Goal: Task Accomplishment & Management: Manage account settings

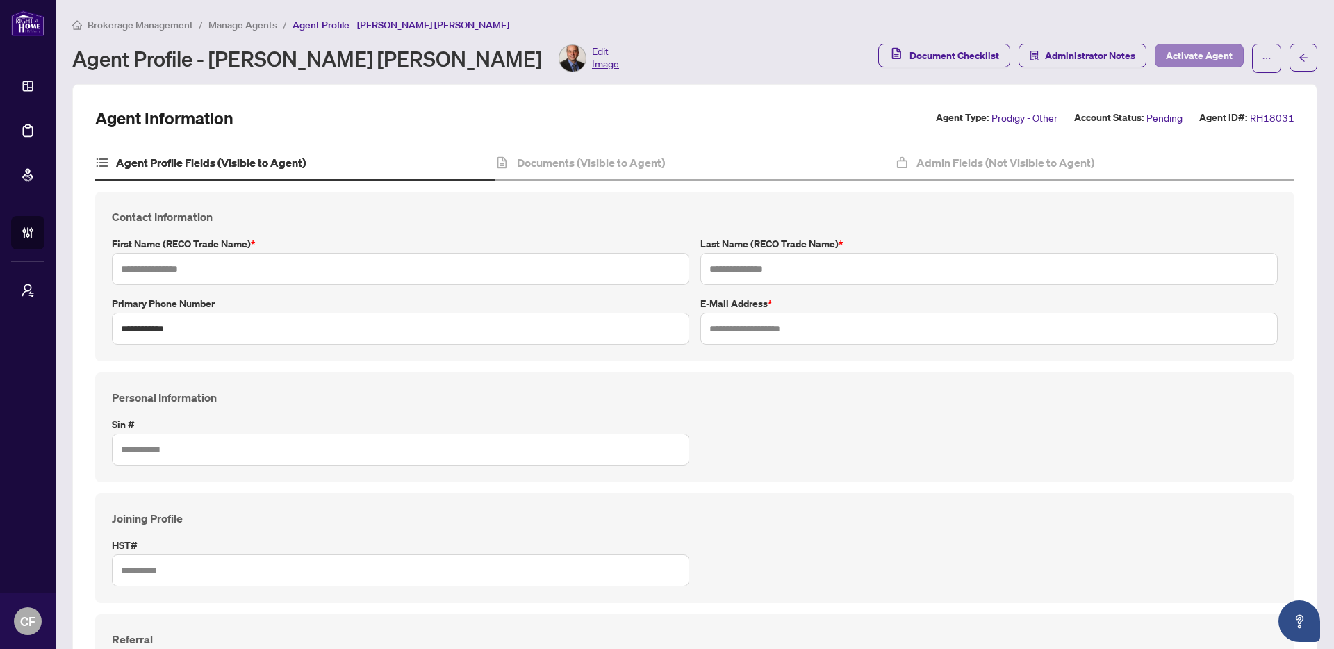
type input "**********"
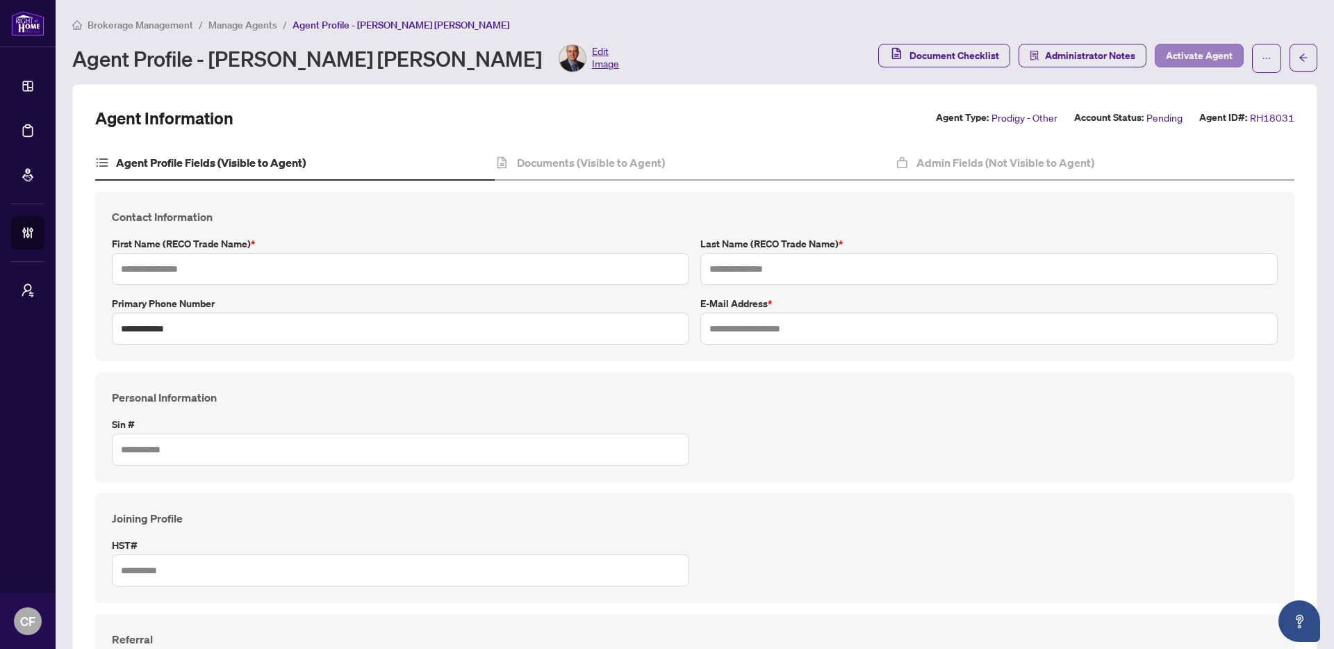
type input "*********"
type input "*******"
type input "****"
type input "**********"
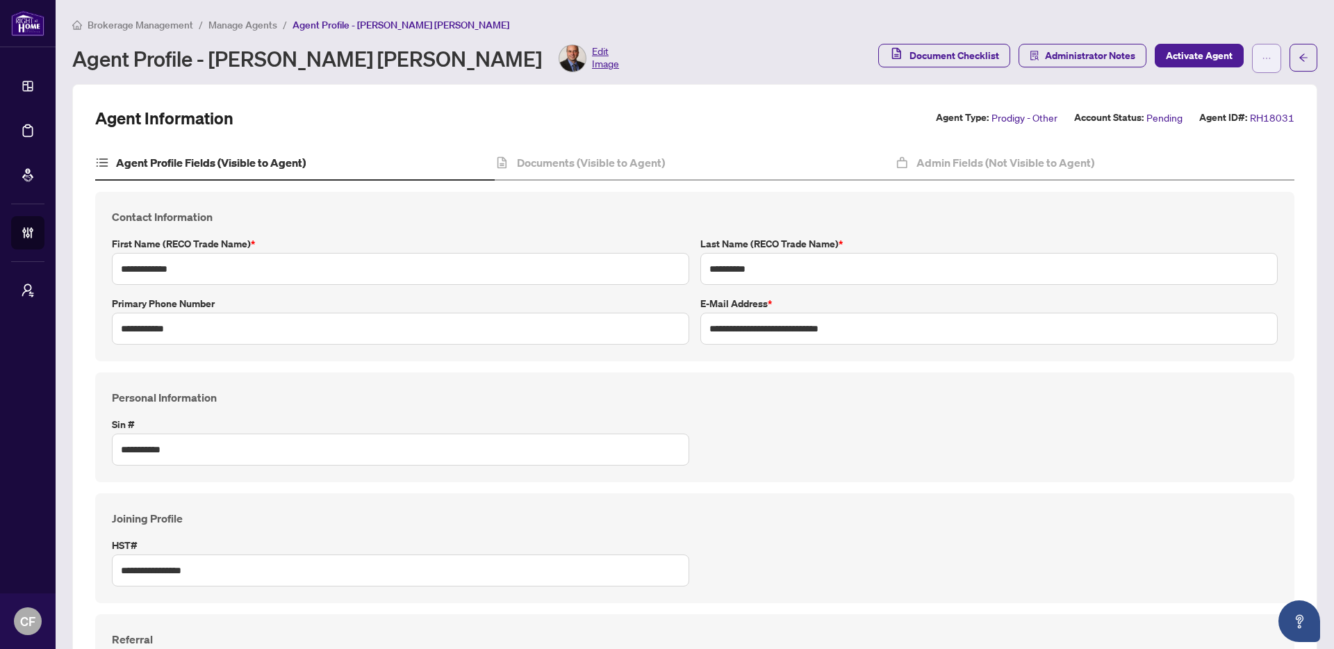
click at [1267, 54] on button "button" at bounding box center [1266, 58] width 29 height 29
click at [1230, 185] on span "Agent Activity History" at bounding box center [1211, 177] width 95 height 15
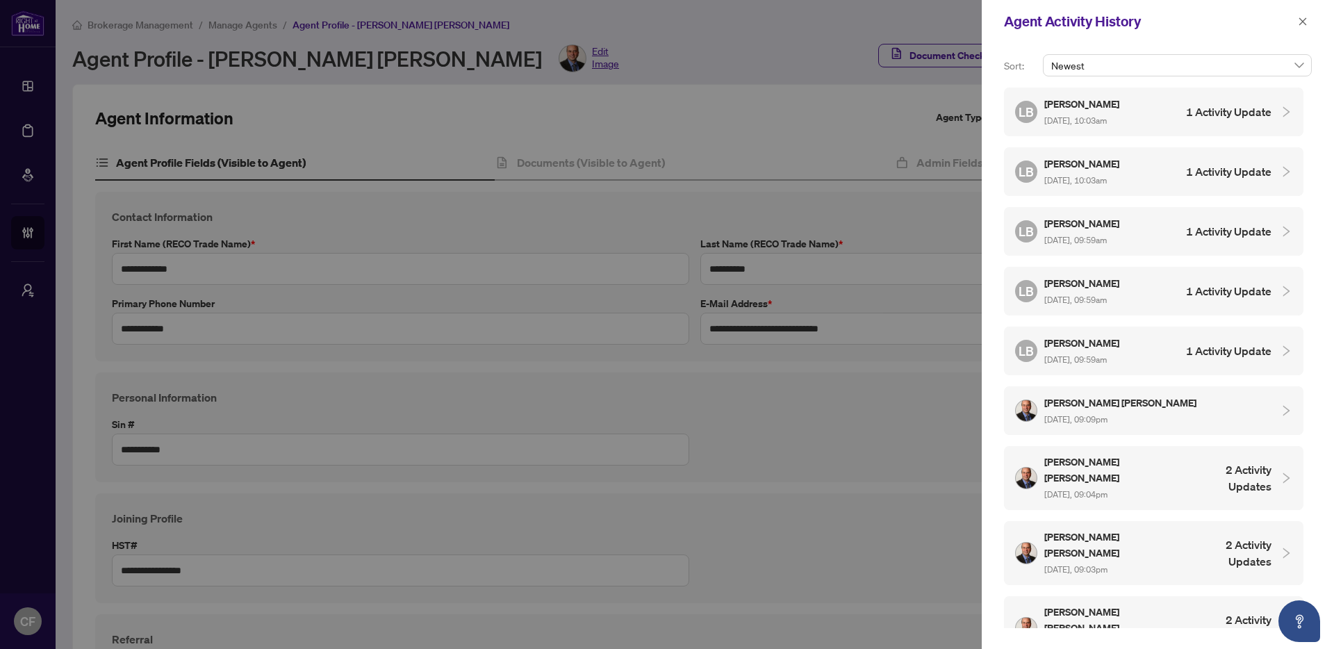
click at [1235, 104] on h4 "1 Activity Update" at bounding box center [1228, 112] width 85 height 17
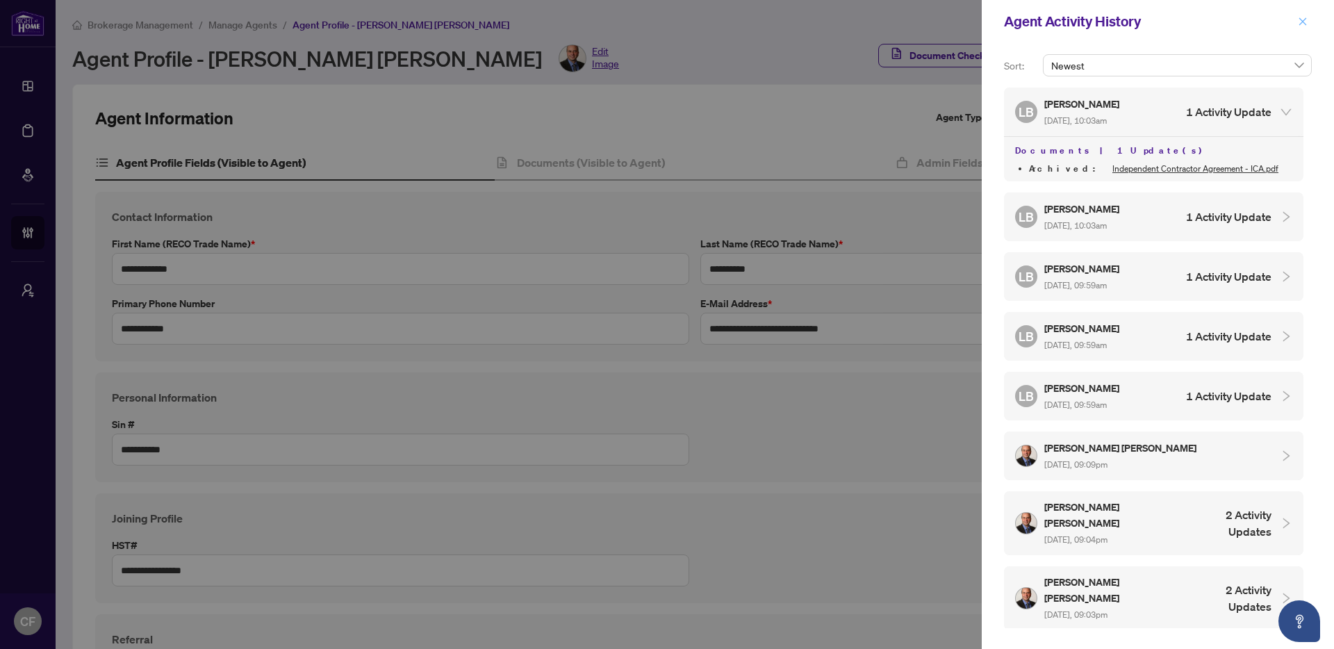
click at [1304, 21] on icon "close" at bounding box center [1303, 21] width 8 height 8
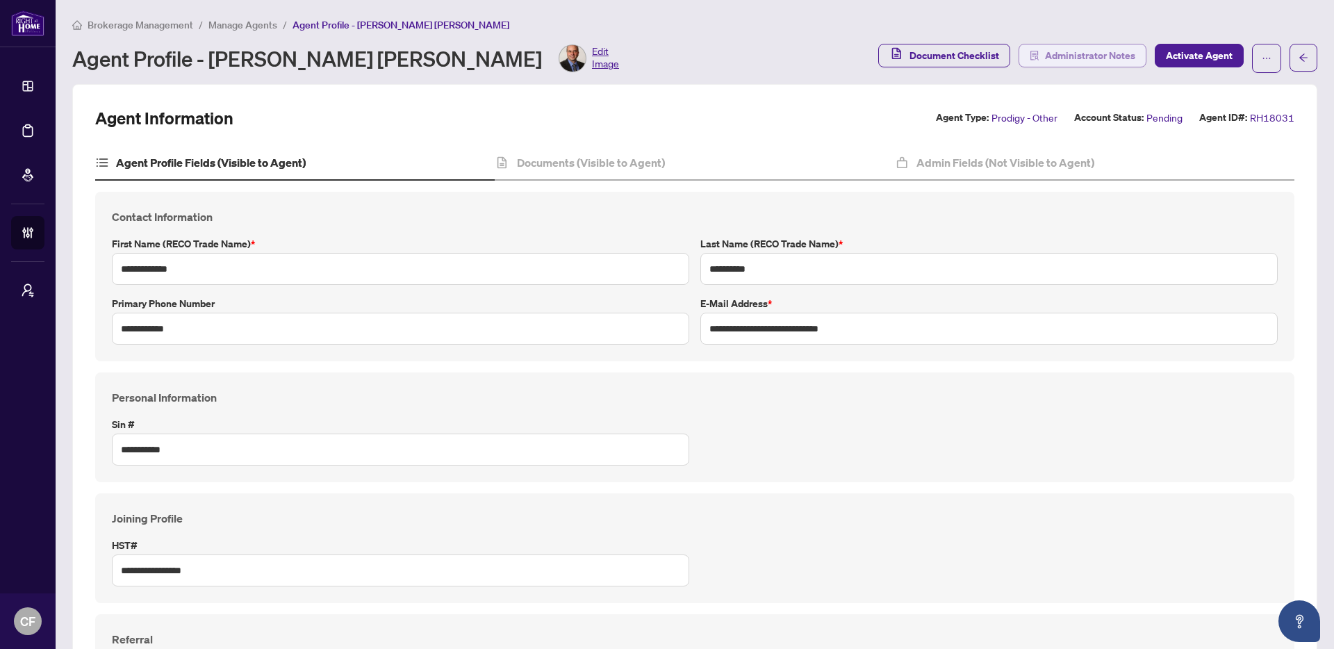
click at [1064, 48] on div "Brokerage Management / Manage Agents / Agent Profile - Michael Vince Tortorelli…" at bounding box center [694, 45] width 1245 height 56
click at [1064, 51] on span "Administrator Notes" at bounding box center [1090, 55] width 90 height 22
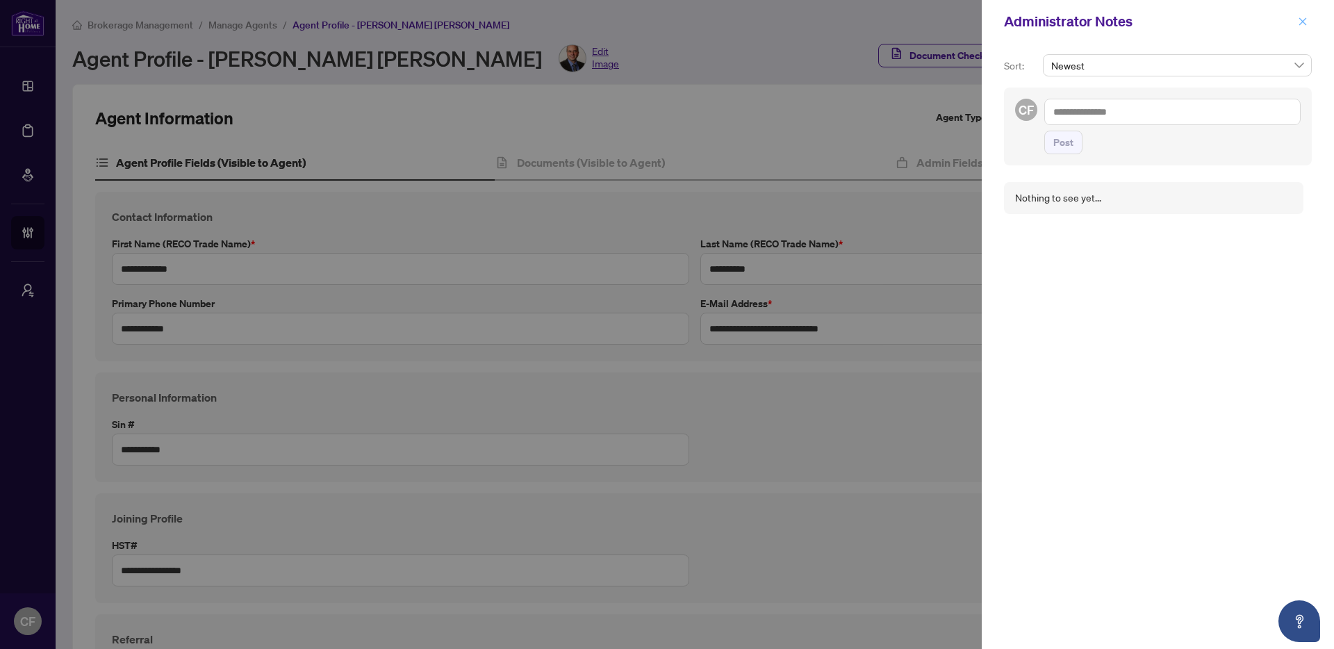
click at [1305, 17] on icon "close" at bounding box center [1303, 22] width 10 height 10
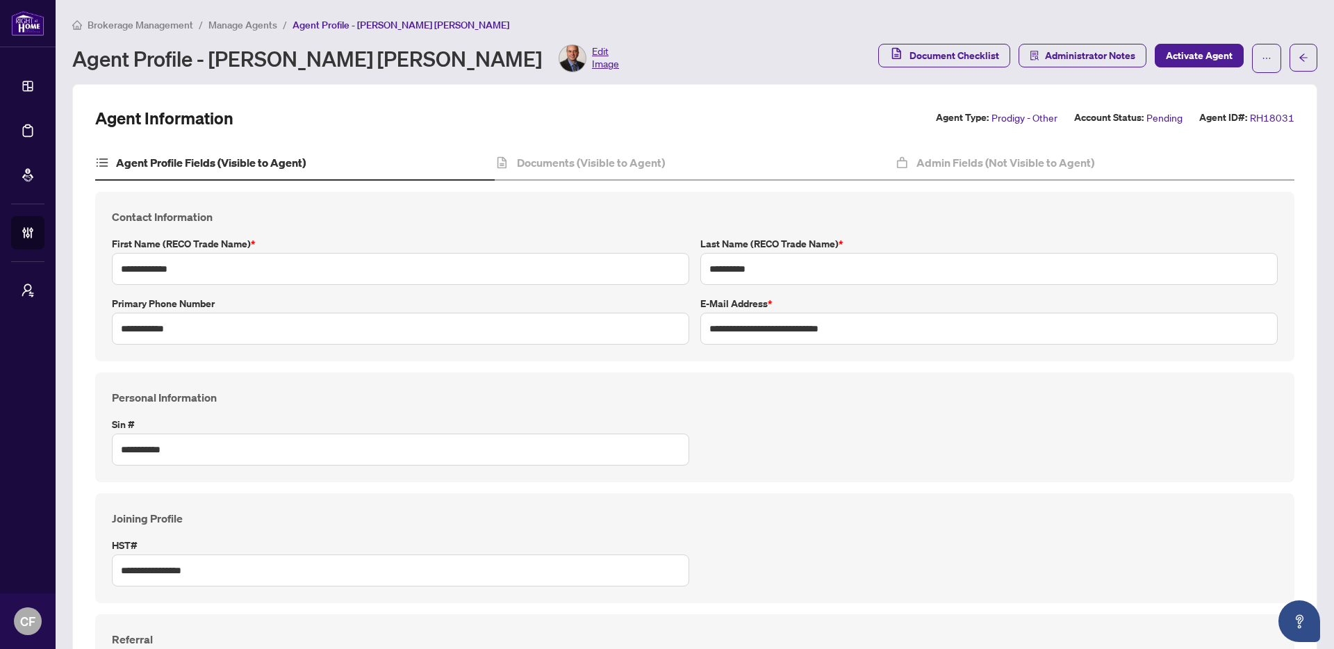
click at [240, 28] on span "Manage Agents" at bounding box center [242, 25] width 69 height 13
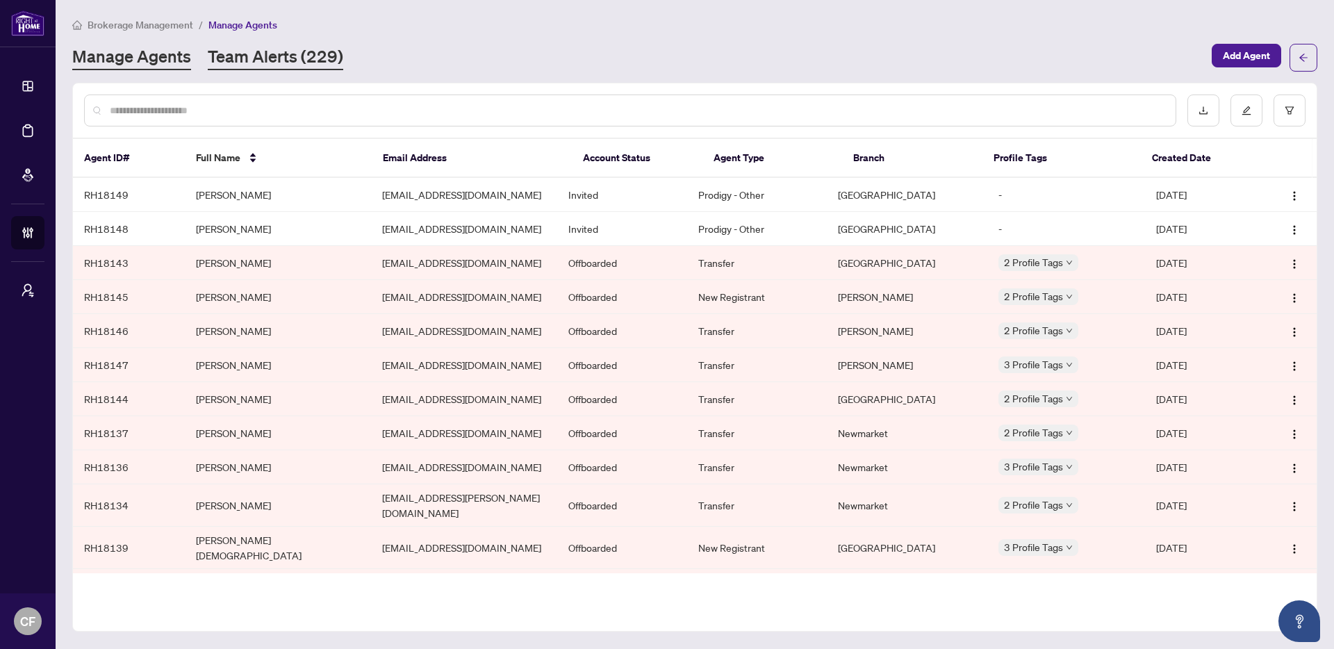
click at [259, 65] on link "Team Alerts (229)" at bounding box center [275, 57] width 135 height 25
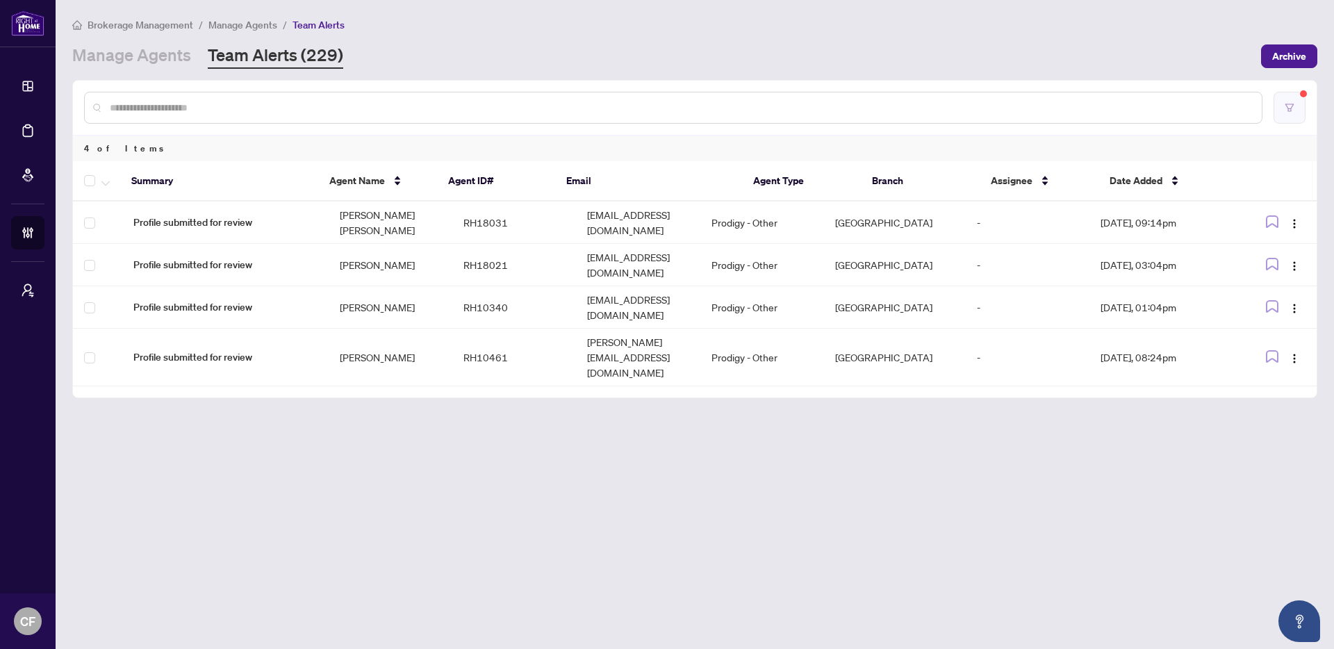
click at [1300, 105] on button "button" at bounding box center [1290, 108] width 32 height 32
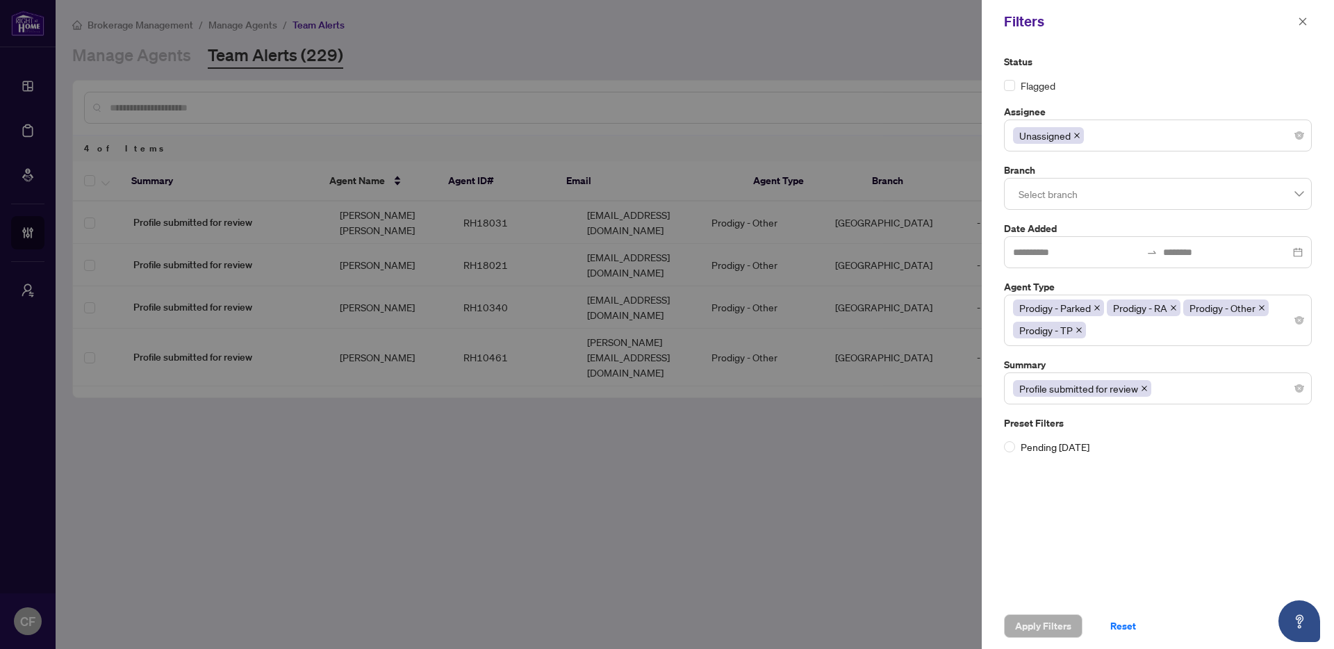
click at [1146, 392] on span at bounding box center [1144, 388] width 7 height 15
click at [1050, 631] on span "Apply Filters" at bounding box center [1043, 626] width 56 height 22
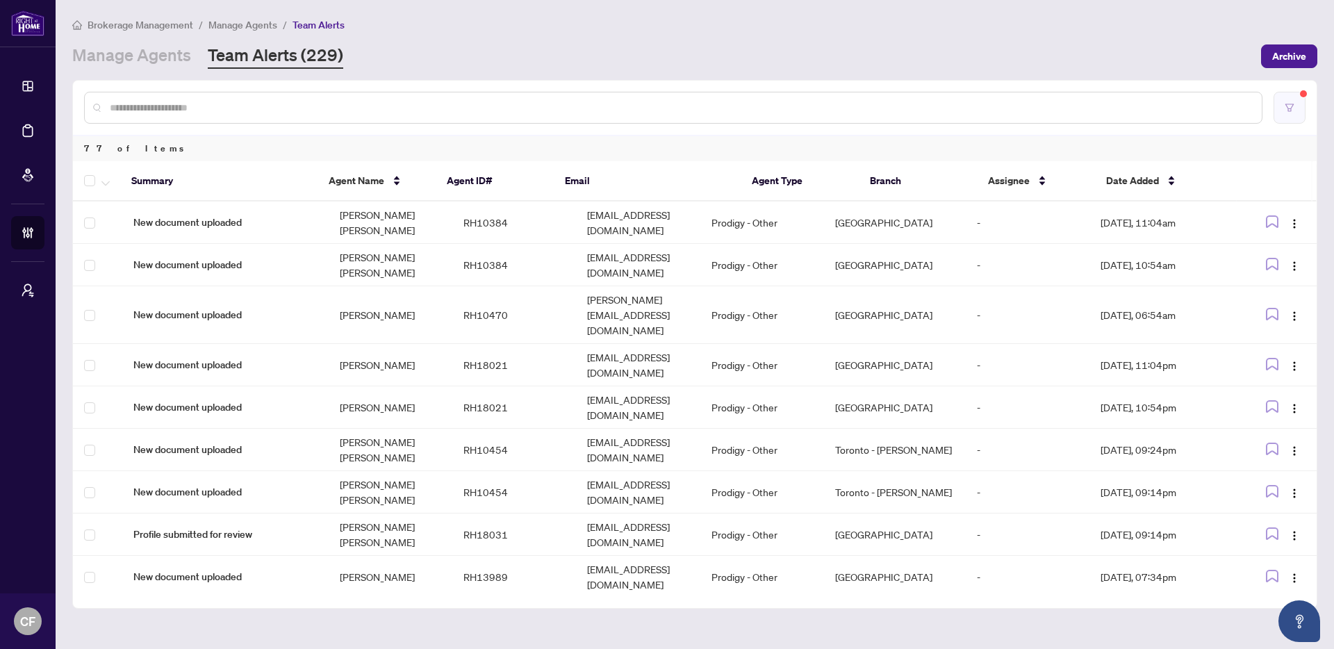
click at [1296, 102] on button "button" at bounding box center [1290, 108] width 32 height 32
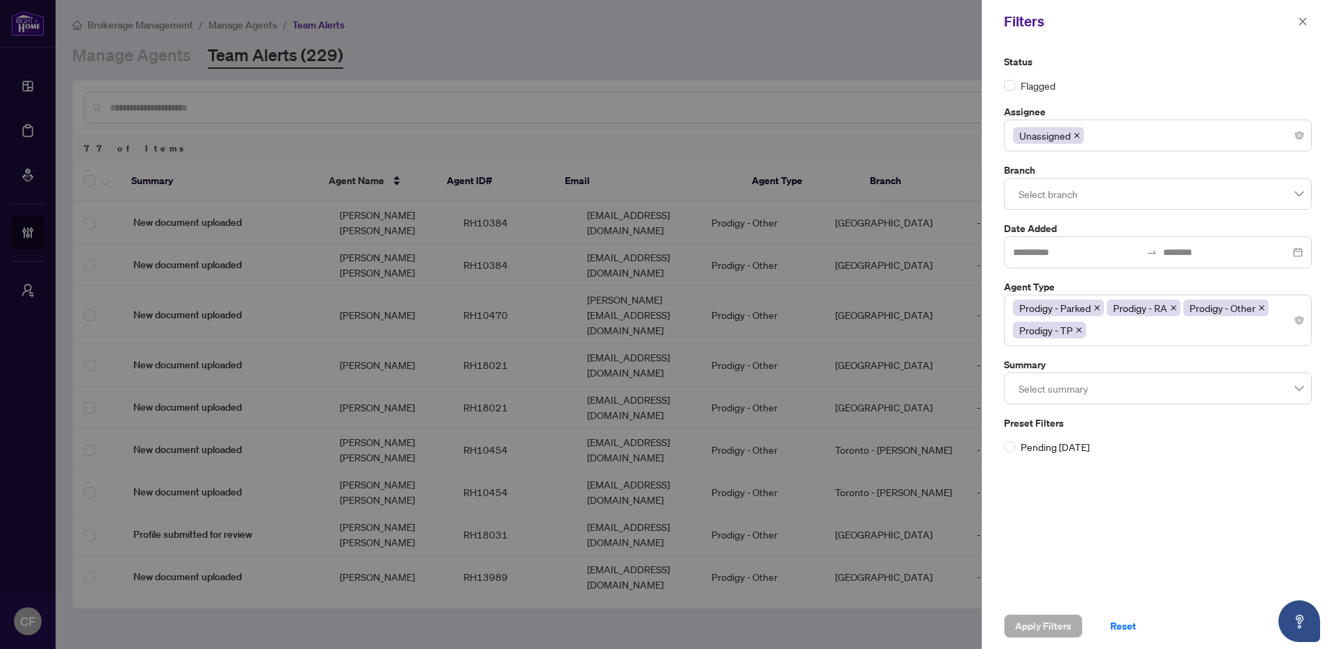
click at [1115, 393] on div at bounding box center [1158, 388] width 290 height 25
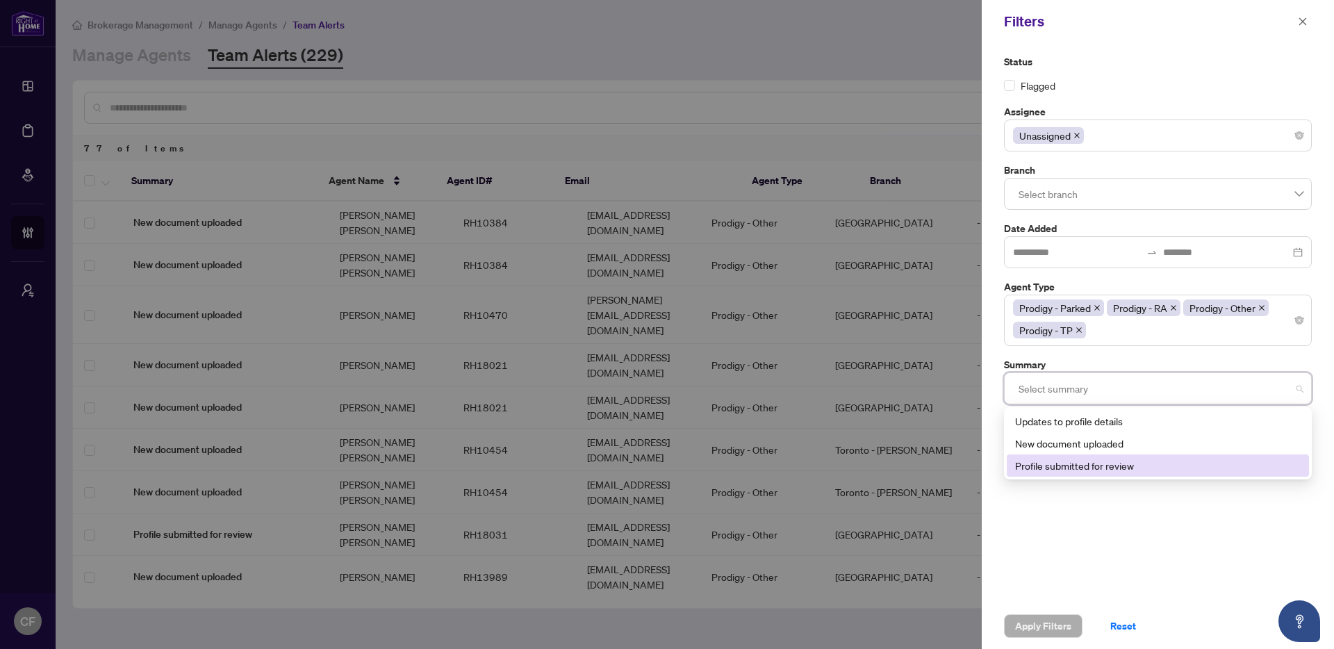
click at [1105, 463] on div "Profile submitted for review" at bounding box center [1158, 465] width 286 height 15
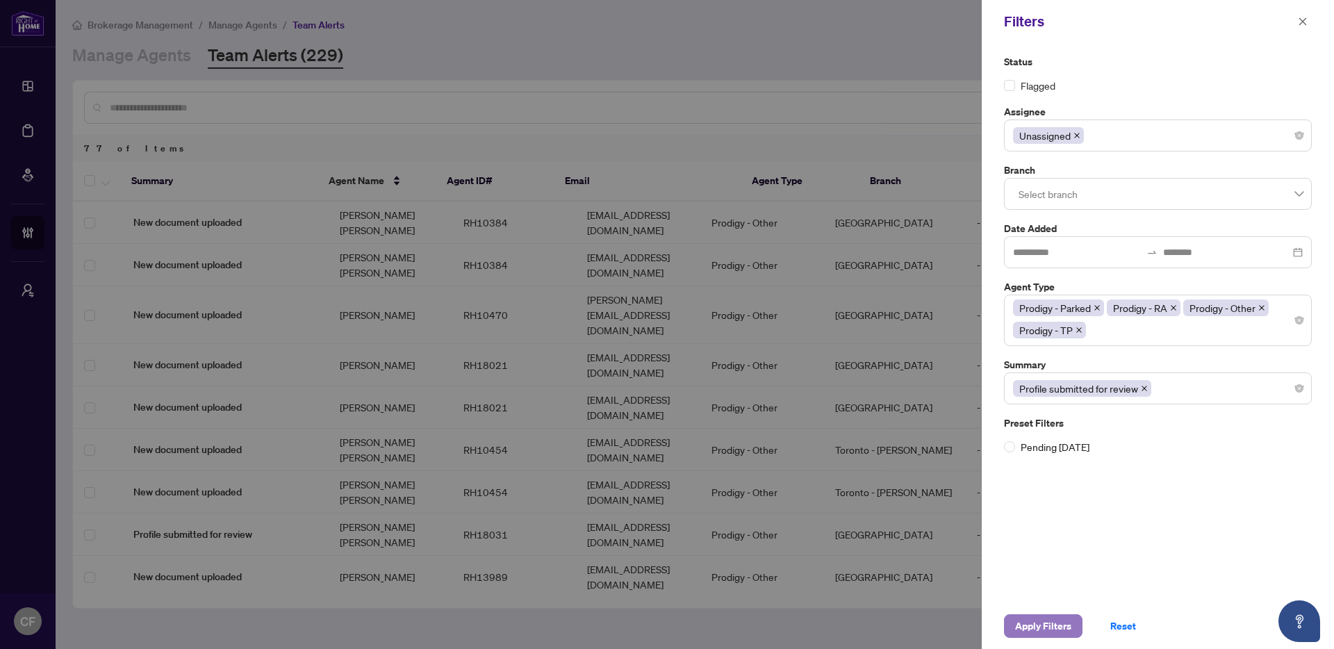
click at [1039, 634] on span "Apply Filters" at bounding box center [1043, 626] width 56 height 22
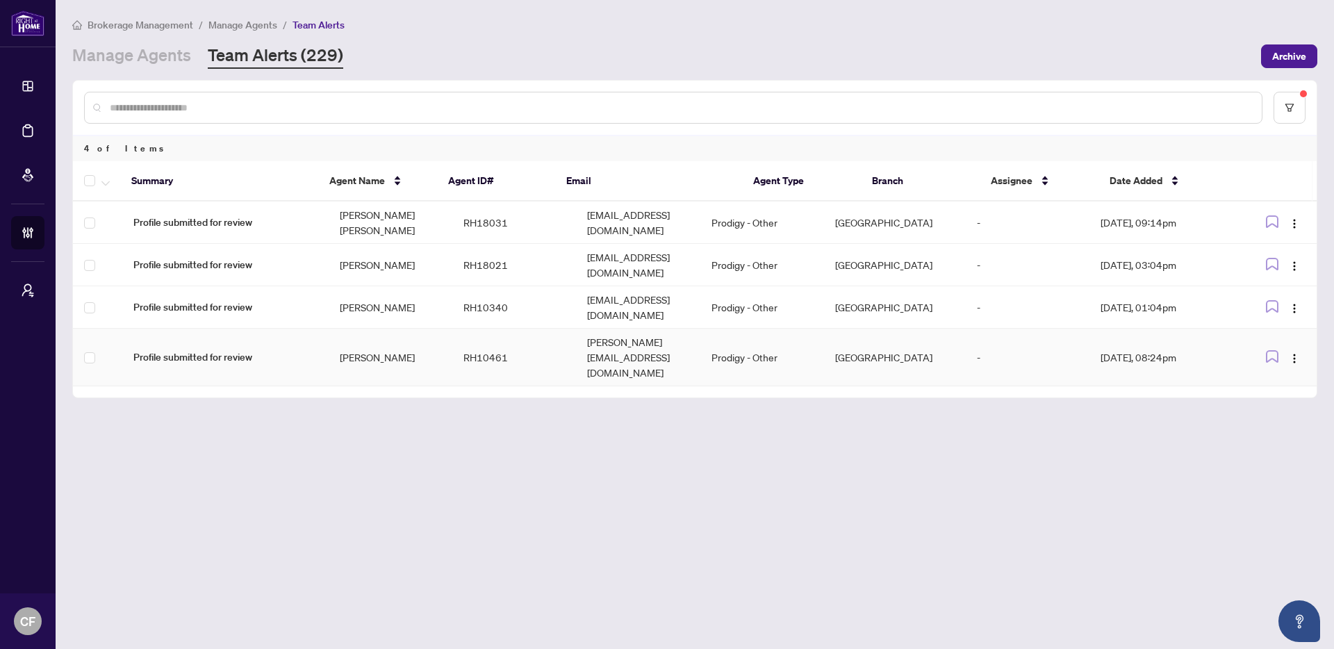
click at [576, 329] on td "mohammed@al-ogaidi.com" at bounding box center [638, 358] width 124 height 58
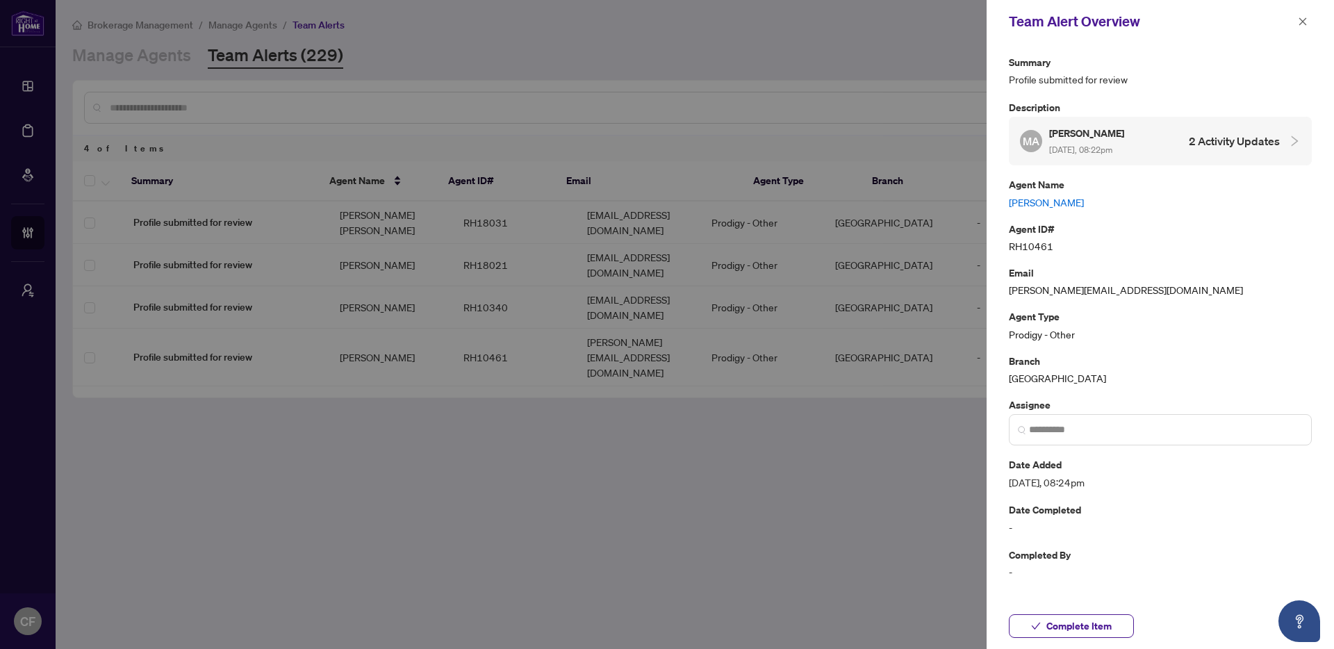
click at [1048, 204] on link "Mohammed Al-Ogaidi" at bounding box center [1160, 202] width 303 height 15
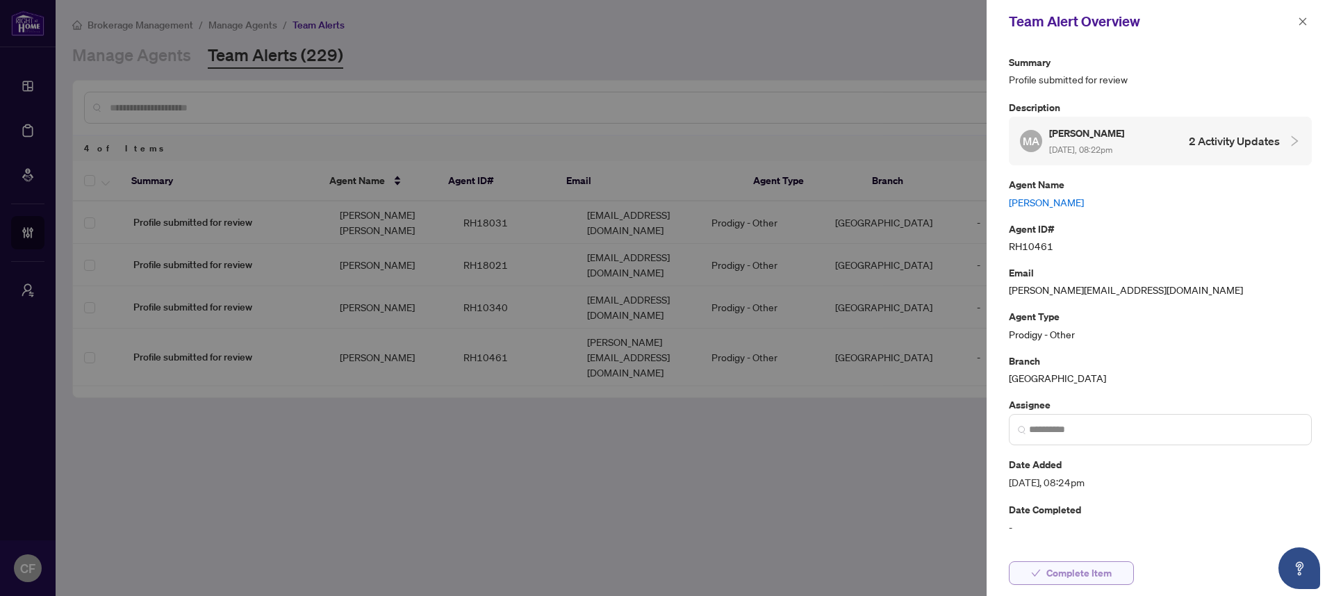
click at [1094, 575] on span "Complete Item" at bounding box center [1078, 573] width 65 height 22
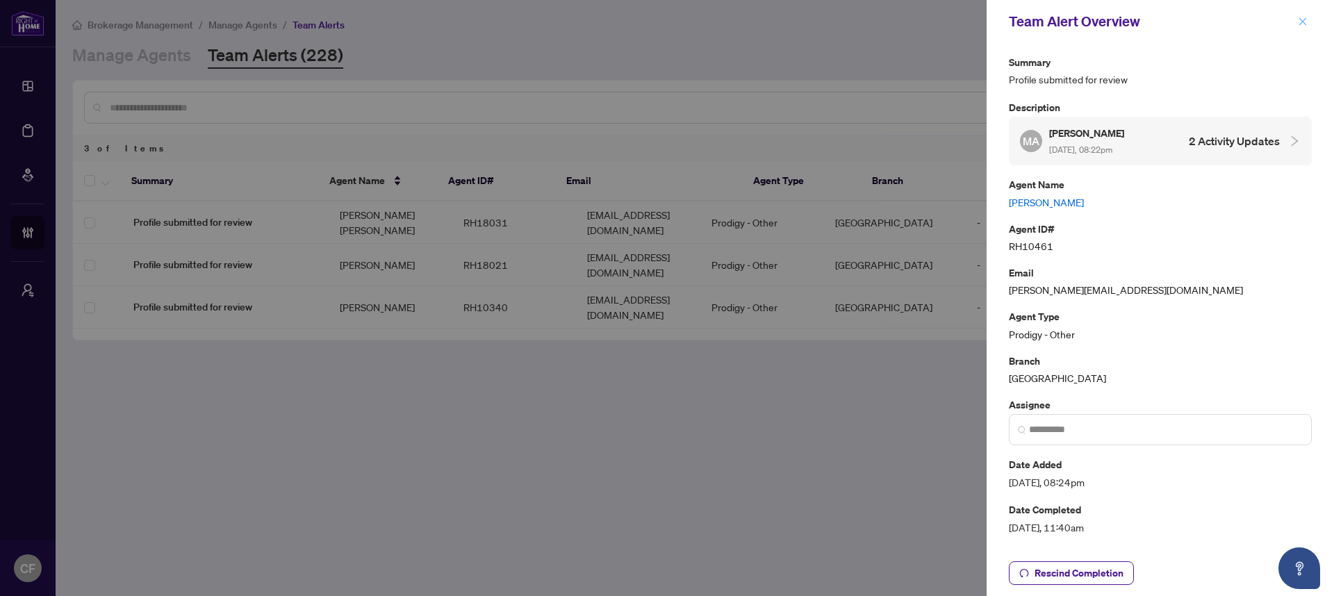
click at [1308, 21] on button "button" at bounding box center [1303, 21] width 18 height 17
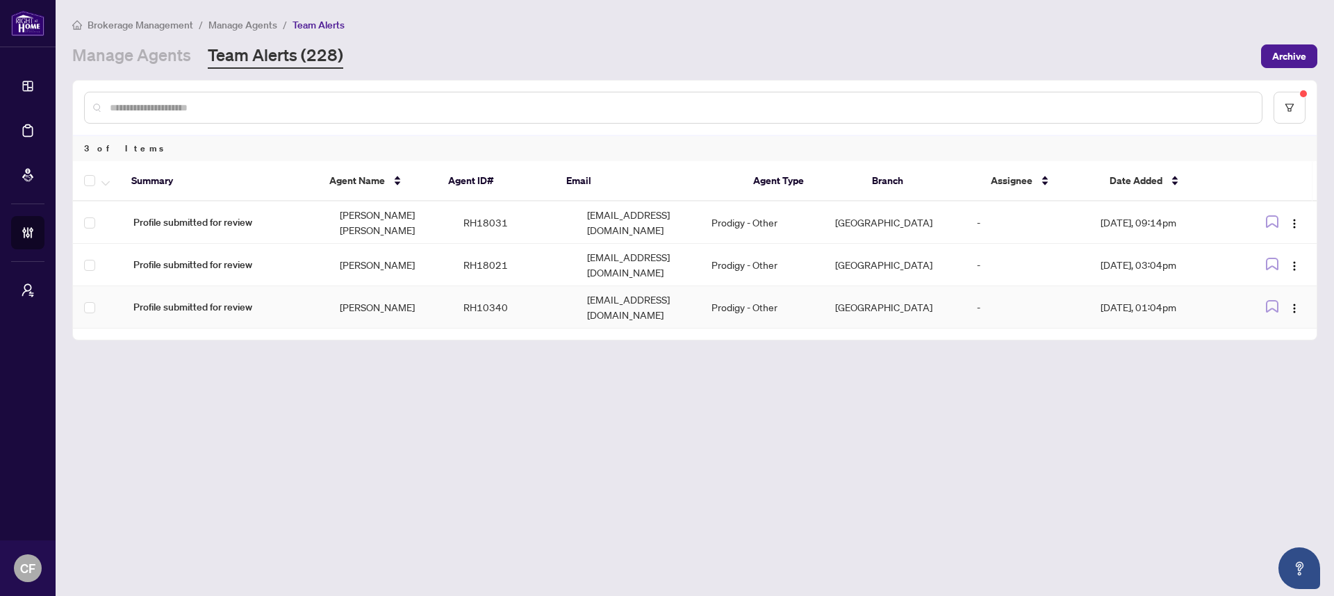
click at [515, 299] on td "RH10340" at bounding box center [514, 307] width 124 height 42
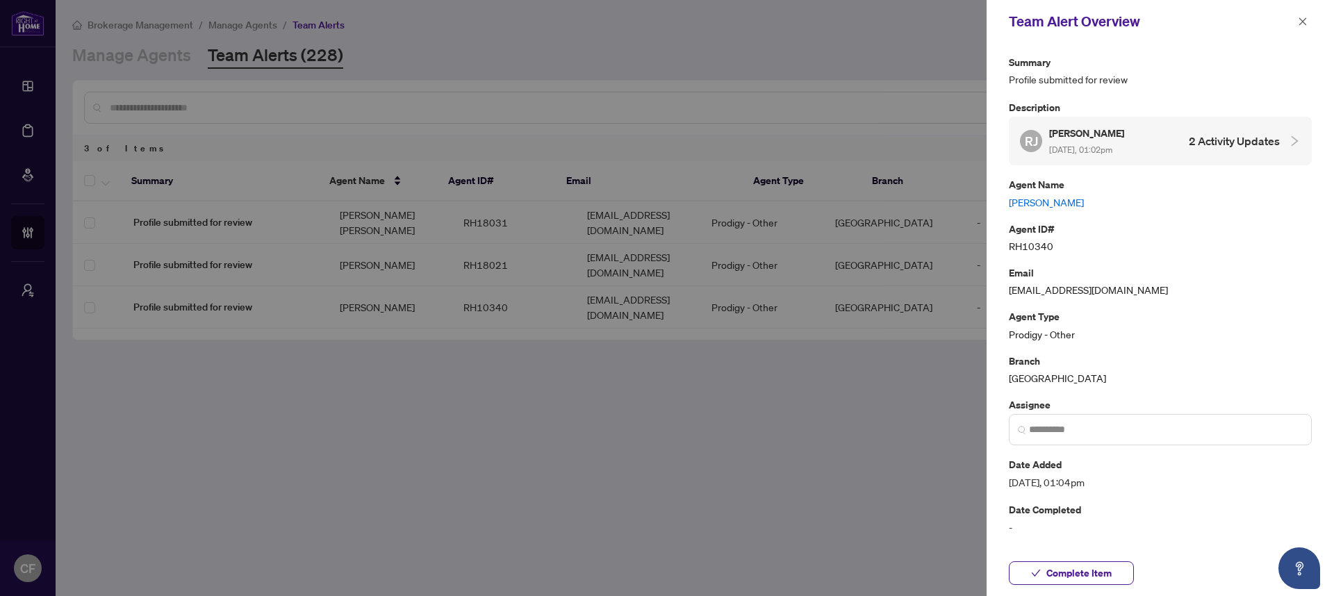
click at [1058, 201] on link "[PERSON_NAME]" at bounding box center [1160, 202] width 303 height 15
click at [1103, 430] on input "search" at bounding box center [1166, 429] width 274 height 15
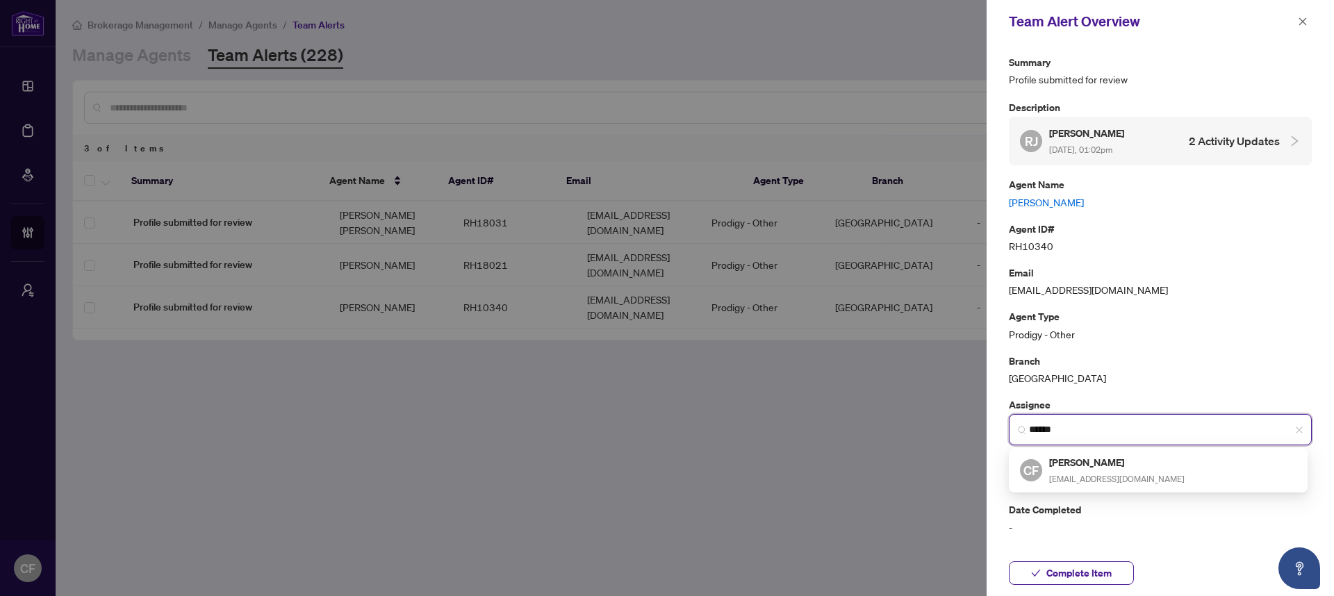
click at [1137, 461] on h5 "[PERSON_NAME]" at bounding box center [1116, 462] width 135 height 16
type input "**********"
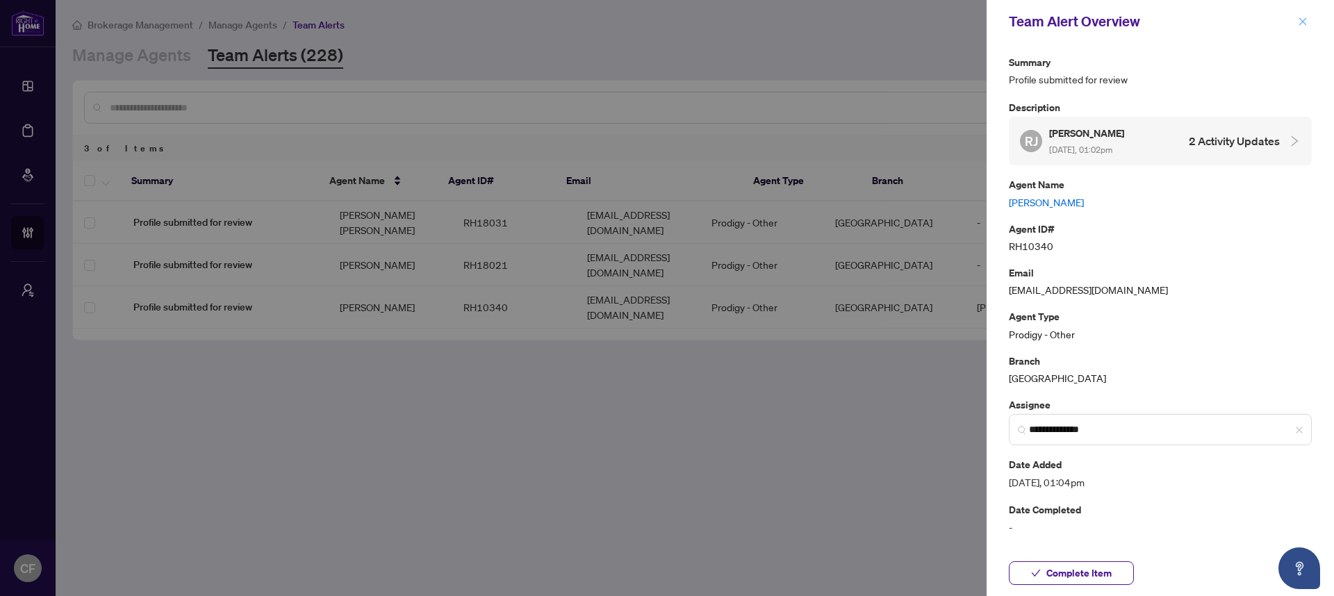
click at [1308, 19] on button "button" at bounding box center [1303, 21] width 18 height 17
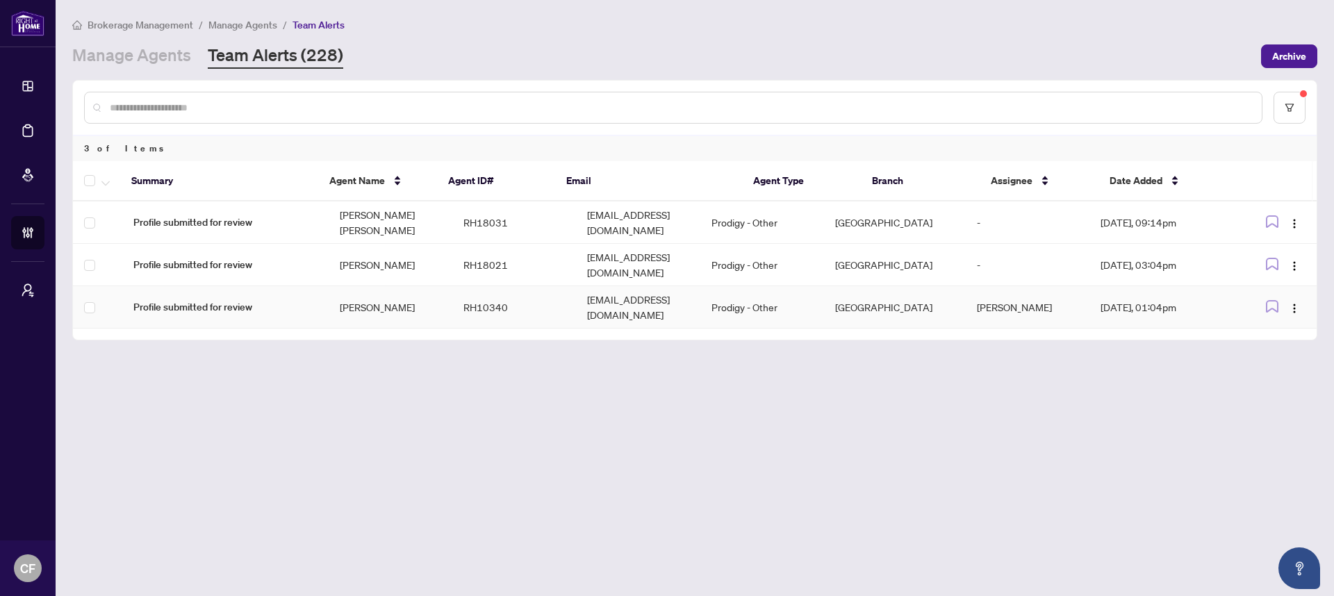
click at [576, 287] on td "[EMAIL_ADDRESS][DOMAIN_NAME]" at bounding box center [638, 307] width 124 height 42
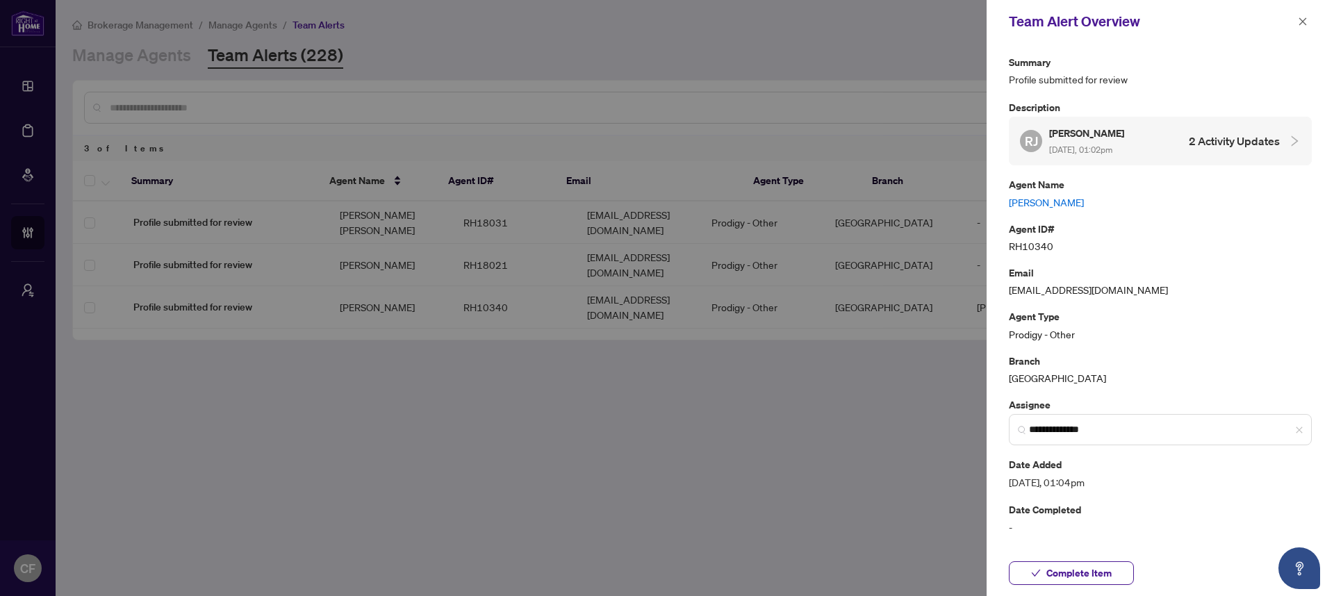
click at [1035, 205] on link "[PERSON_NAME]" at bounding box center [1160, 202] width 303 height 15
click at [1299, 15] on span "button" at bounding box center [1303, 21] width 10 height 22
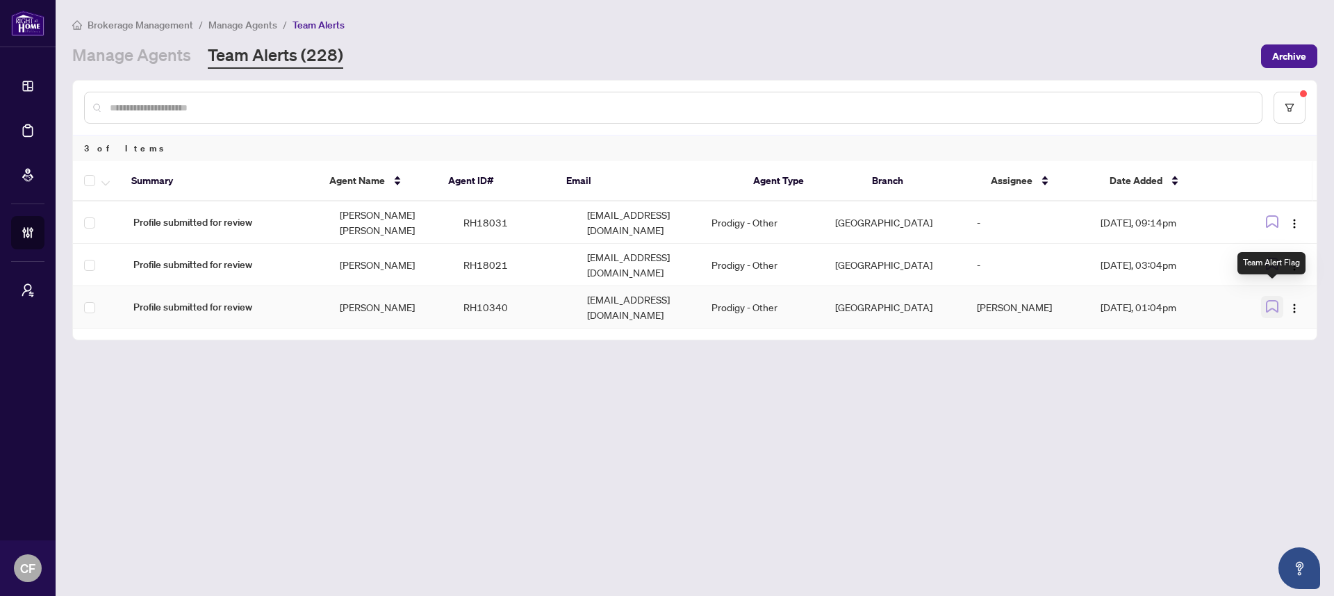
click at [1270, 300] on icon "button" at bounding box center [1272, 306] width 13 height 13
click at [491, 249] on td "RH18021" at bounding box center [514, 265] width 124 height 42
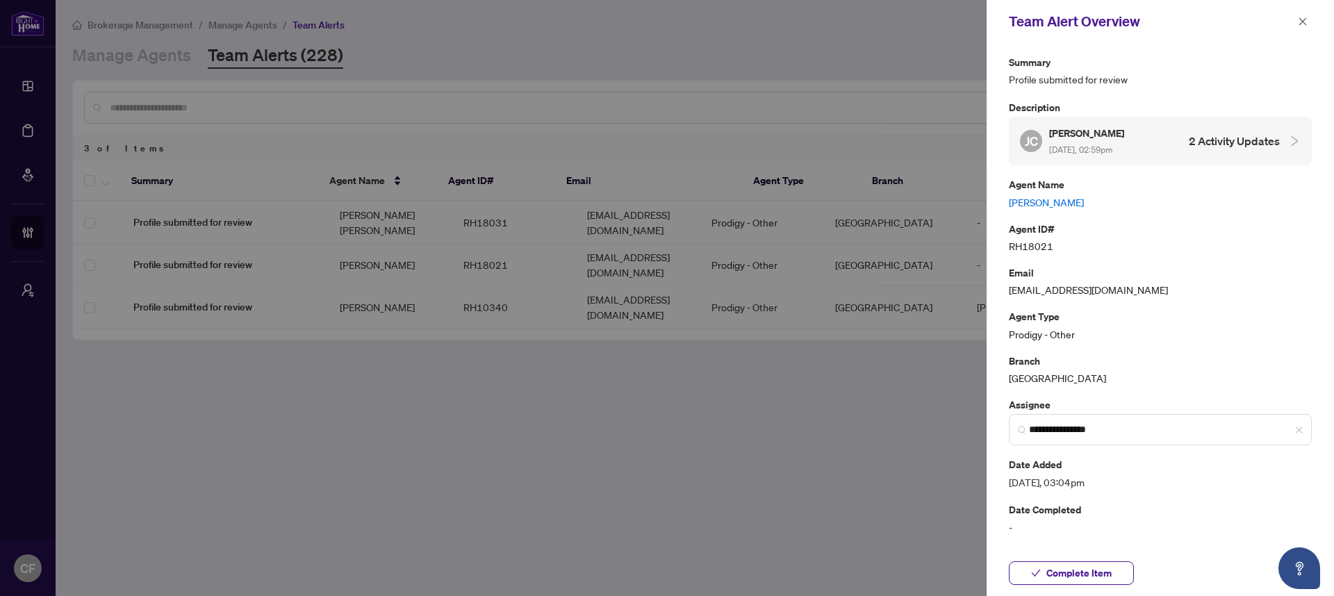
click at [1050, 203] on link "[PERSON_NAME]" at bounding box center [1160, 202] width 303 height 15
click at [1125, 418] on span "**********" at bounding box center [1160, 429] width 303 height 31
click at [1310, 24] on button "button" at bounding box center [1303, 21] width 18 height 17
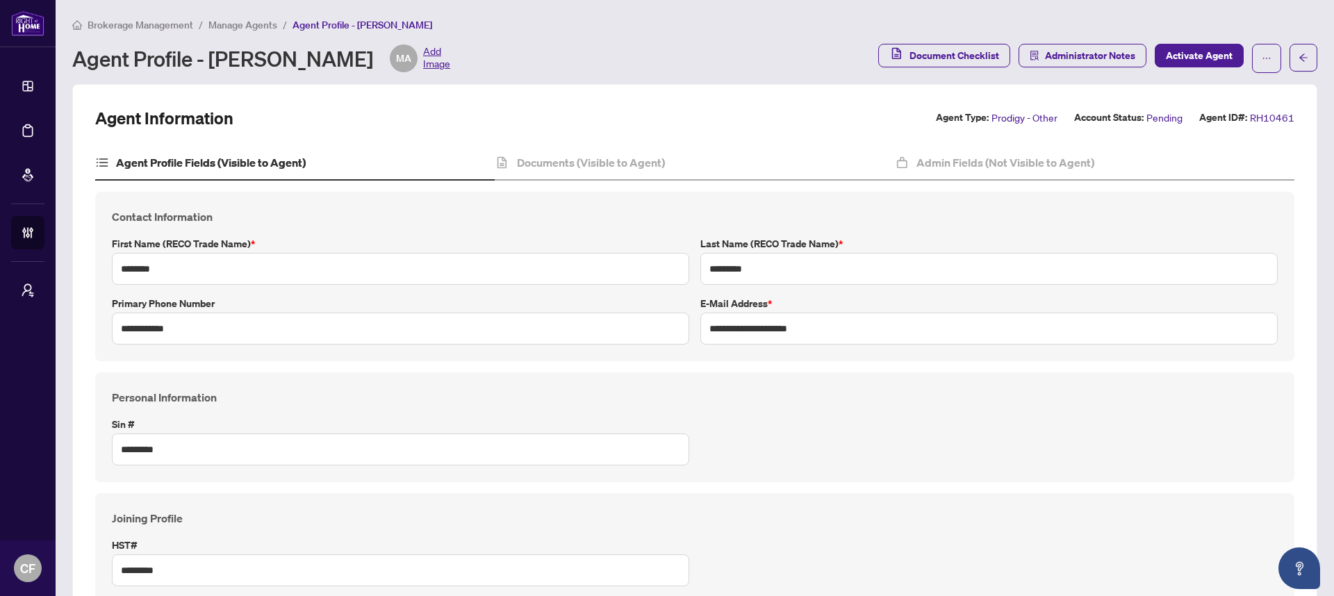
type input "****"
type input "**********"
click at [1252, 56] on button "button" at bounding box center [1266, 58] width 29 height 29
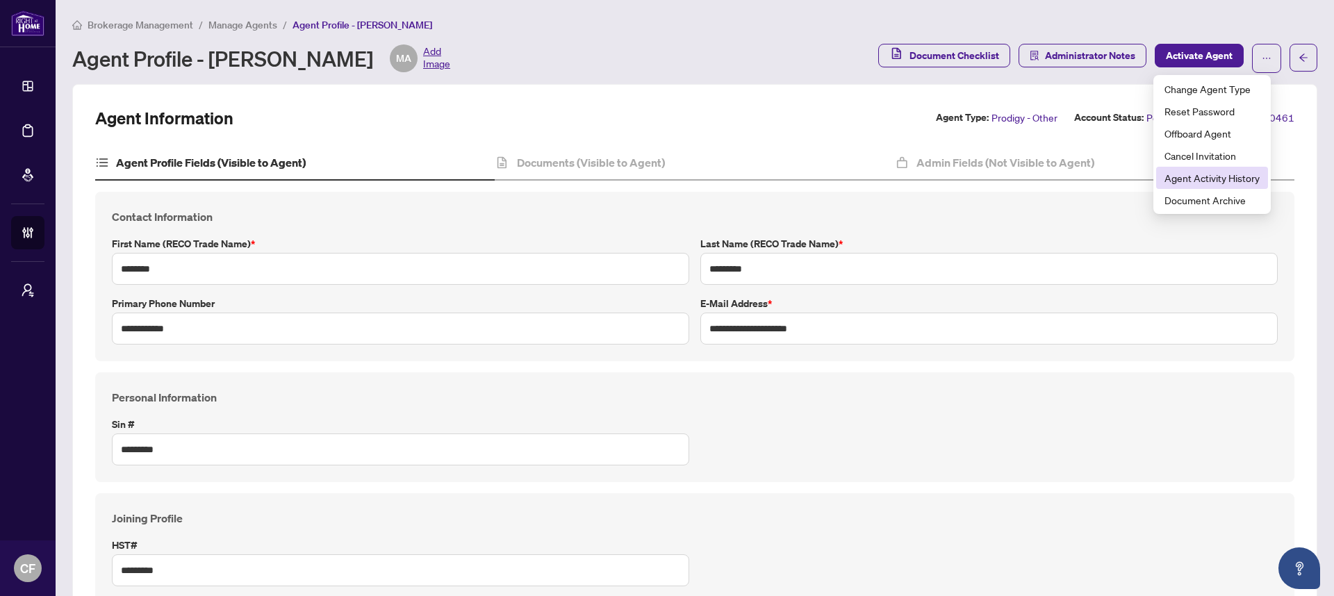
click at [1222, 180] on span "Agent Activity History" at bounding box center [1211, 177] width 95 height 15
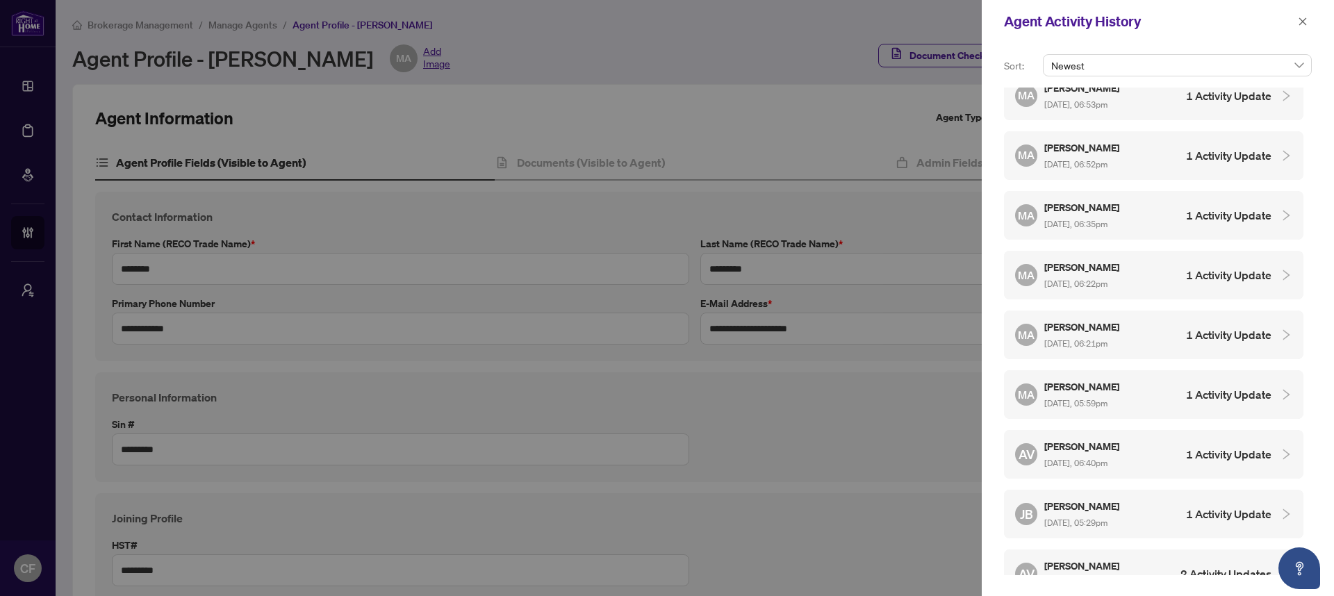
scroll to position [1214, 0]
click at [1153, 318] on div "AV Ananya Venugopal Aug/19/2025, 06:40pm 1 Activity Update" at bounding box center [1143, 332] width 256 height 32
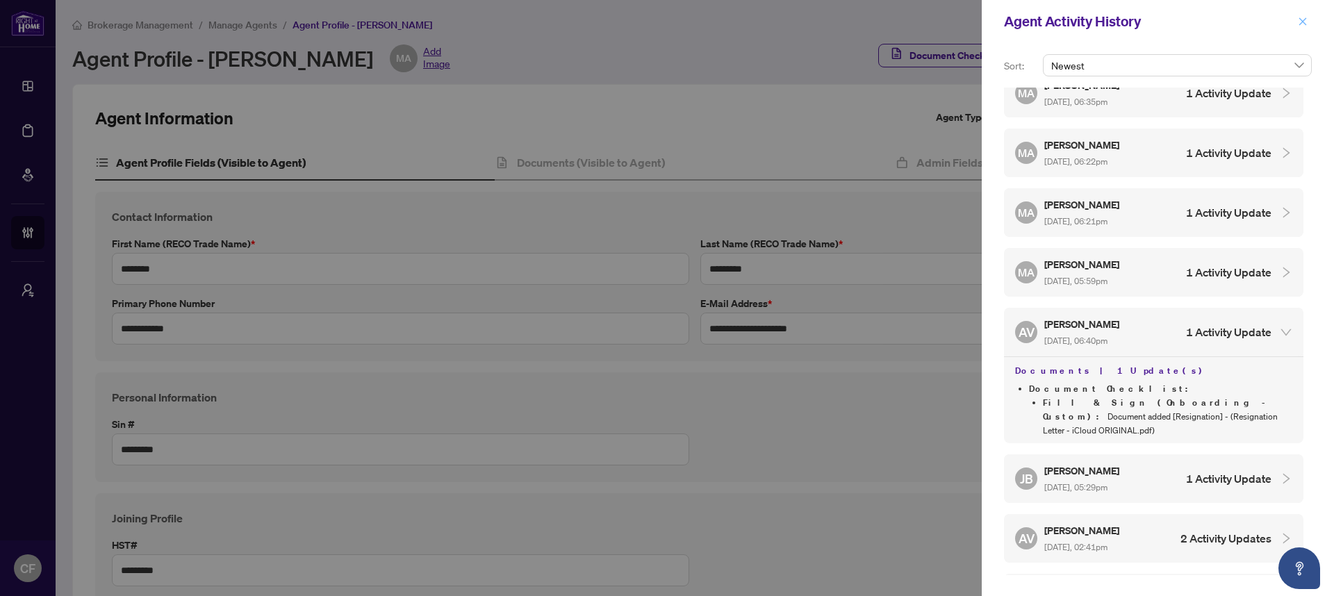
click at [1308, 21] on button "button" at bounding box center [1303, 21] width 18 height 17
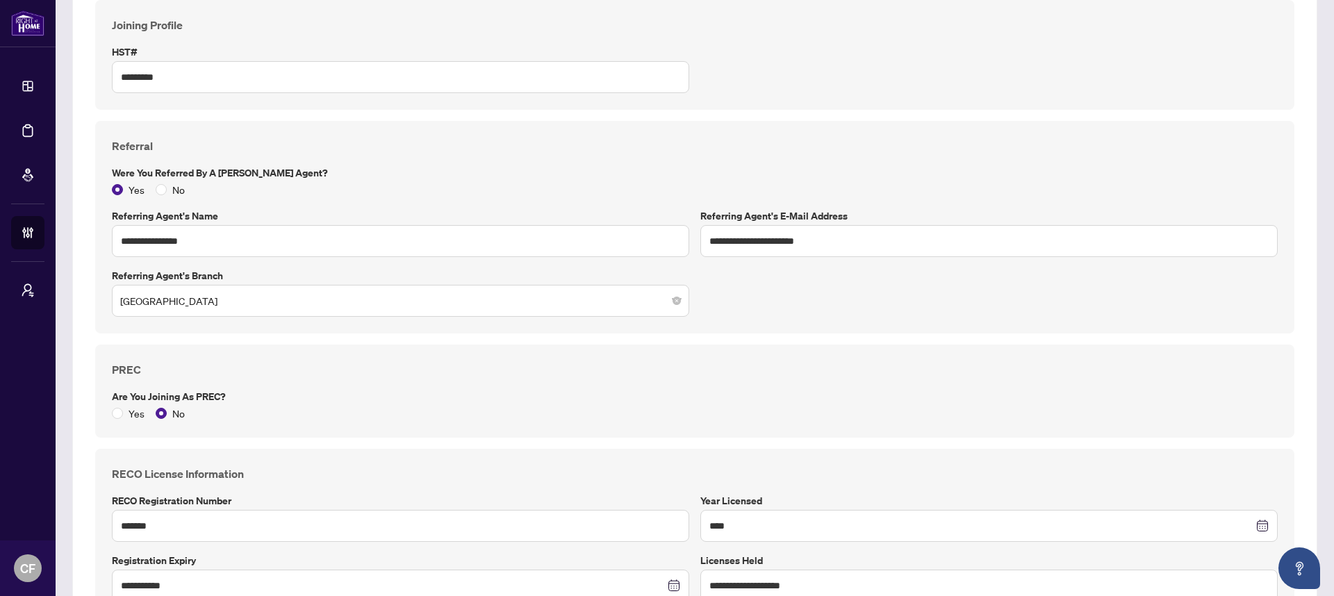
scroll to position [544, 0]
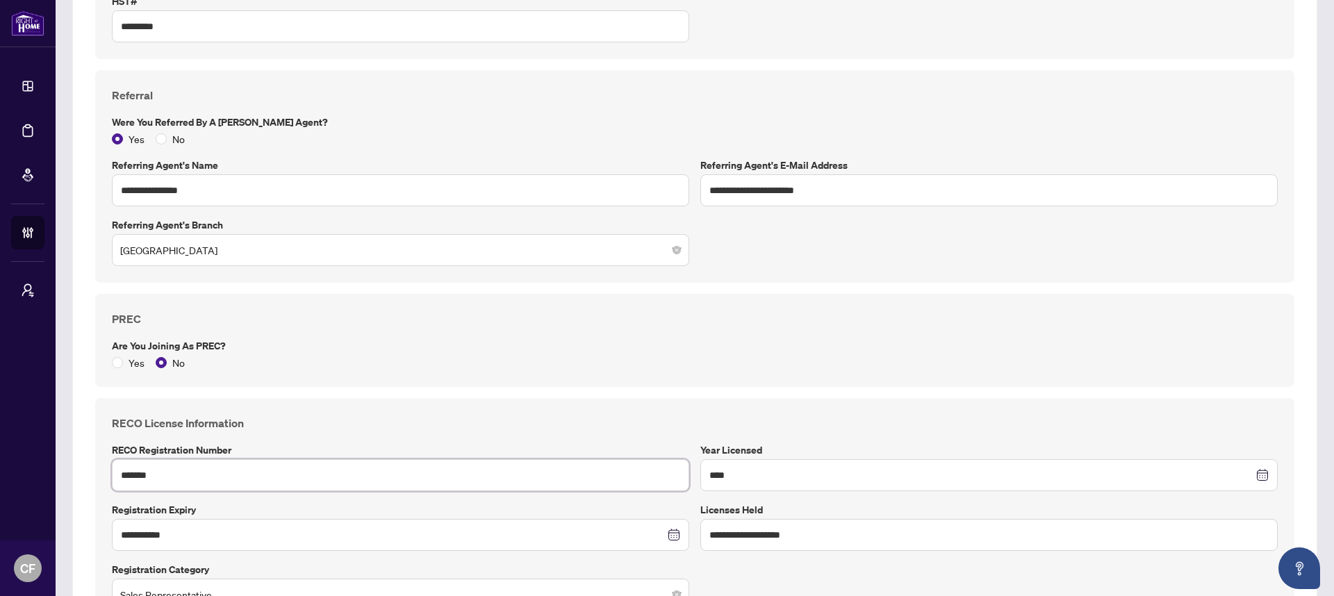
click at [176, 481] on input "*******" at bounding box center [400, 475] width 577 height 32
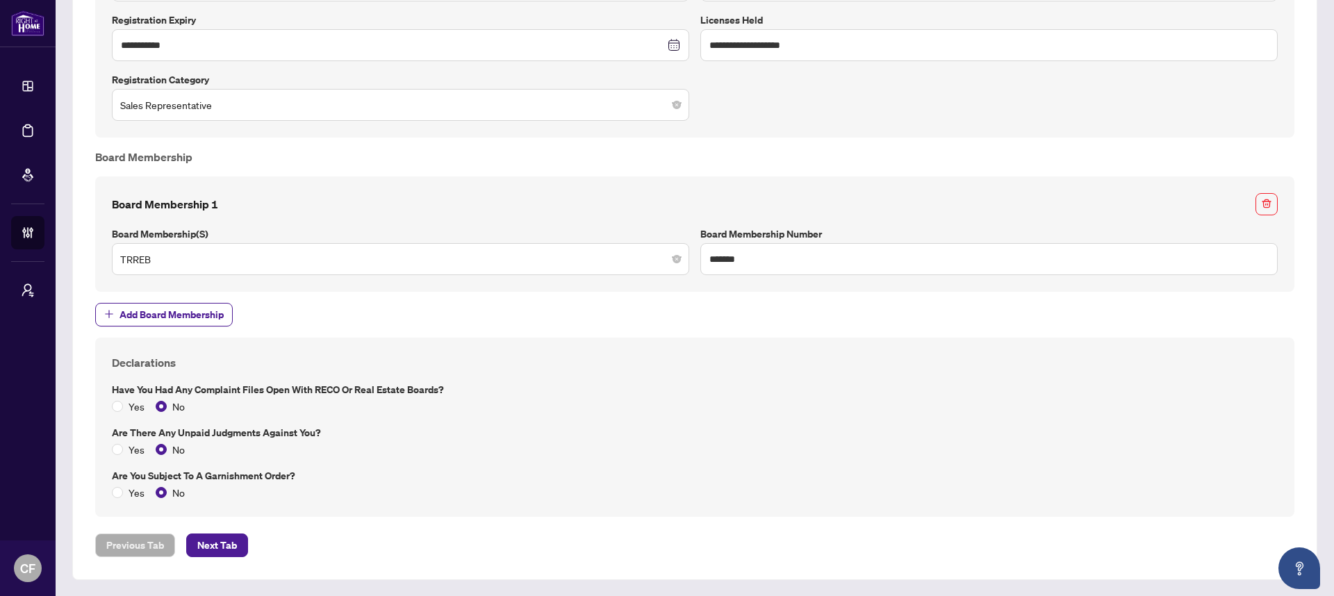
scroll to position [0, 0]
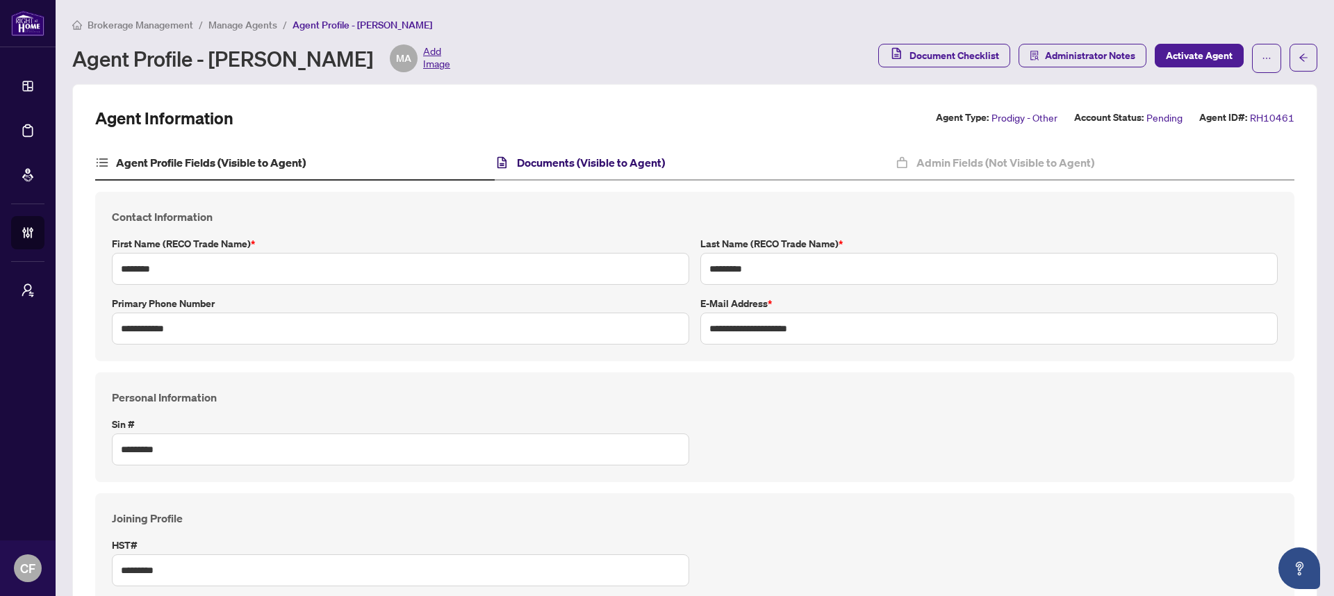
click at [631, 165] on h4 "Documents (Visible to Agent)" at bounding box center [591, 162] width 148 height 17
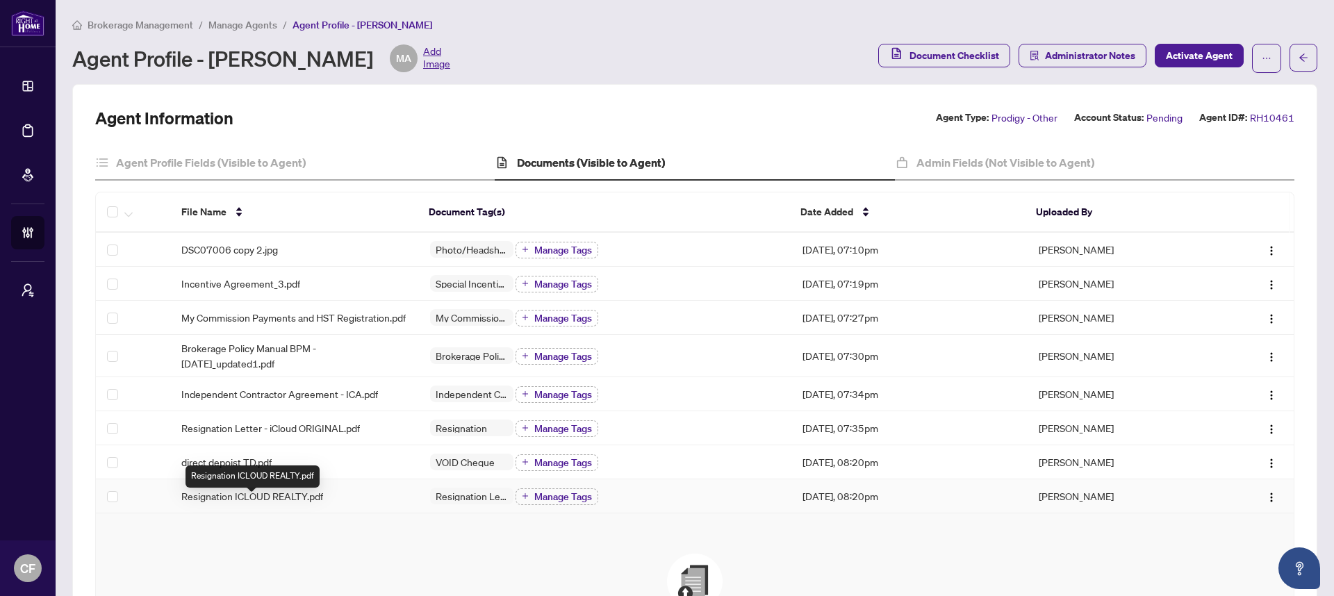
click at [308, 504] on span "Resignation ICLOUD REALTY.pdf" at bounding box center [252, 495] width 142 height 15
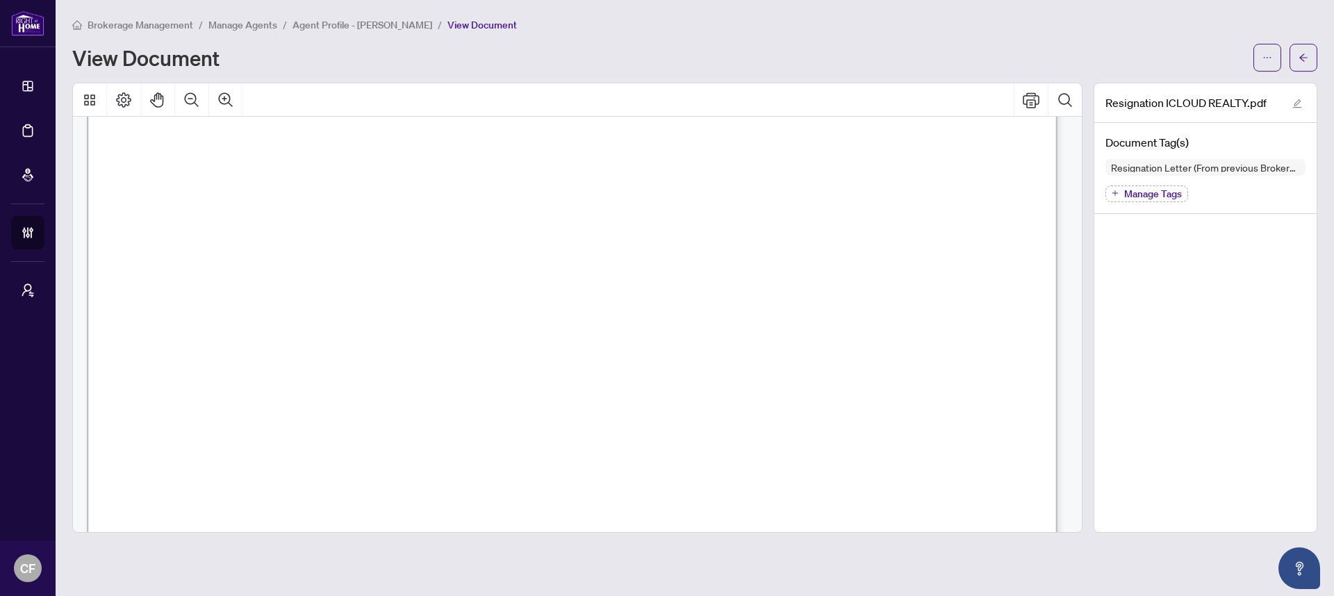
scroll to position [868, 0]
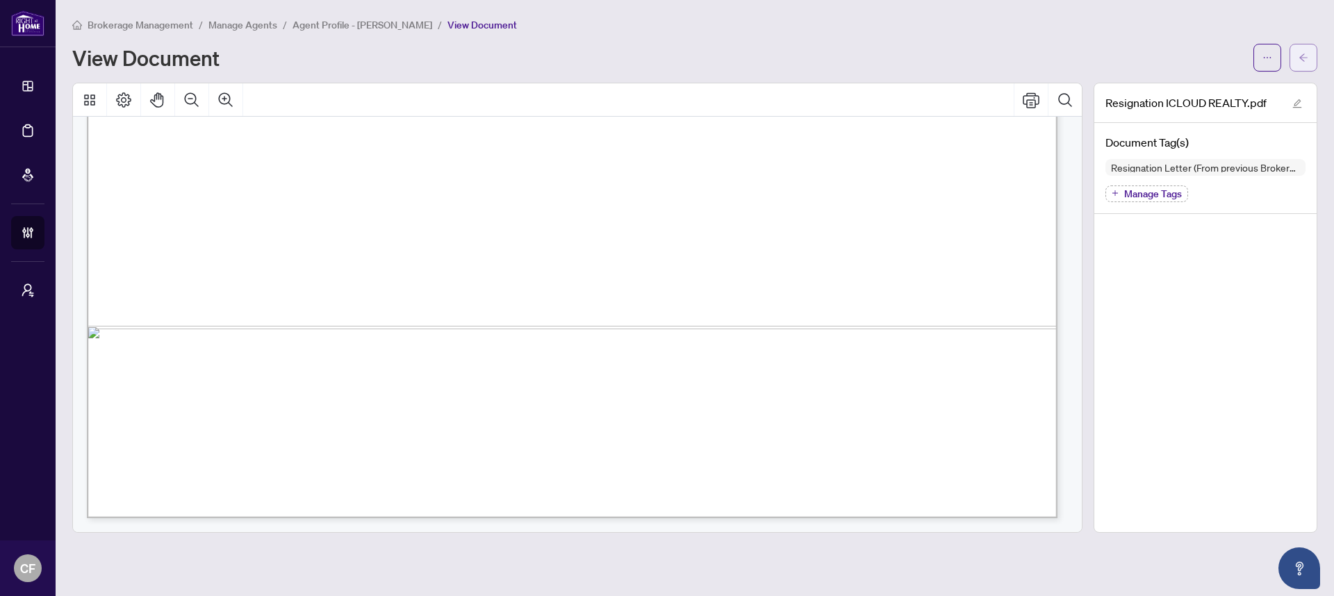
click at [1306, 55] on icon "arrow-left" at bounding box center [1304, 58] width 10 height 10
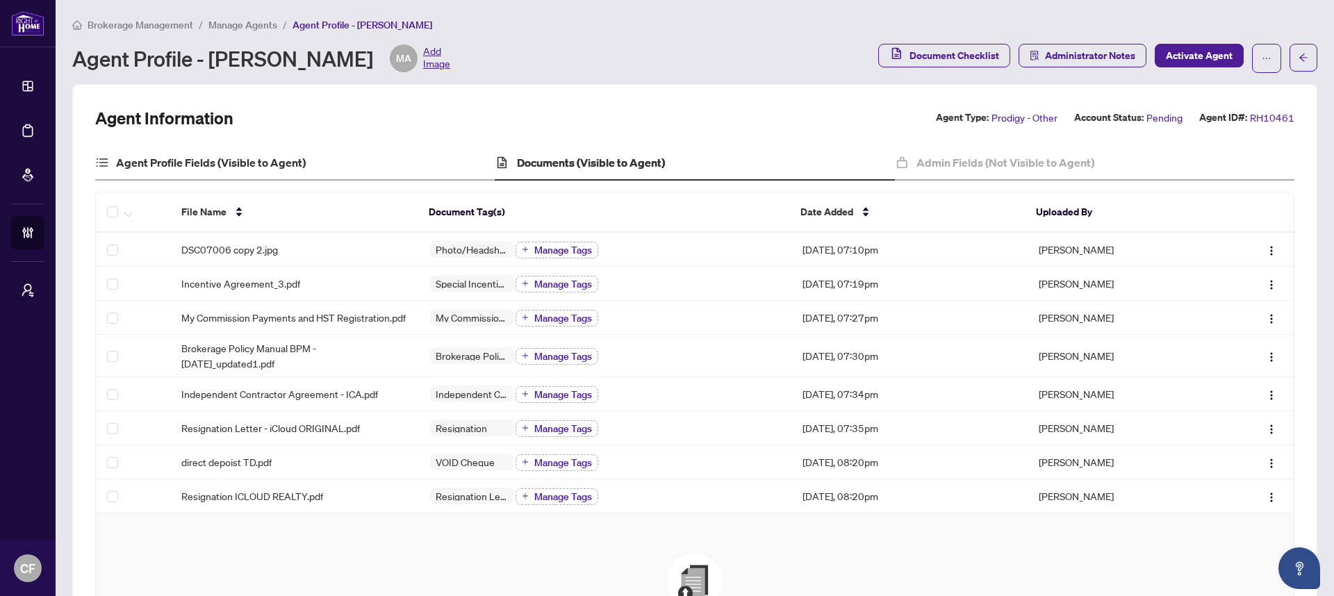
click at [363, 163] on div "Agent Profile Fields (Visible to Agent)" at bounding box center [294, 163] width 399 height 35
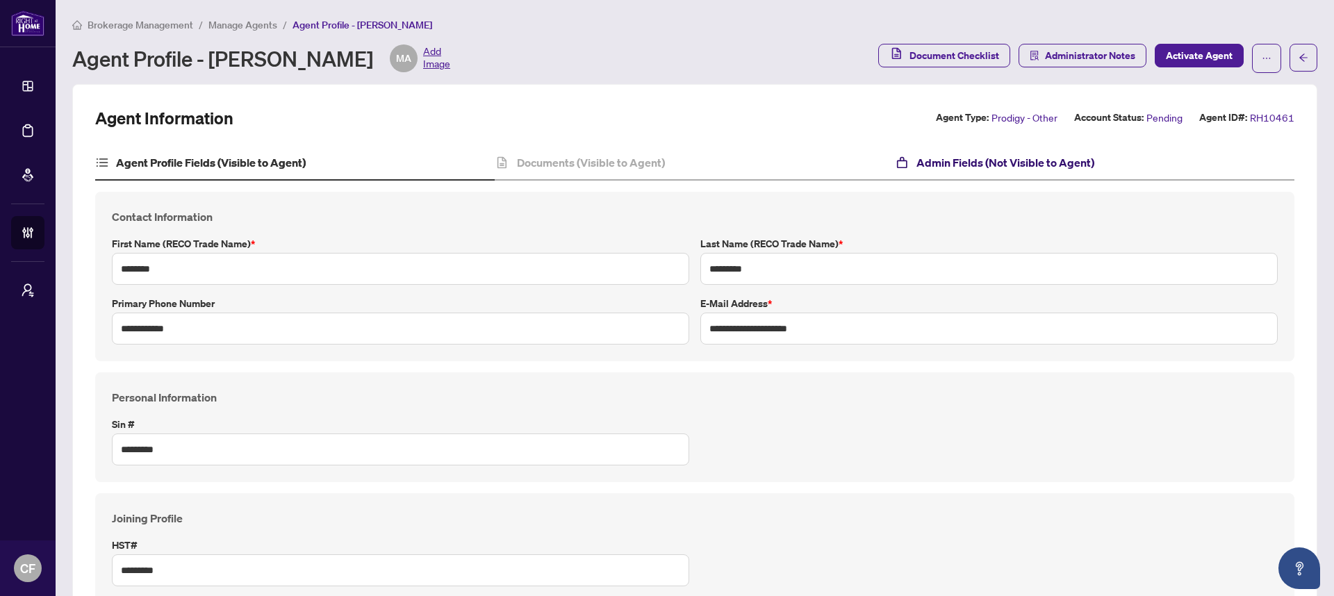
click at [1010, 170] on h4 "Admin Fields (Not Visible to Agent)" at bounding box center [1005, 162] width 178 height 17
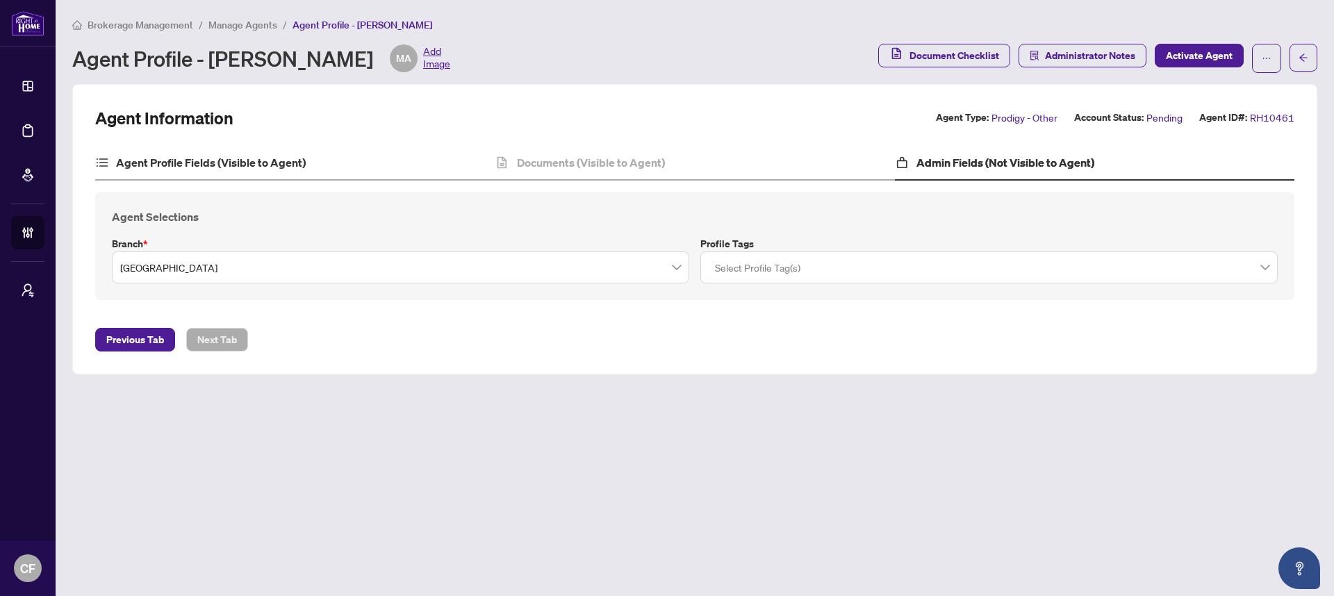
click at [349, 175] on div "Agent Profile Fields (Visible to Agent)" at bounding box center [294, 163] width 399 height 35
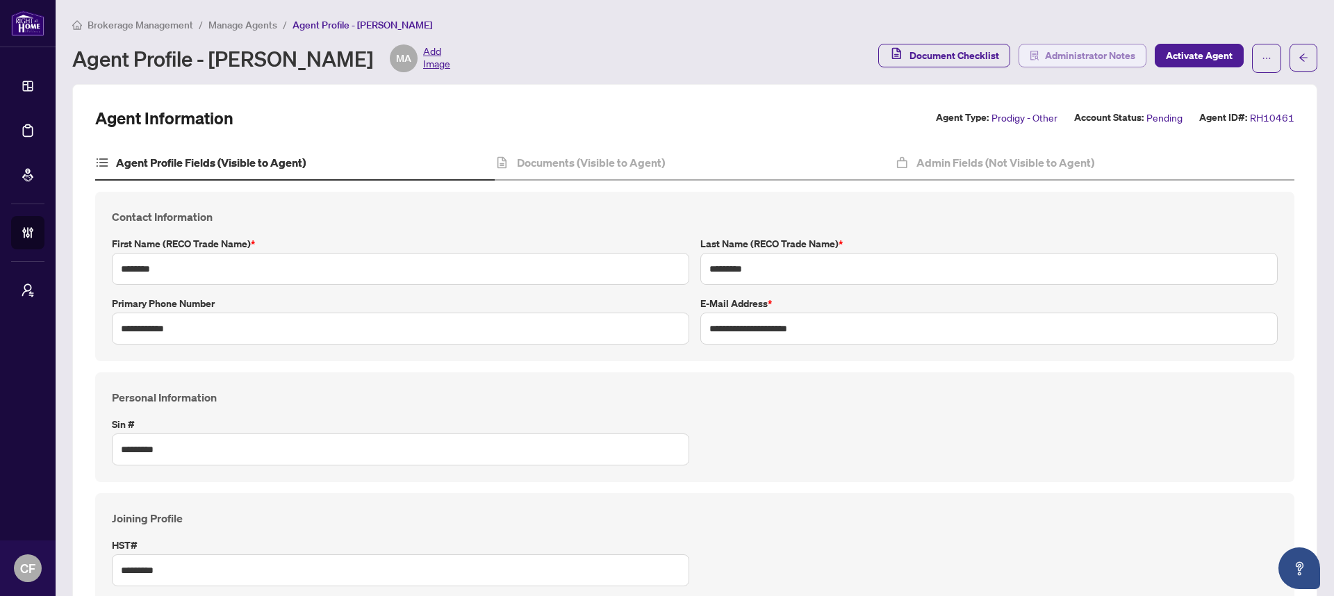
click at [1064, 61] on span "Administrator Notes" at bounding box center [1090, 55] width 90 height 22
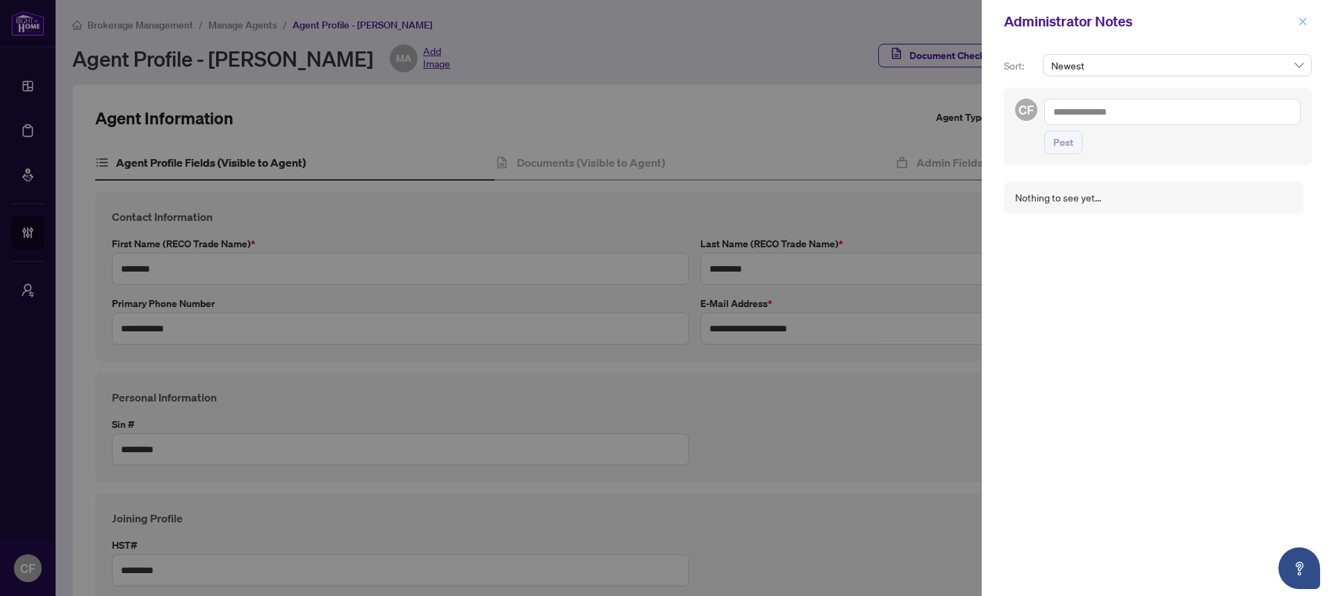
click at [1301, 20] on icon "close" at bounding box center [1303, 21] width 8 height 8
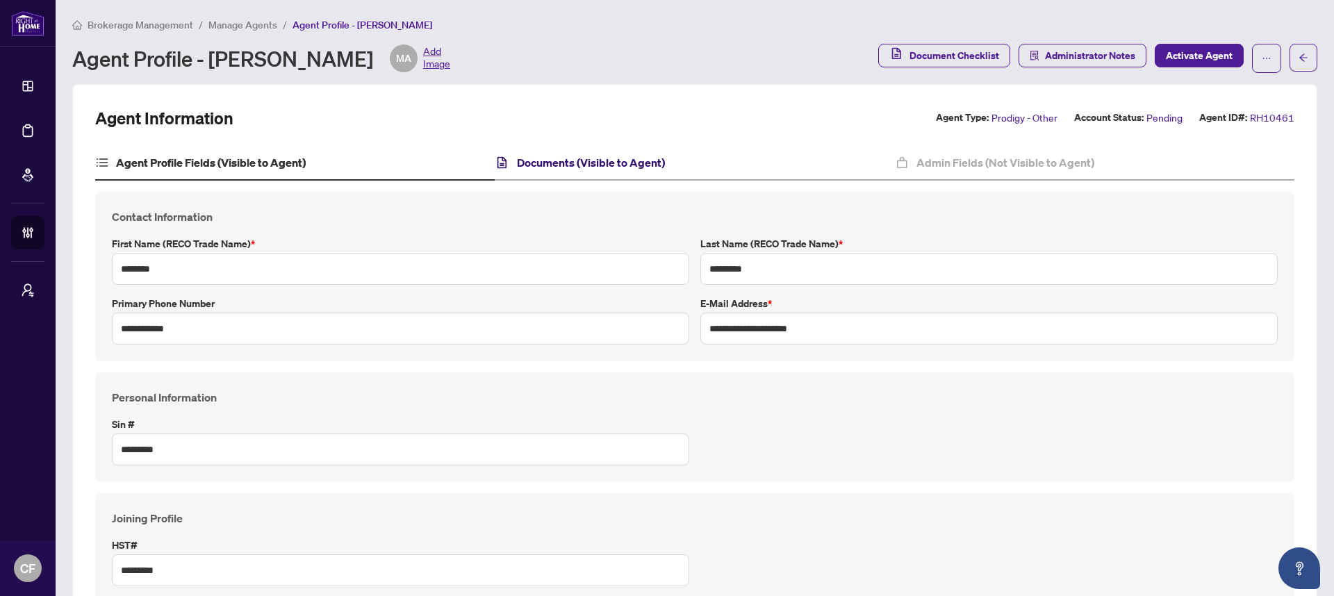
click at [640, 160] on h4 "Documents (Visible to Agent)" at bounding box center [591, 162] width 148 height 17
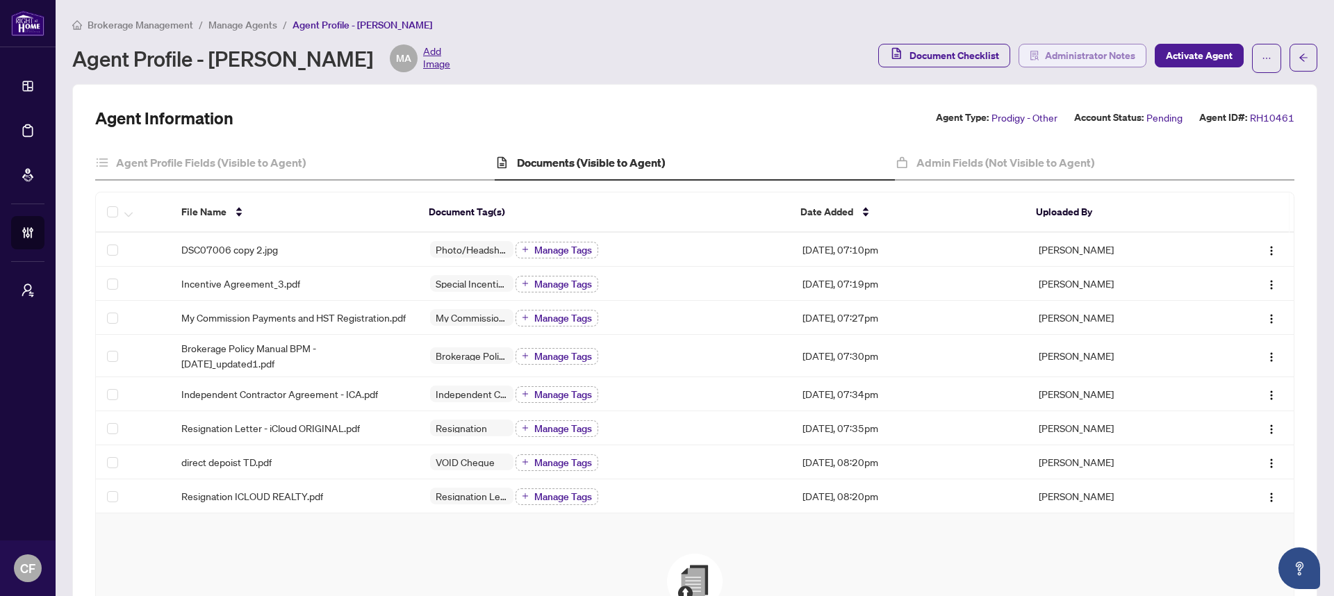
click at [1097, 53] on span "Administrator Notes" at bounding box center [1090, 55] width 90 height 22
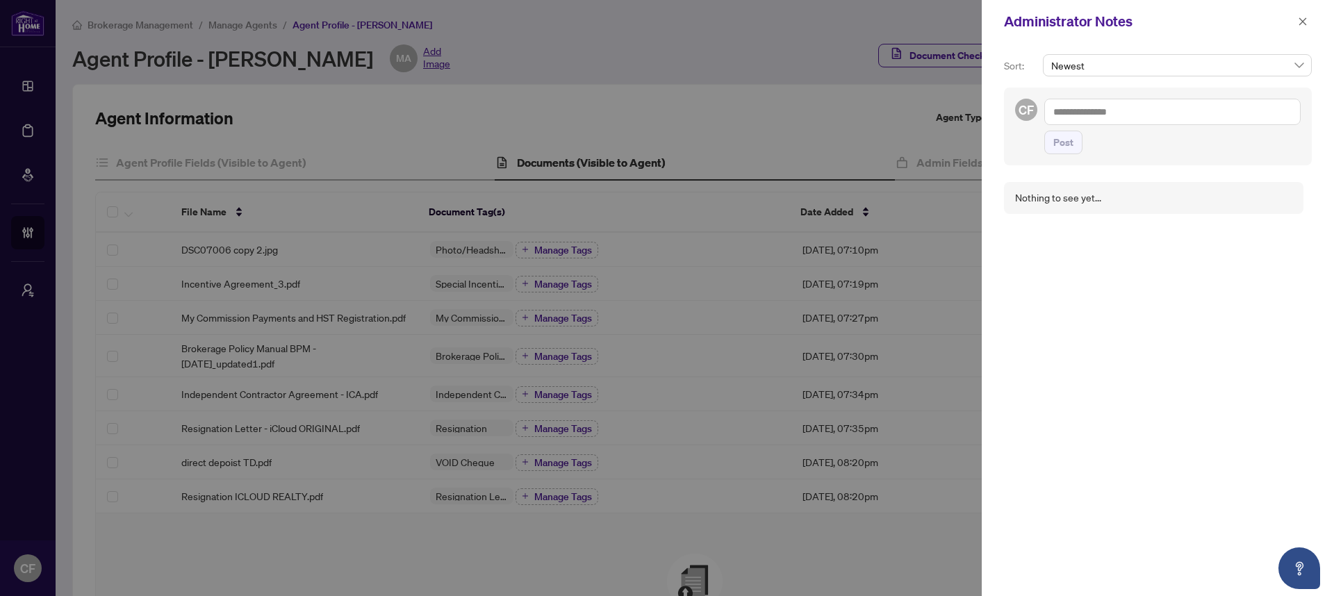
click at [1093, 107] on textarea at bounding box center [1172, 112] width 256 height 26
type textarea "*"
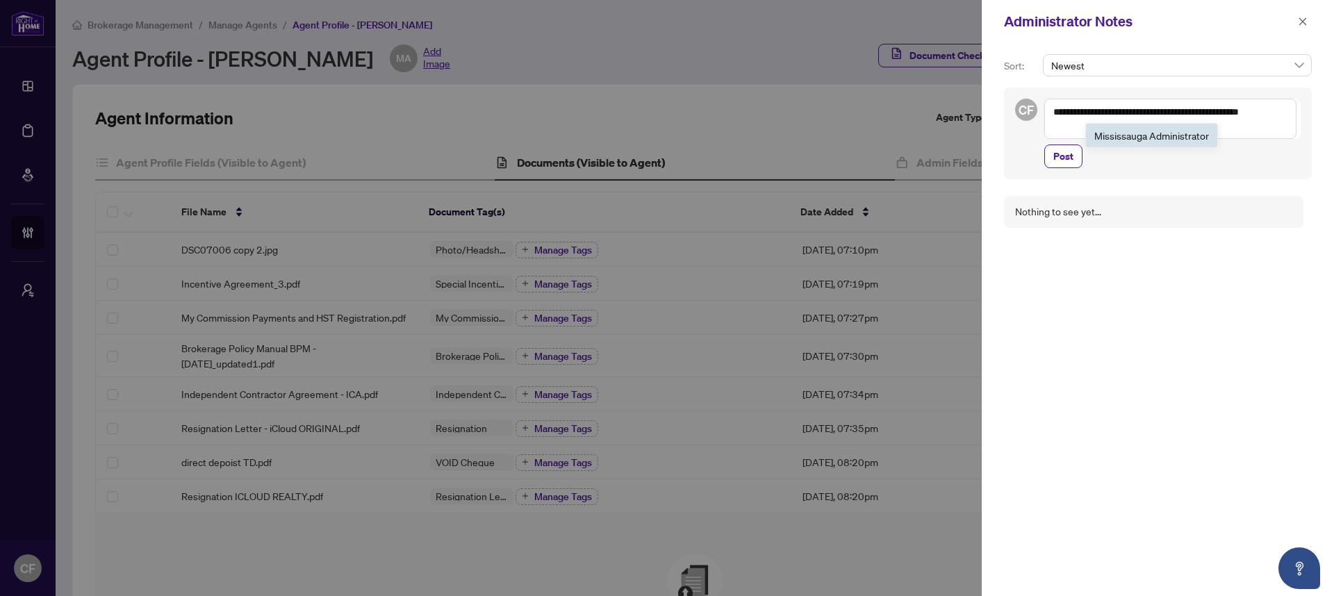
click at [1151, 132] on span "Mississ auga Administrator" at bounding box center [1151, 135] width 115 height 13
paste textarea "**********"
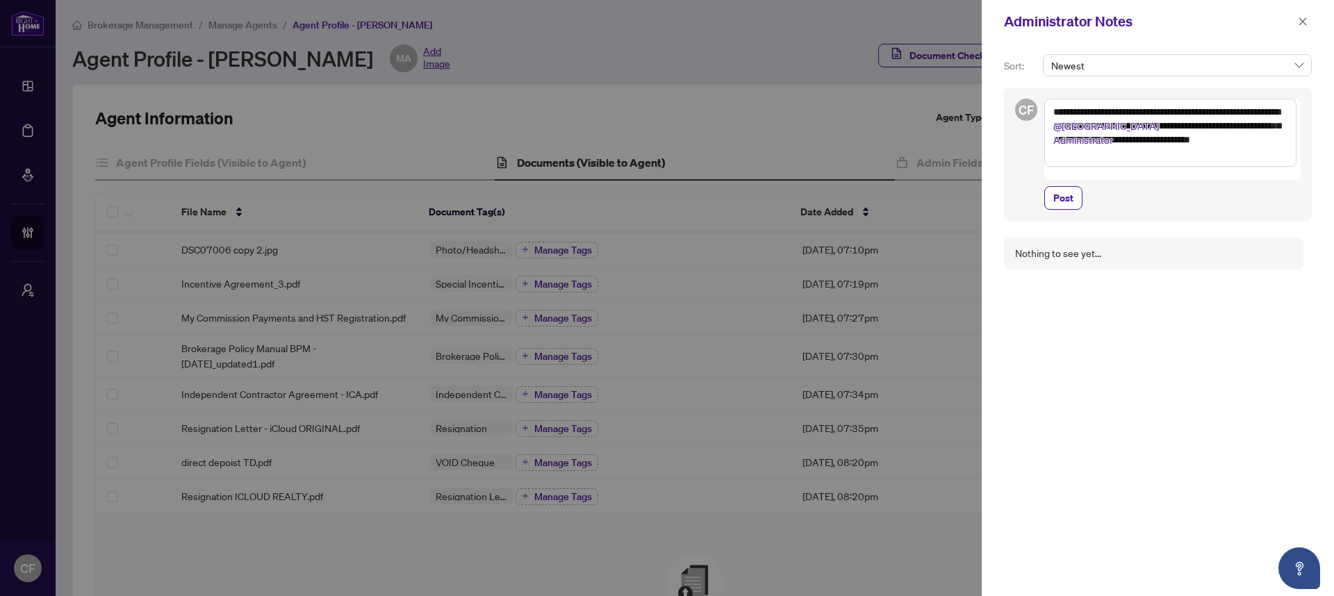
click at [1179, 127] on textarea "**********" at bounding box center [1170, 133] width 252 height 68
click at [1216, 154] on textarea "**********" at bounding box center [1170, 133] width 252 height 68
click at [1180, 115] on textarea "**********" at bounding box center [1170, 133] width 252 height 68
click at [1061, 112] on textarea "**********" at bounding box center [1170, 133] width 252 height 68
click at [1255, 153] on textarea "**********" at bounding box center [1170, 133] width 252 height 68
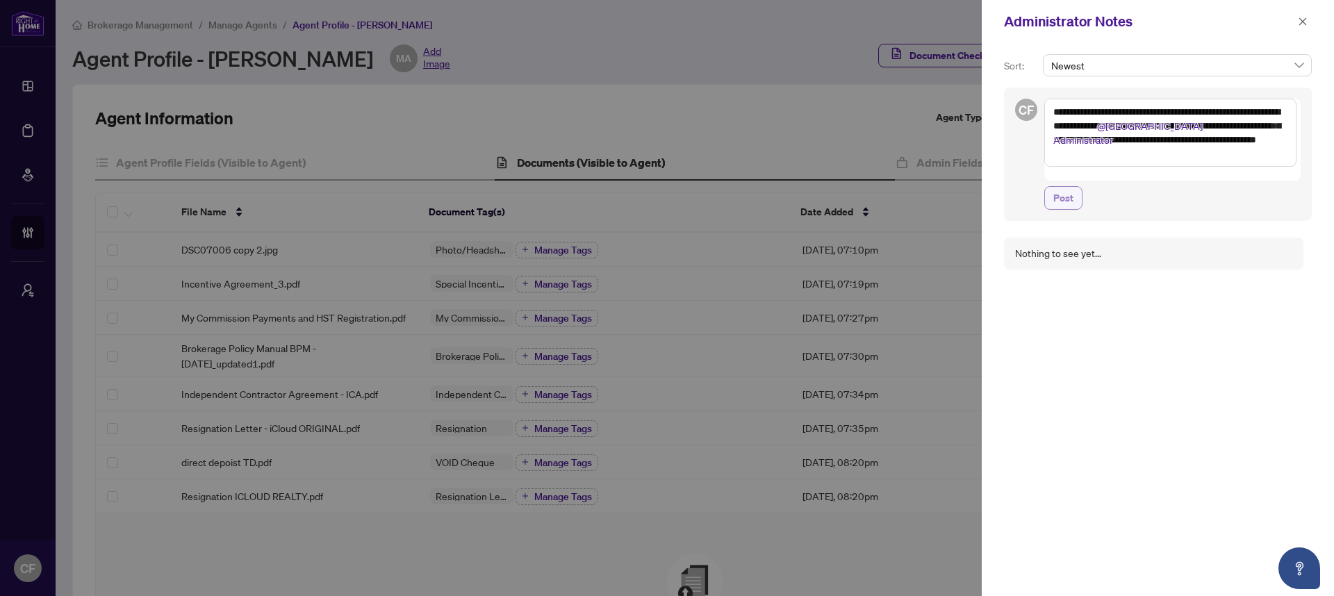
type textarea "**********"
click at [1062, 187] on span "Post" at bounding box center [1063, 198] width 20 height 22
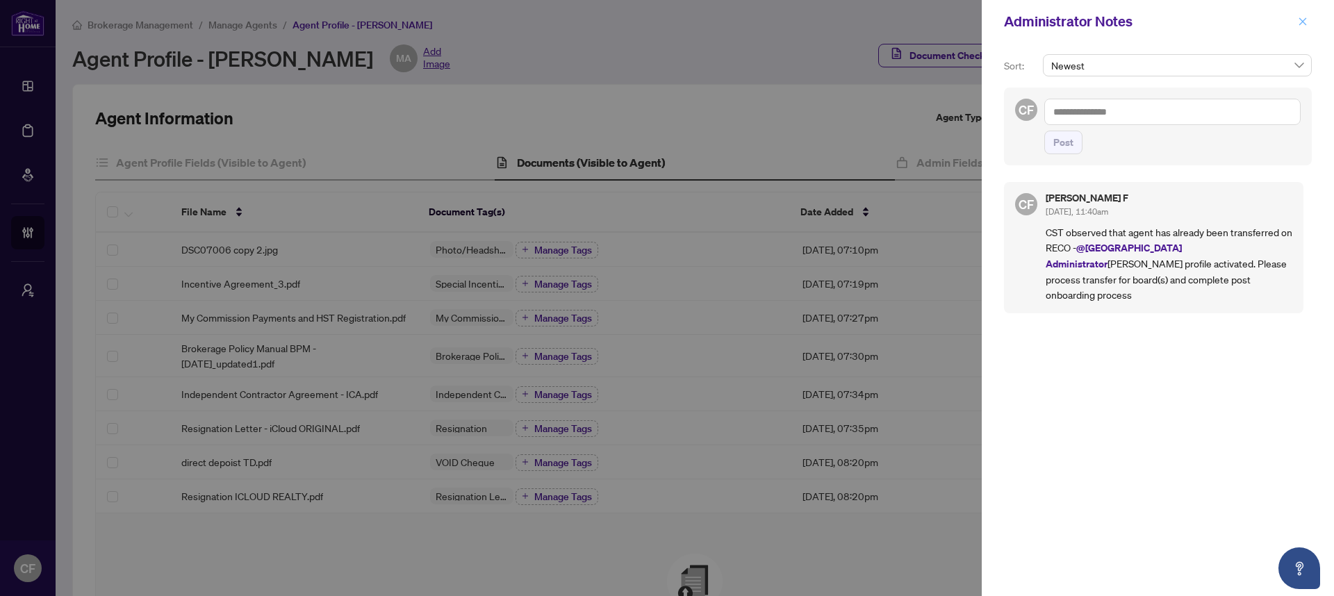
click at [1304, 25] on icon "close" at bounding box center [1303, 22] width 10 height 10
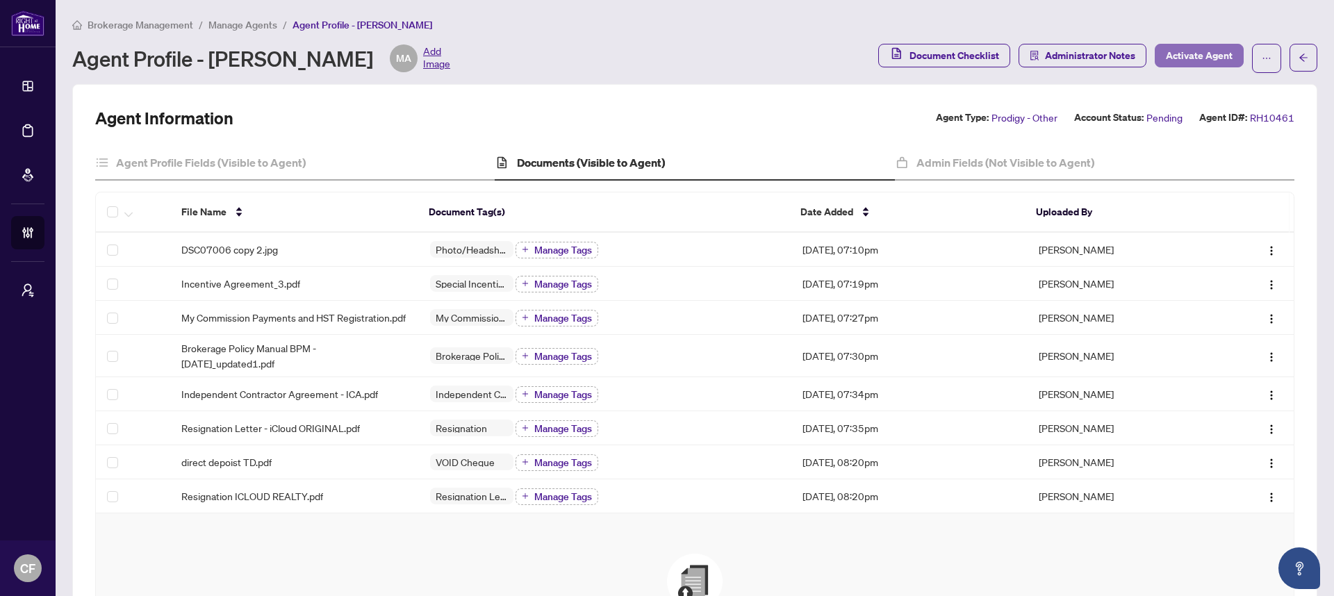
click at [1187, 51] on span "Activate Agent" at bounding box center [1199, 55] width 67 height 22
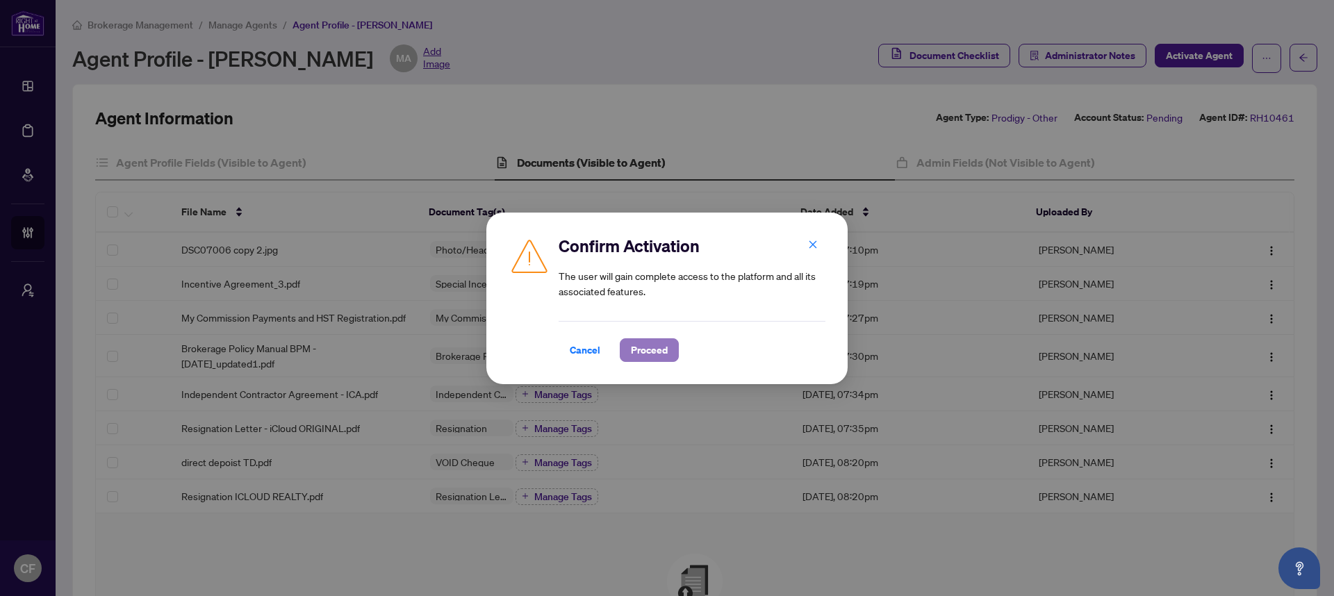
click at [666, 349] on span "Proceed" at bounding box center [649, 350] width 37 height 22
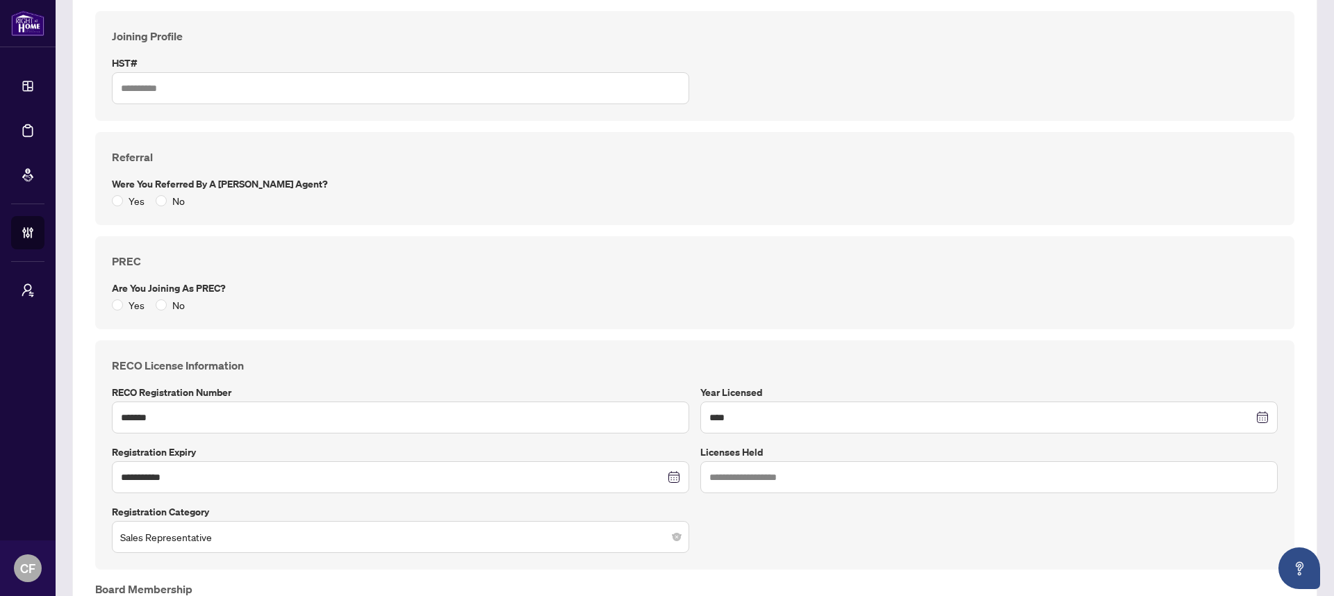
scroll to position [586, 0]
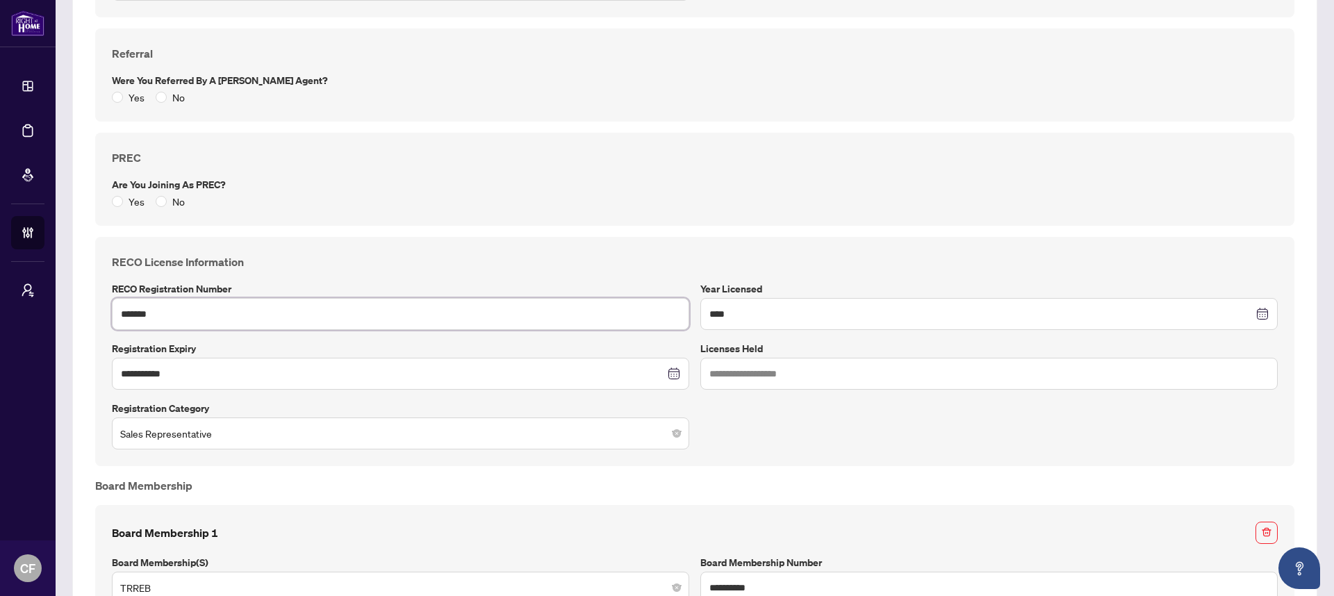
click at [184, 318] on input "*******" at bounding box center [400, 314] width 577 height 32
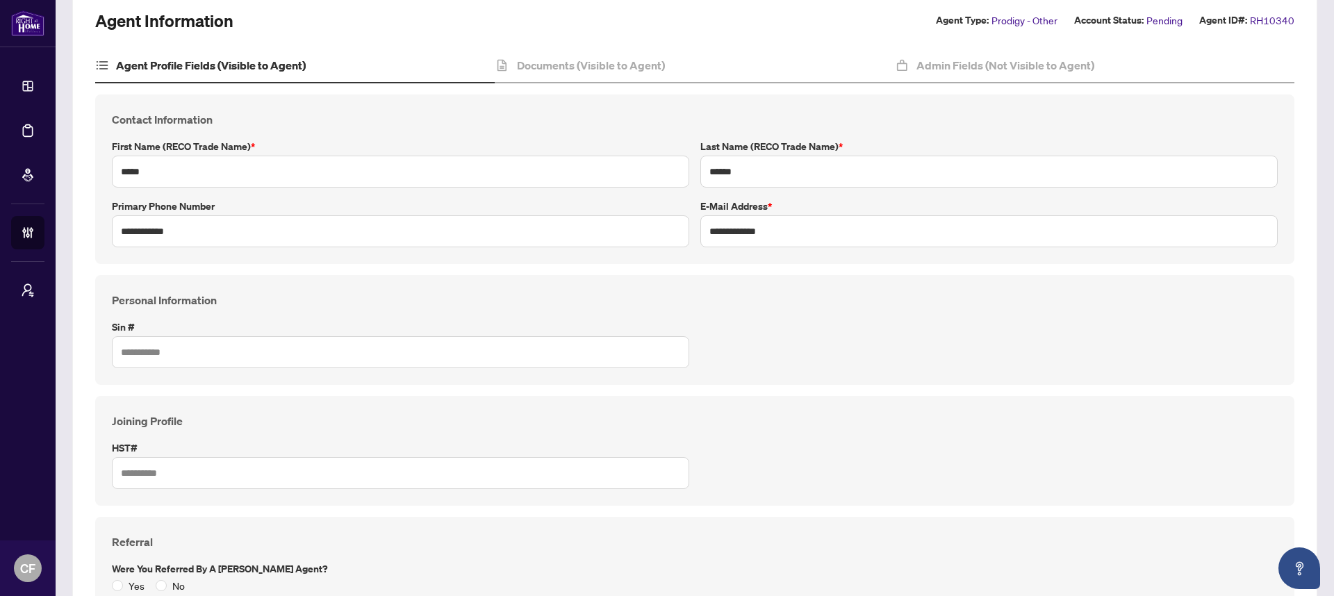
scroll to position [103, 0]
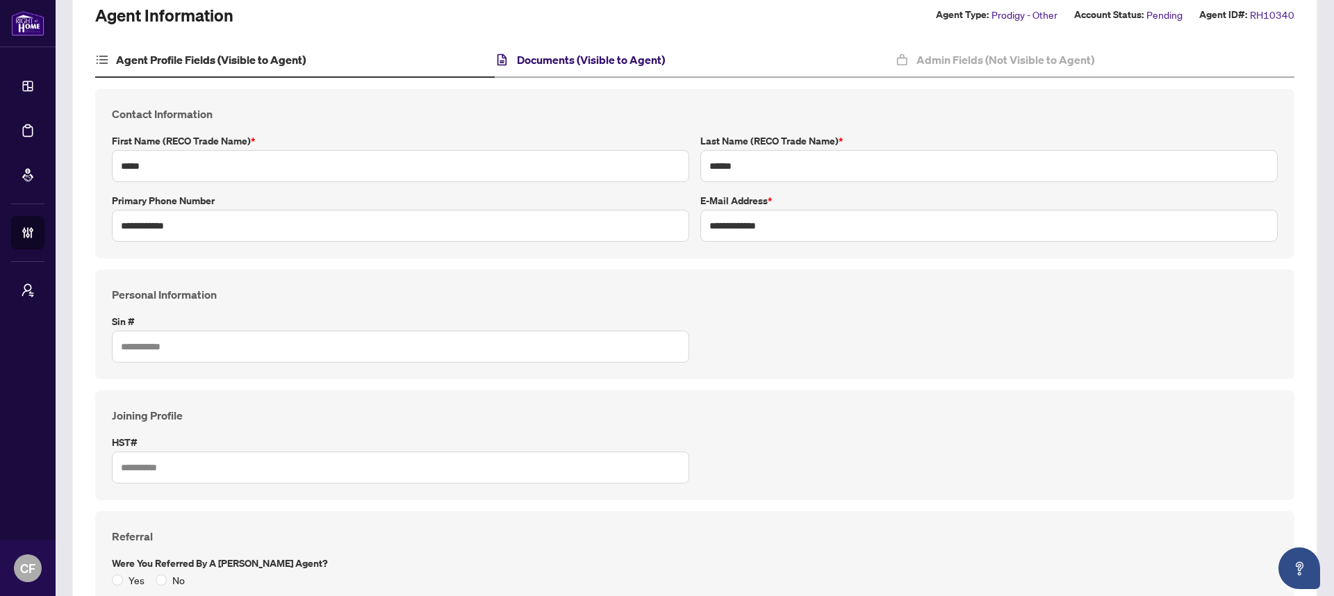
click at [638, 60] on h4 "Documents (Visible to Agent)" at bounding box center [591, 59] width 148 height 17
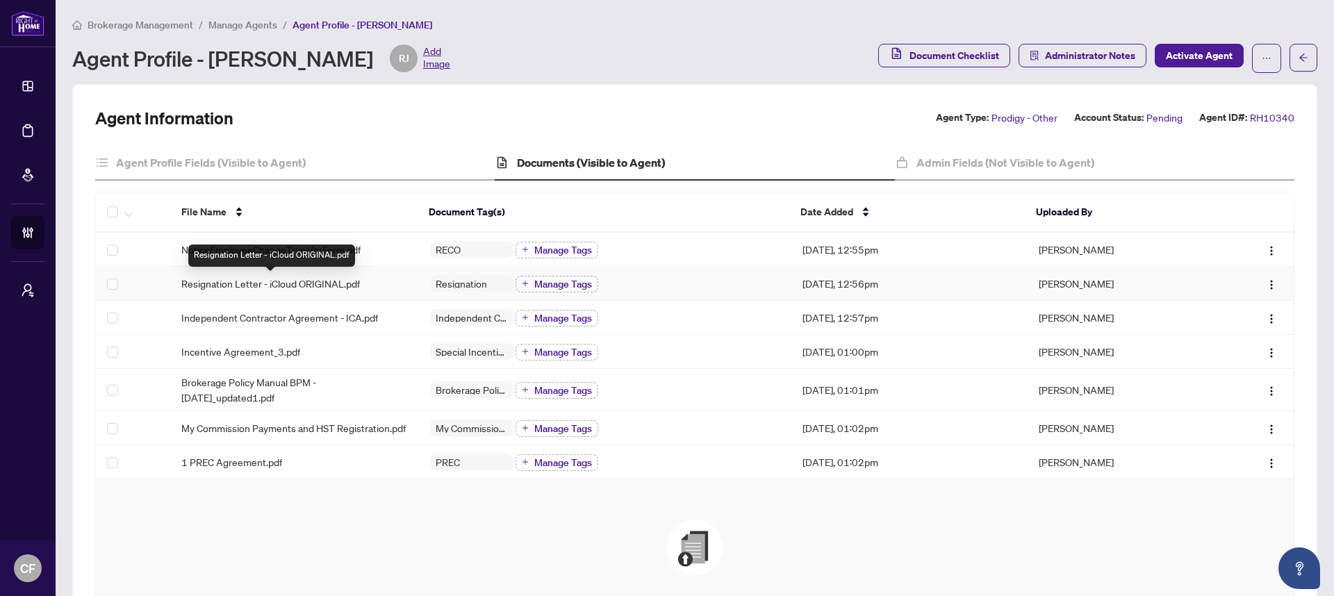
click at [248, 288] on span "Resignation Letter - iCloud ORIGINAL.pdf" at bounding box center [270, 283] width 179 height 15
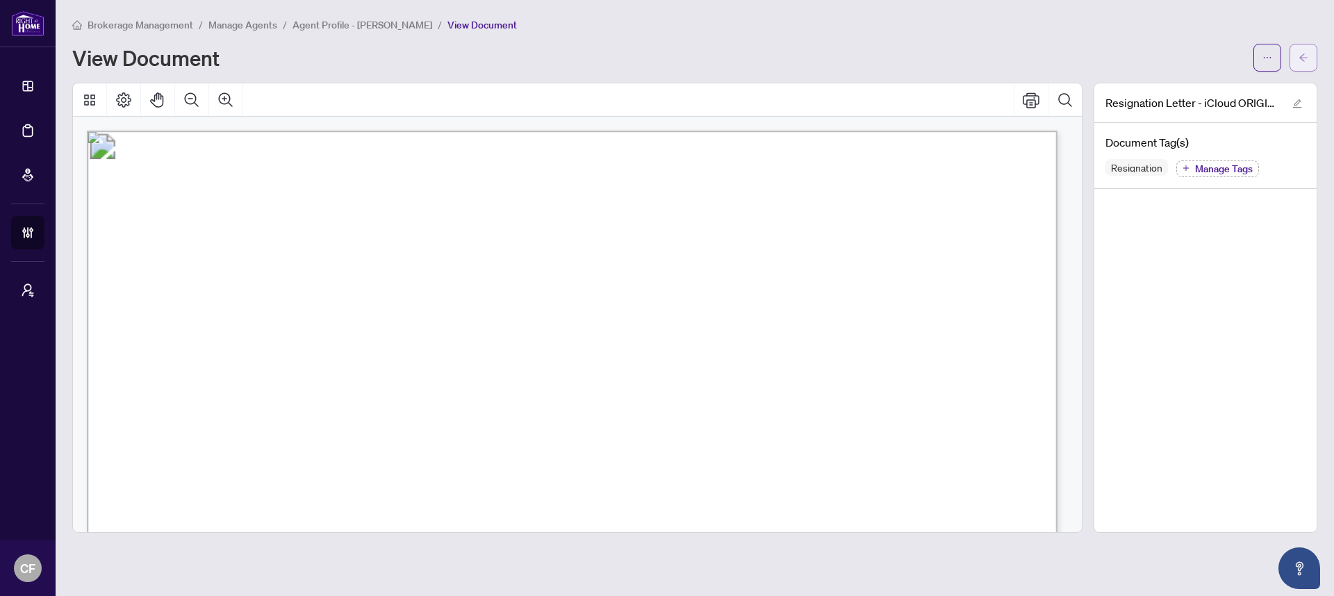
click at [1306, 52] on span "button" at bounding box center [1304, 58] width 10 height 22
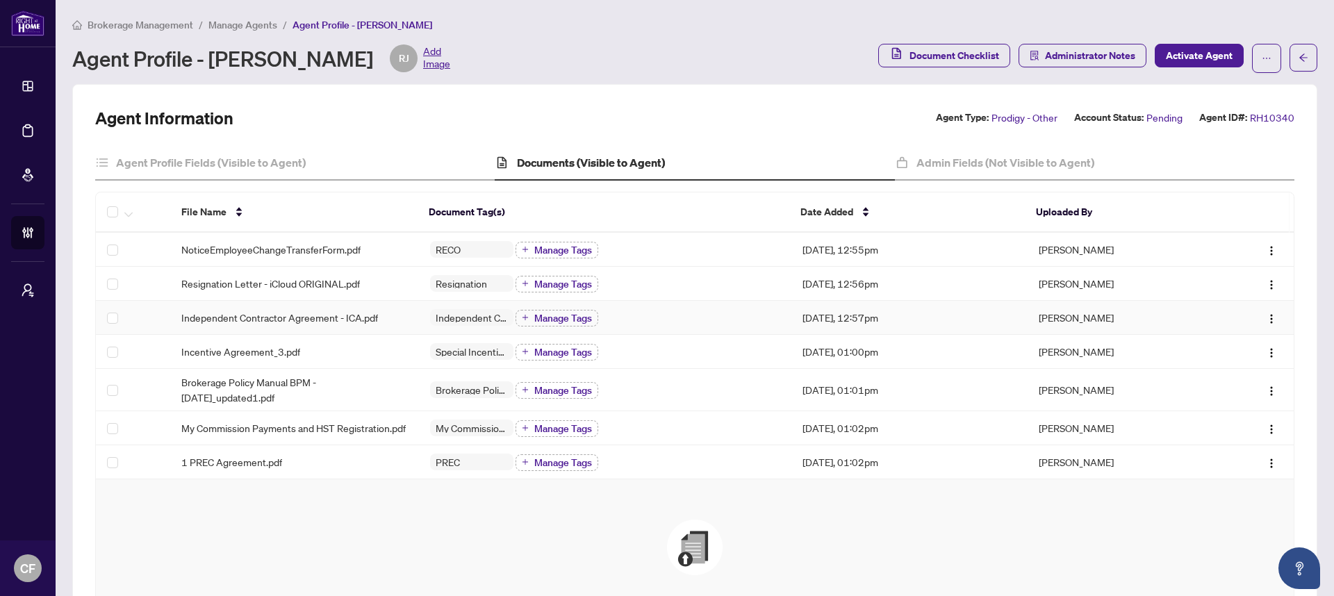
click at [219, 327] on td "Independent Contractor Agreement - ICA.pdf" at bounding box center [294, 318] width 249 height 34
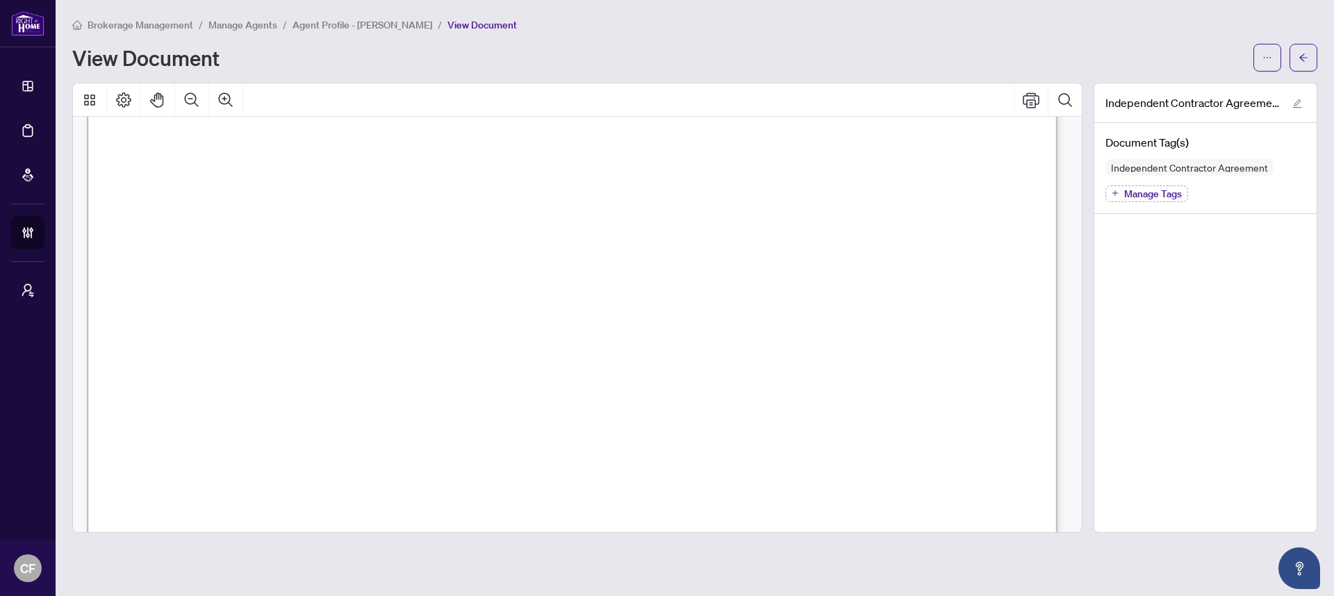
scroll to position [19252, 0]
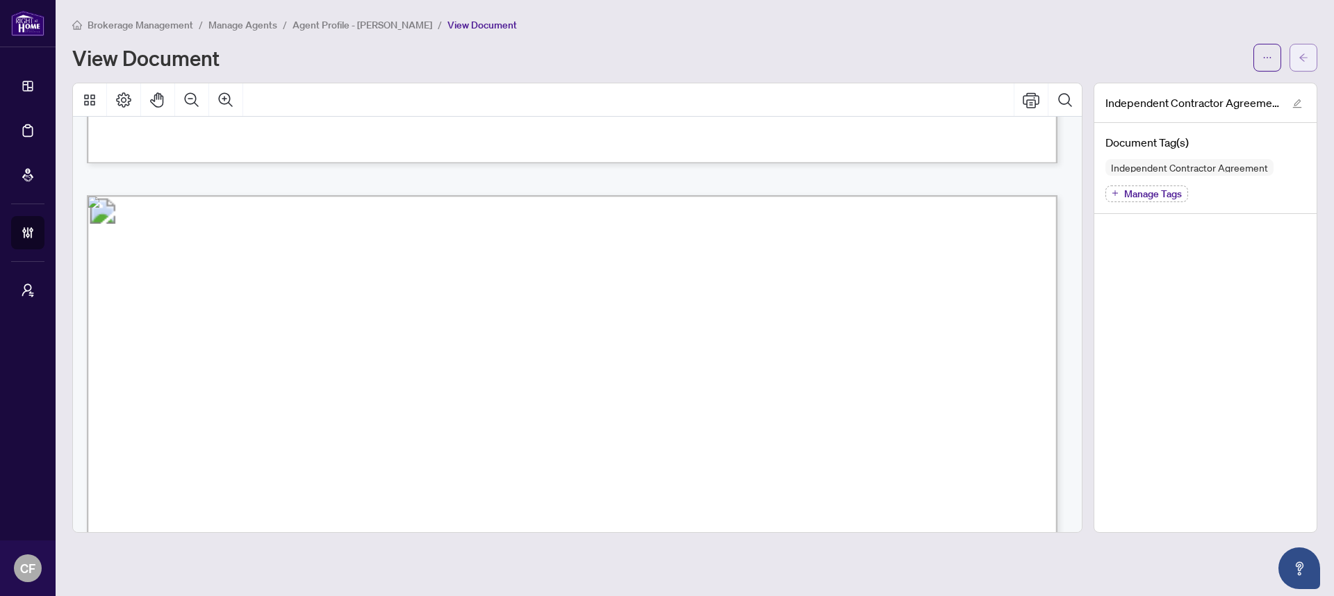
click at [1313, 64] on button "button" at bounding box center [1303, 58] width 28 height 28
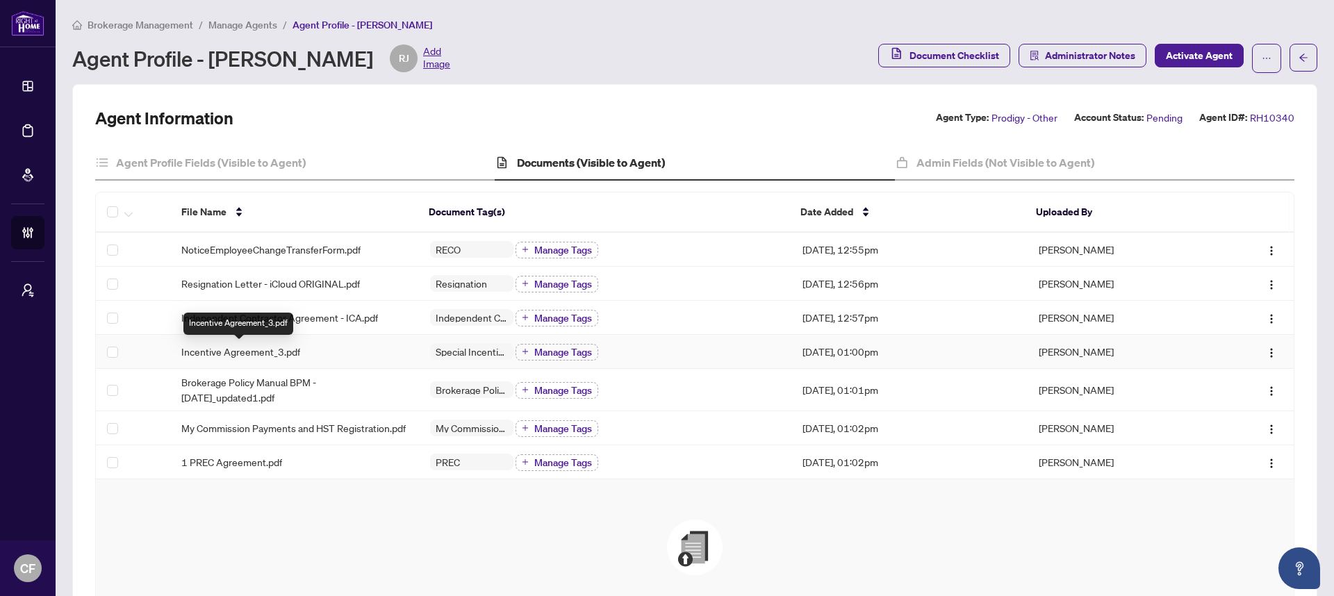
click at [263, 352] on span "Incentive Agreement_3.pdf" at bounding box center [240, 351] width 119 height 15
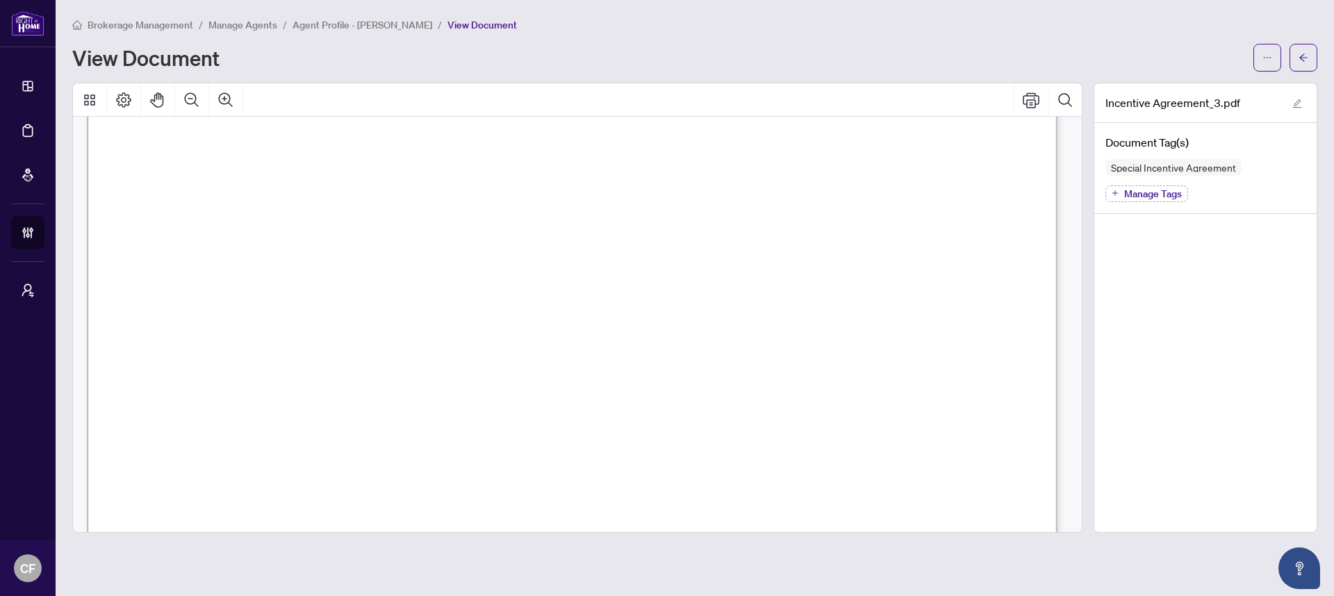
scroll to position [2817, 0]
click at [1308, 51] on span "button" at bounding box center [1304, 58] width 10 height 22
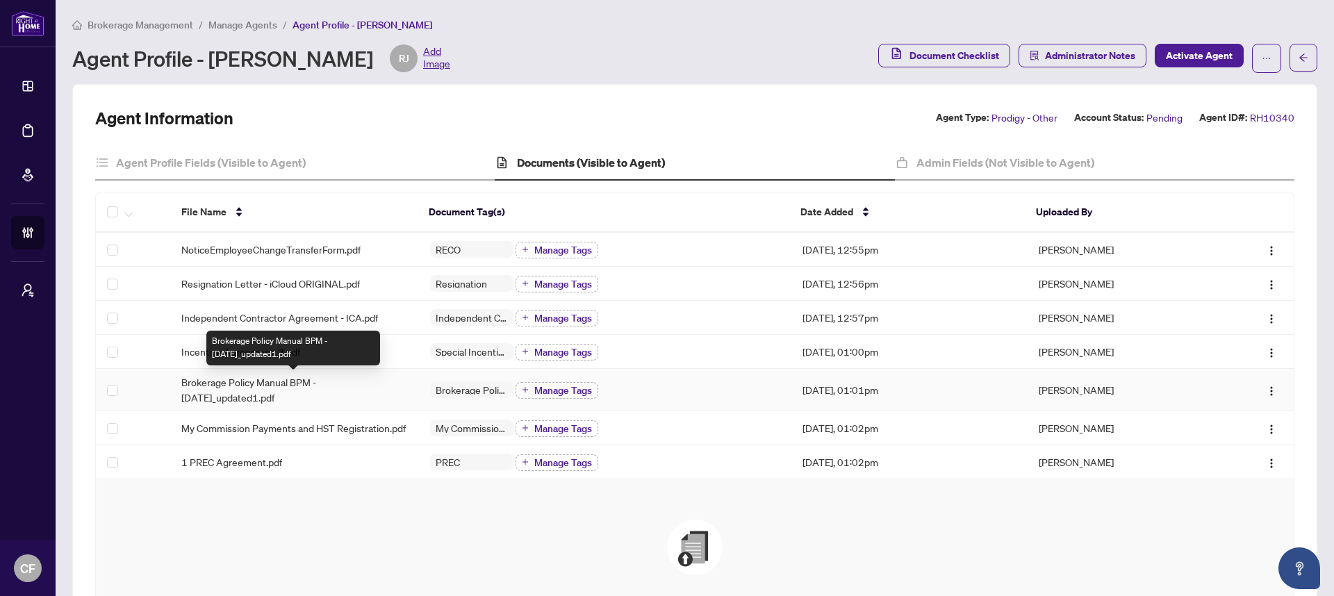
click at [302, 389] on span "Brokerage Policy Manual BPM - [DATE]_updated1.pdf" at bounding box center [294, 389] width 226 height 31
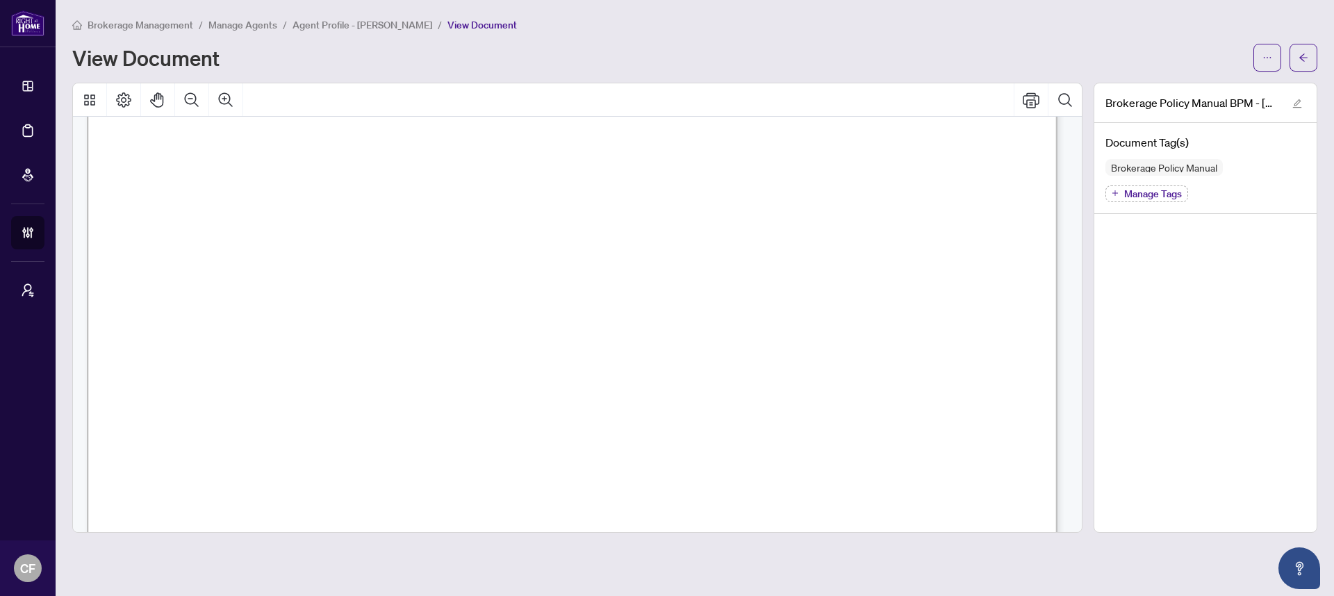
scroll to position [670, 0]
click at [1301, 60] on icon "arrow-left" at bounding box center [1304, 58] width 10 height 10
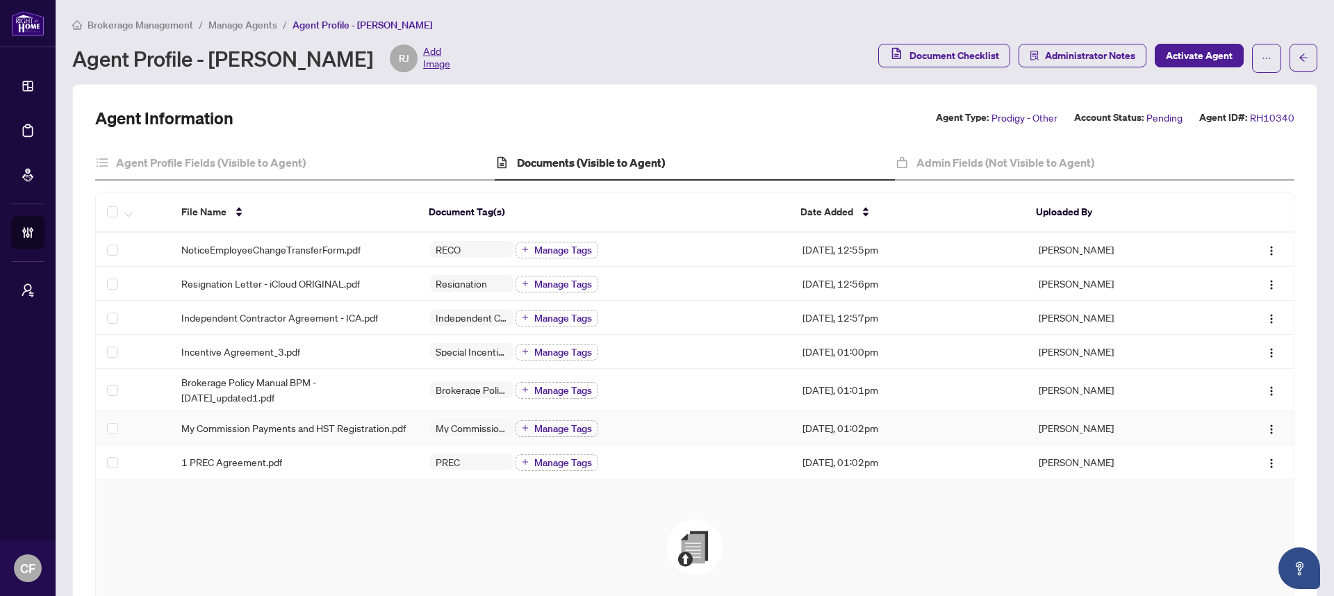
click at [250, 431] on span "My Commission Payments and HST Registration.pdf" at bounding box center [293, 427] width 224 height 15
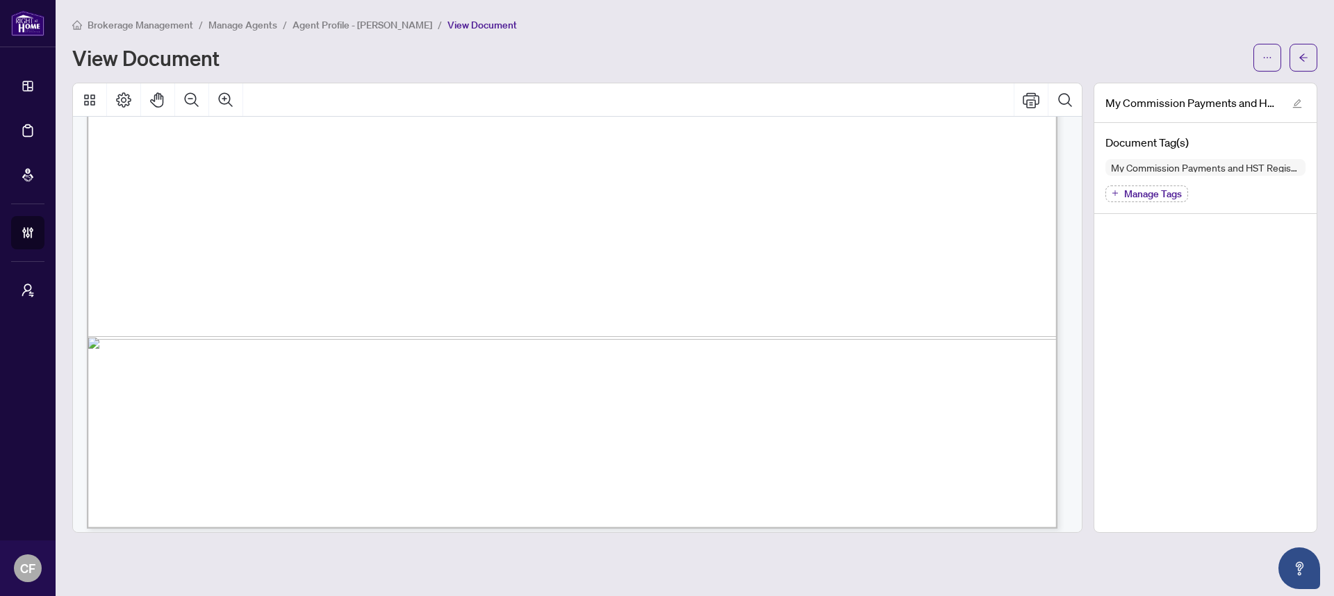
scroll to position [868, 0]
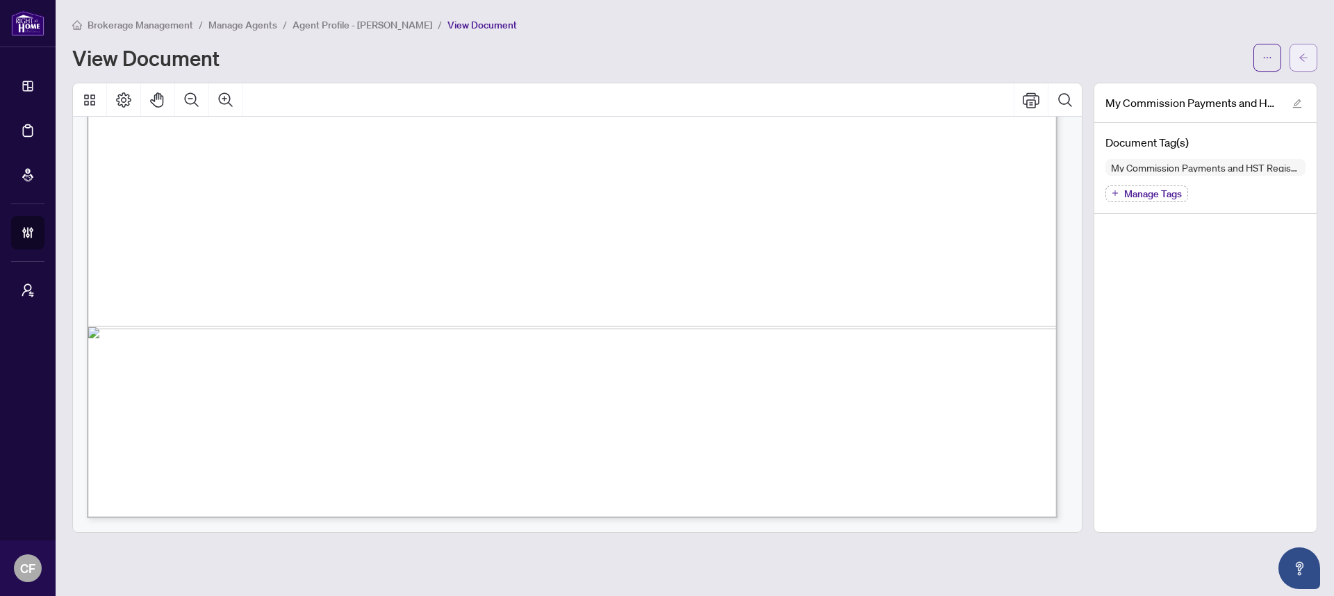
click at [1315, 50] on button "button" at bounding box center [1303, 58] width 28 height 28
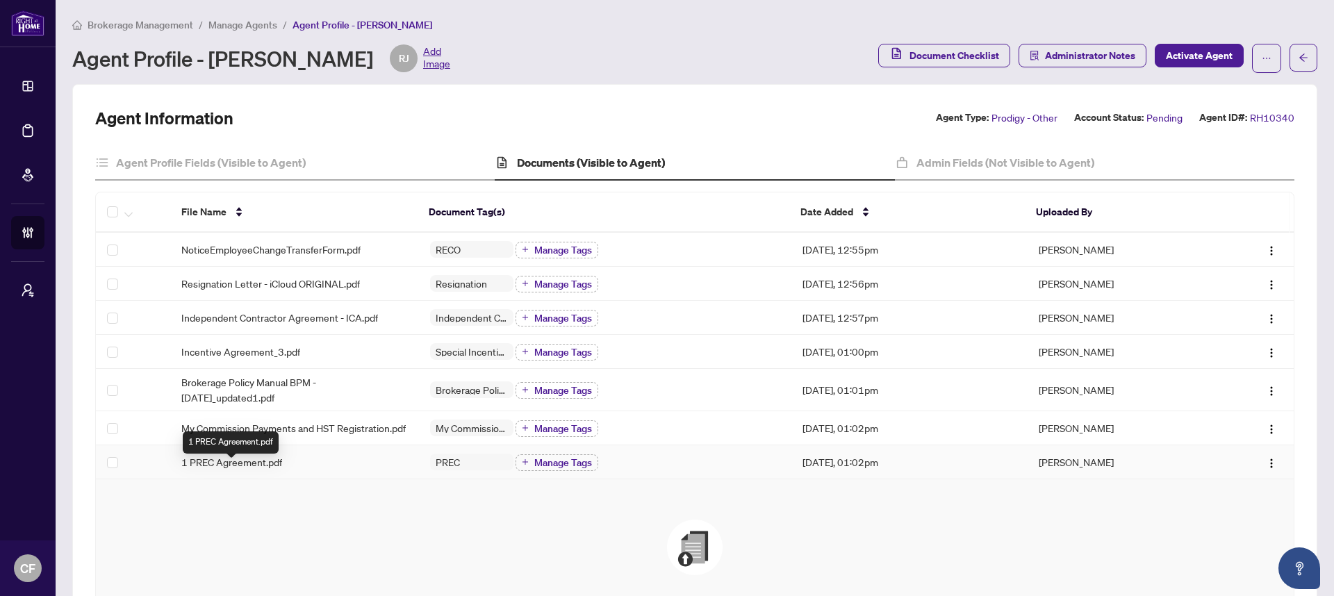
click at [246, 470] on span "1 PREC Agreement.pdf" at bounding box center [231, 461] width 101 height 15
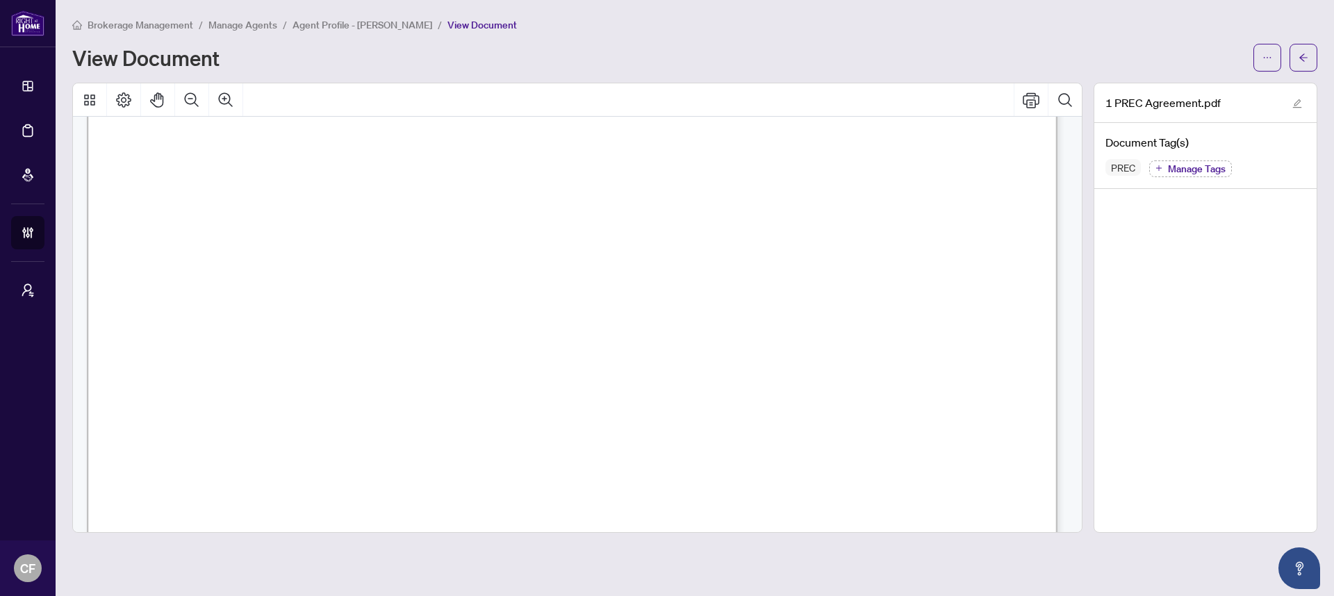
scroll to position [6505, 0]
click at [1300, 53] on icon "arrow-left" at bounding box center [1304, 58] width 10 height 10
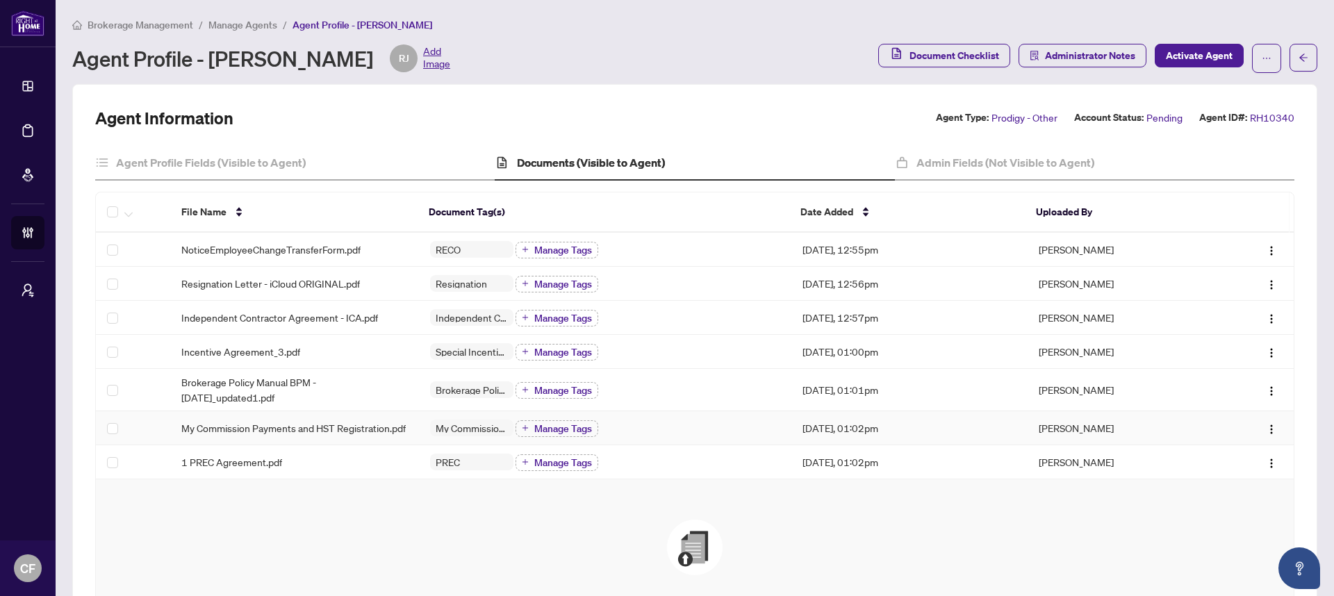
scroll to position [213, 0]
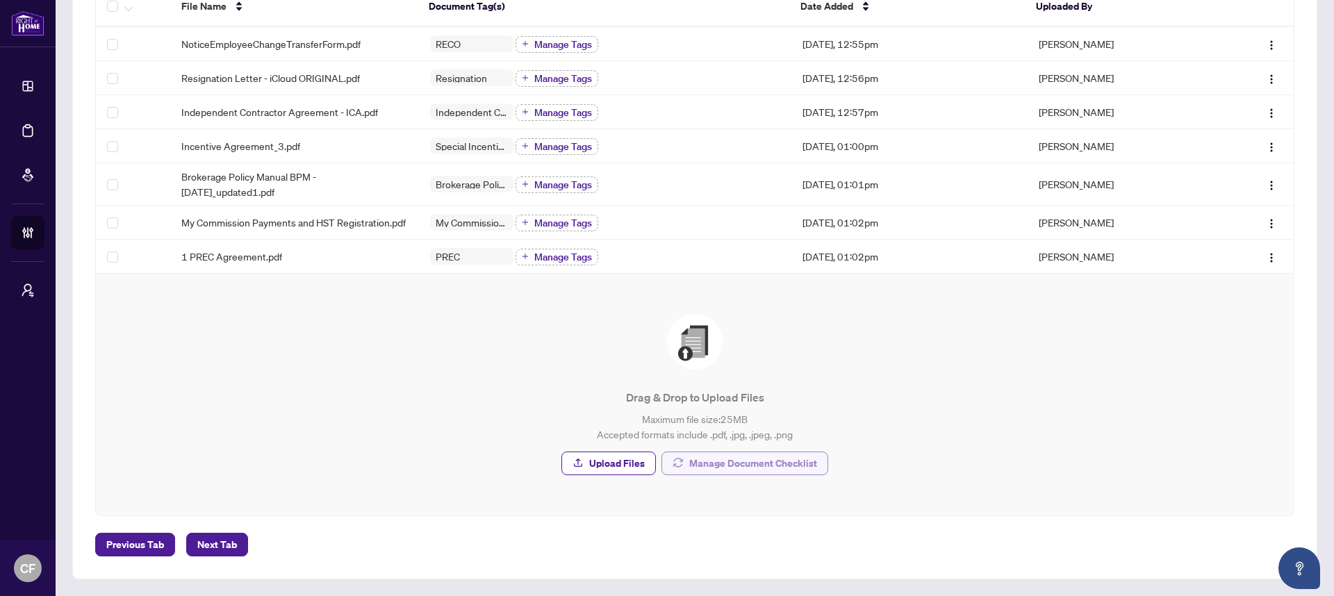
click at [775, 463] on span "Manage Document Checklist" at bounding box center [753, 463] width 128 height 22
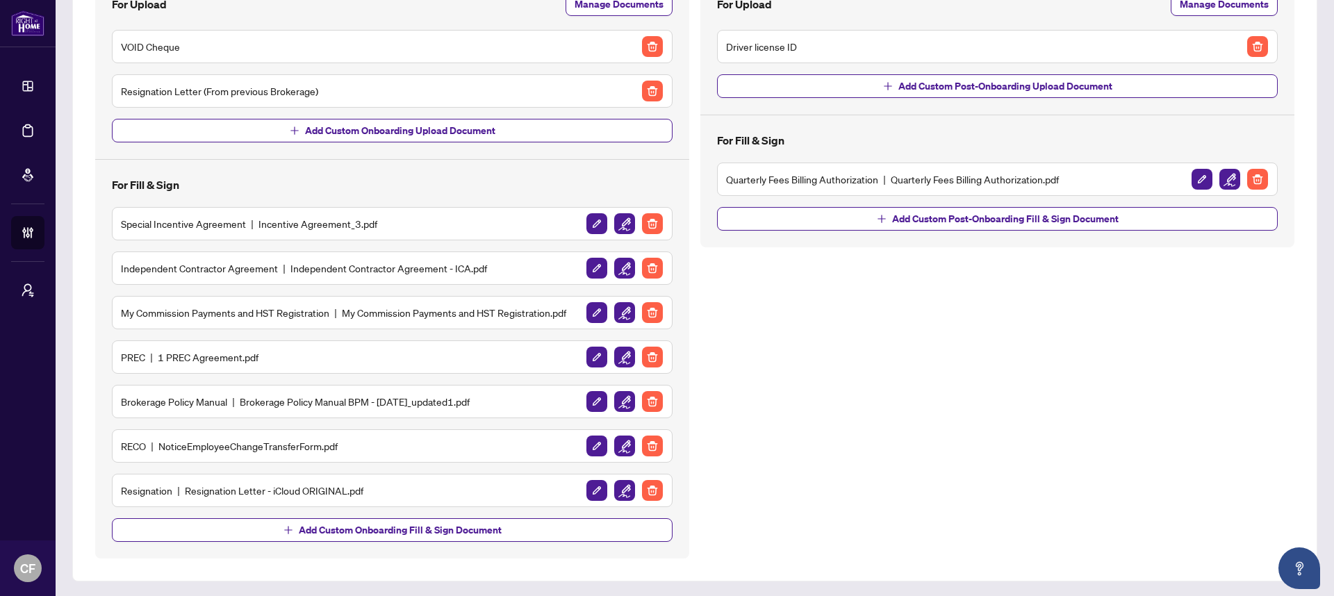
scroll to position [182, 0]
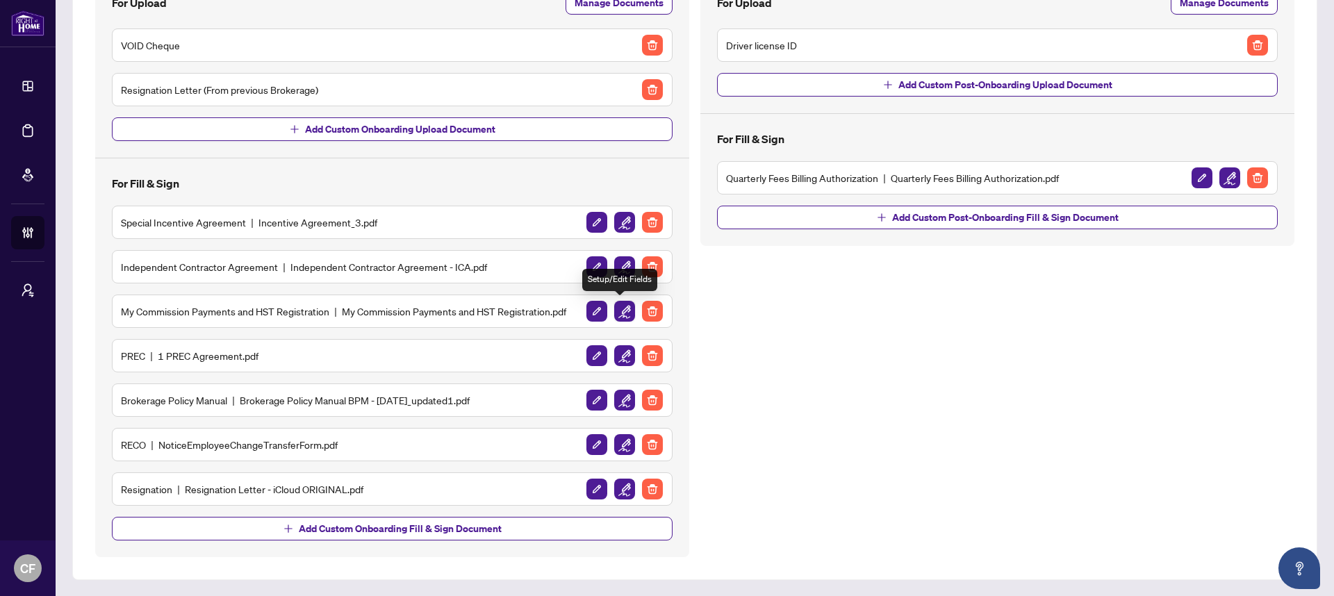
click at [621, 306] on img "button" at bounding box center [624, 311] width 21 height 21
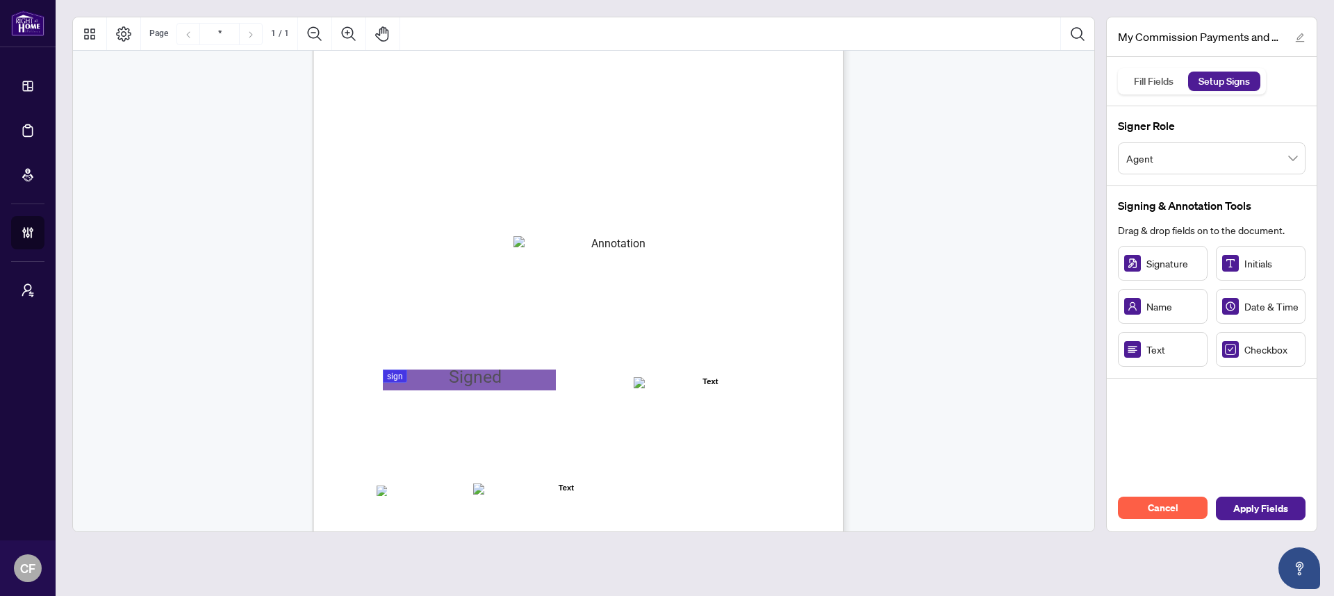
scroll to position [35, 0]
click at [1164, 505] on span "Cancel" at bounding box center [1163, 508] width 31 height 22
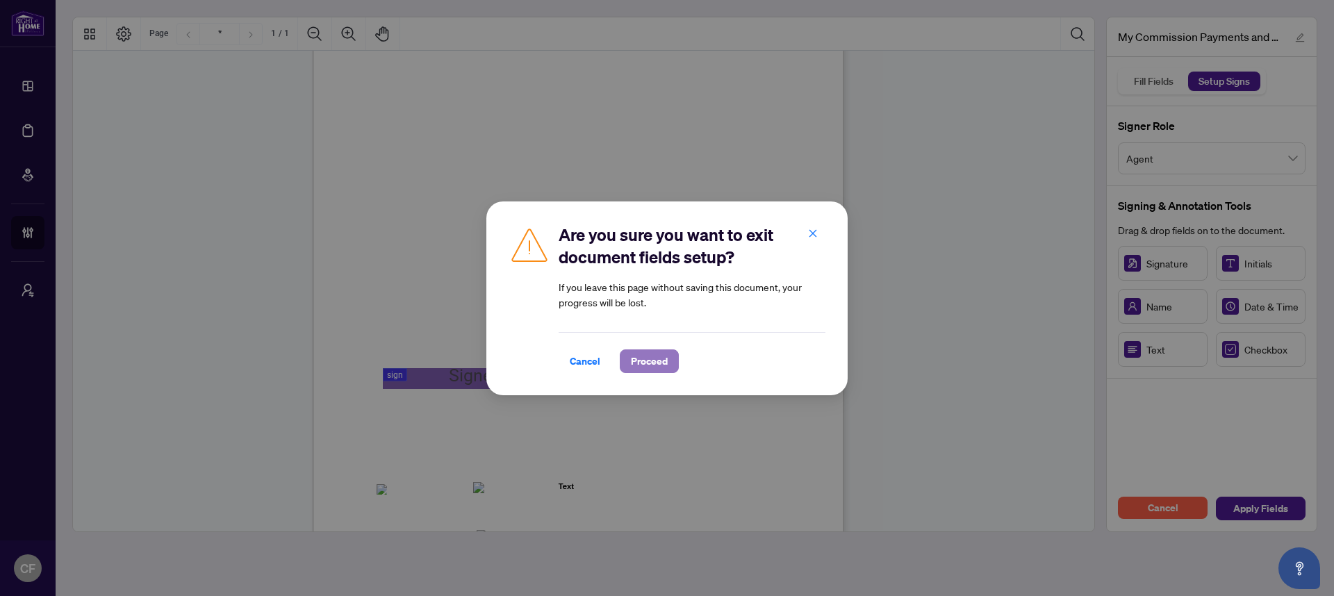
click at [648, 363] on span "Proceed" at bounding box center [649, 361] width 37 height 22
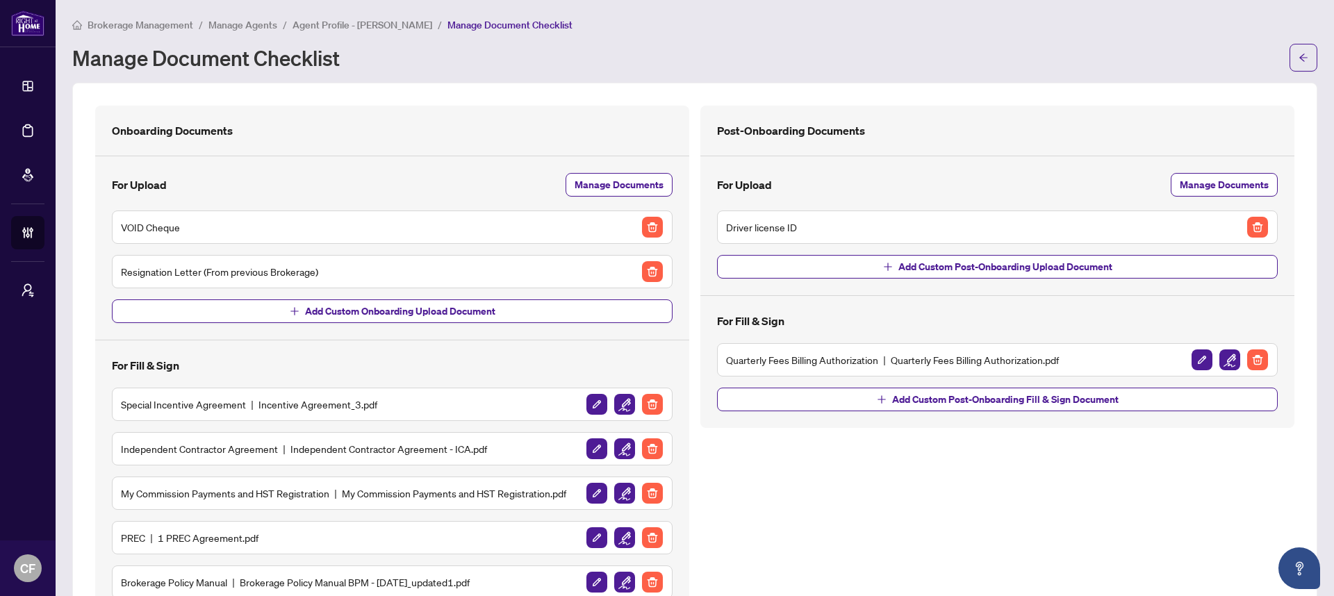
click at [395, 24] on span "Agent Profile - [PERSON_NAME]" at bounding box center [362, 25] width 140 height 13
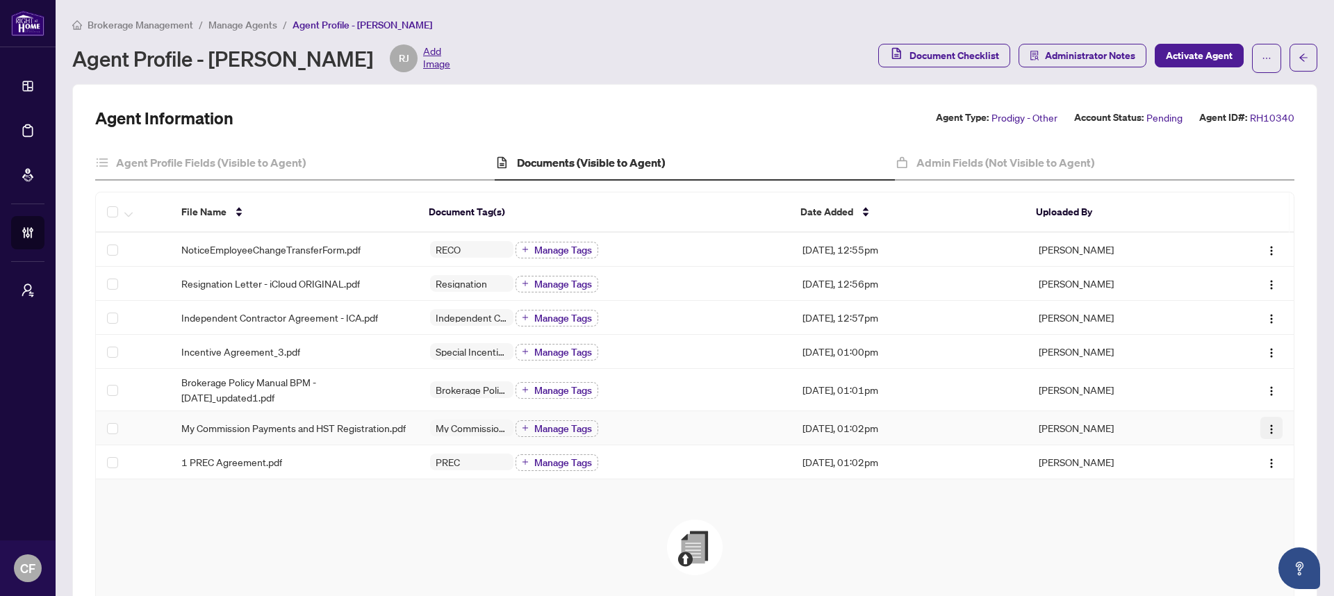
click at [1266, 432] on img "button" at bounding box center [1271, 429] width 11 height 11
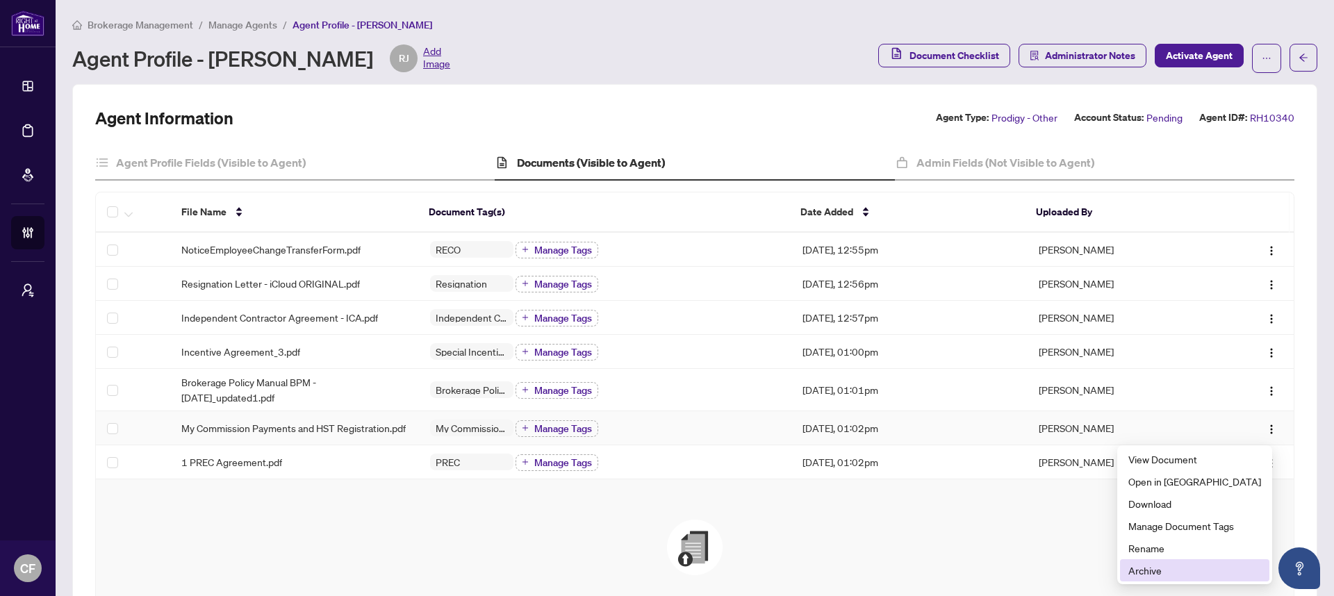
click at [1215, 563] on span "Archive" at bounding box center [1194, 570] width 133 height 15
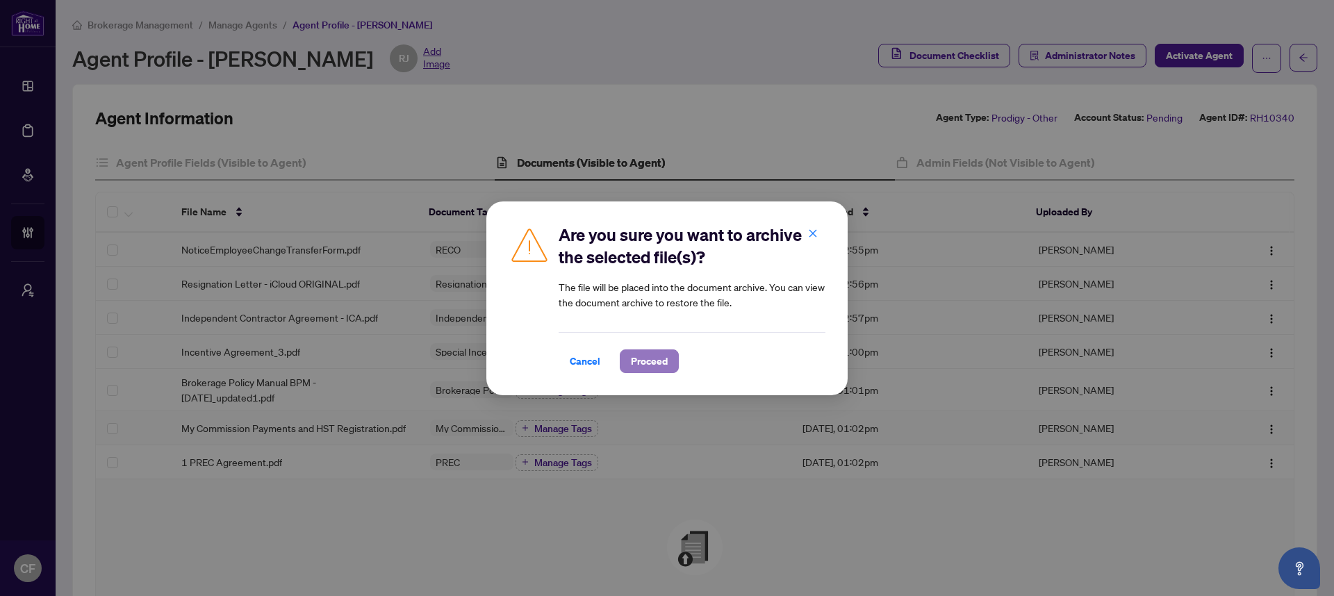
click at [651, 365] on span "Proceed" at bounding box center [649, 361] width 37 height 22
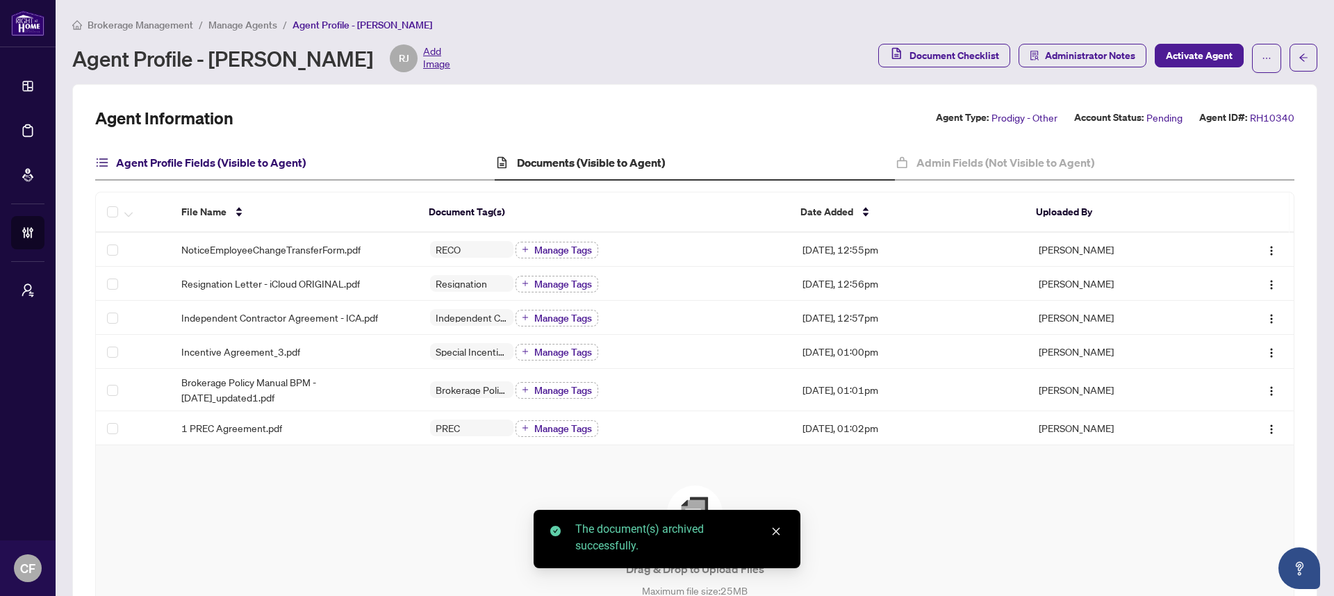
click at [279, 158] on h4 "Agent Profile Fields (Visible to Agent)" at bounding box center [211, 162] width 190 height 17
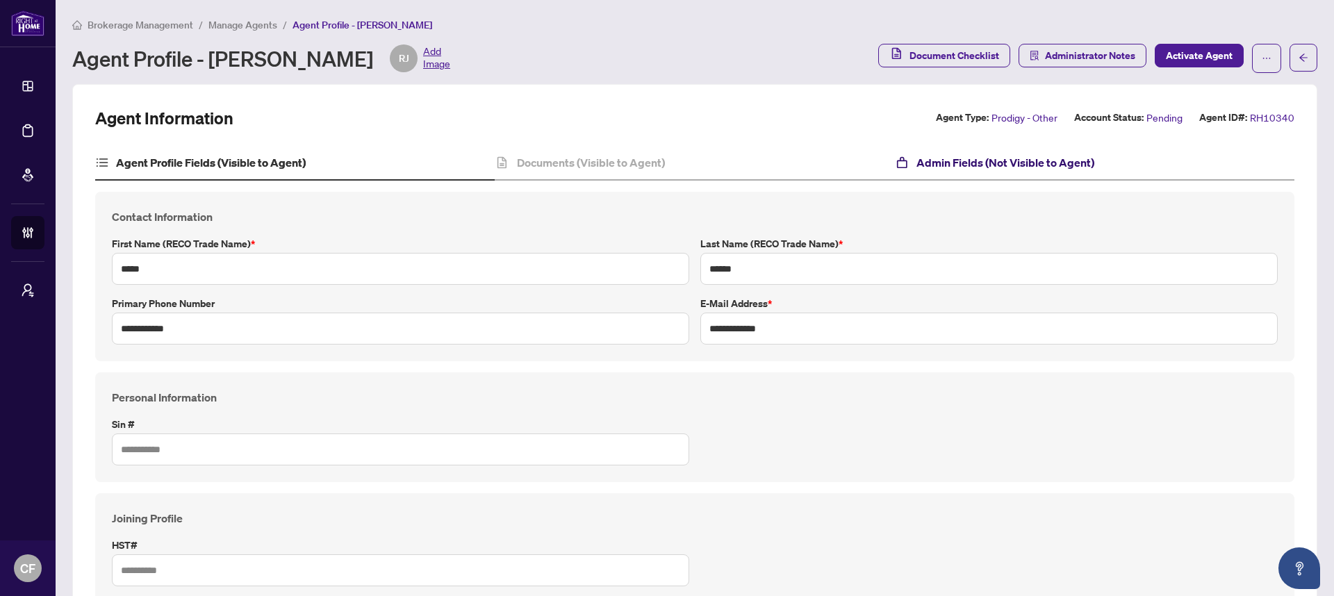
click at [939, 164] on h4 "Admin Fields (Not Visible to Agent)" at bounding box center [1005, 162] width 178 height 17
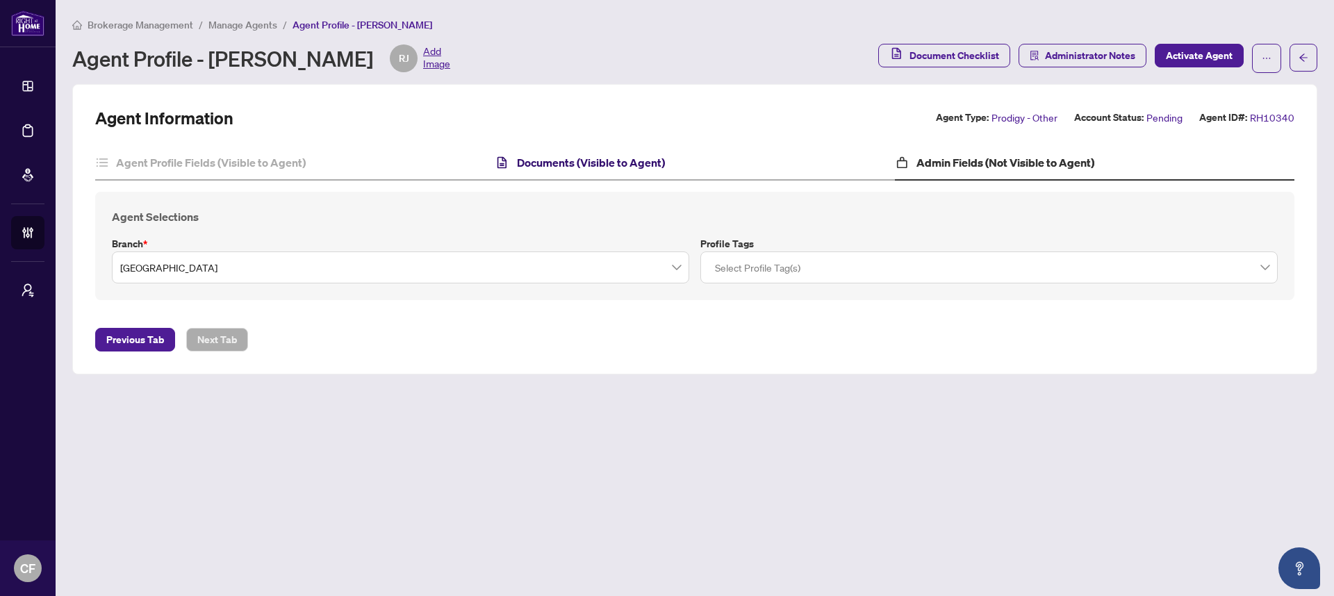
click at [623, 170] on h4 "Documents (Visible to Agent)" at bounding box center [591, 162] width 148 height 17
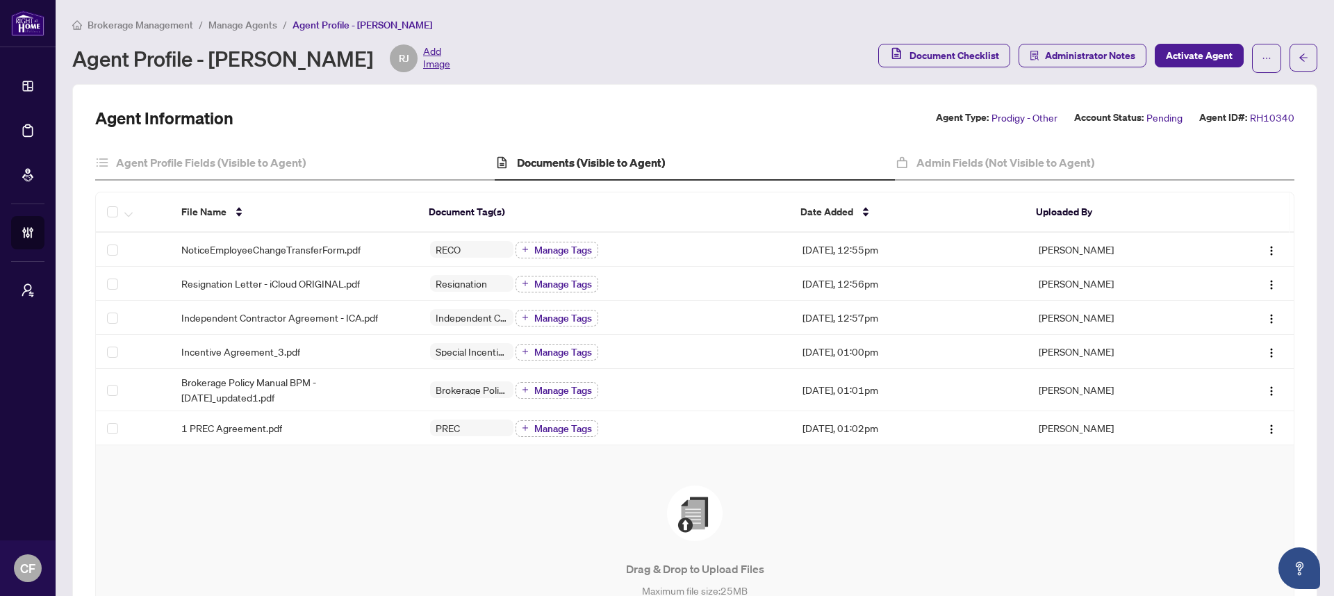
click at [521, 529] on div "Drag & Drop to Upload Files Maximum file size: 25 MB Accepted formats include .…" at bounding box center [695, 566] width 1142 height 161
click at [327, 168] on div "Agent Profile Fields (Visible to Agent)" at bounding box center [294, 163] width 399 height 35
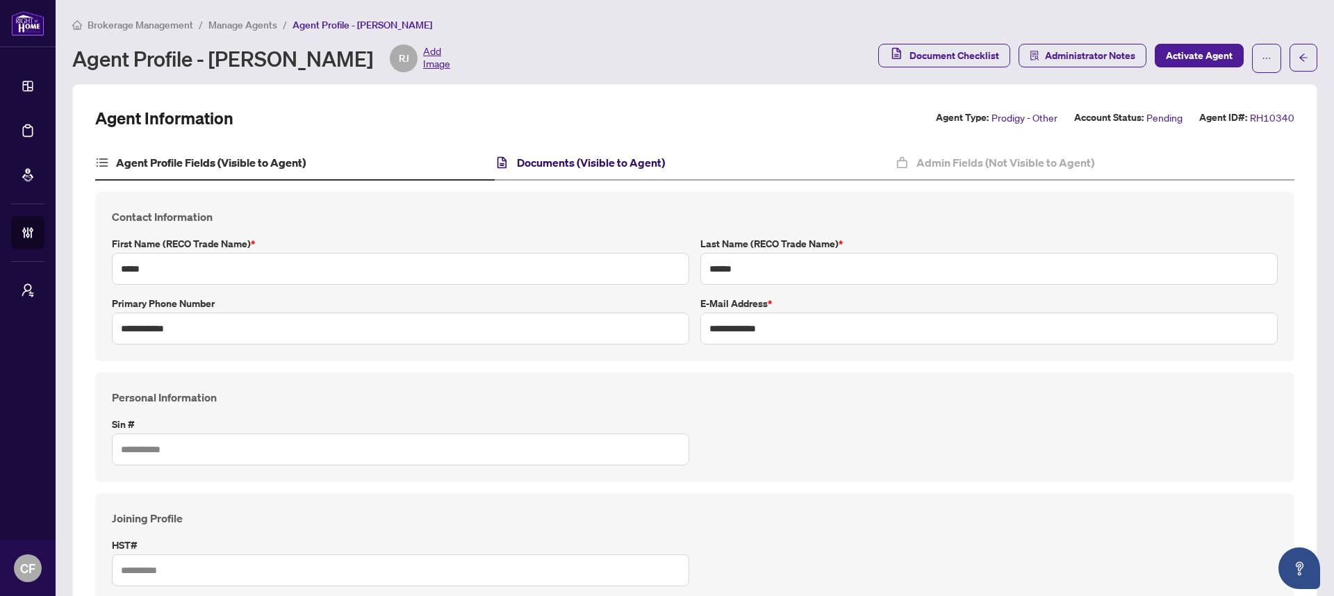
click at [643, 162] on h4 "Documents (Visible to Agent)" at bounding box center [591, 162] width 148 height 17
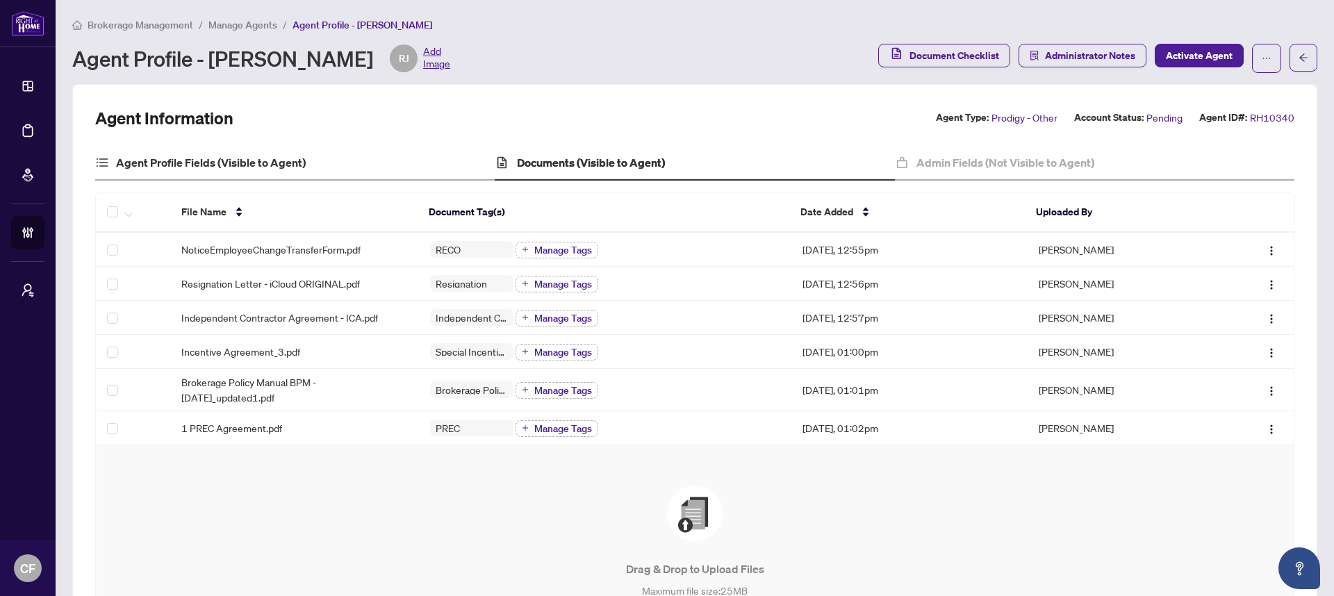
click at [334, 170] on div "Agent Profile Fields (Visible to Agent)" at bounding box center [294, 163] width 399 height 35
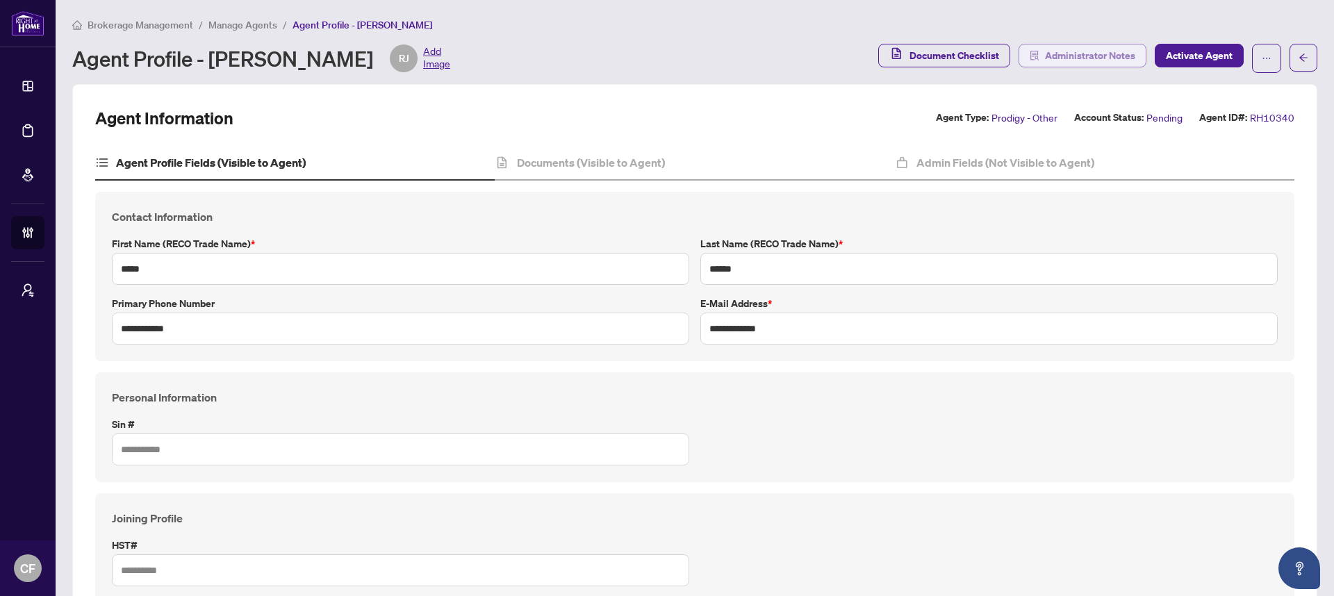
click at [1080, 56] on span "Administrator Notes" at bounding box center [1090, 55] width 90 height 22
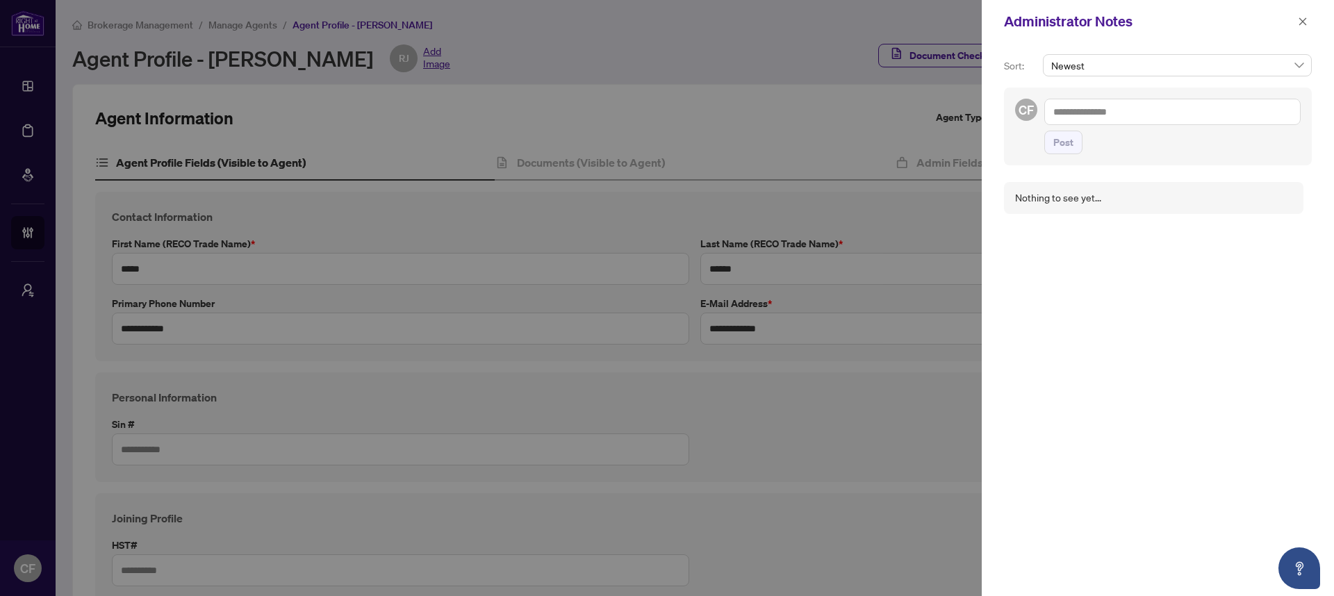
click at [1094, 111] on textarea at bounding box center [1172, 112] width 256 height 26
type textarea "**********"
click at [1066, 160] on span "Post" at bounding box center [1063, 156] width 20 height 22
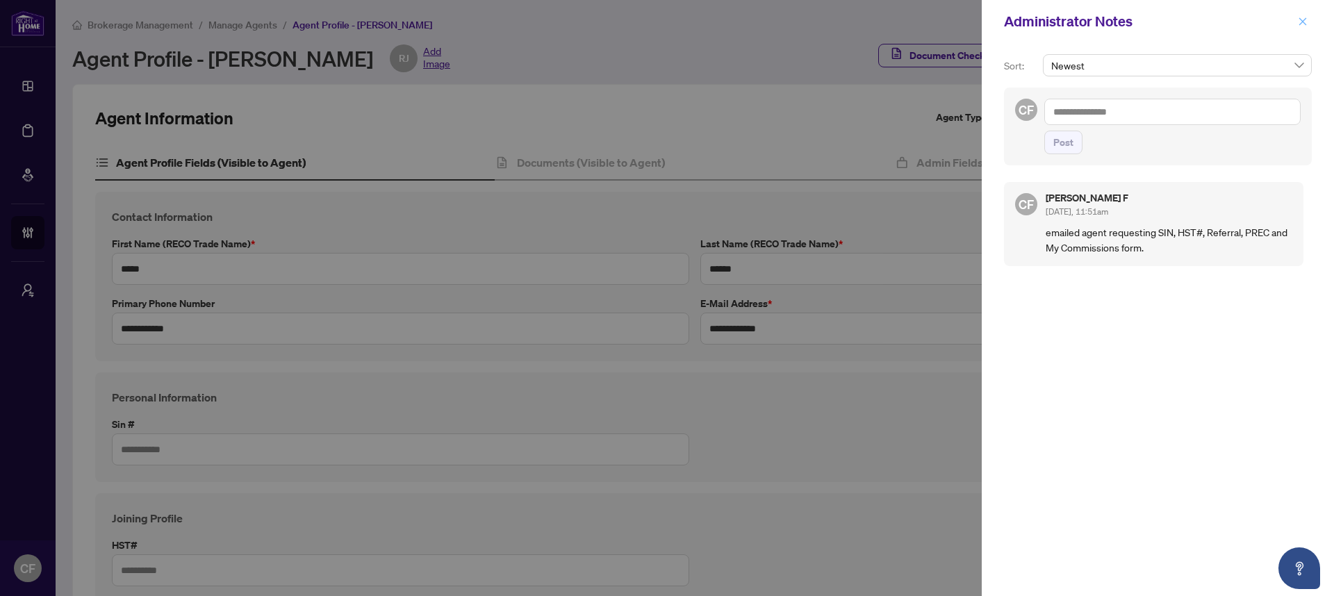
click at [1299, 25] on icon "close" at bounding box center [1303, 22] width 10 height 10
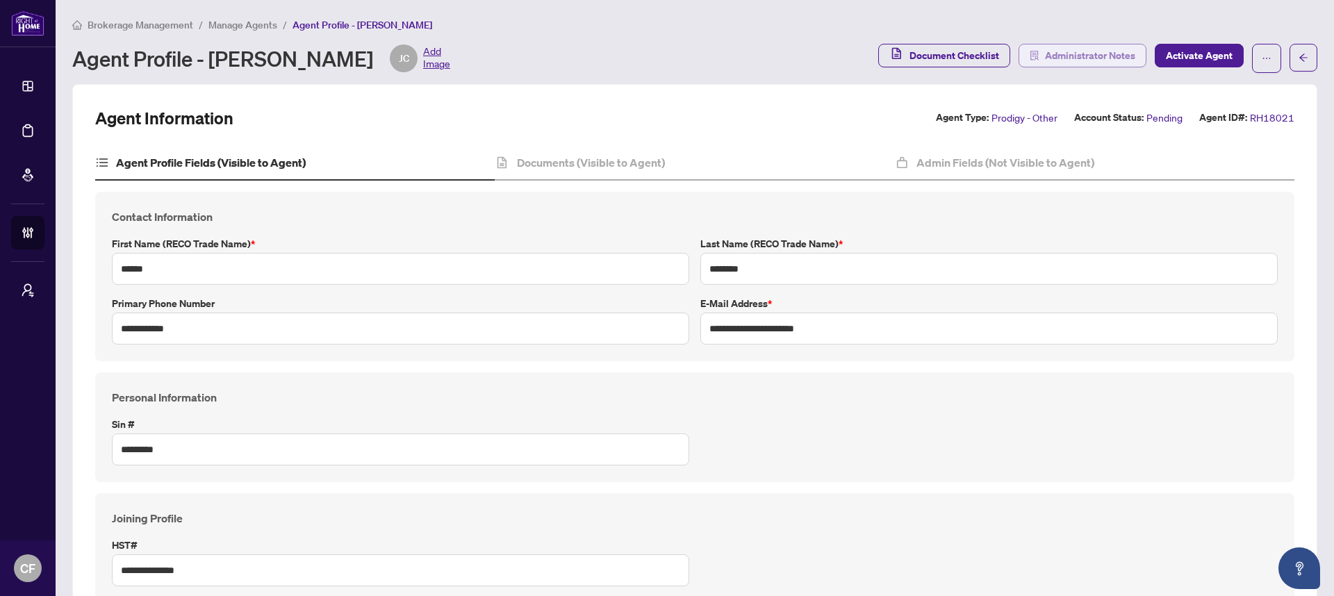
click at [1074, 59] on span "Administrator Notes" at bounding box center [1090, 55] width 90 height 22
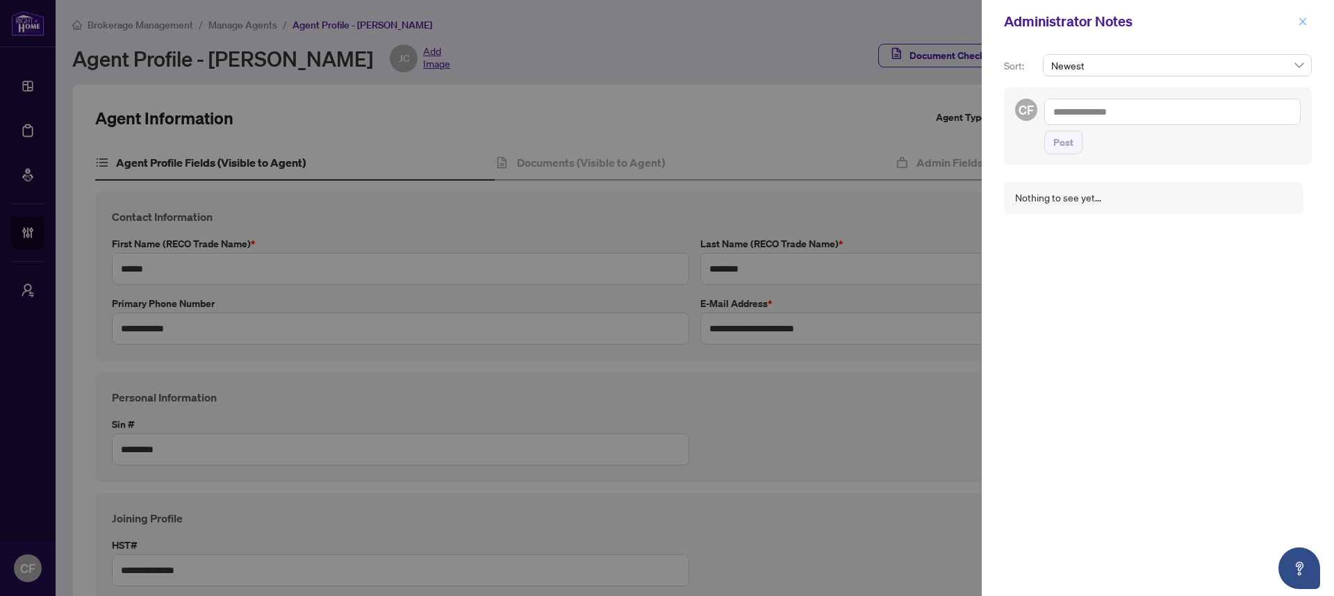
click at [1306, 24] on icon "close" at bounding box center [1303, 22] width 10 height 10
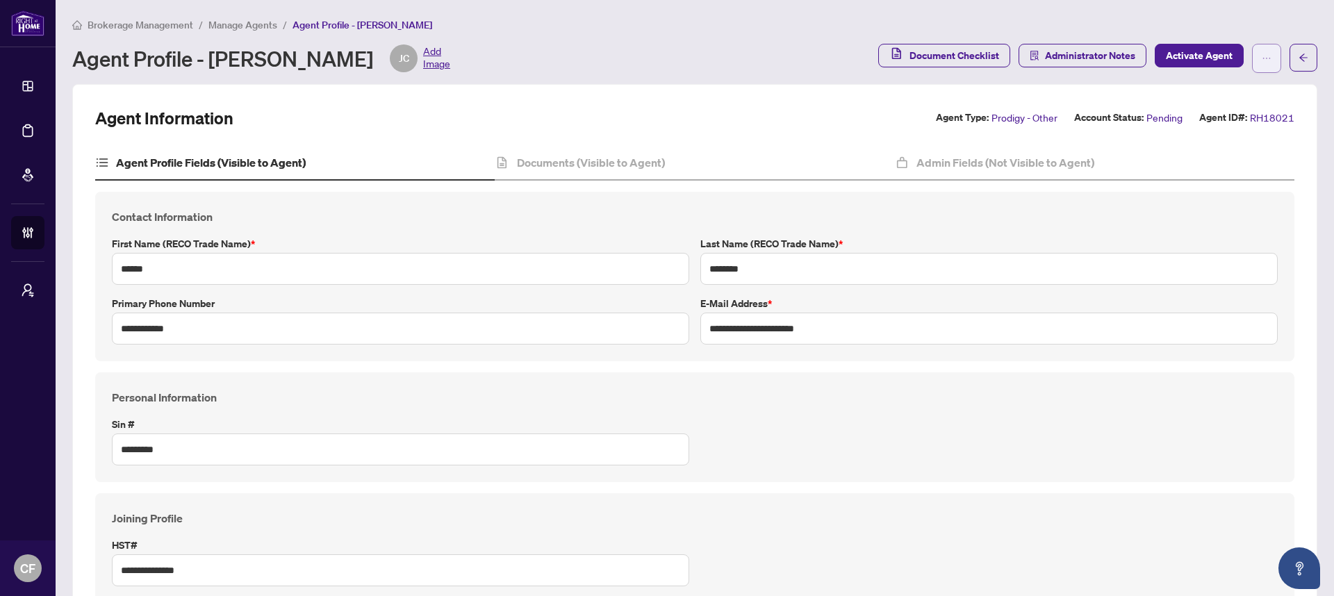
click at [1252, 64] on button "button" at bounding box center [1266, 58] width 29 height 29
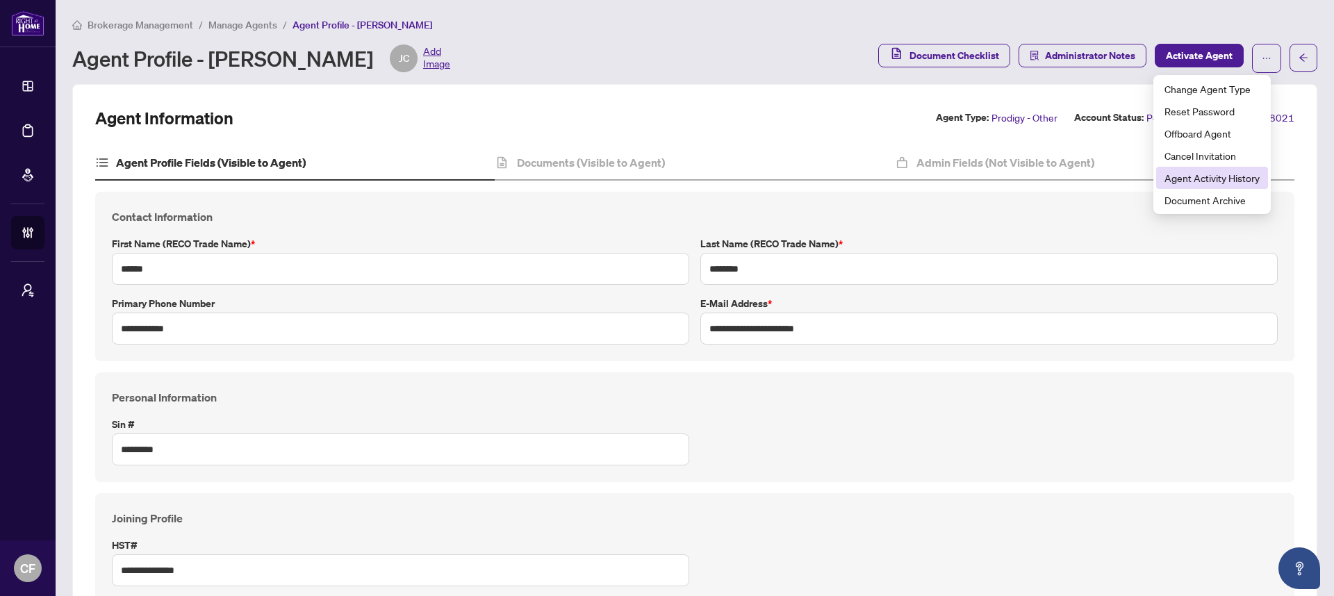
click at [1236, 172] on span "Agent Activity History" at bounding box center [1211, 177] width 95 height 15
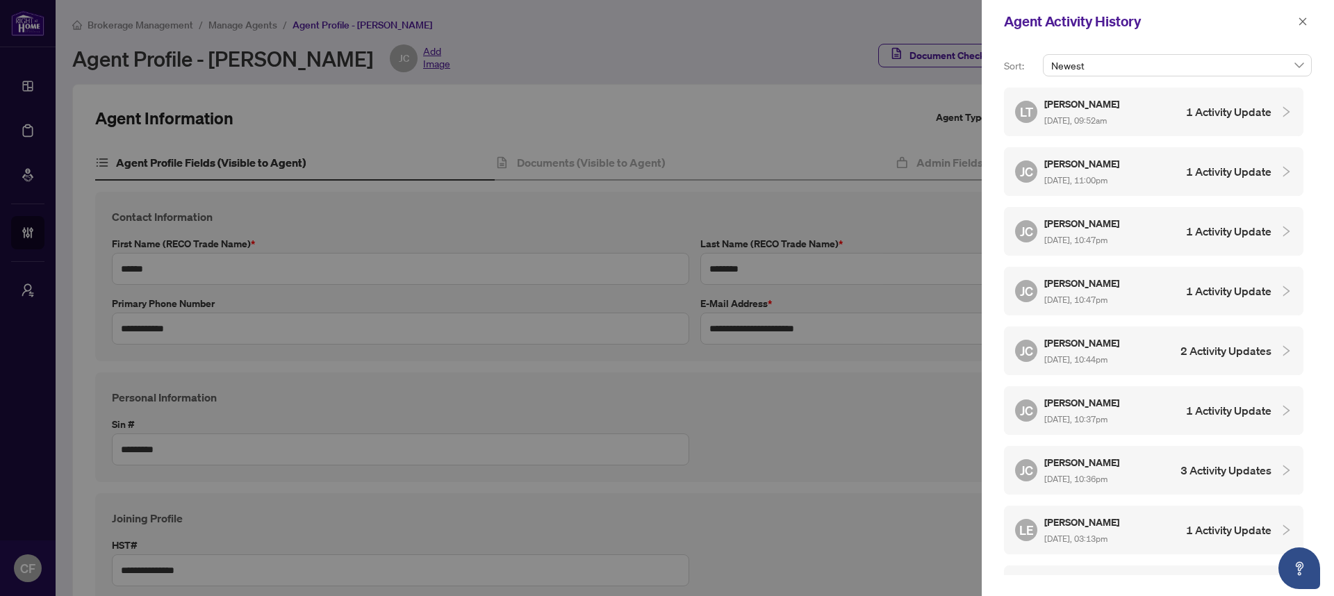
click at [1199, 124] on div "LT [PERSON_NAME] [DATE], 09:52am 1 Activity Update" at bounding box center [1143, 112] width 256 height 32
click at [1205, 122] on div "LT [PERSON_NAME] [DATE], 09:52am 1 Activity Update" at bounding box center [1143, 112] width 256 height 32
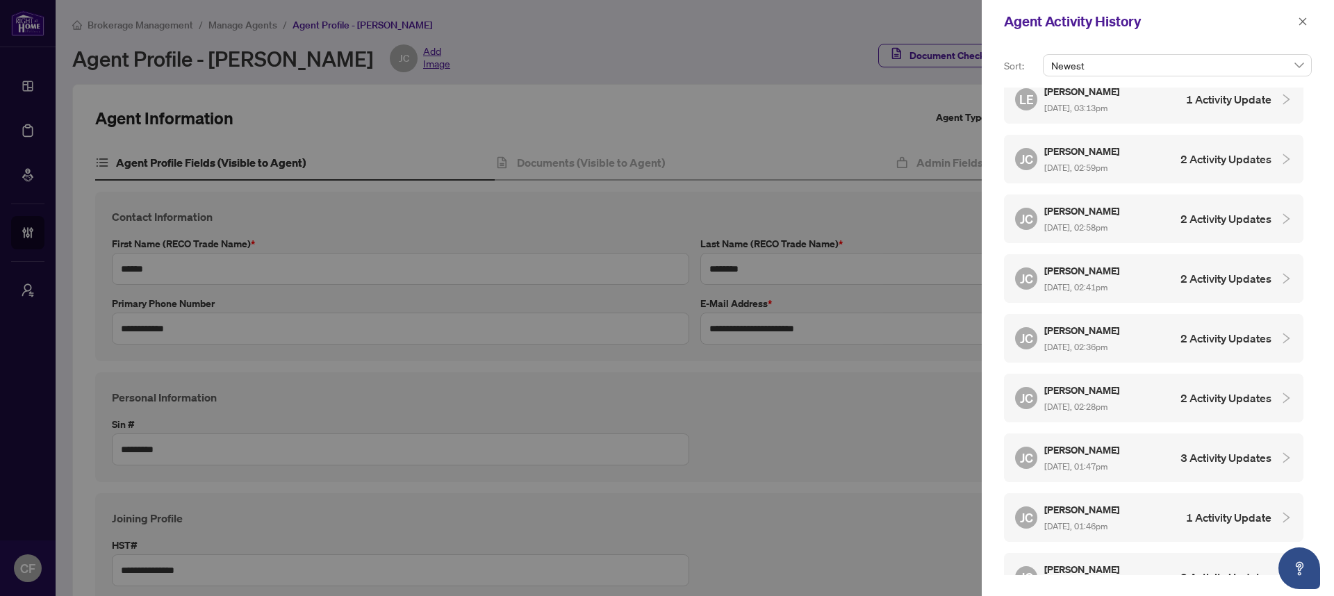
scroll to position [919, 0]
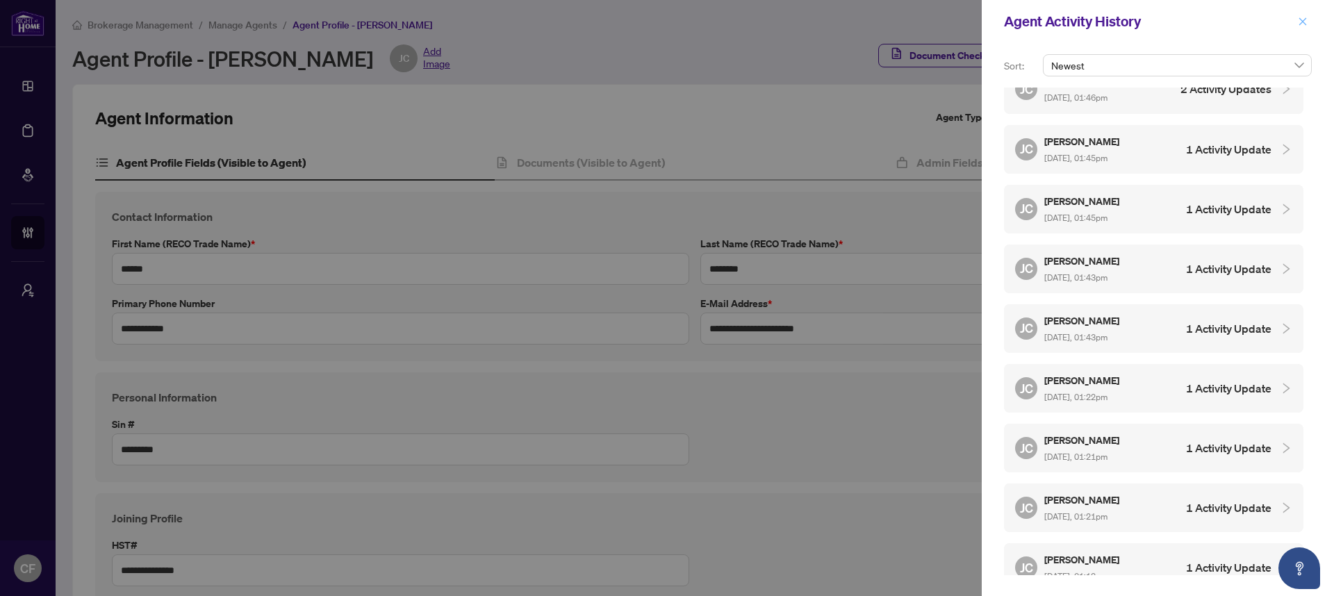
click at [1305, 15] on span "button" at bounding box center [1303, 21] width 10 height 22
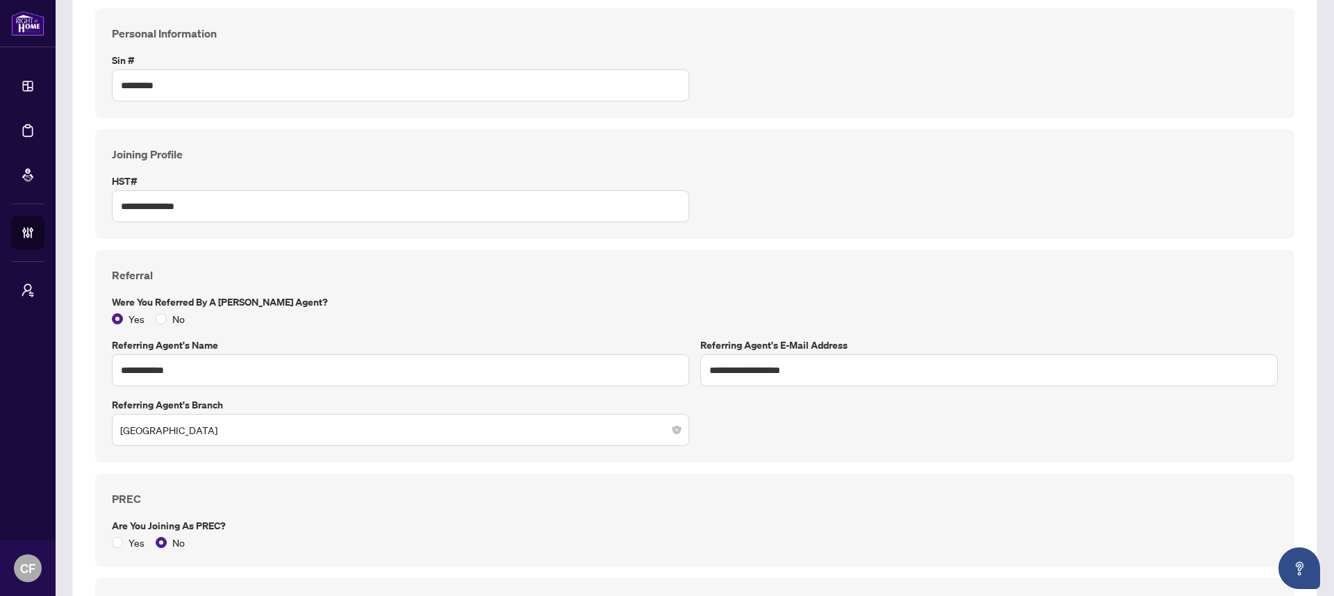
scroll to position [0, 0]
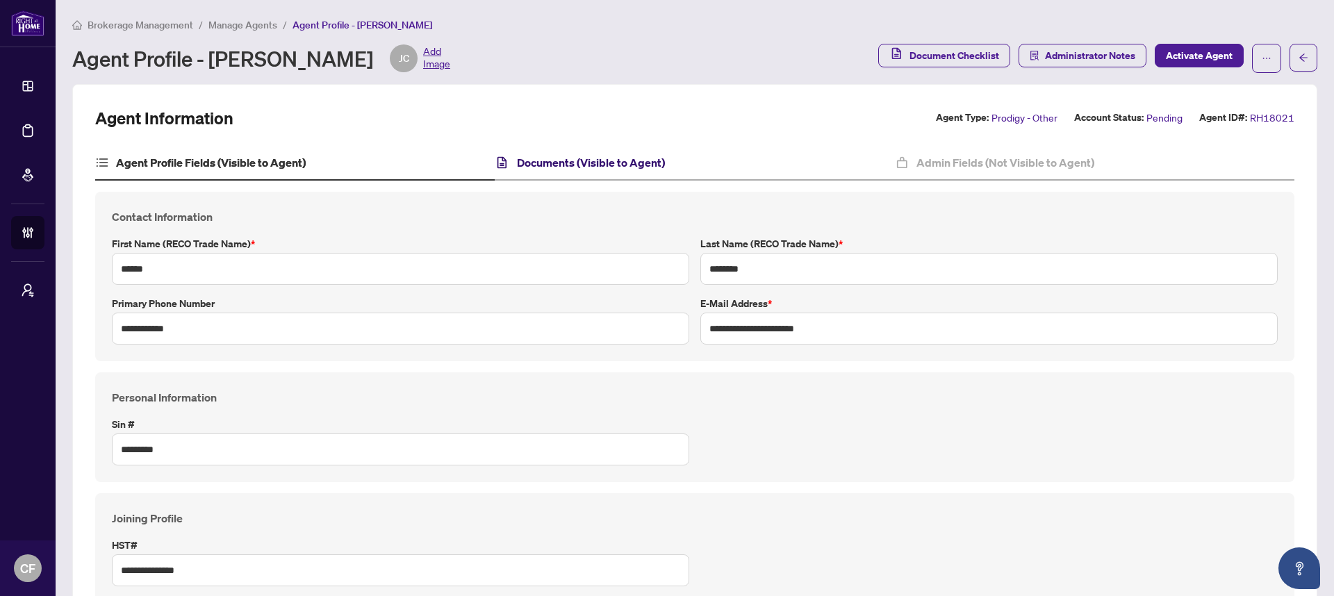
click at [559, 158] on h4 "Documents (Visible to Agent)" at bounding box center [591, 162] width 148 height 17
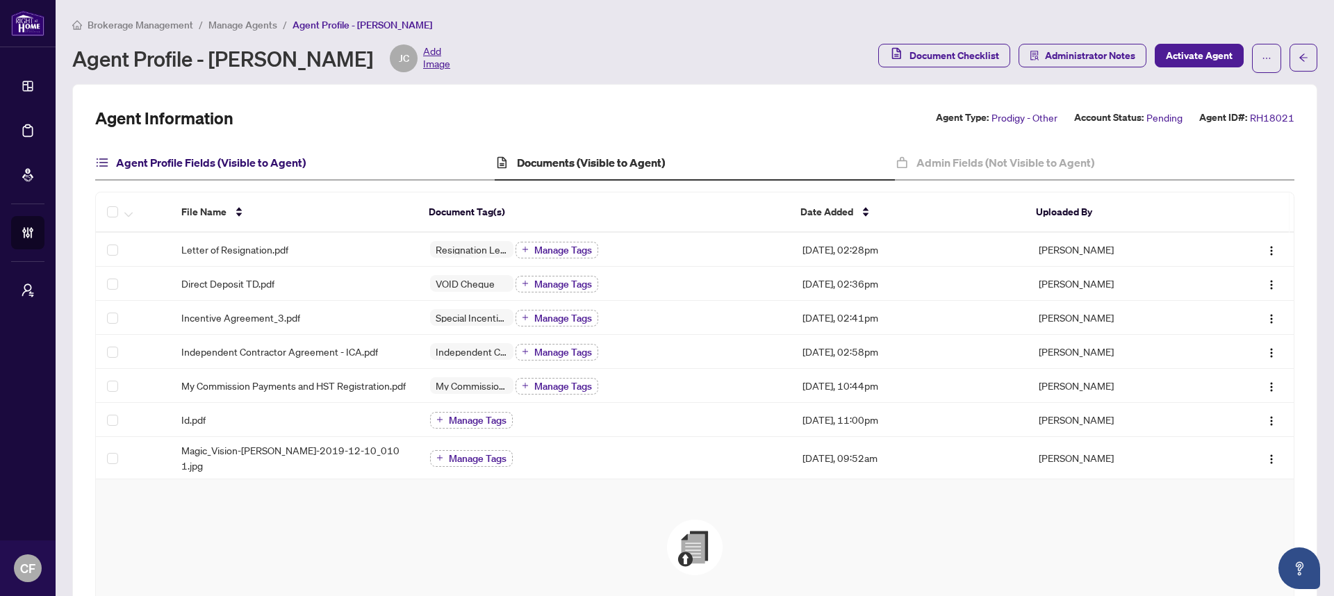
click at [274, 156] on h4 "Agent Profile Fields (Visible to Agent)" at bounding box center [211, 162] width 190 height 17
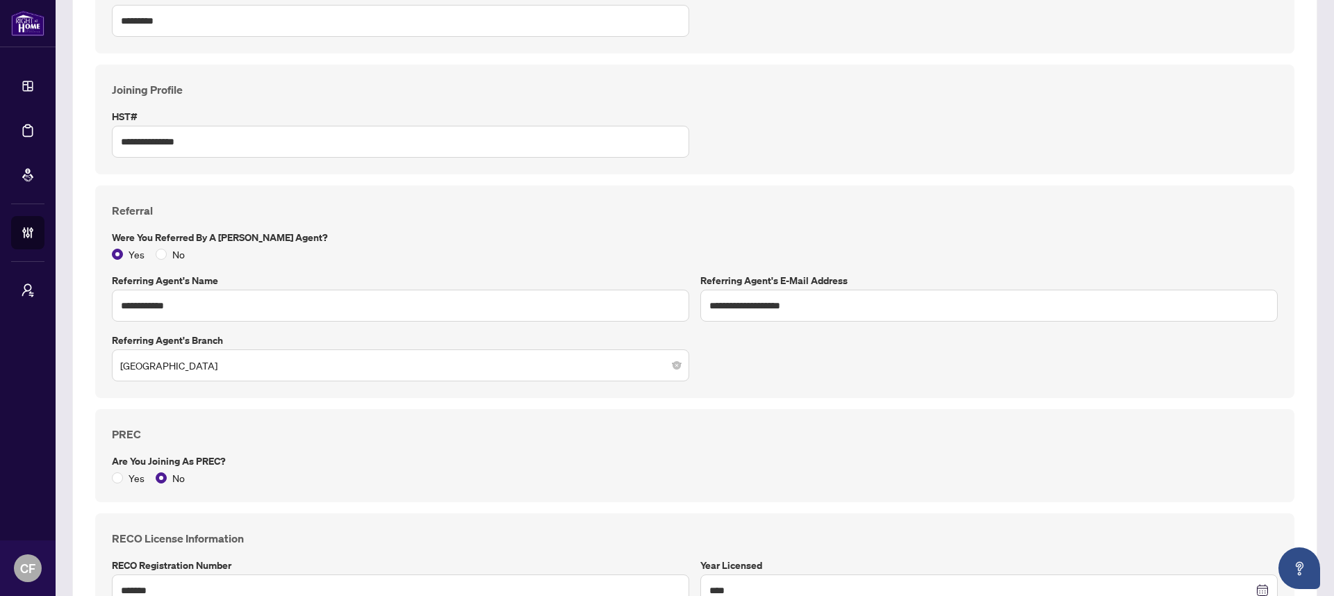
scroll to position [616, 0]
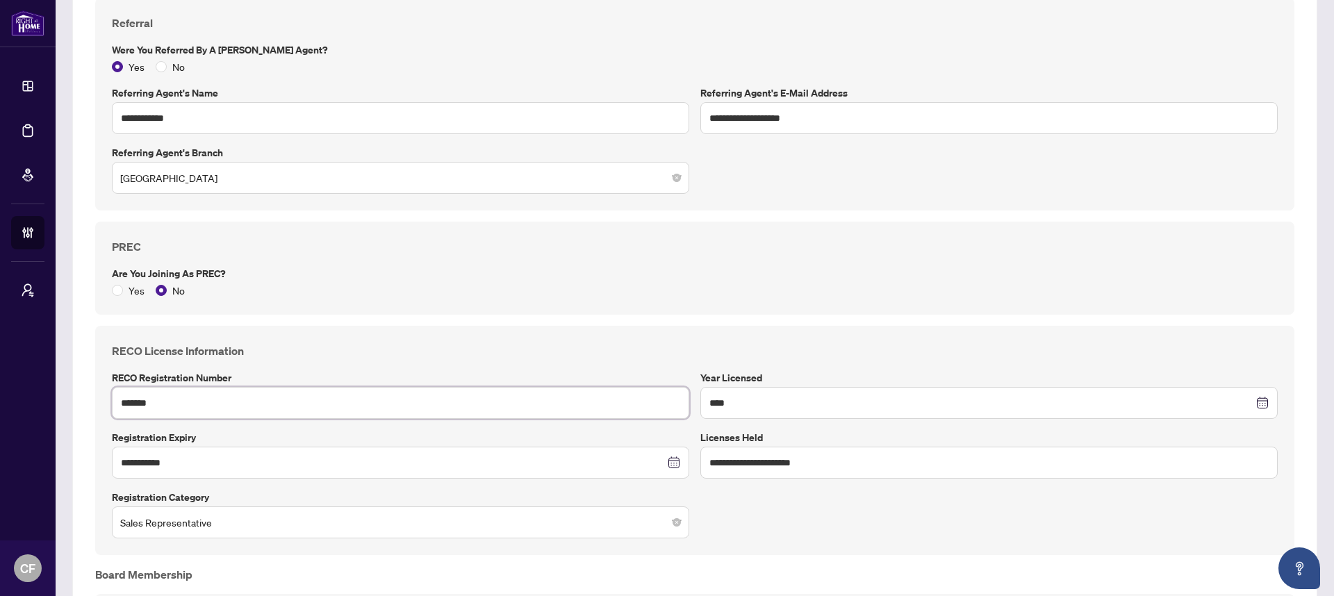
click at [155, 409] on input "*******" at bounding box center [400, 403] width 577 height 32
click at [939, 271] on label "Are you joining as PREC?" at bounding box center [695, 273] width 1166 height 15
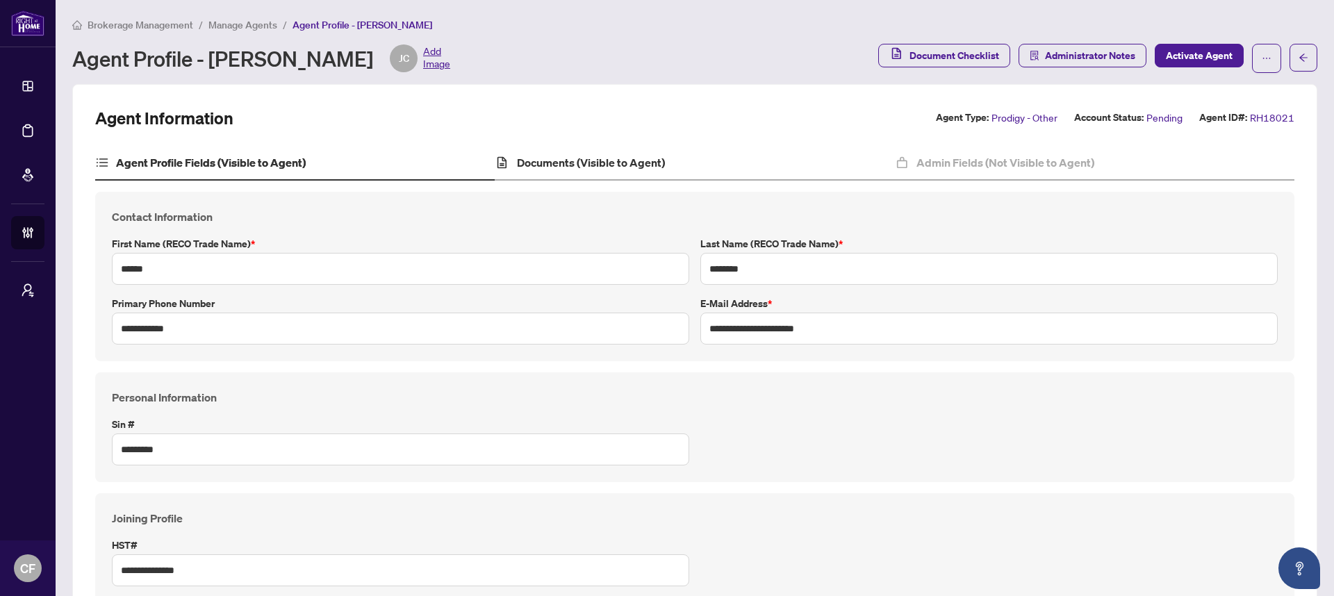
click at [689, 148] on div "Documents (Visible to Agent)" at bounding box center [694, 163] width 399 height 35
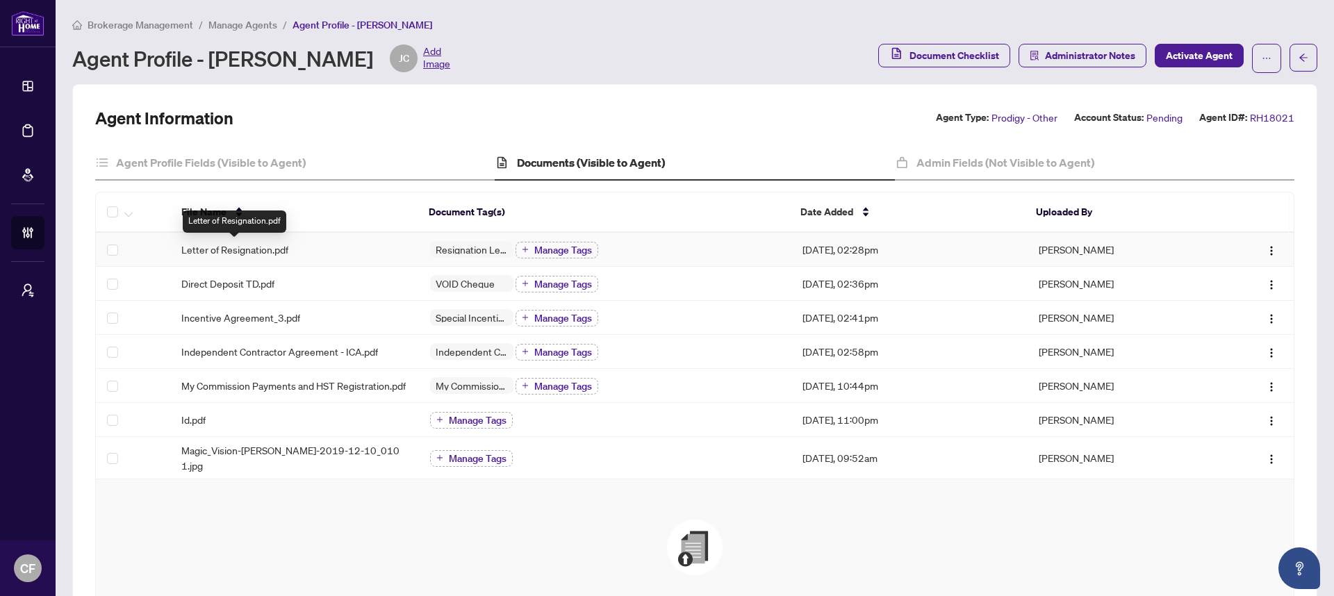
click at [264, 246] on span "Letter of Resignation.pdf" at bounding box center [234, 249] width 107 height 15
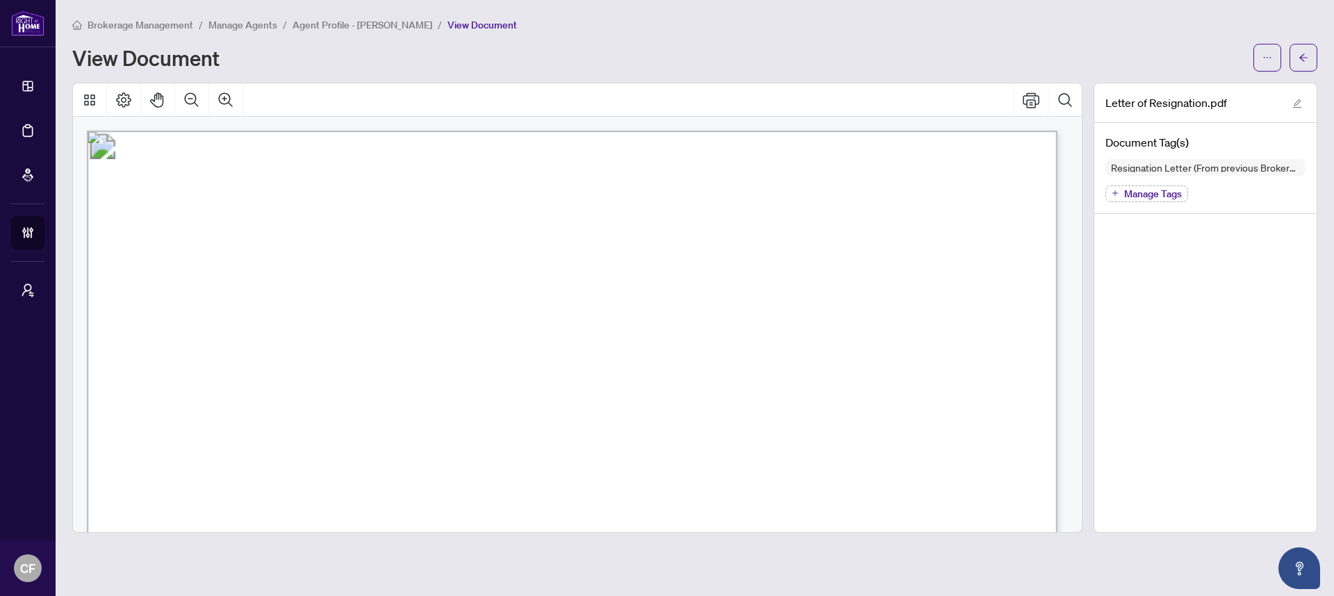
click at [376, 14] on main "Brokerage Management / Manage Agents / Agent Profile - Julian Ceballos / View D…" at bounding box center [695, 298] width 1278 height 596
click at [377, 17] on li "Agent Profile - [PERSON_NAME]" at bounding box center [362, 25] width 140 height 16
click at [377, 24] on span "Agent Profile - [PERSON_NAME]" at bounding box center [362, 25] width 140 height 13
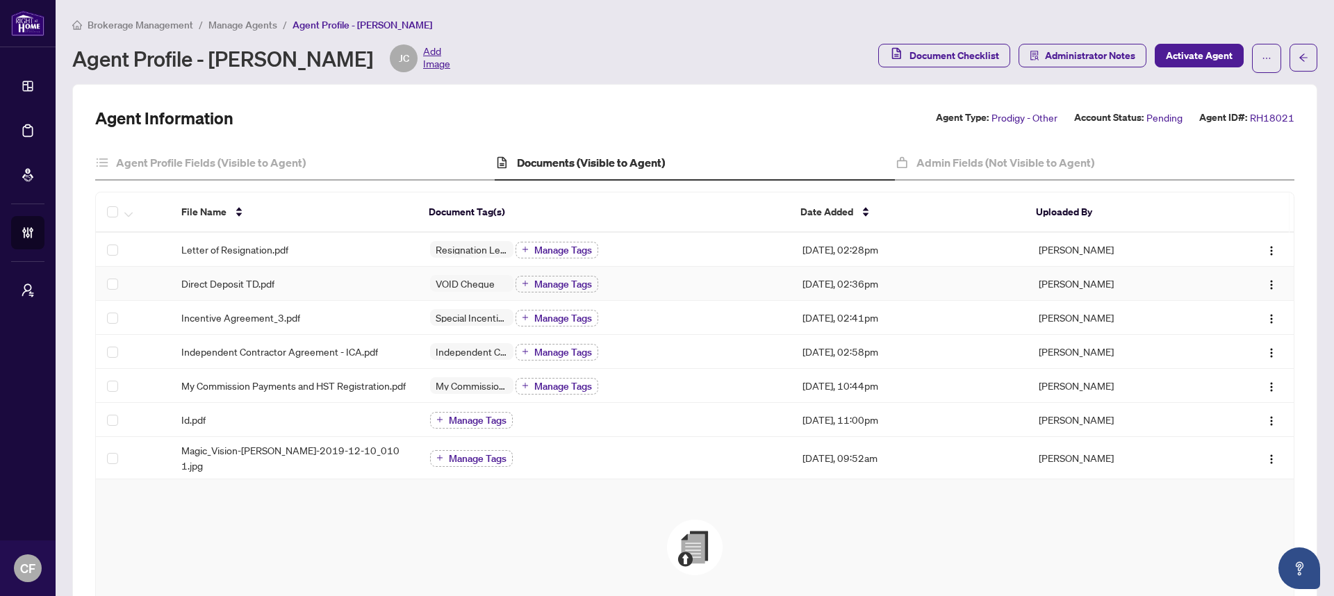
click at [279, 292] on td "Direct Deposit TD.pdf" at bounding box center [294, 284] width 249 height 34
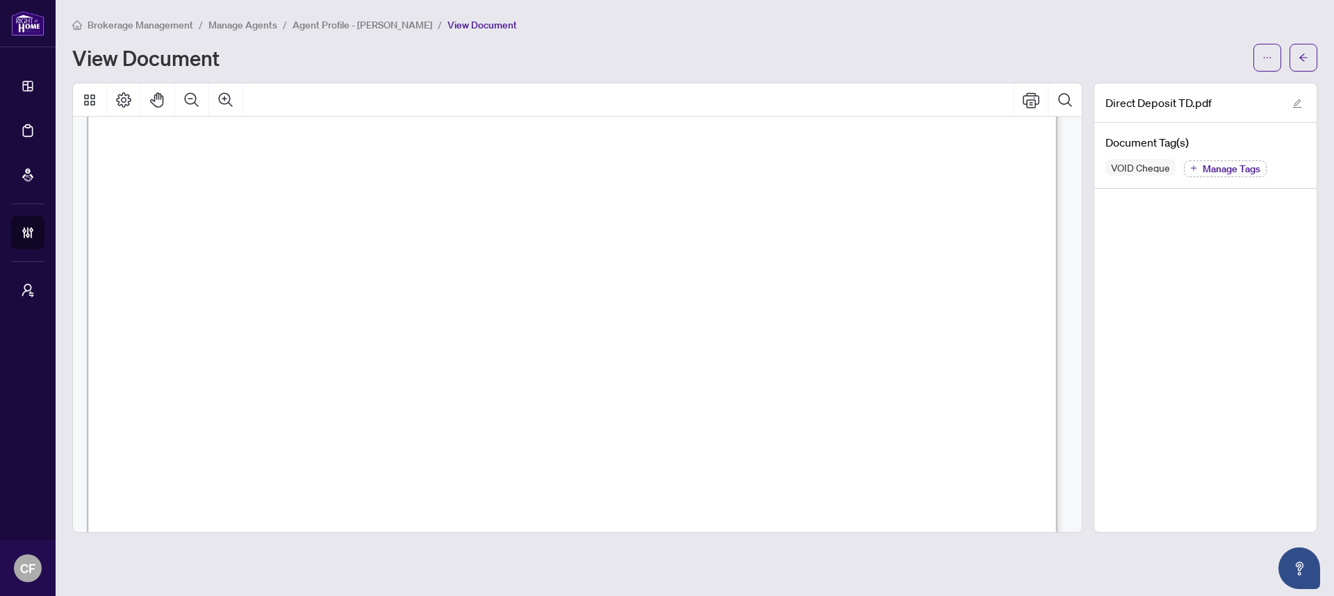
scroll to position [120, 0]
click at [1303, 57] on icon "arrow-left" at bounding box center [1303, 57] width 8 height 8
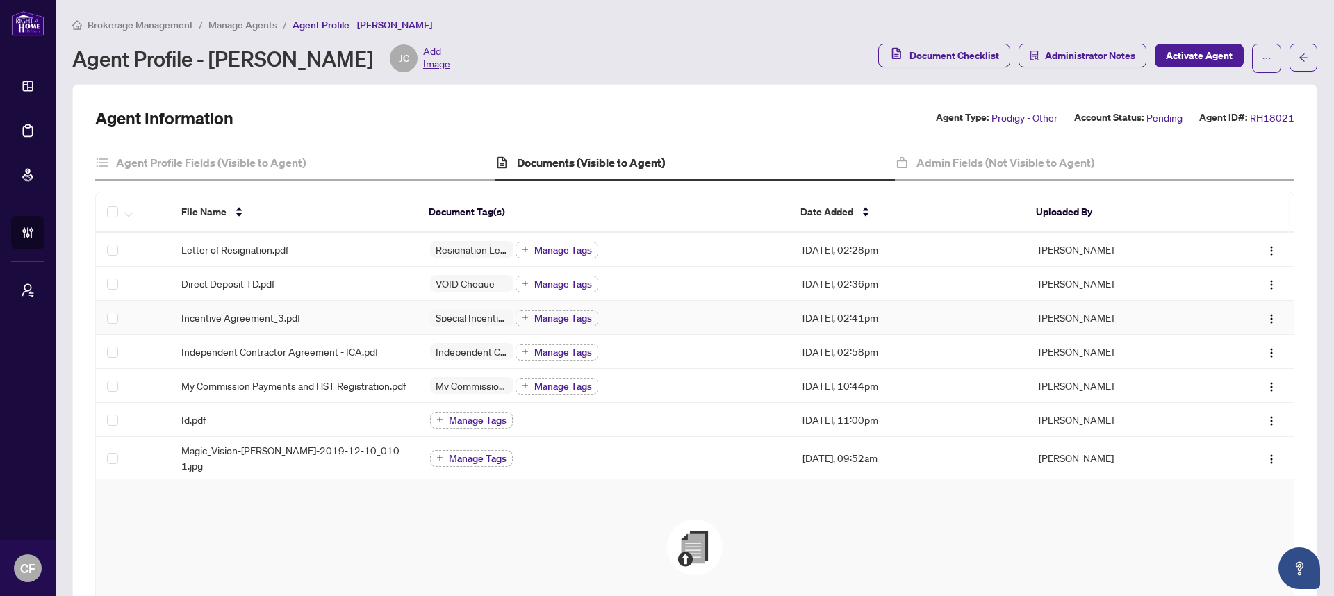
click at [261, 317] on span "Incentive Agreement_3.pdf" at bounding box center [240, 317] width 119 height 15
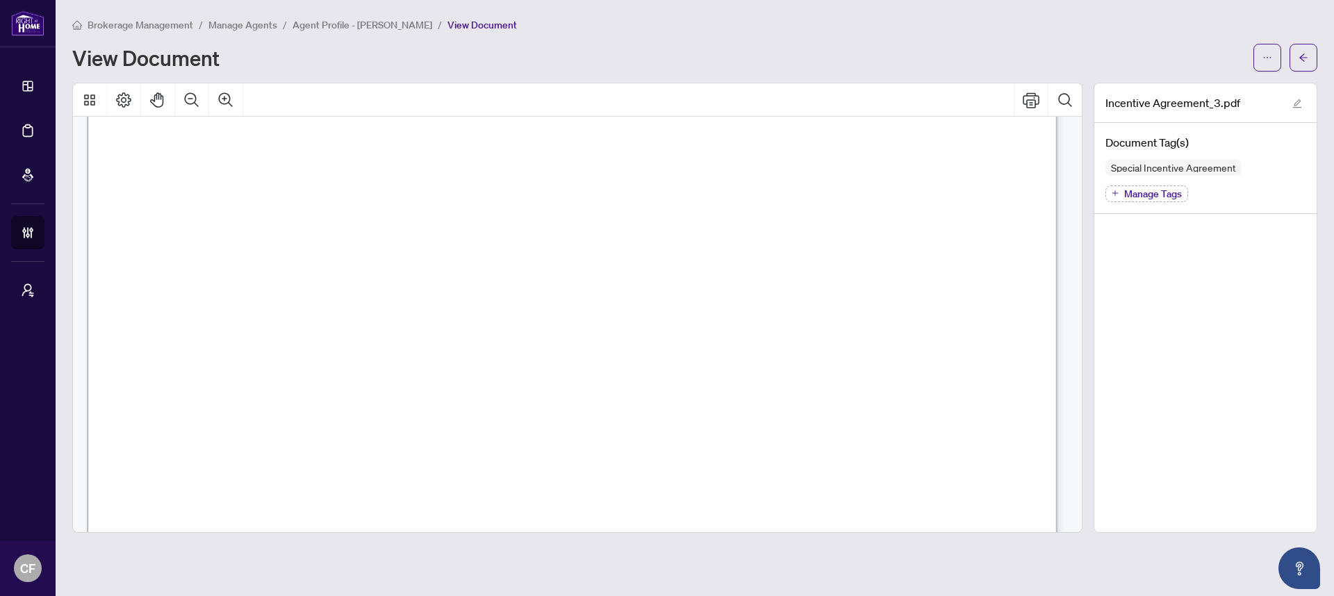
scroll to position [2742, 0]
click at [1305, 59] on icon "arrow-left" at bounding box center [1304, 58] width 10 height 10
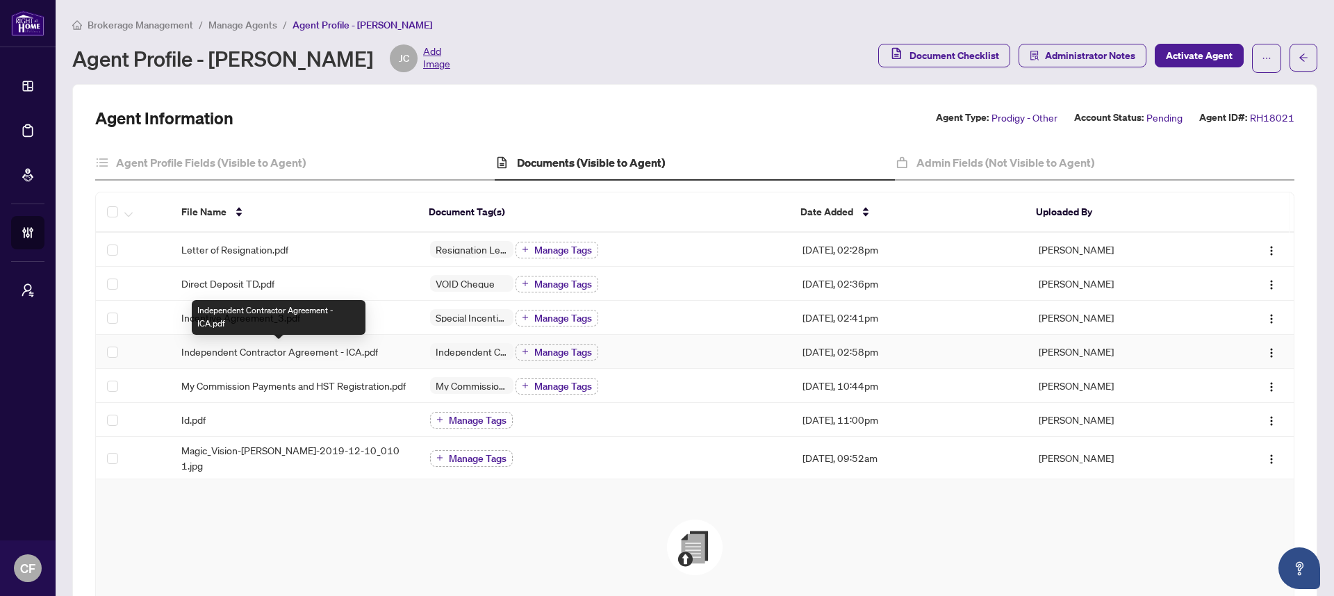
click at [269, 353] on span "Independent Contractor Agreement - ICA.pdf" at bounding box center [279, 351] width 197 height 15
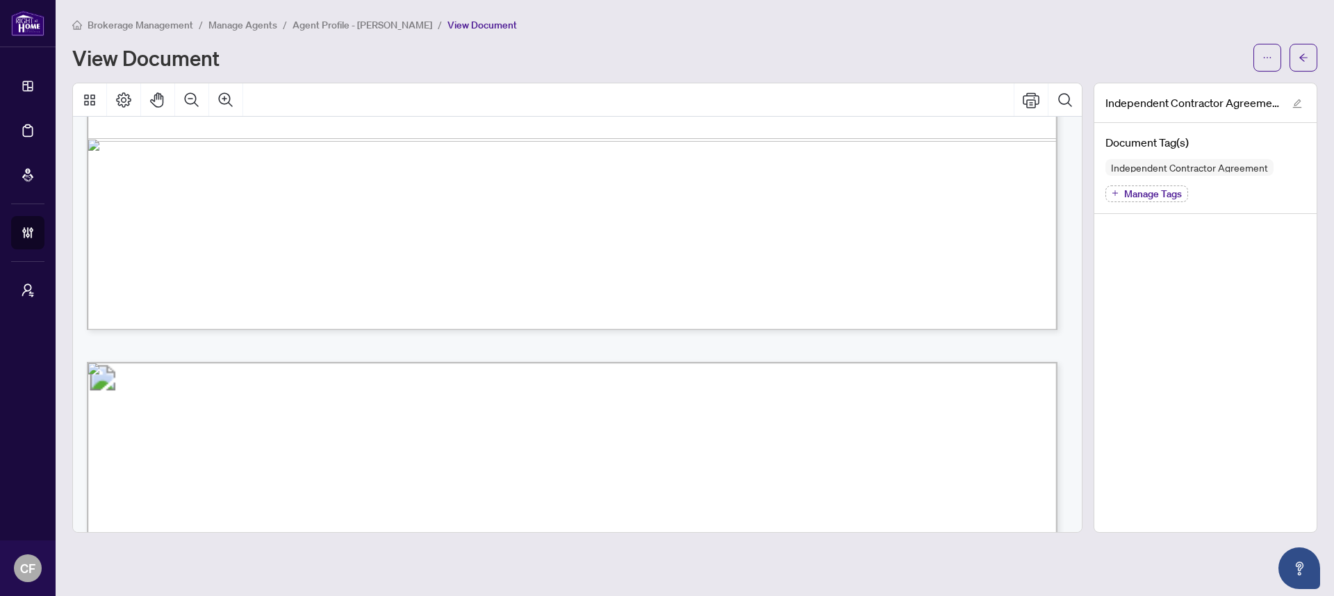
scroll to position [19363, 0]
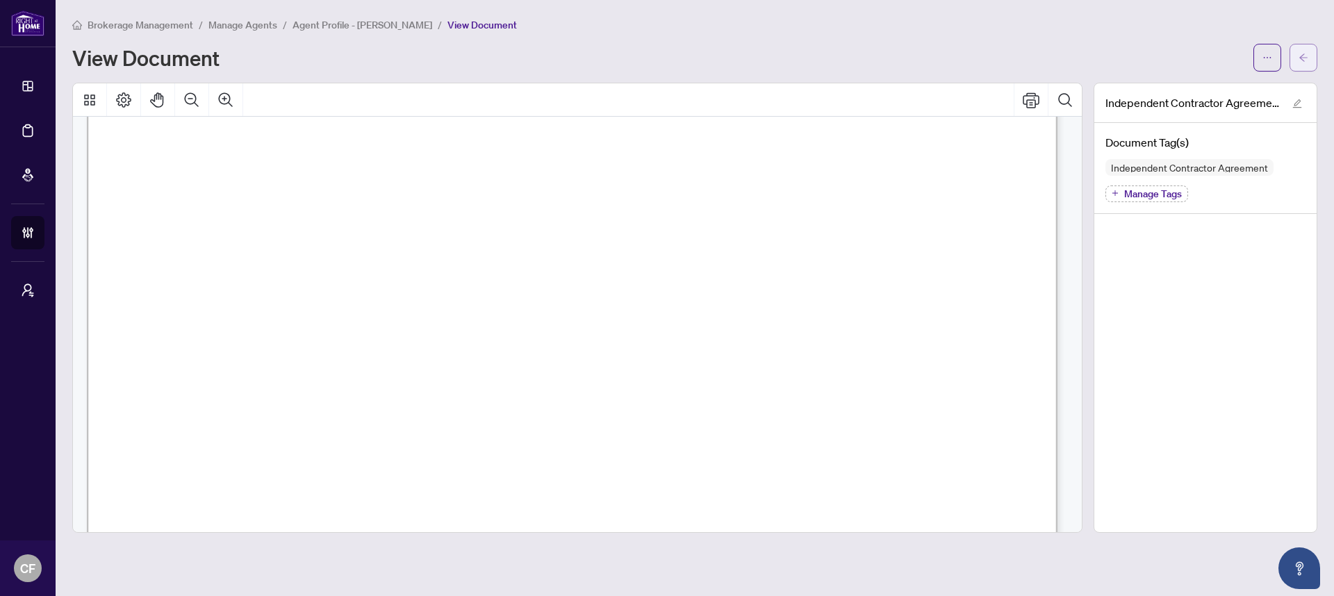
click at [1305, 57] on icon "arrow-left" at bounding box center [1303, 57] width 8 height 8
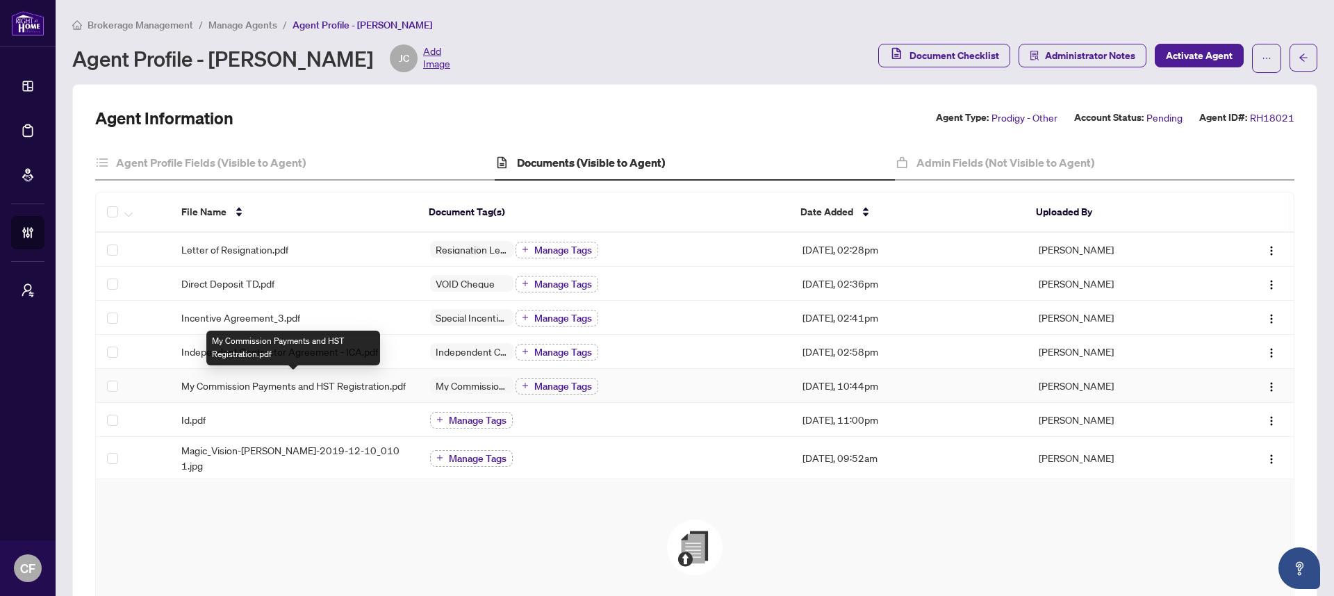
click at [256, 380] on span "My Commission Payments and HST Registration.pdf" at bounding box center [293, 385] width 224 height 15
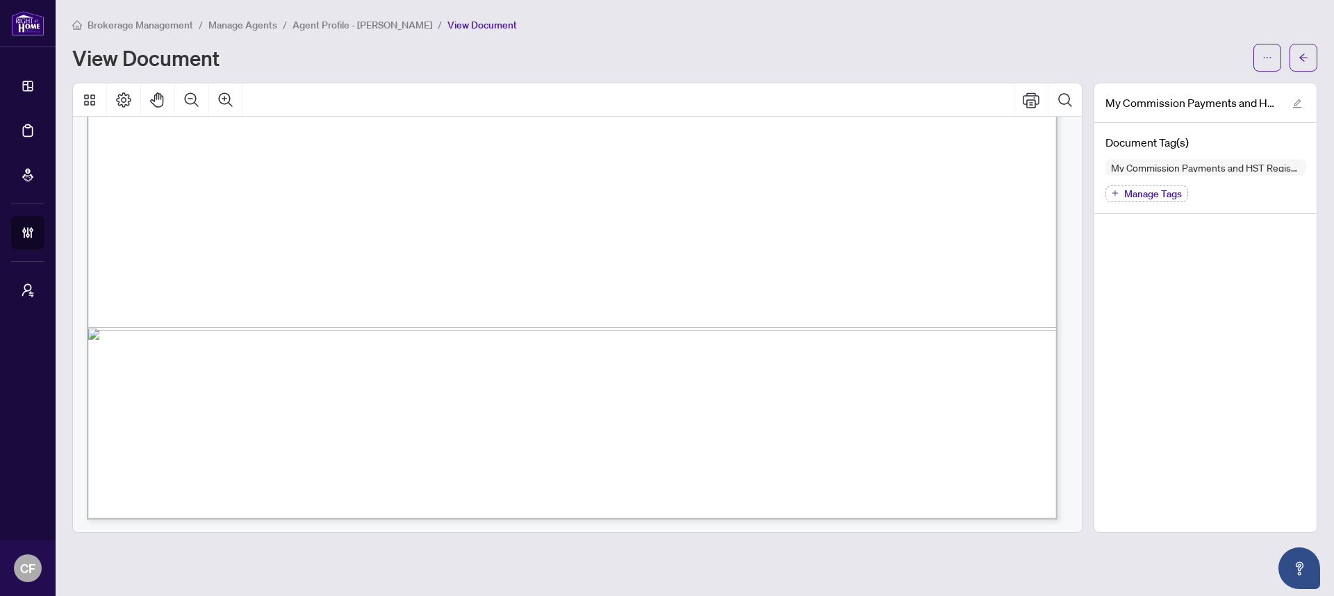
scroll to position [868, 0]
click at [1314, 64] on button "button" at bounding box center [1303, 58] width 28 height 28
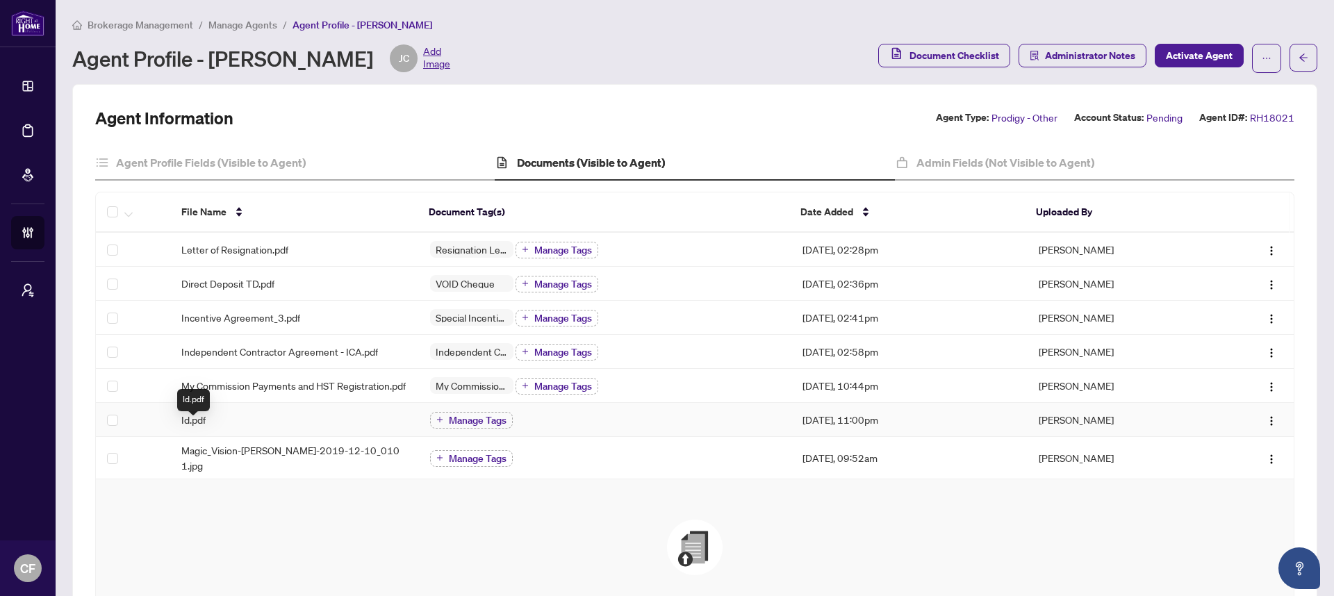
click at [199, 427] on span "Id.pdf" at bounding box center [193, 419] width 24 height 15
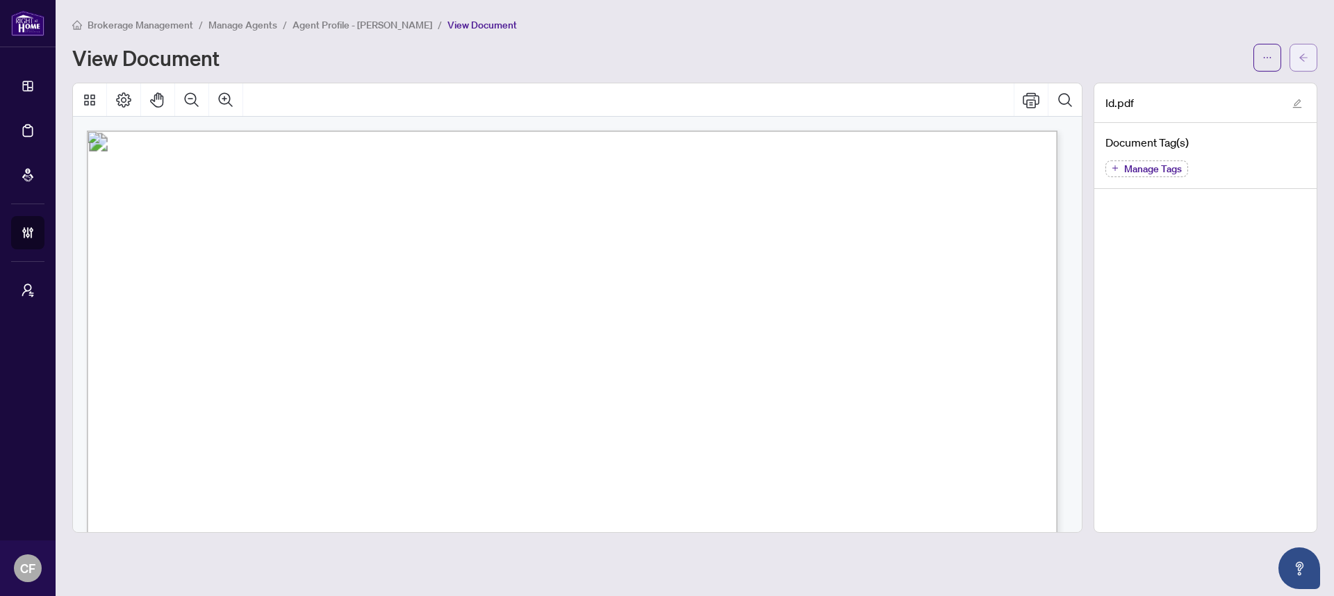
click at [1311, 53] on button "button" at bounding box center [1303, 58] width 28 height 28
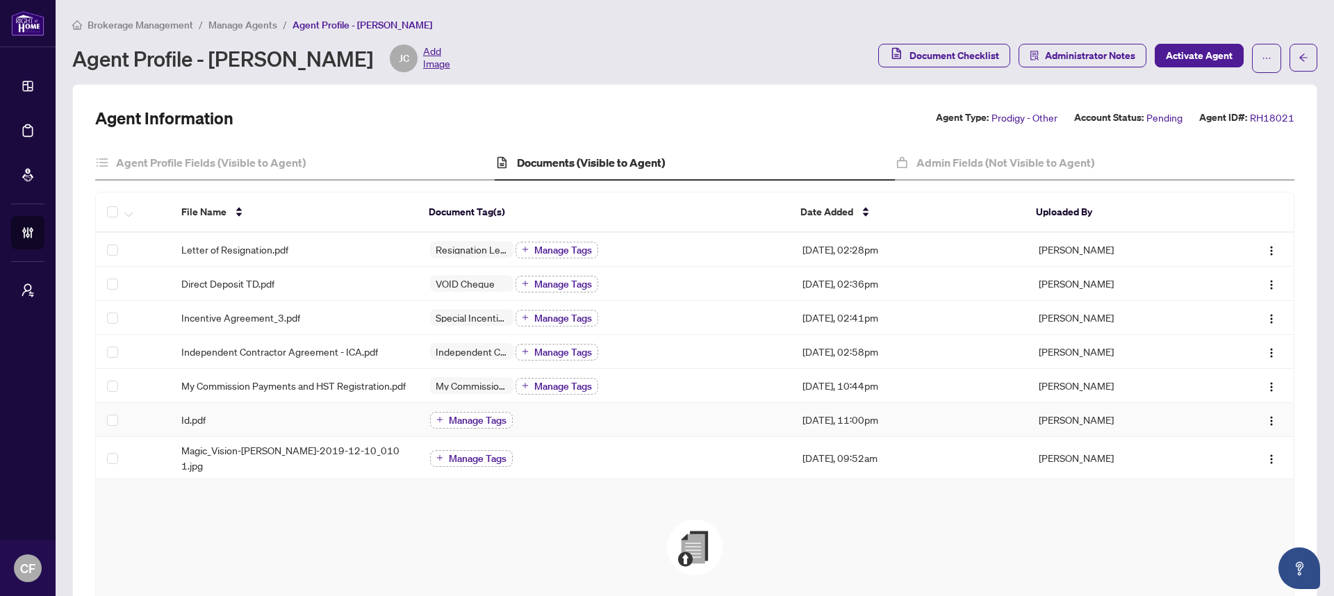
click at [471, 425] on span "Manage Tags" at bounding box center [478, 420] width 58 height 10
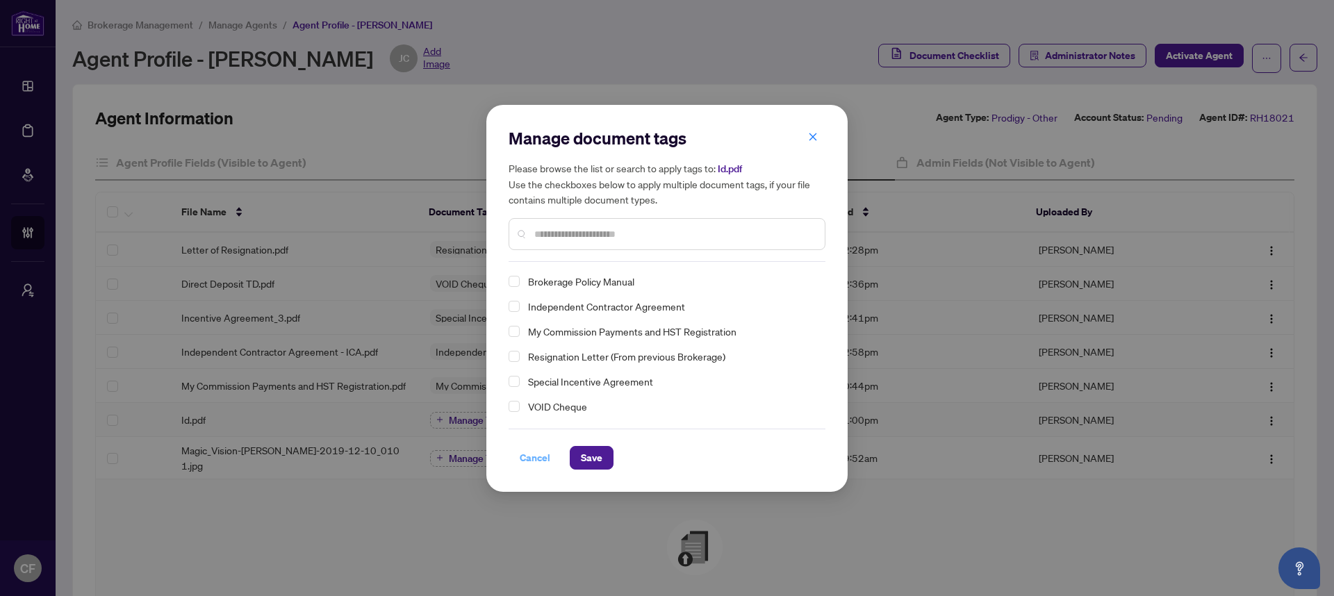
click at [520, 458] on span "Cancel" at bounding box center [535, 458] width 31 height 22
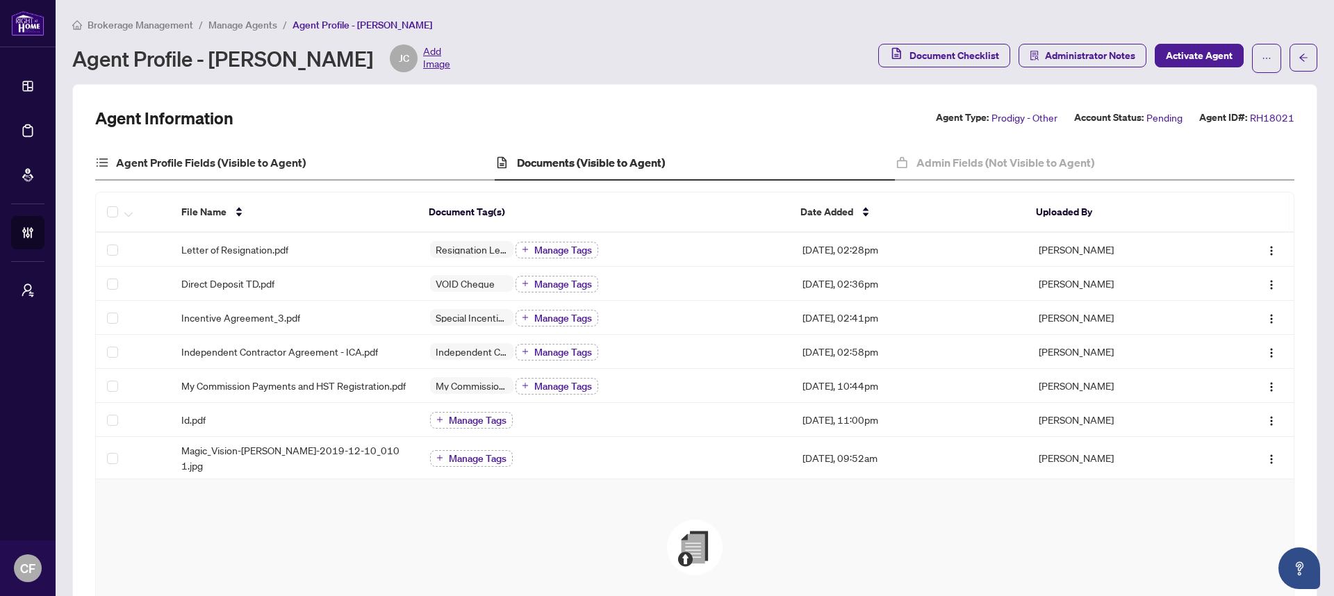
click at [309, 171] on div "Agent Profile Fields (Visible to Agent)" at bounding box center [294, 163] width 399 height 35
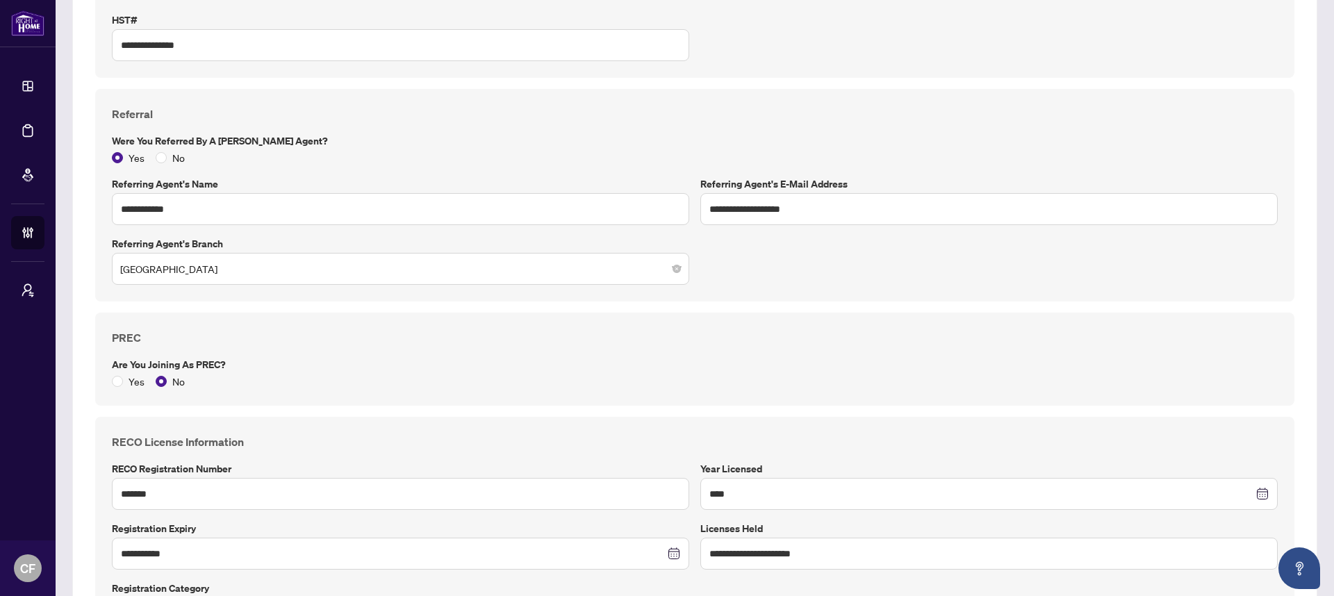
scroll to position [527, 0]
click at [206, 491] on input "*******" at bounding box center [400, 493] width 577 height 32
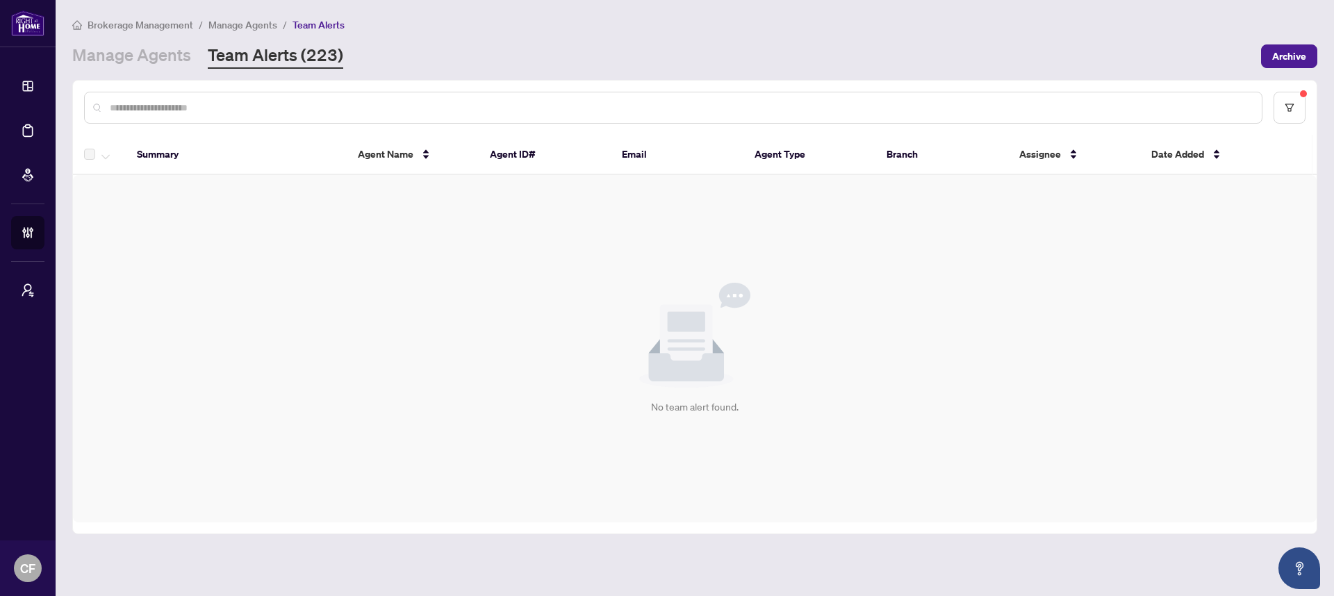
click at [298, 56] on link "Team Alerts (223)" at bounding box center [275, 56] width 135 height 25
click at [1309, 108] on div at bounding box center [695, 108] width 1244 height 54
click at [1285, 104] on icon "filter" at bounding box center [1290, 108] width 10 height 10
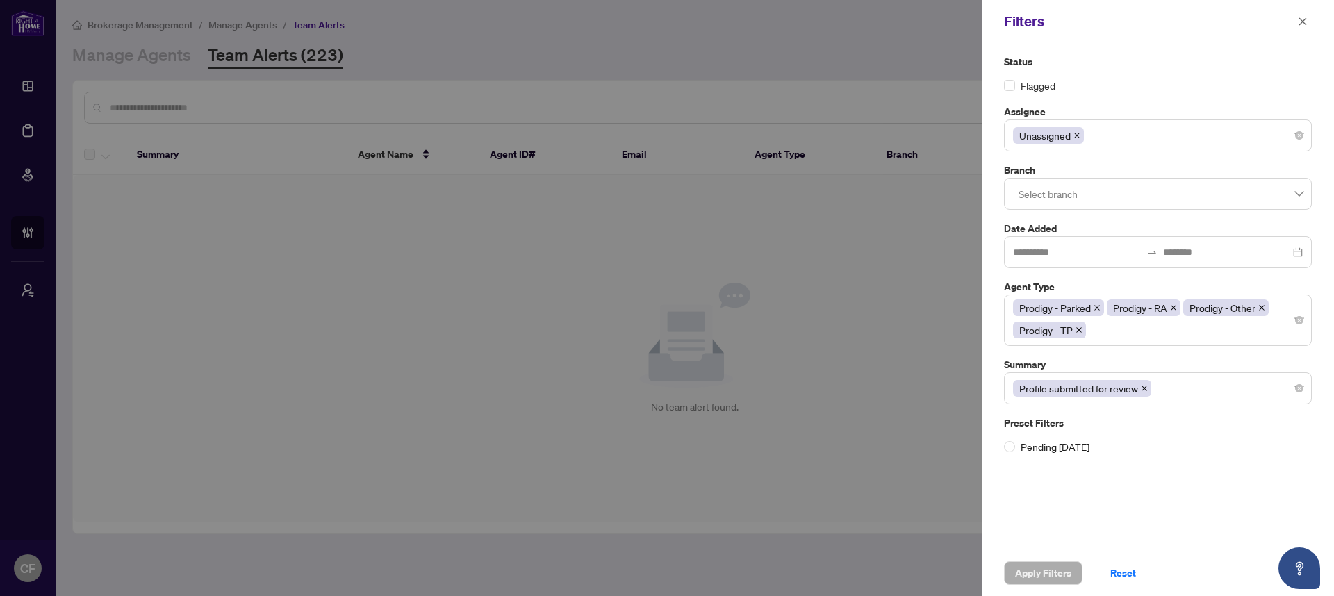
click at [1075, 135] on icon "close" at bounding box center [1076, 135] width 7 height 7
click at [1080, 135] on div at bounding box center [1158, 135] width 290 height 25
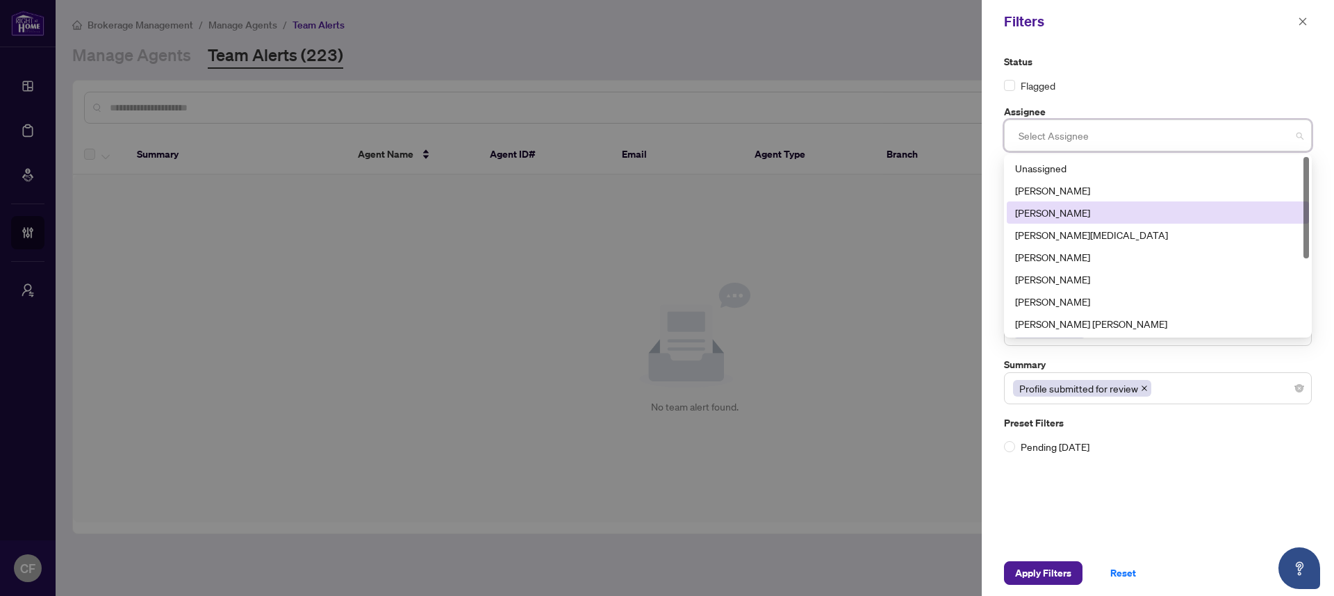
click at [1079, 205] on div "[PERSON_NAME]" at bounding box center [1158, 212] width 286 height 15
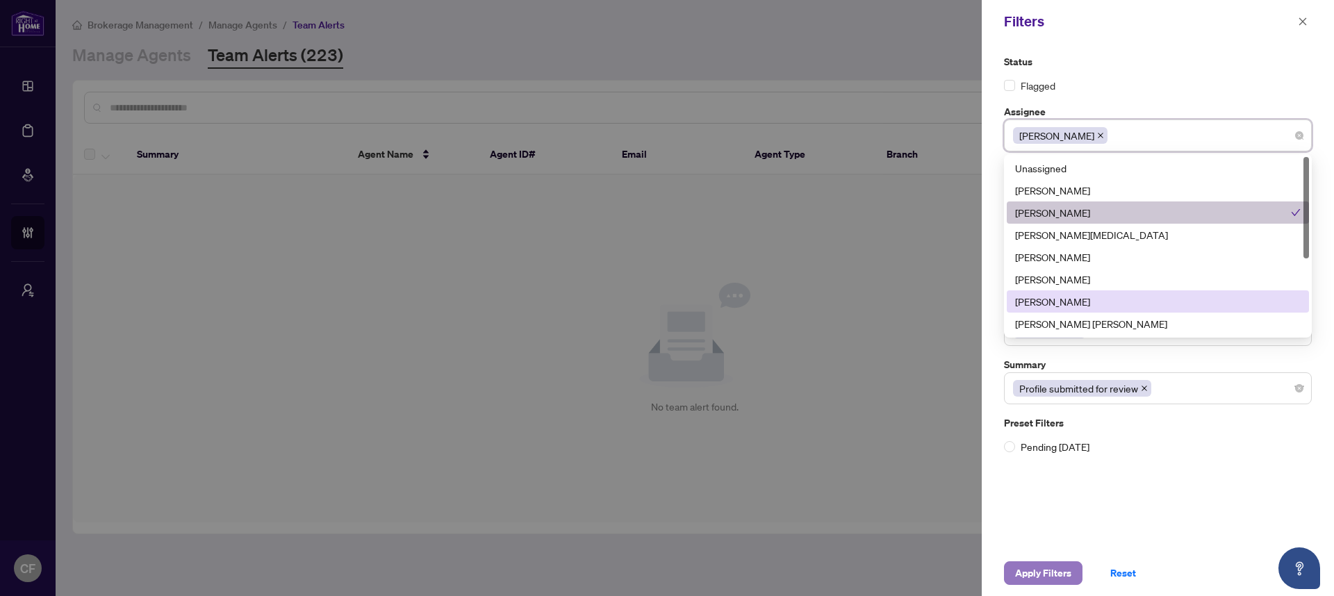
click at [1077, 570] on button "Apply Filters" at bounding box center [1043, 573] width 79 height 24
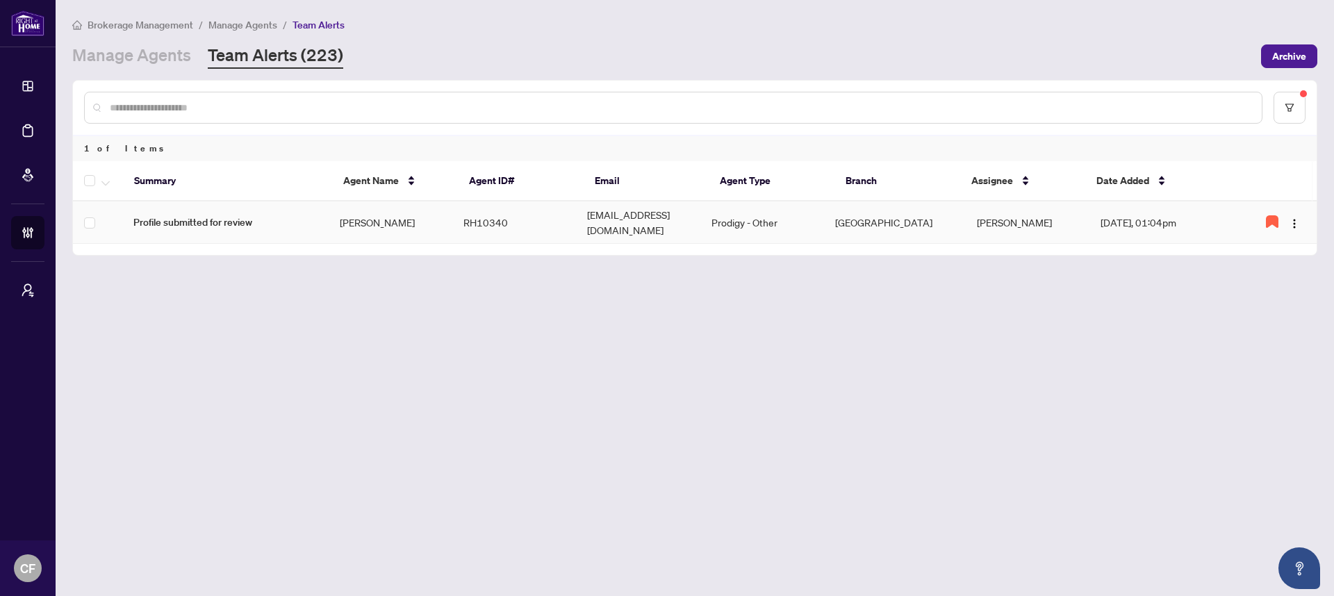
click at [1107, 220] on td "[DATE], 01:04pm" at bounding box center [1163, 222] width 149 height 42
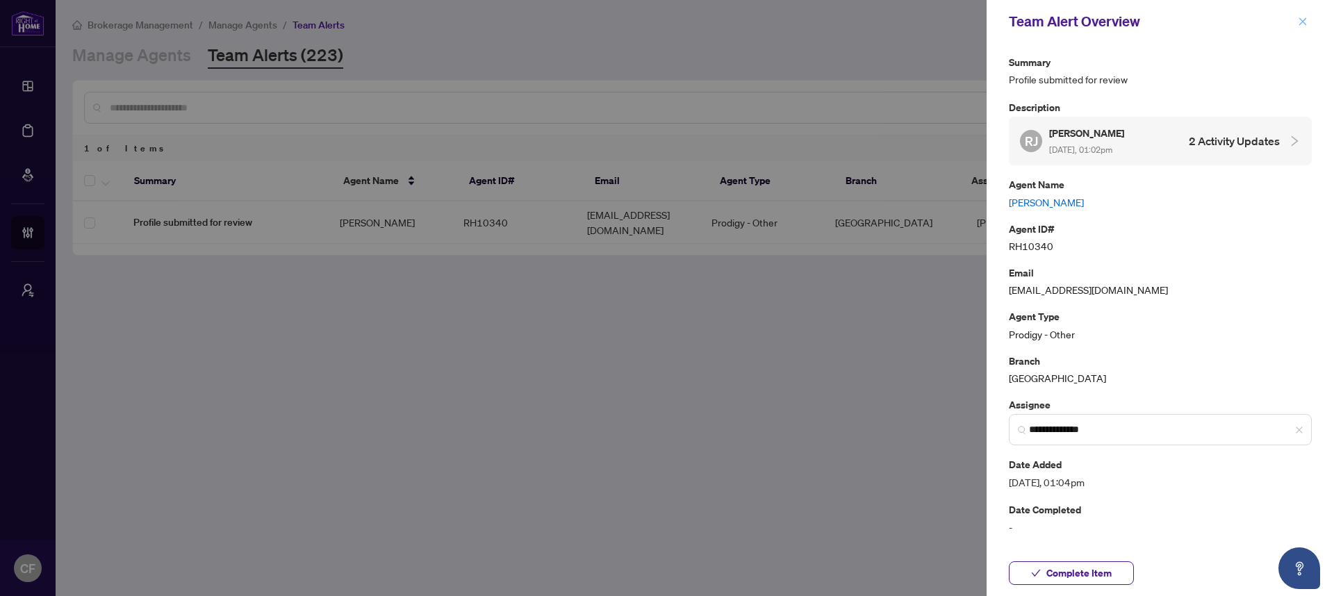
click at [1305, 22] on icon "close" at bounding box center [1303, 22] width 10 height 10
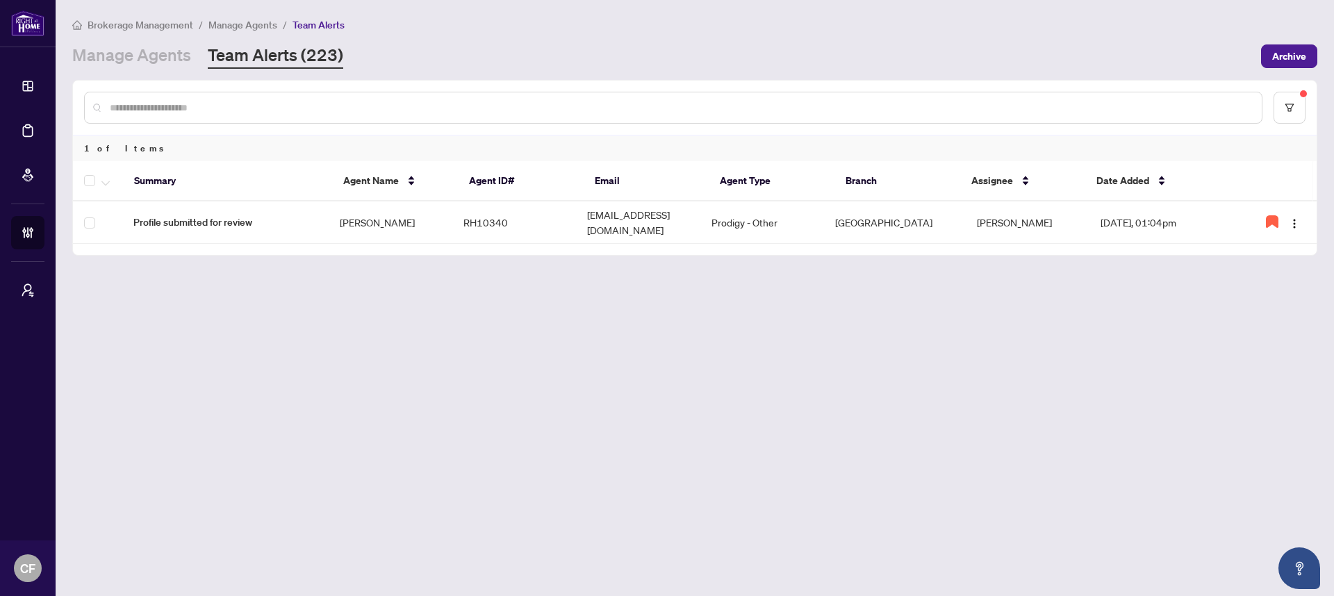
click at [249, 59] on link "Team Alerts (223)" at bounding box center [275, 56] width 135 height 25
click at [1296, 109] on button "button" at bounding box center [1290, 108] width 32 height 32
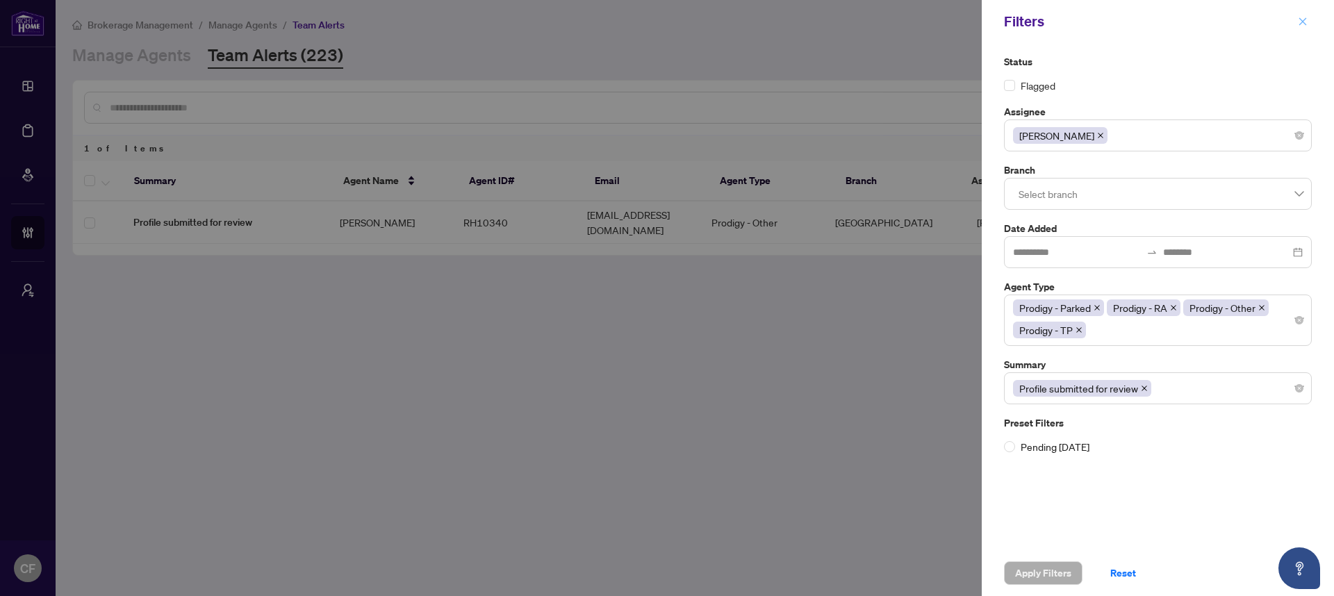
click at [1305, 23] on icon "close" at bounding box center [1303, 22] width 10 height 10
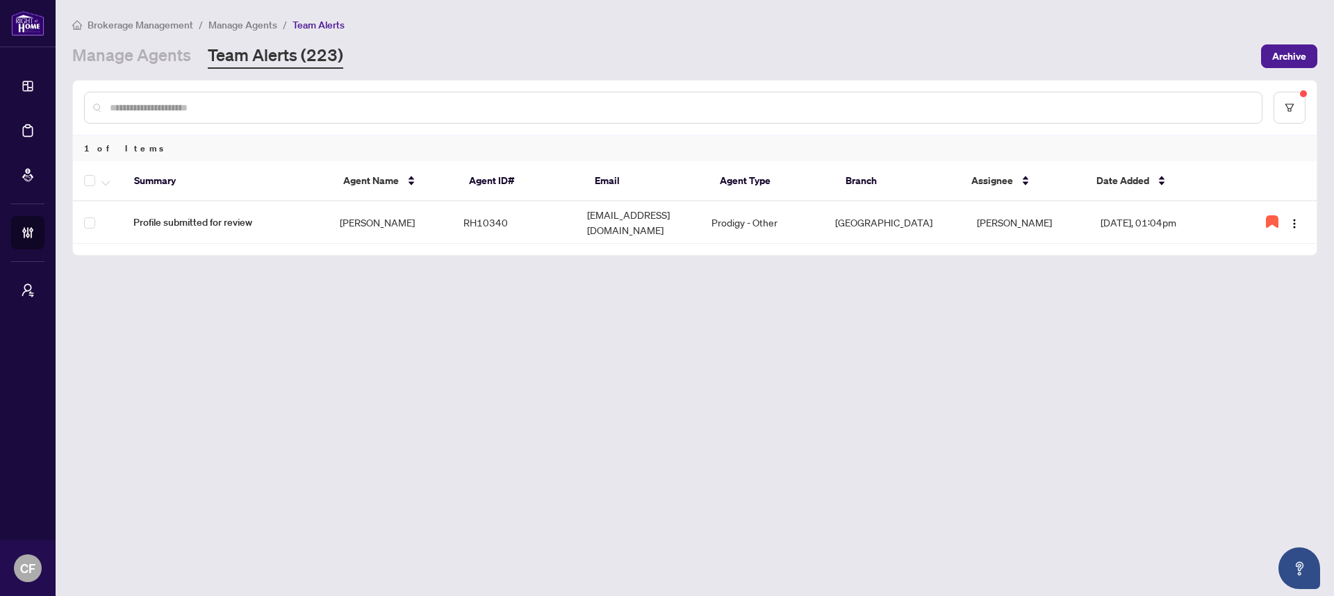
click at [487, 433] on main "Brokerage Management / Manage Agents / Team Alerts Manage Agents Team Alerts (2…" at bounding box center [695, 298] width 1278 height 596
click at [135, 58] on link "Manage Agents" at bounding box center [131, 56] width 119 height 25
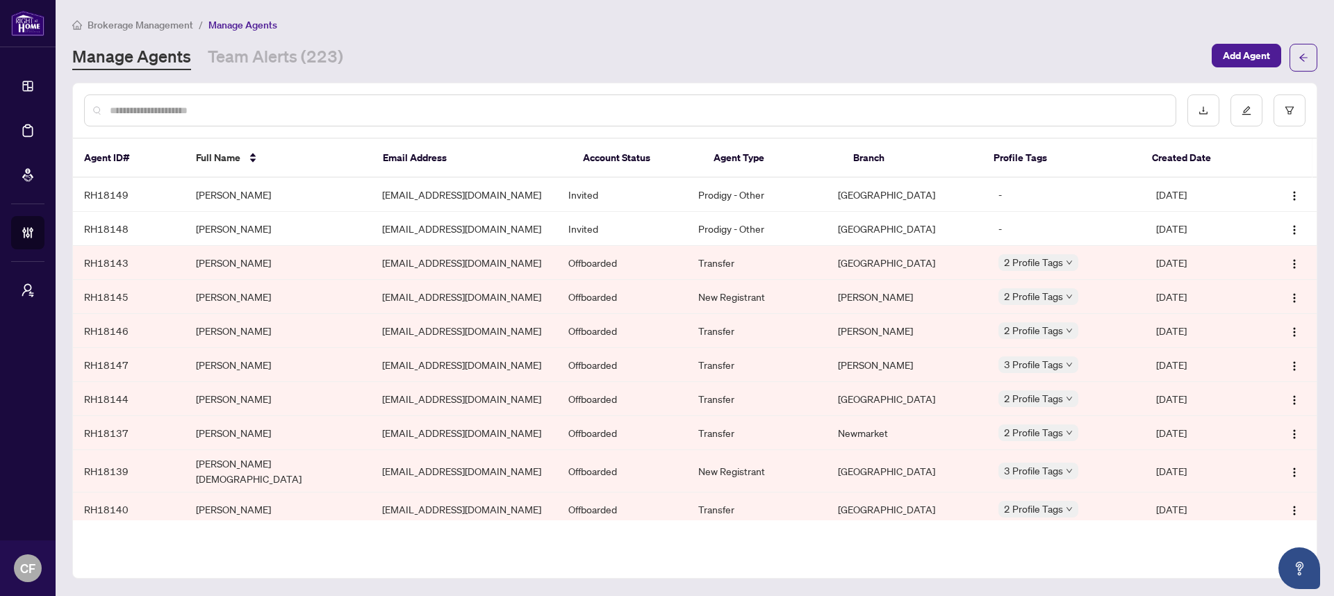
click at [247, 110] on input "text" at bounding box center [637, 110] width 1055 height 15
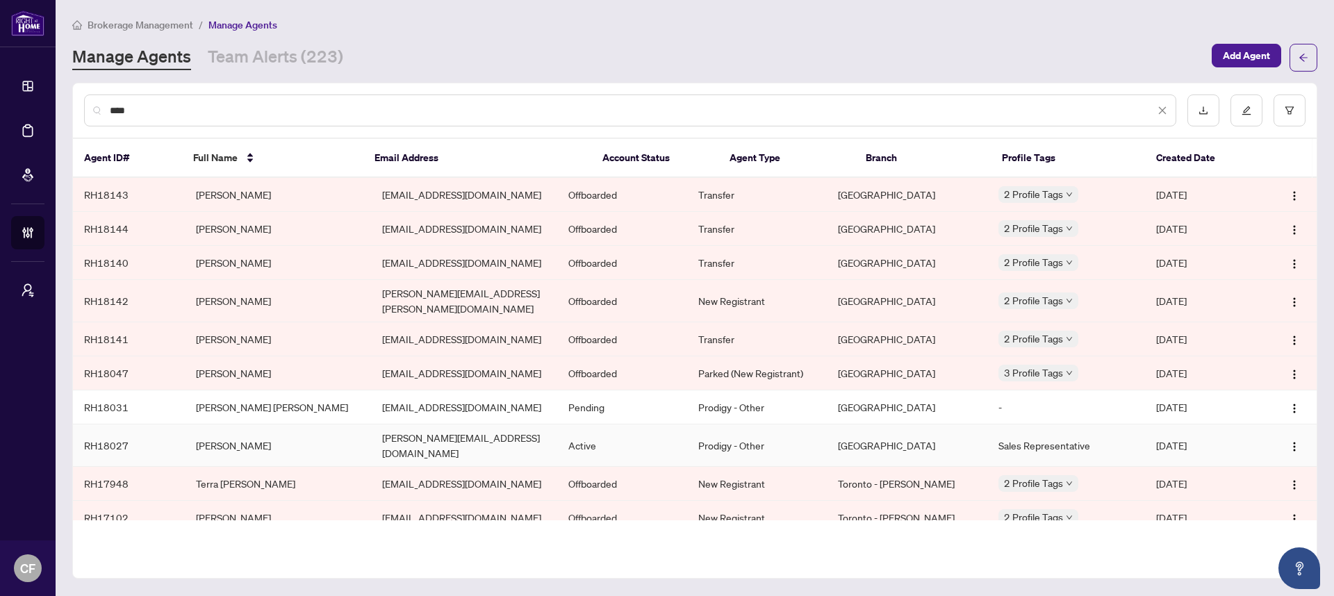
type input "****"
click at [420, 433] on td "Lynn.c19@gmail.com" at bounding box center [464, 446] width 186 height 42
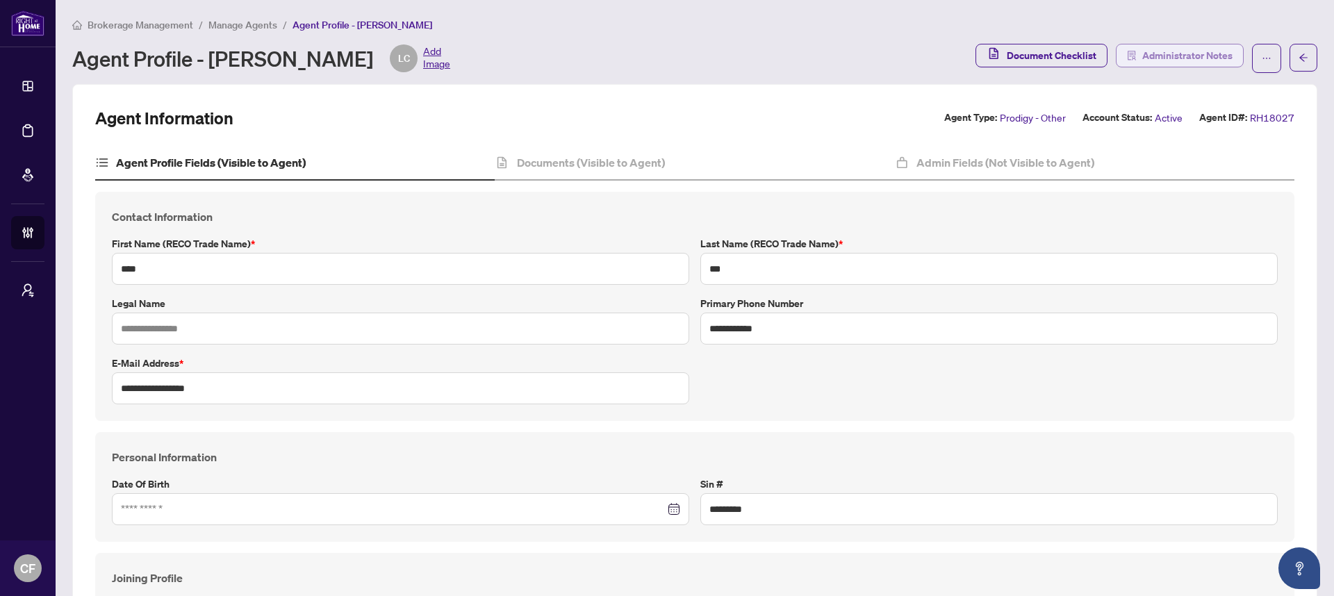
click at [1165, 58] on span "Administrator Notes" at bounding box center [1187, 55] width 90 height 22
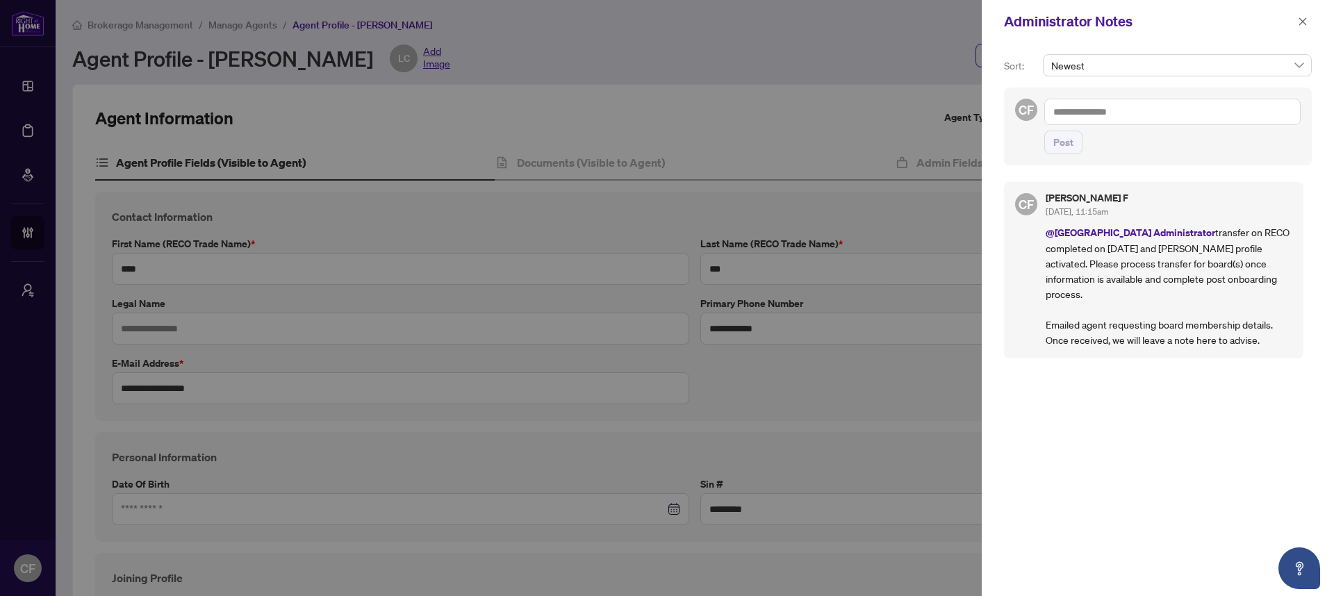
click at [1160, 109] on textarea at bounding box center [1172, 112] width 256 height 26
click at [1157, 124] on span "Miss issauga Administrator" at bounding box center [1139, 121] width 115 height 13
type textarea "**********"
click at [540, 400] on div at bounding box center [667, 298] width 1334 height 596
click at [1260, 110] on textarea "**********" at bounding box center [1172, 112] width 256 height 26
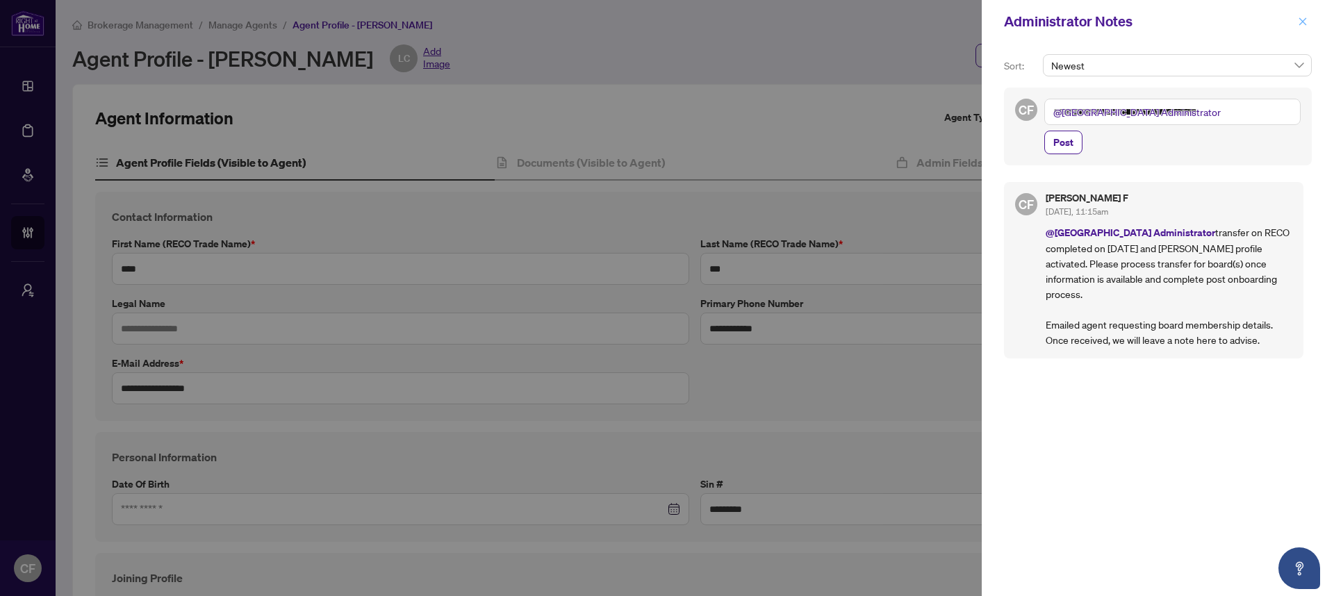
click at [1299, 22] on icon "close" at bounding box center [1303, 22] width 10 height 10
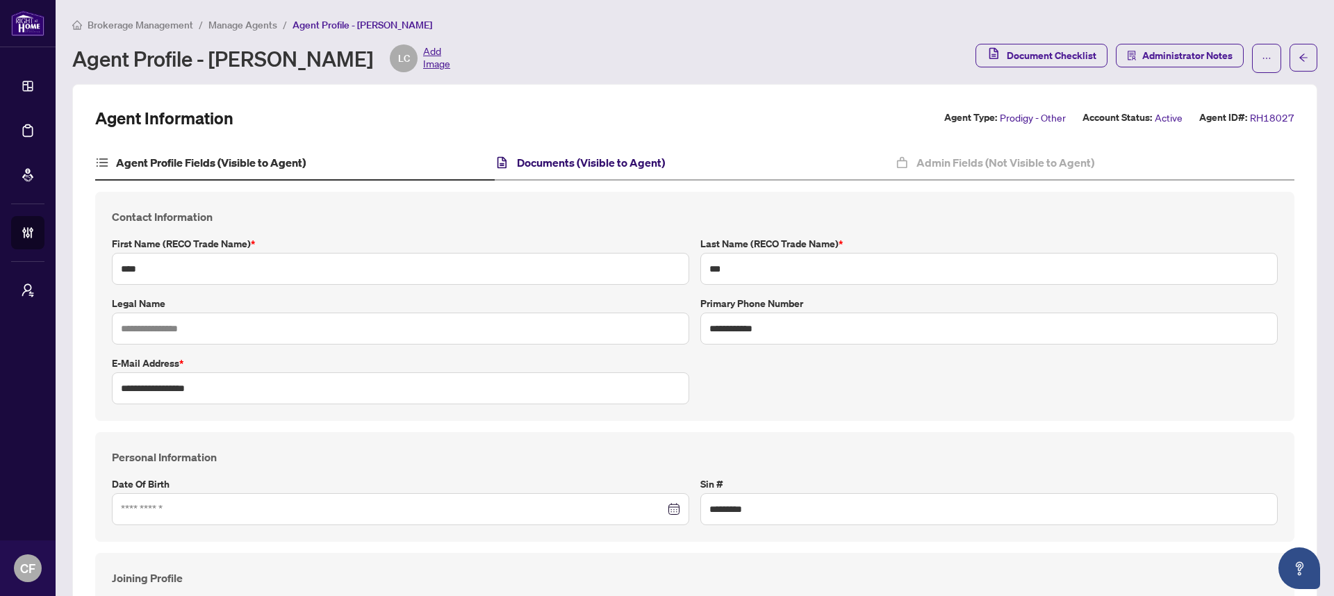
click at [606, 154] on h4 "Documents (Visible to Agent)" at bounding box center [591, 162] width 148 height 17
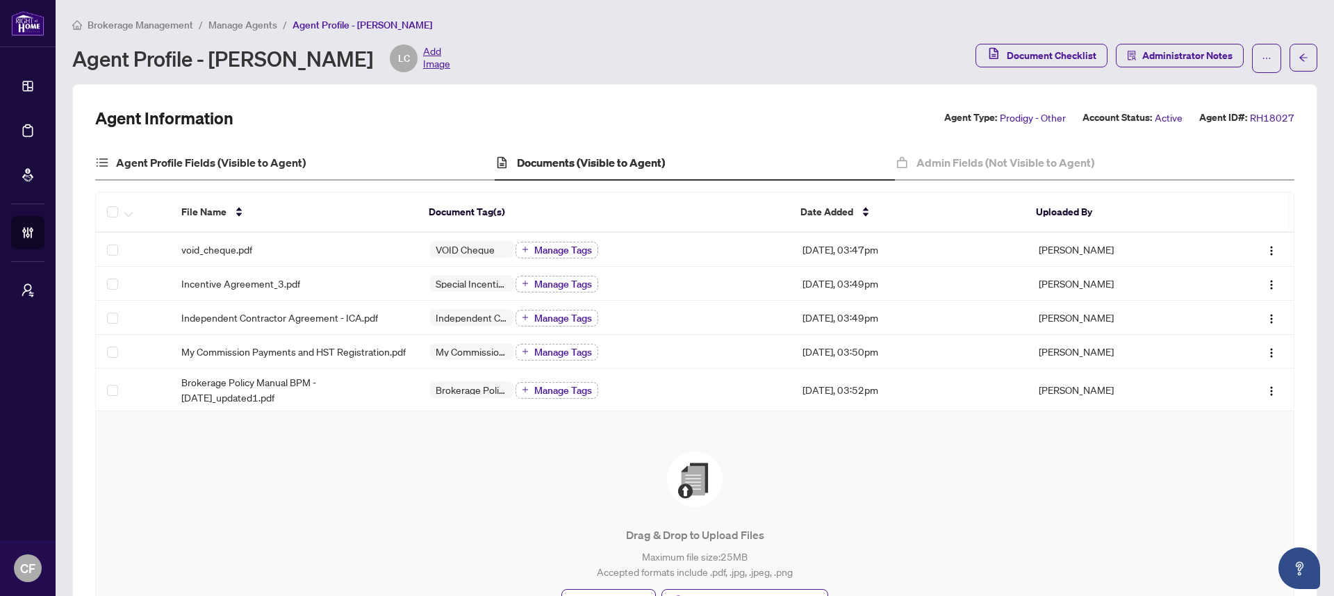
click at [389, 166] on div "Agent Profile Fields (Visible to Agent)" at bounding box center [294, 163] width 399 height 35
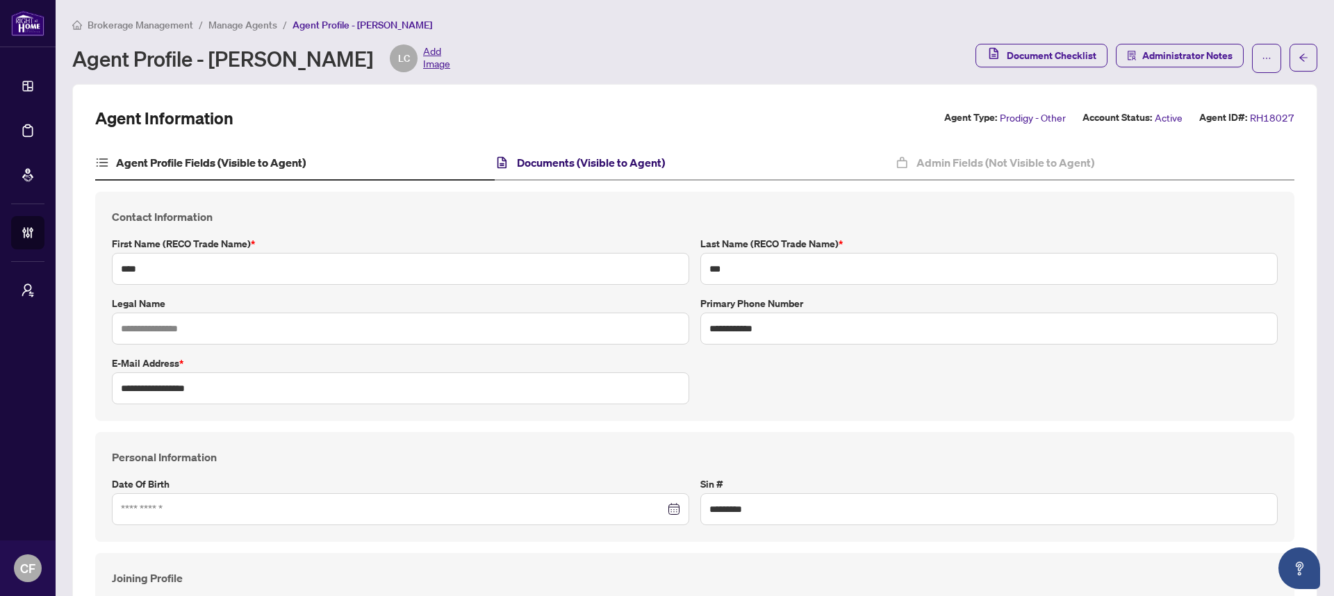
click at [576, 164] on h4 "Documents (Visible to Agent)" at bounding box center [591, 162] width 148 height 17
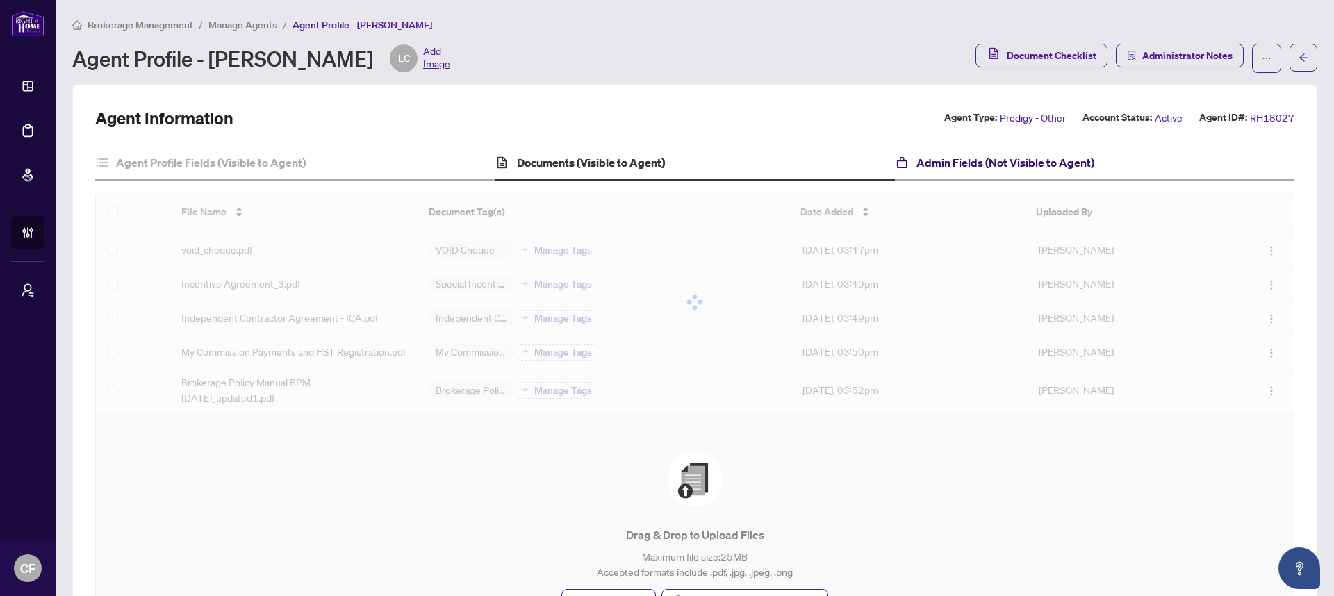
click at [957, 154] on h4 "Admin Fields (Not Visible to Agent)" at bounding box center [1005, 162] width 178 height 17
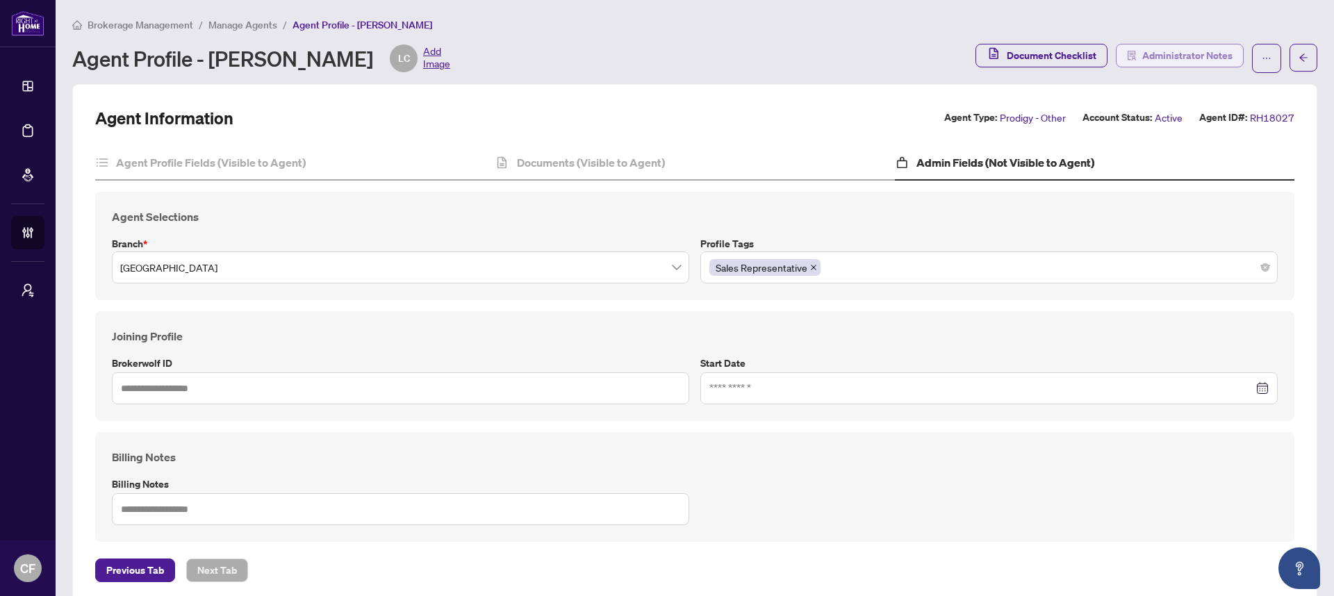
click at [1189, 62] on span "Administrator Notes" at bounding box center [1187, 55] width 90 height 22
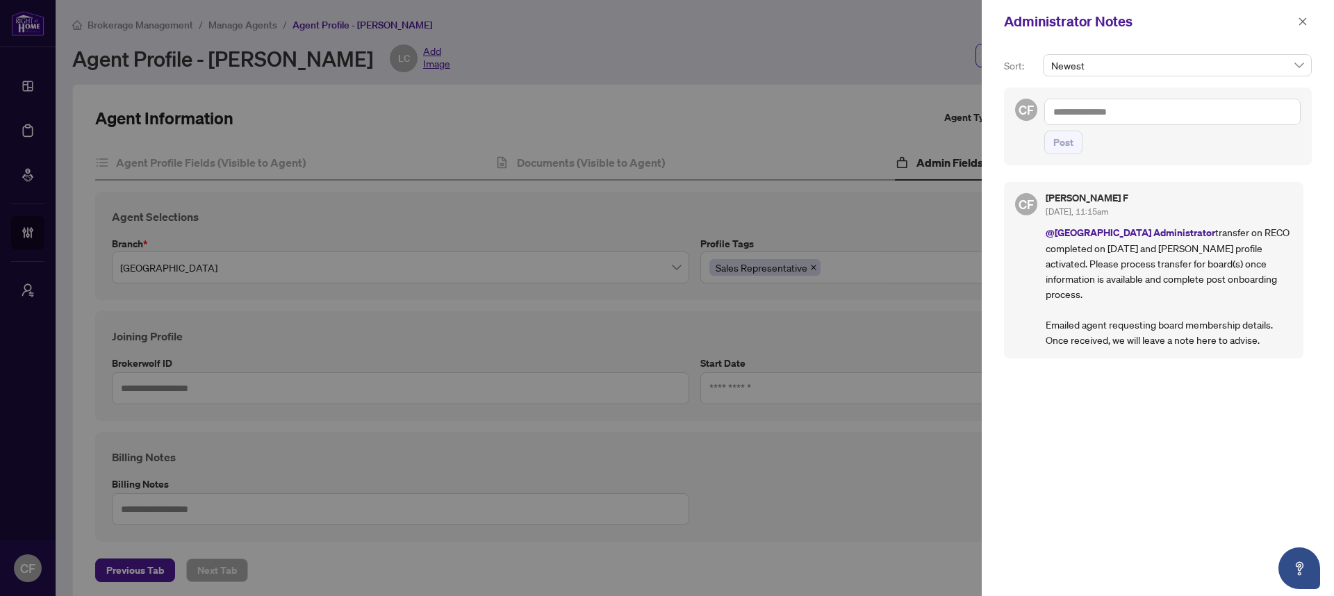
click at [1135, 114] on textarea at bounding box center [1172, 112] width 256 height 26
type textarea "*"
click at [1134, 121] on span "Miss issauga Administrator" at bounding box center [1139, 121] width 115 height 13
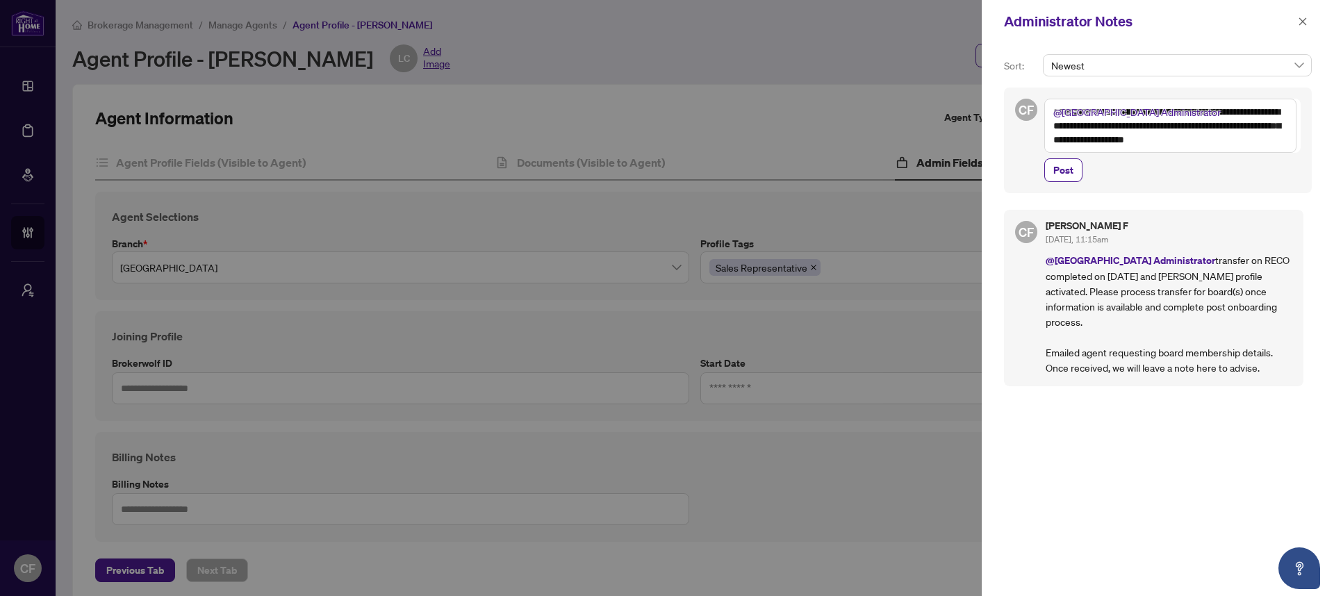
click at [1072, 142] on textarea "**********" at bounding box center [1170, 126] width 252 height 54
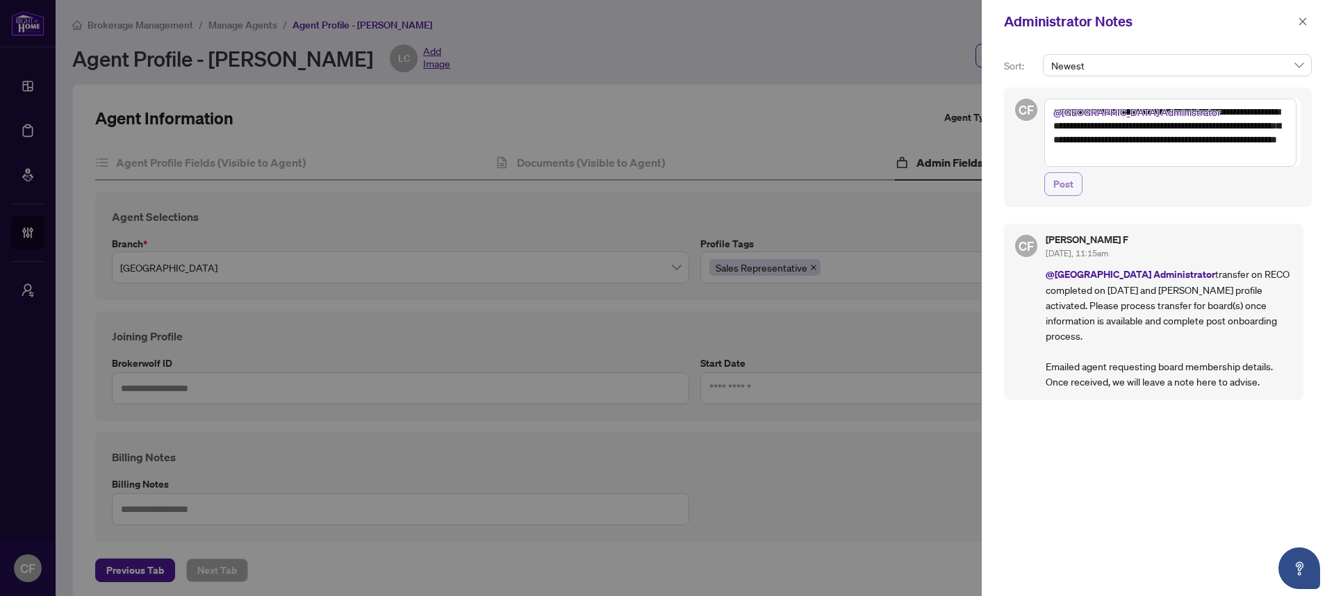
type textarea "**********"
click at [1073, 182] on span "Post" at bounding box center [1063, 184] width 20 height 22
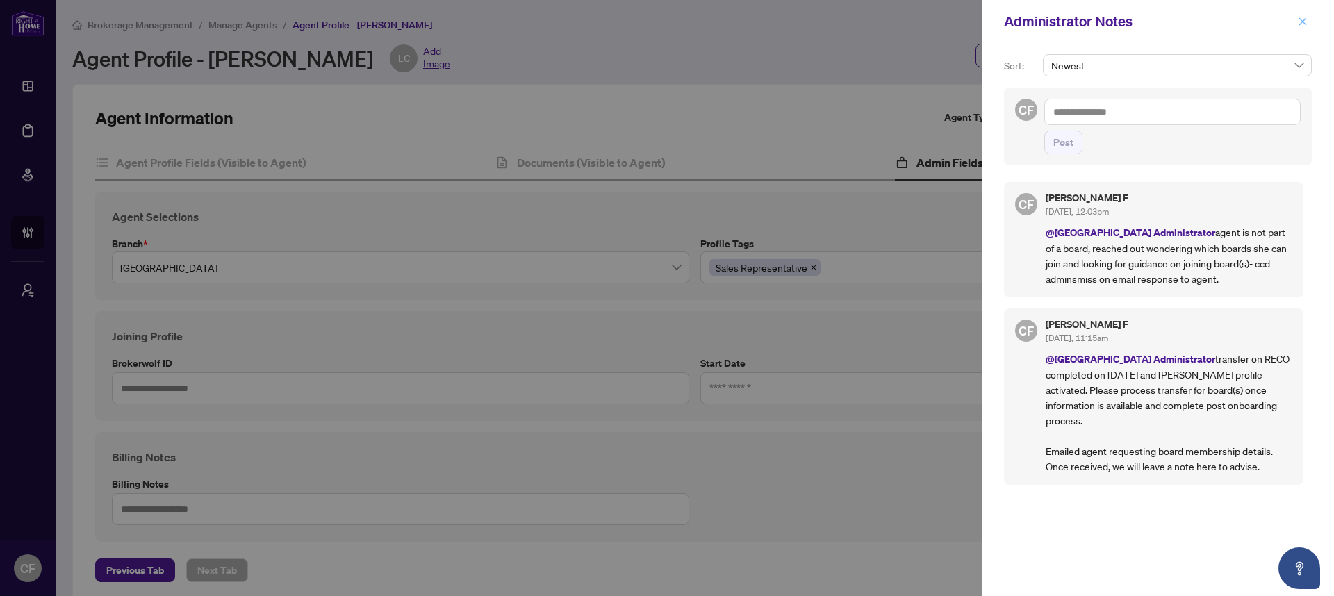
click at [1302, 20] on icon "close" at bounding box center [1303, 22] width 10 height 10
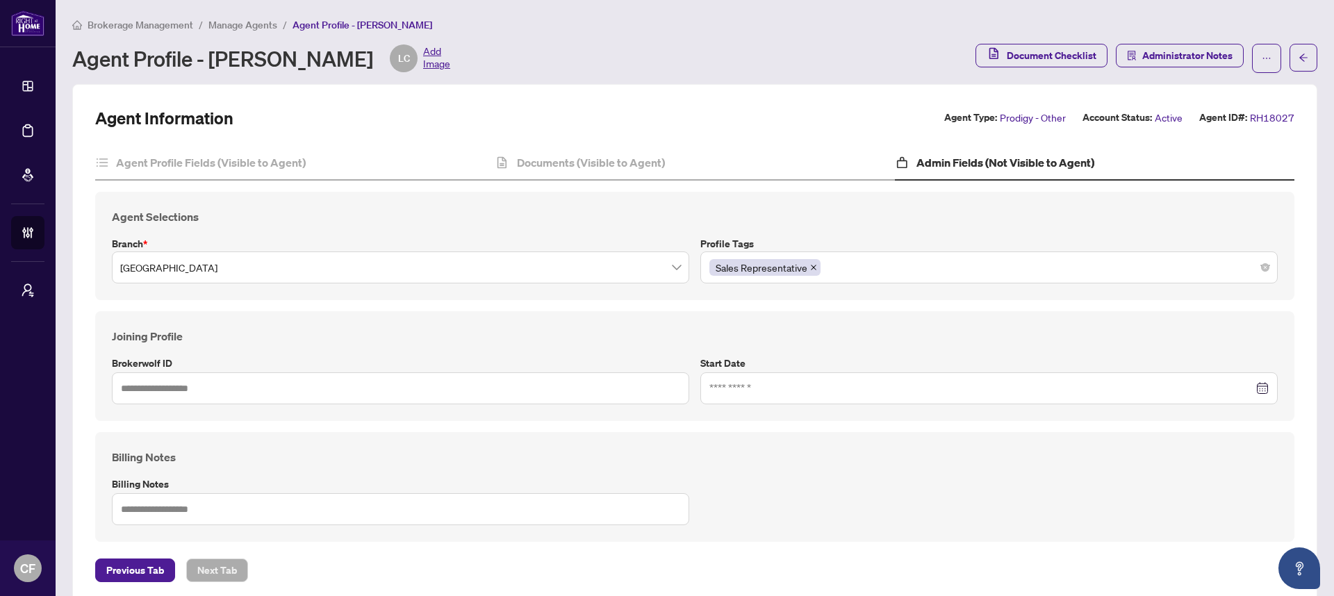
click at [241, 23] on span "Manage Agents" at bounding box center [242, 25] width 69 height 13
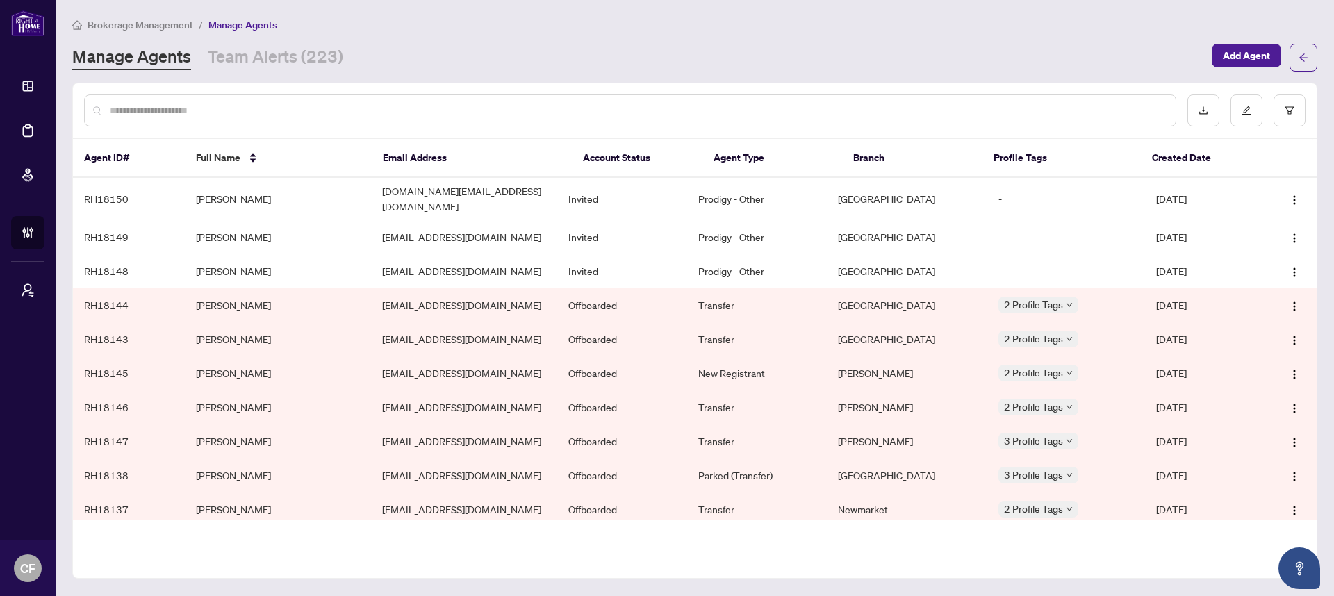
click at [275, 113] on input "text" at bounding box center [637, 110] width 1055 height 15
type input "******"
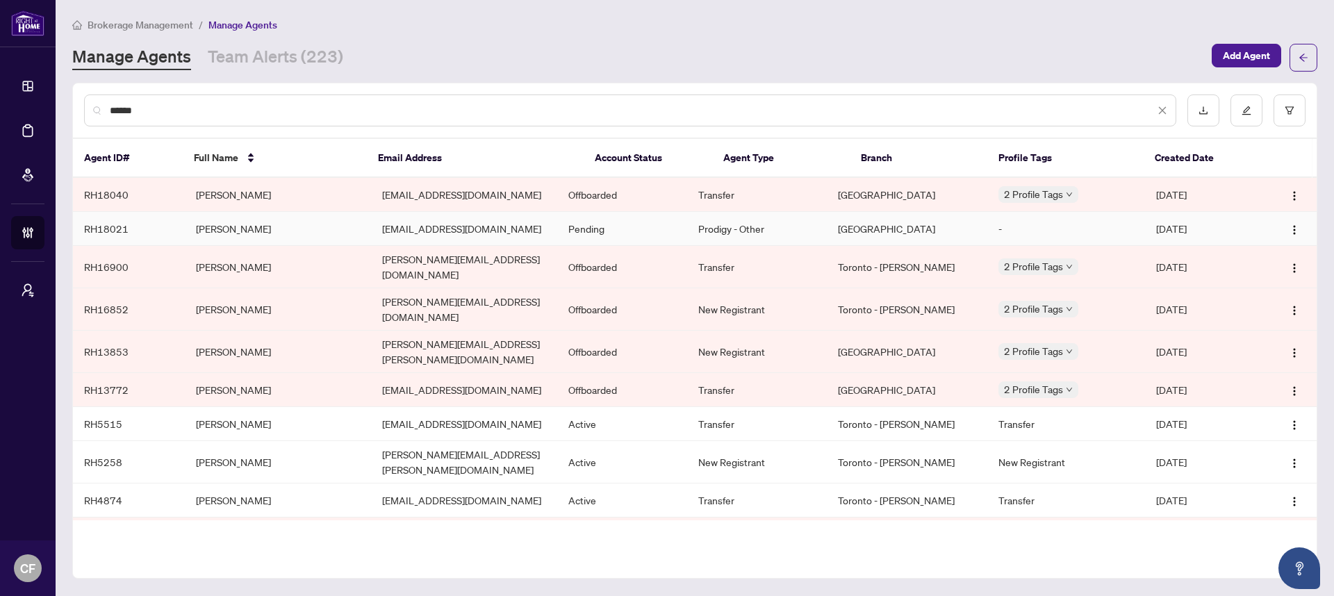
click at [324, 222] on td "Julian Ceballos" at bounding box center [278, 229] width 186 height 34
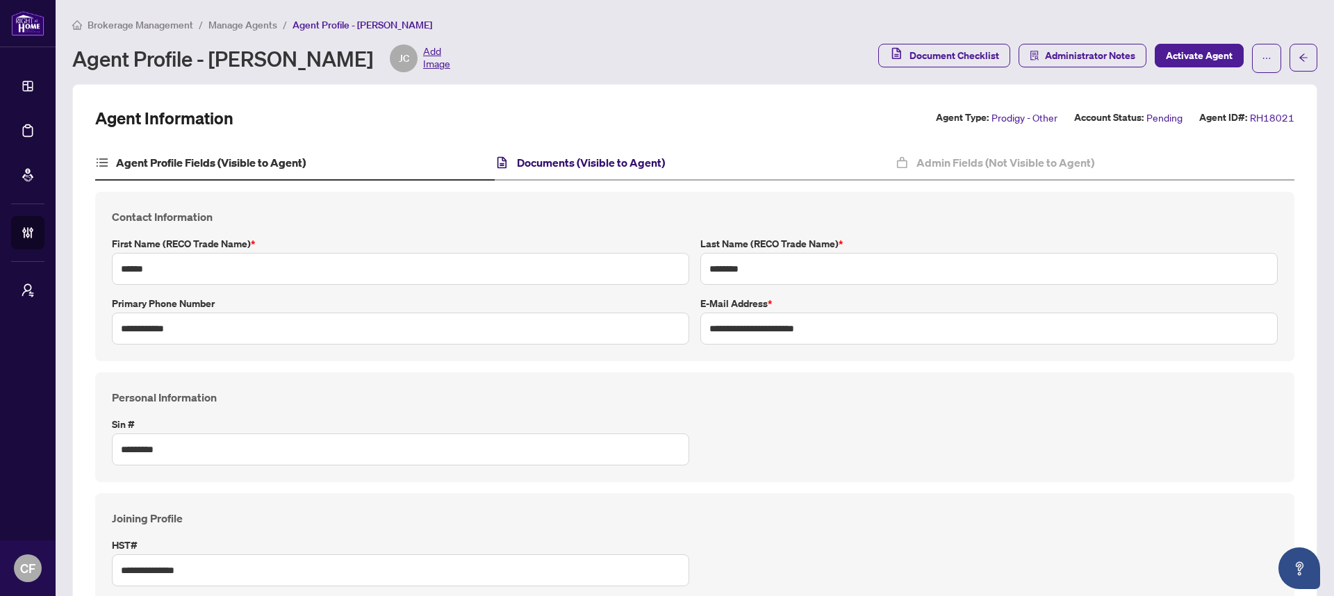
click at [590, 161] on h4 "Documents (Visible to Agent)" at bounding box center [591, 162] width 148 height 17
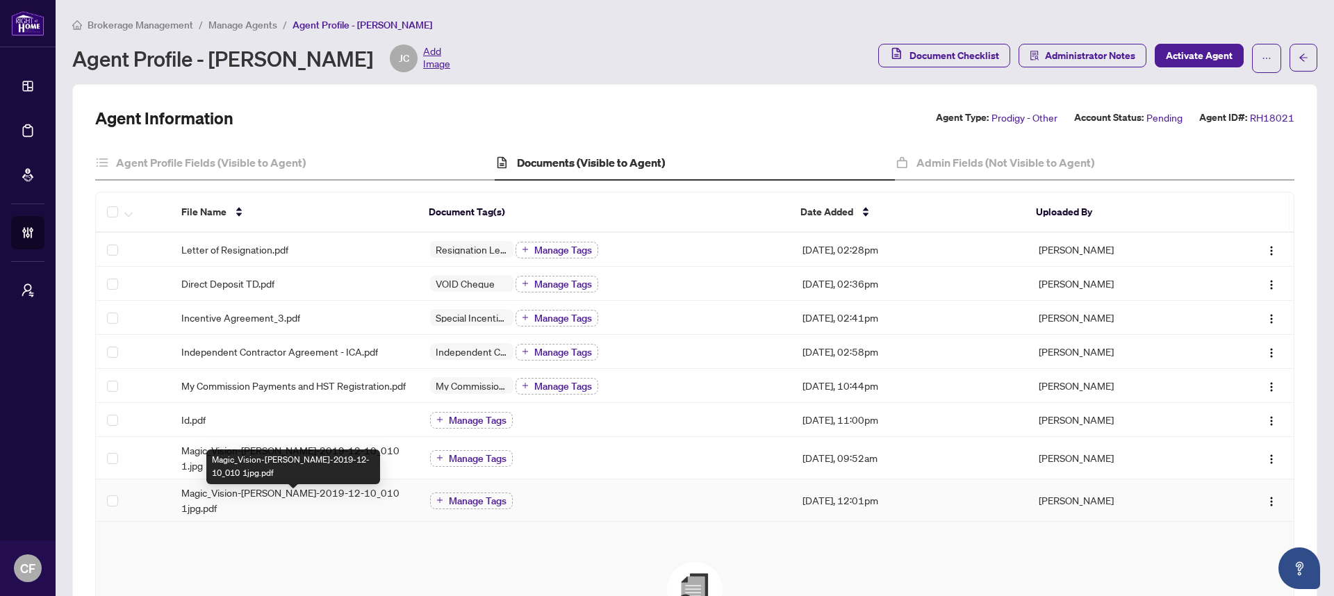
click at [304, 504] on span "Magic_Vision-Julian_Ceballos-2019-12-10_010 1jpg.pdf" at bounding box center [294, 500] width 226 height 31
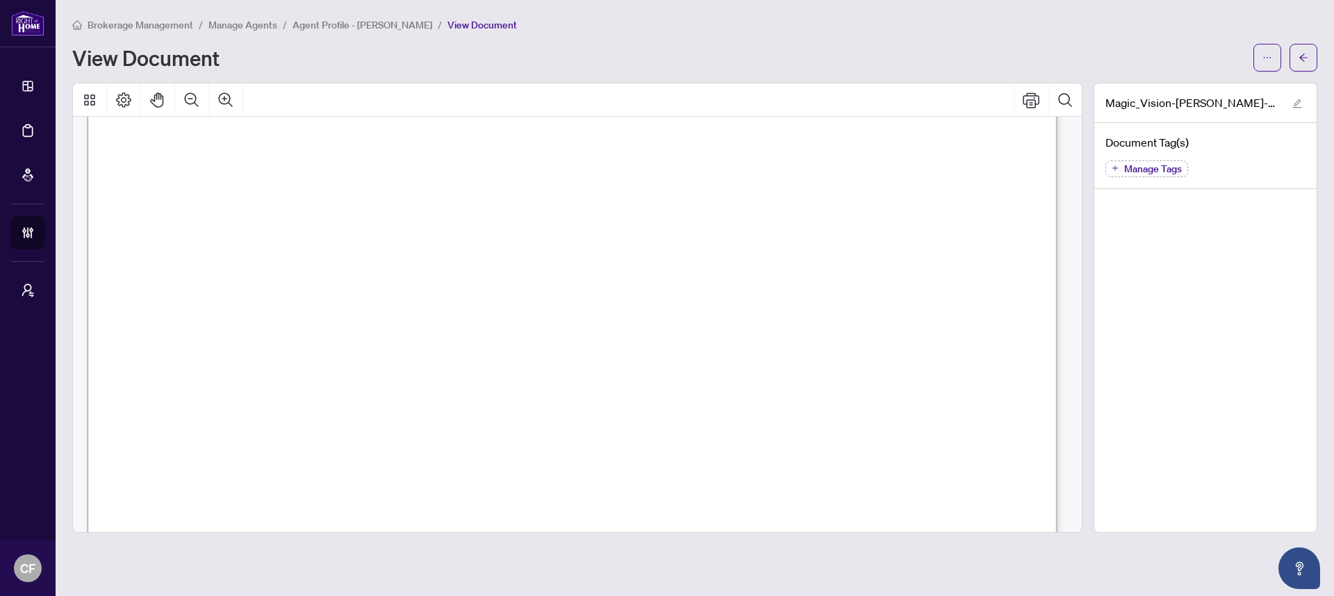
scroll to position [697, 0]
click at [1301, 53] on icon "arrow-left" at bounding box center [1304, 58] width 10 height 10
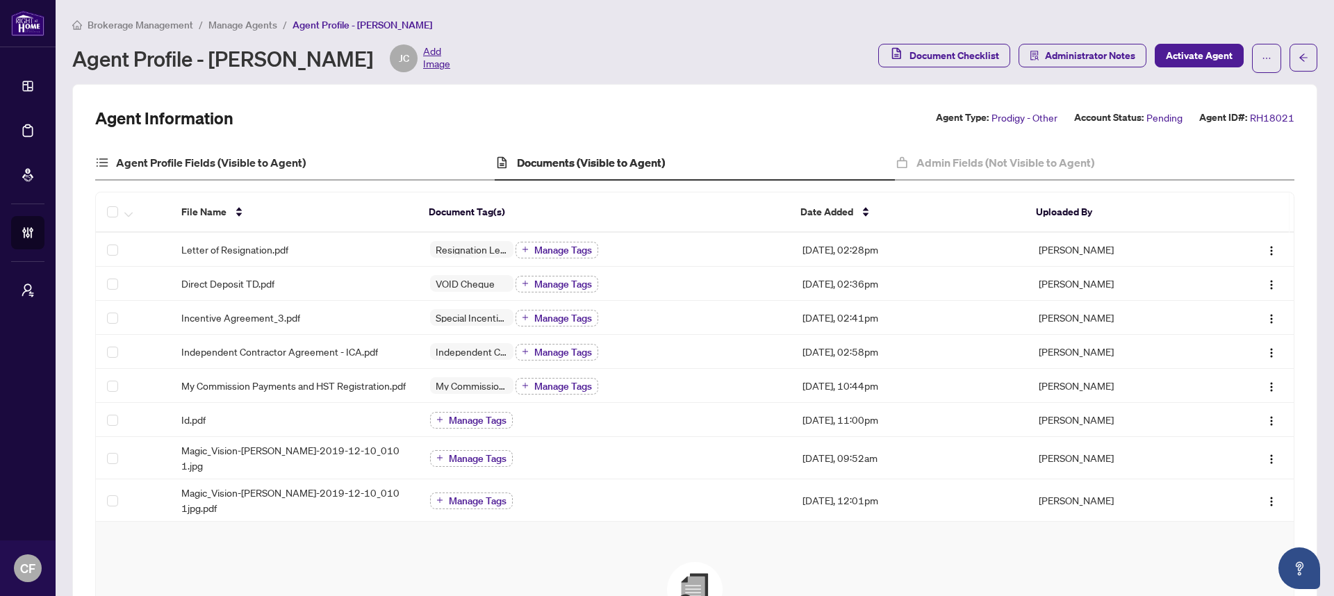
click at [259, 146] on div "Agent Profile Fields (Visible to Agent)" at bounding box center [294, 163] width 399 height 35
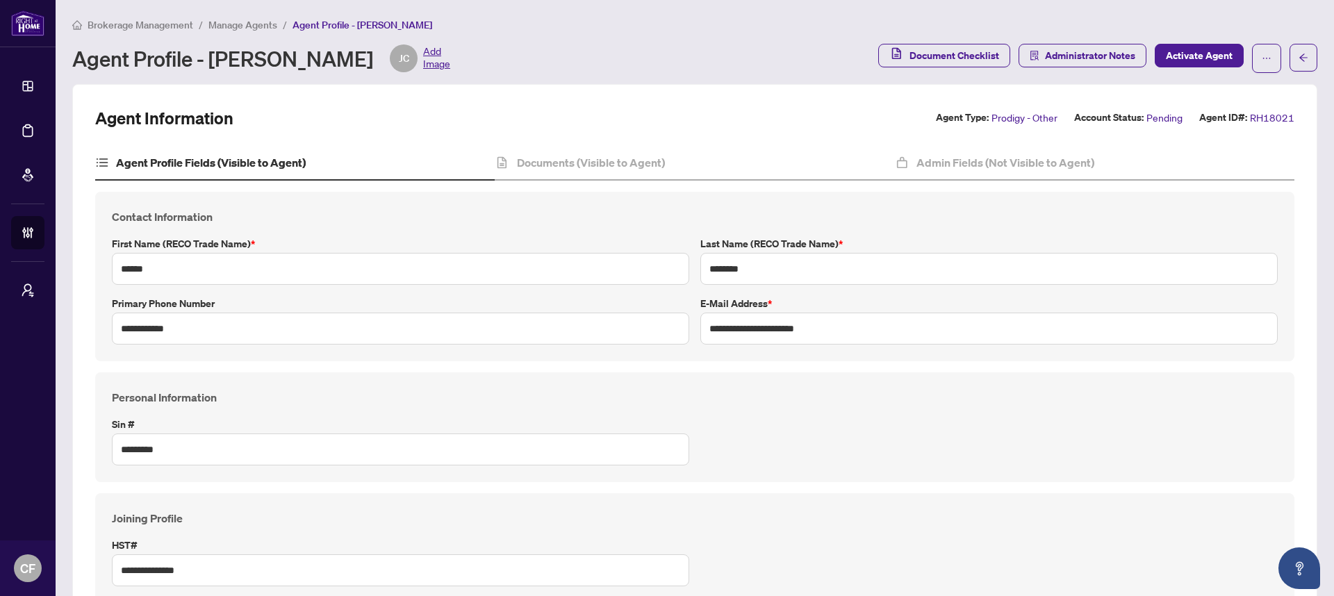
click at [252, 26] on span "Manage Agents" at bounding box center [242, 25] width 69 height 13
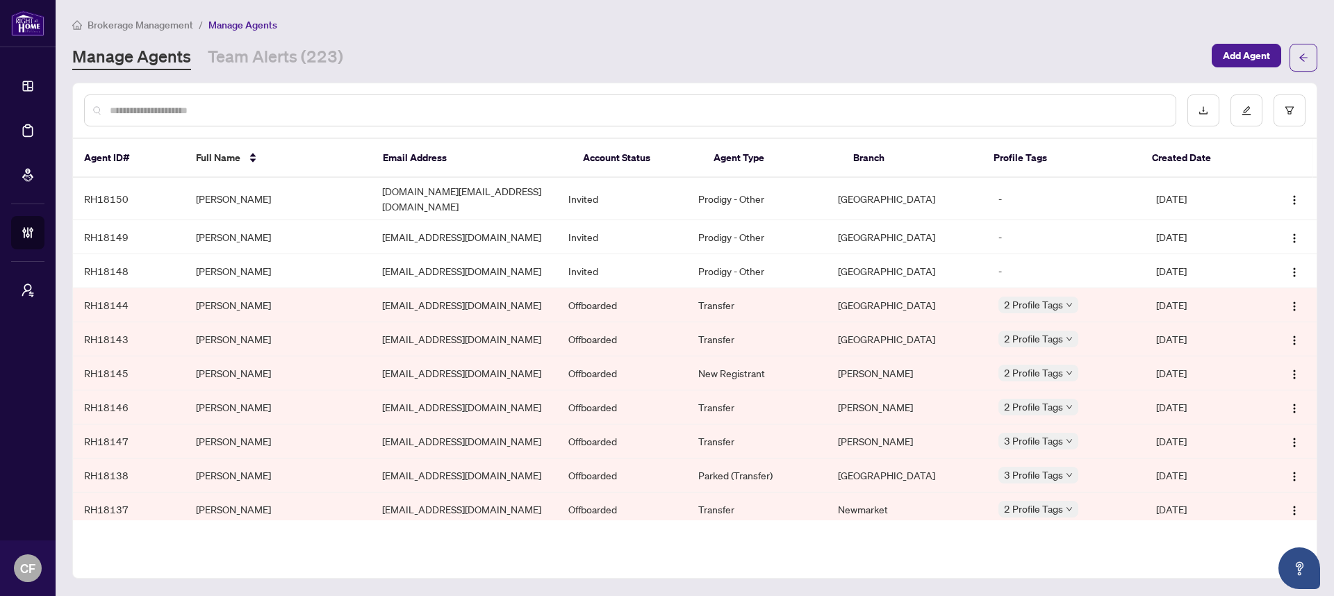
click at [140, 31] on li "Brokerage Management" at bounding box center [132, 25] width 121 height 16
click at [146, 28] on span "Brokerage Management" at bounding box center [141, 25] width 106 height 13
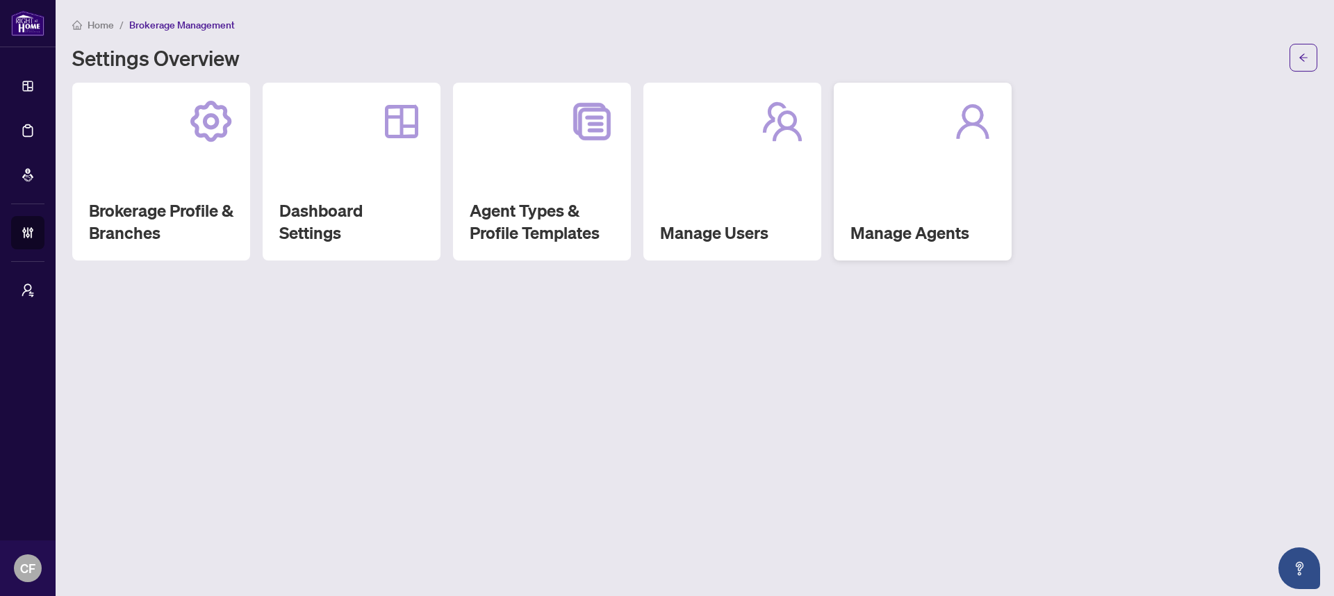
click at [916, 235] on h2 "Manage Agents" at bounding box center [922, 233] width 145 height 22
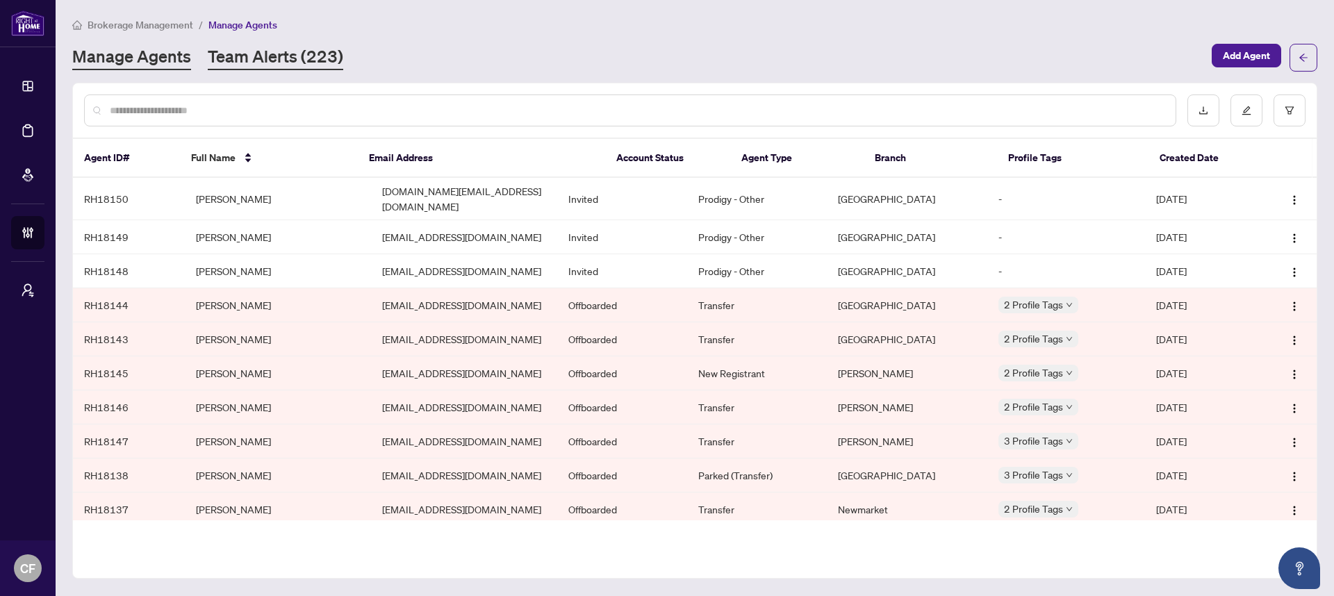
click at [306, 52] on link "Team Alerts (223)" at bounding box center [275, 57] width 135 height 25
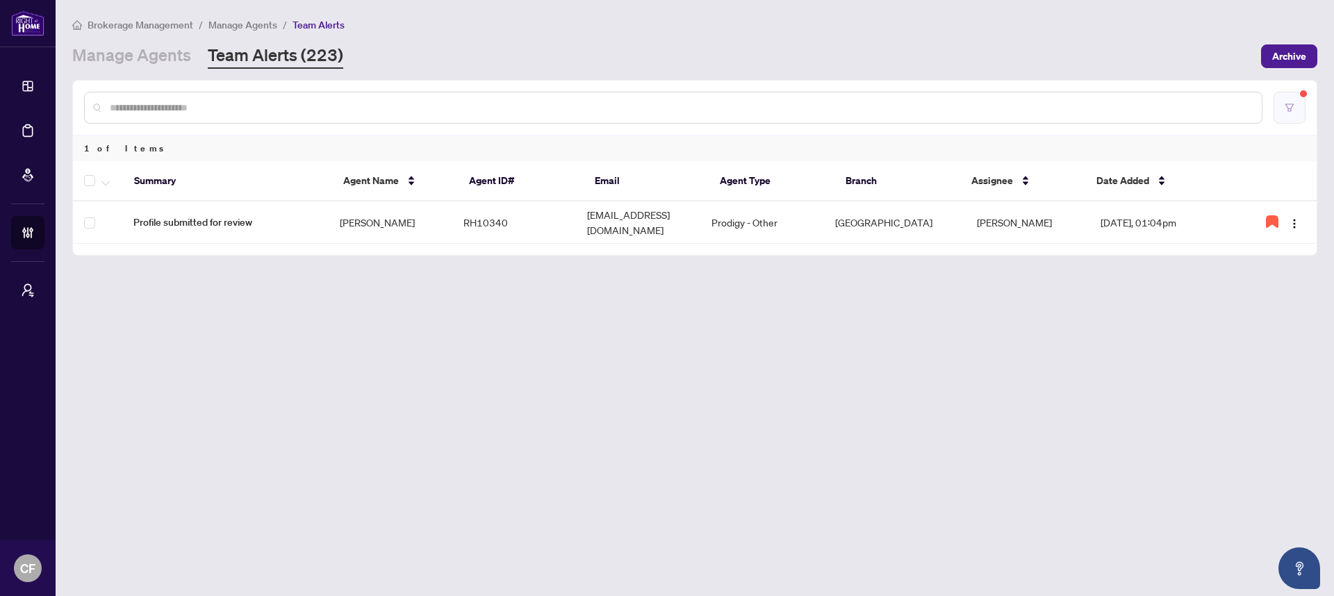
click at [1281, 108] on button "button" at bounding box center [1290, 108] width 32 height 32
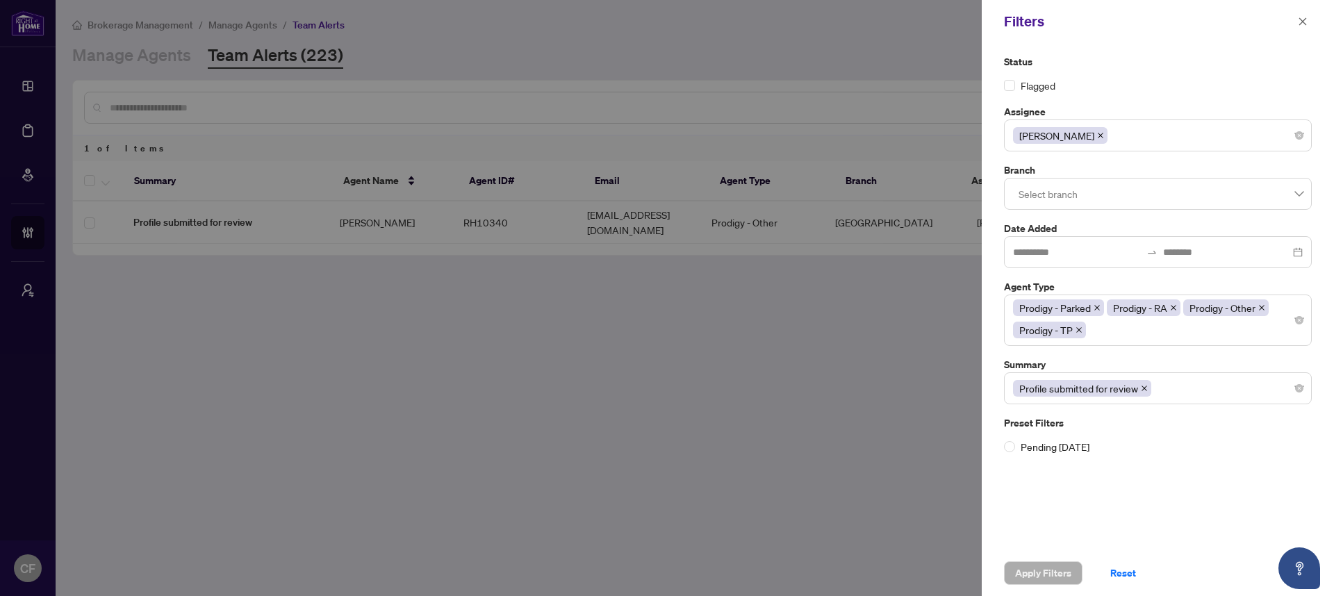
click at [1161, 144] on div "[PERSON_NAME]" at bounding box center [1158, 135] width 290 height 25
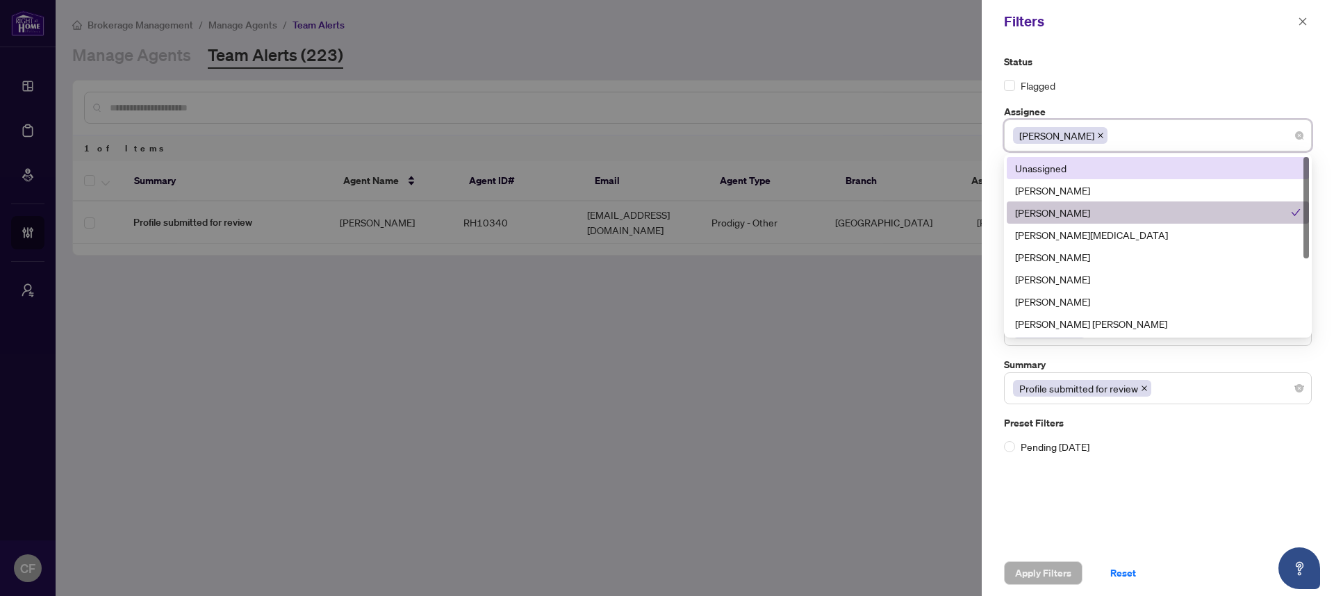
click at [1139, 170] on div "Unassigned" at bounding box center [1158, 167] width 286 height 15
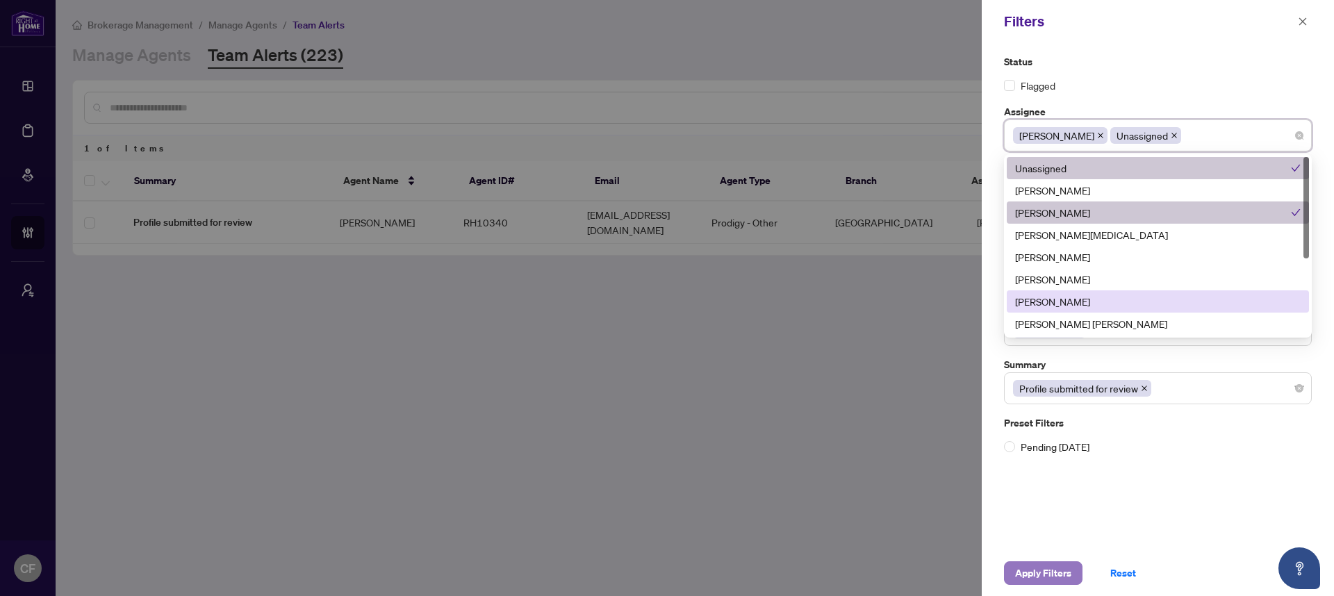
click at [1058, 569] on span "Apply Filters" at bounding box center [1043, 573] width 56 height 22
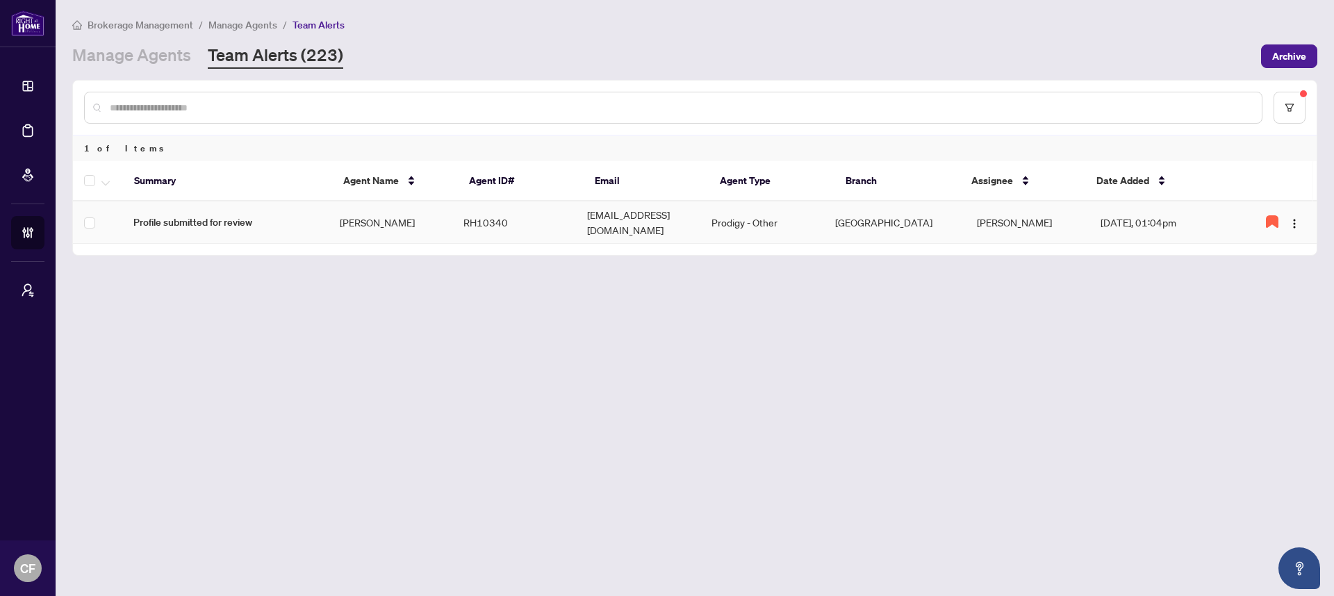
click at [931, 226] on td "[GEOGRAPHIC_DATA]" at bounding box center [895, 222] width 142 height 42
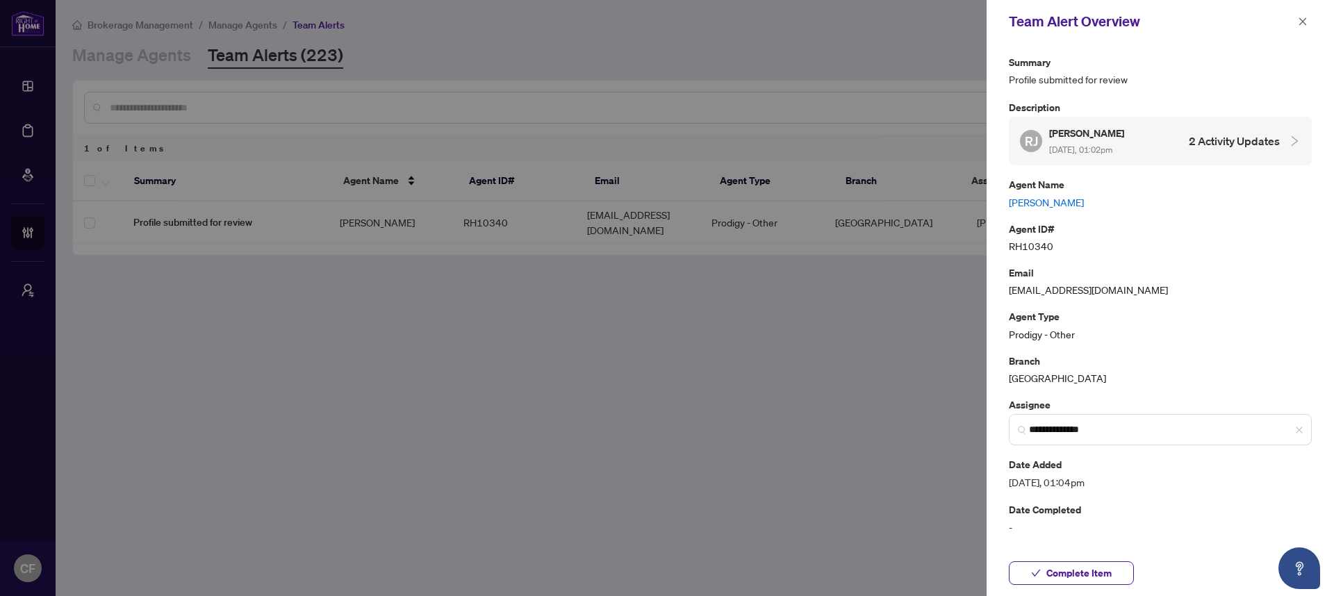
click at [1042, 196] on link "[PERSON_NAME]" at bounding box center [1160, 202] width 303 height 15
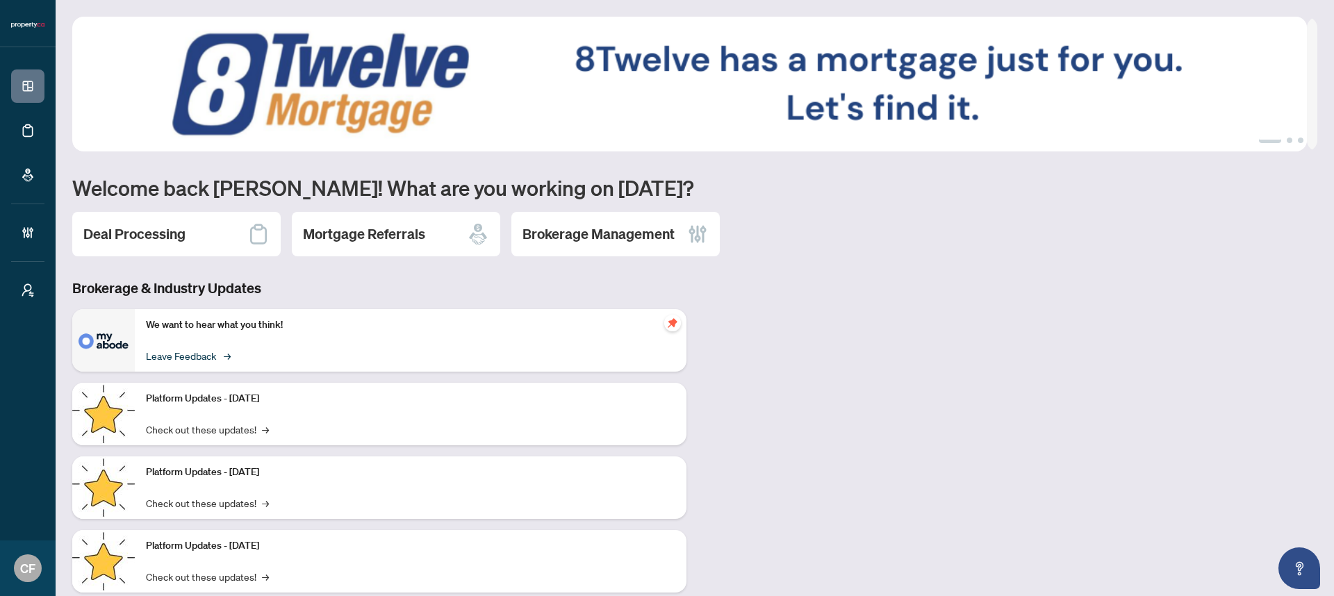
click at [196, 360] on link "Leave Feedback →" at bounding box center [187, 355] width 83 height 15
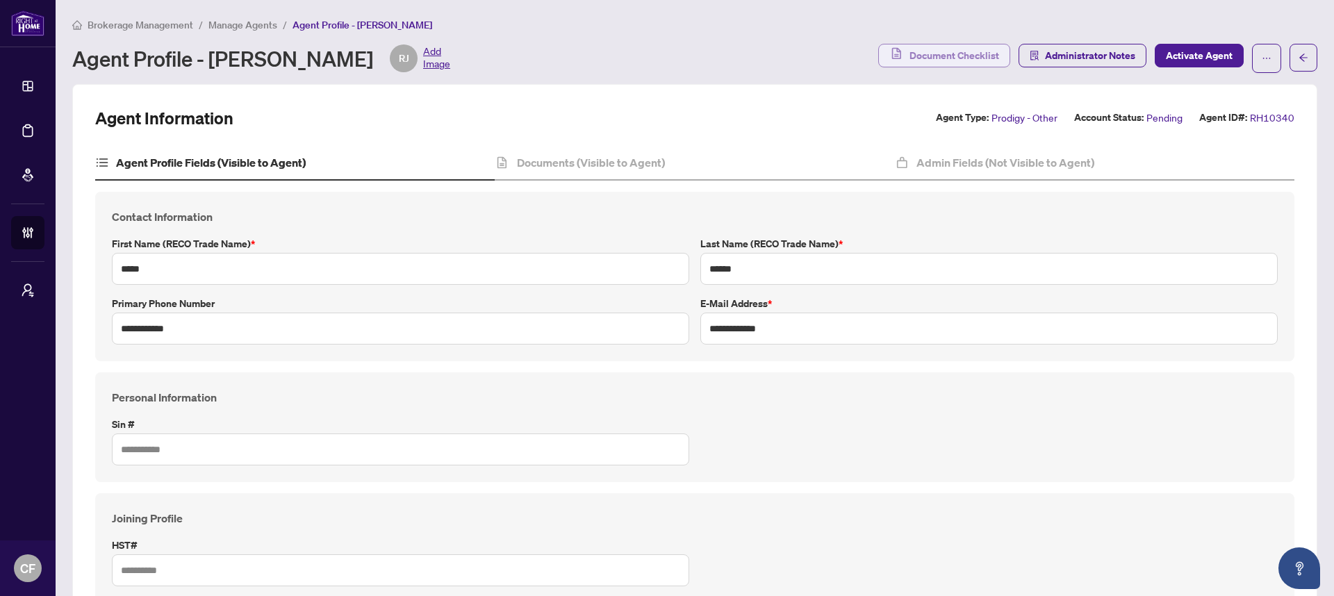
click at [957, 60] on span "Document Checklist" at bounding box center [954, 55] width 90 height 22
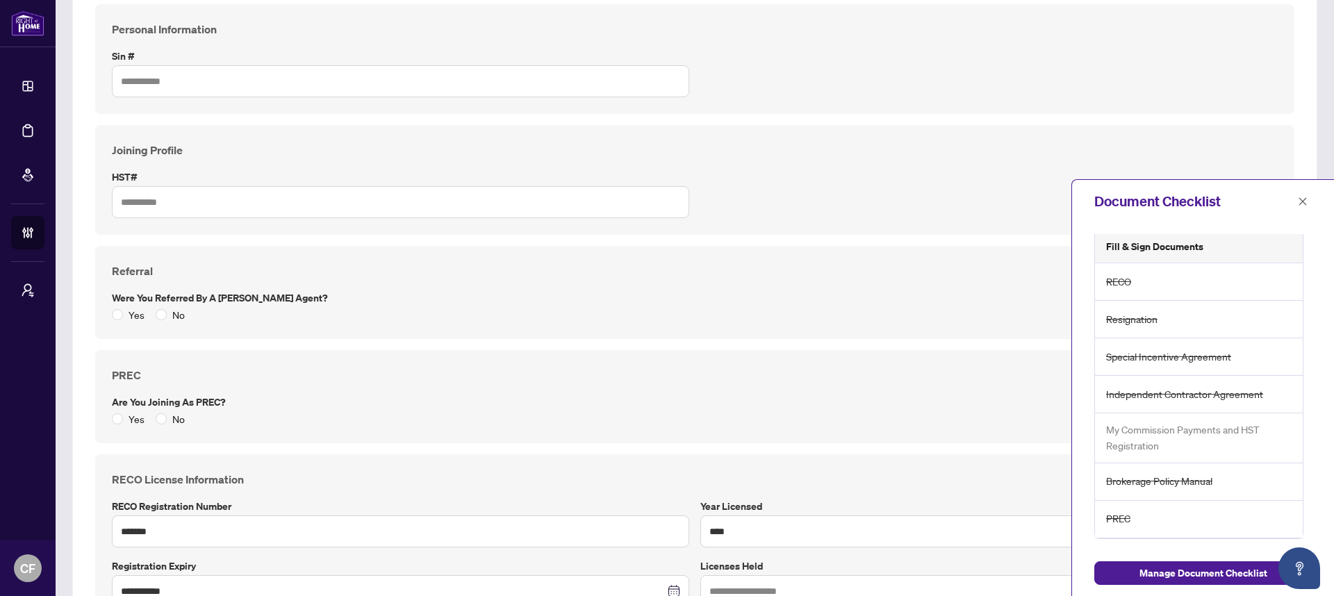
scroll to position [13, 0]
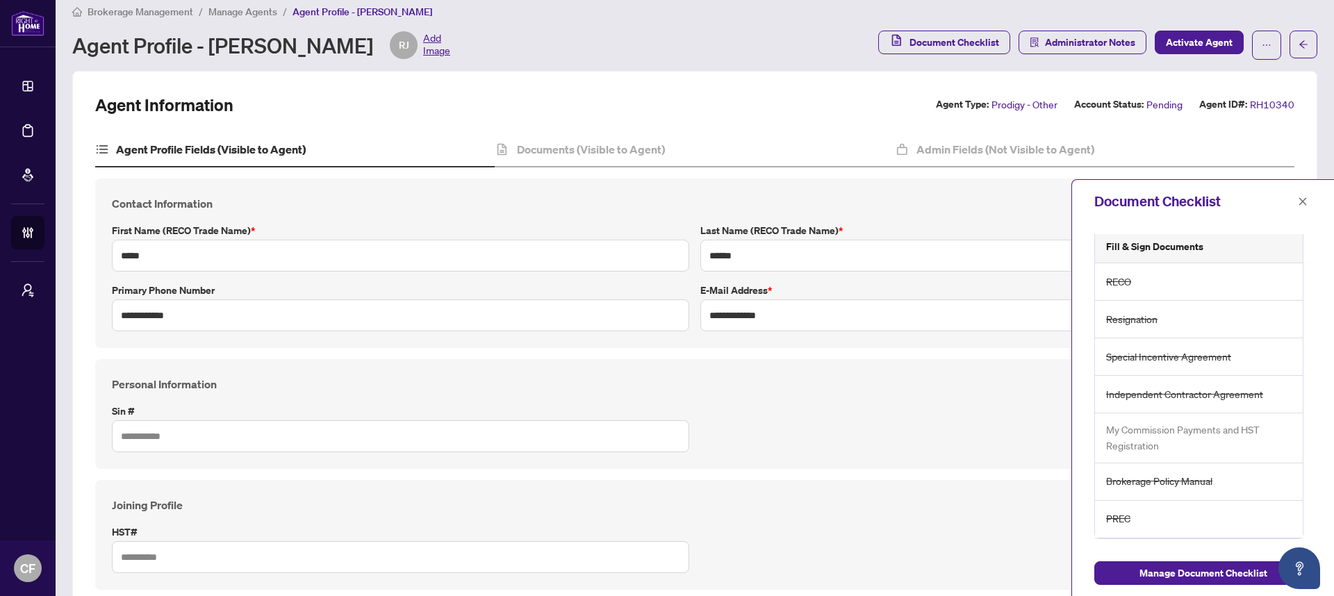
click at [154, 12] on span "Brokerage Management" at bounding box center [141, 12] width 106 height 13
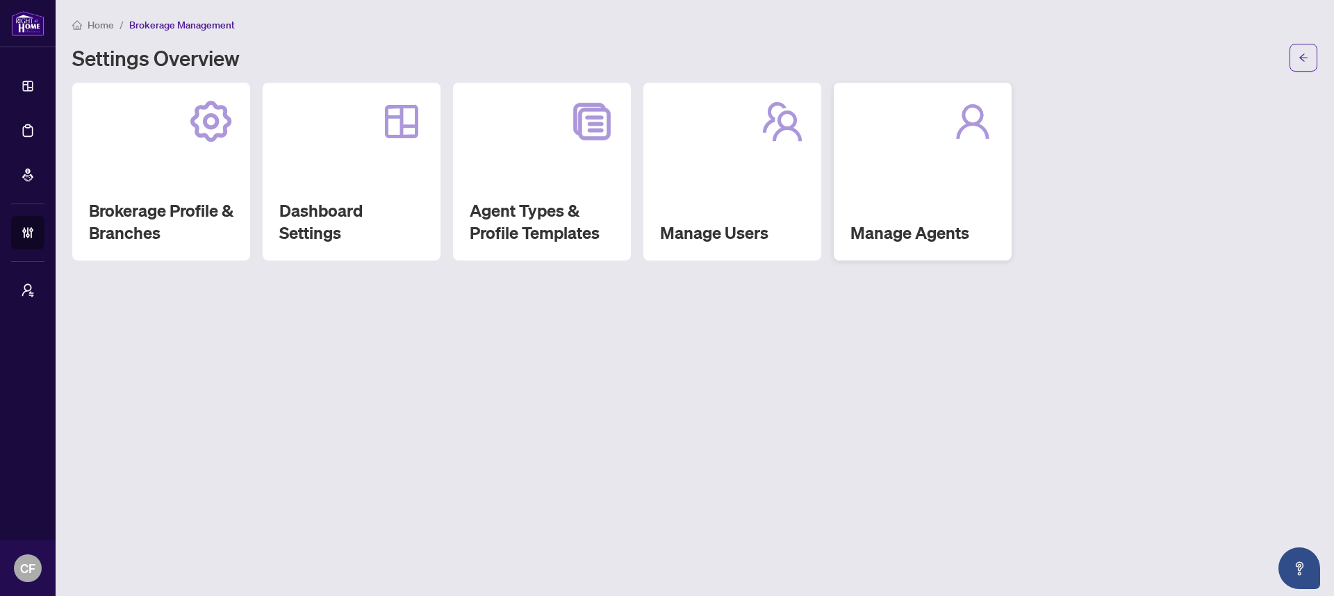
click at [926, 172] on div "Manage Agents" at bounding box center [923, 172] width 178 height 178
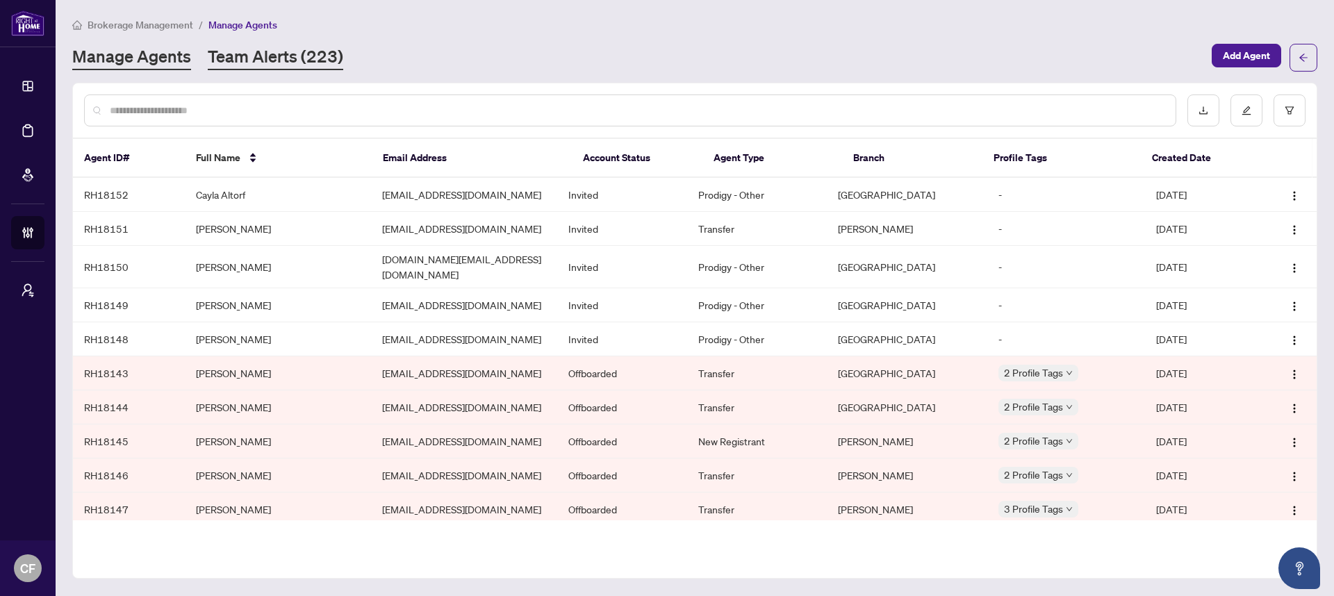
click at [256, 67] on link "Team Alerts (223)" at bounding box center [275, 57] width 135 height 25
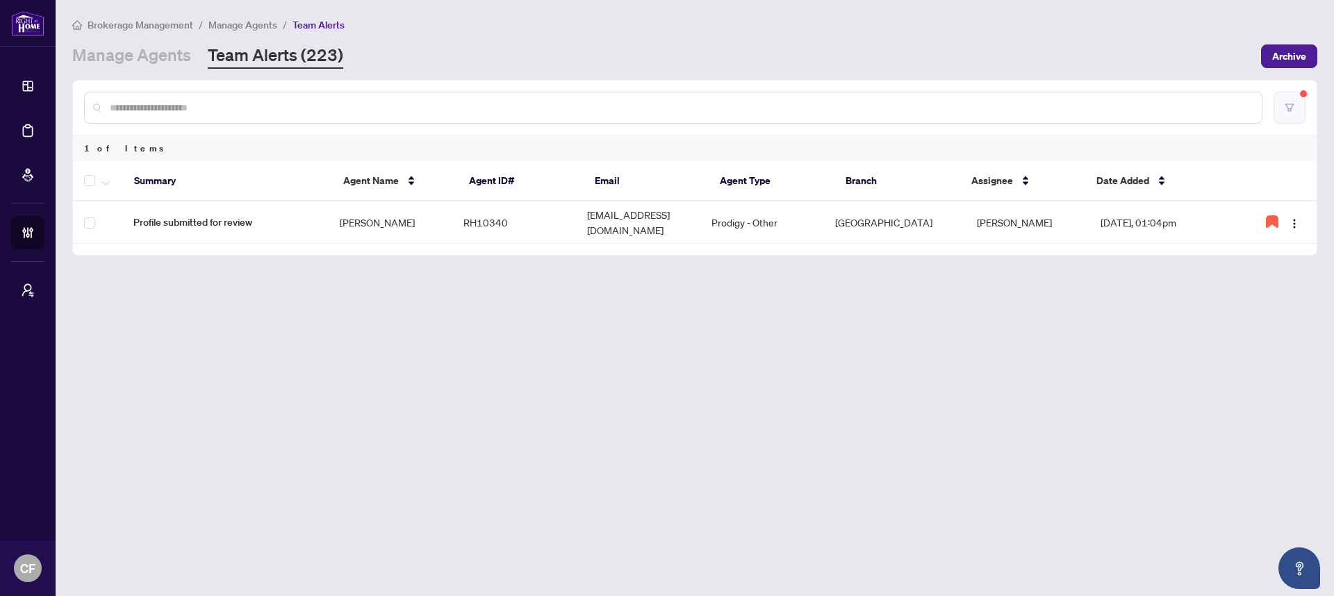
click at [1292, 103] on icon "filter" at bounding box center [1290, 108] width 10 height 10
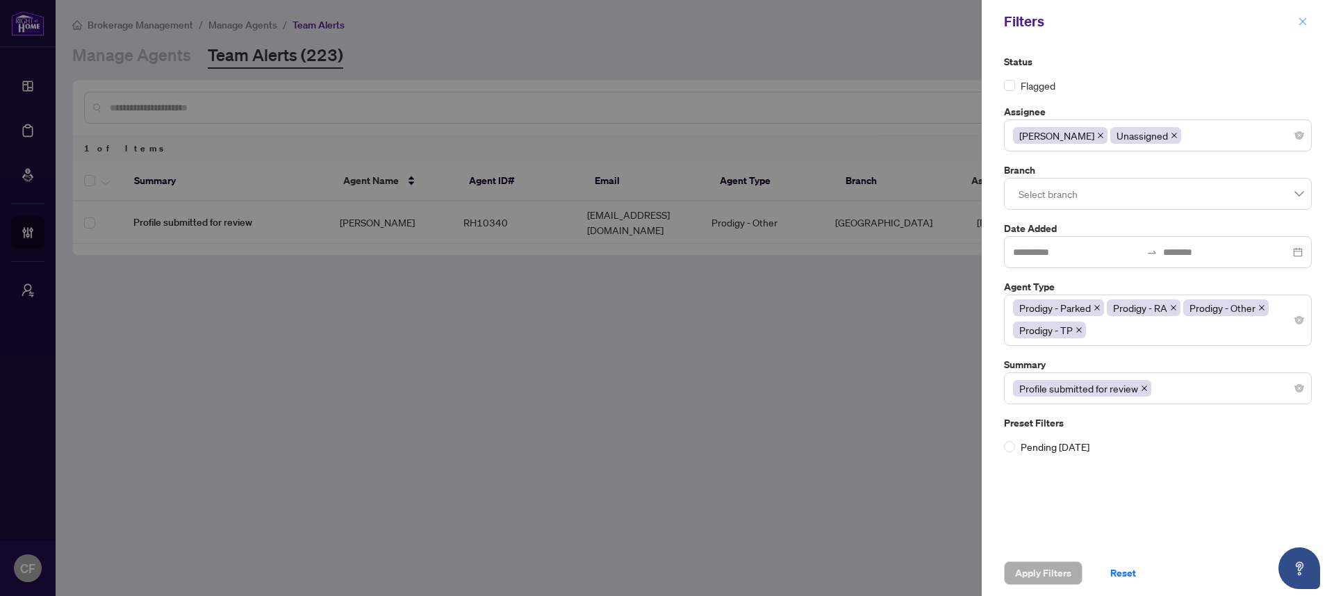
click at [1305, 14] on span "button" at bounding box center [1303, 21] width 10 height 22
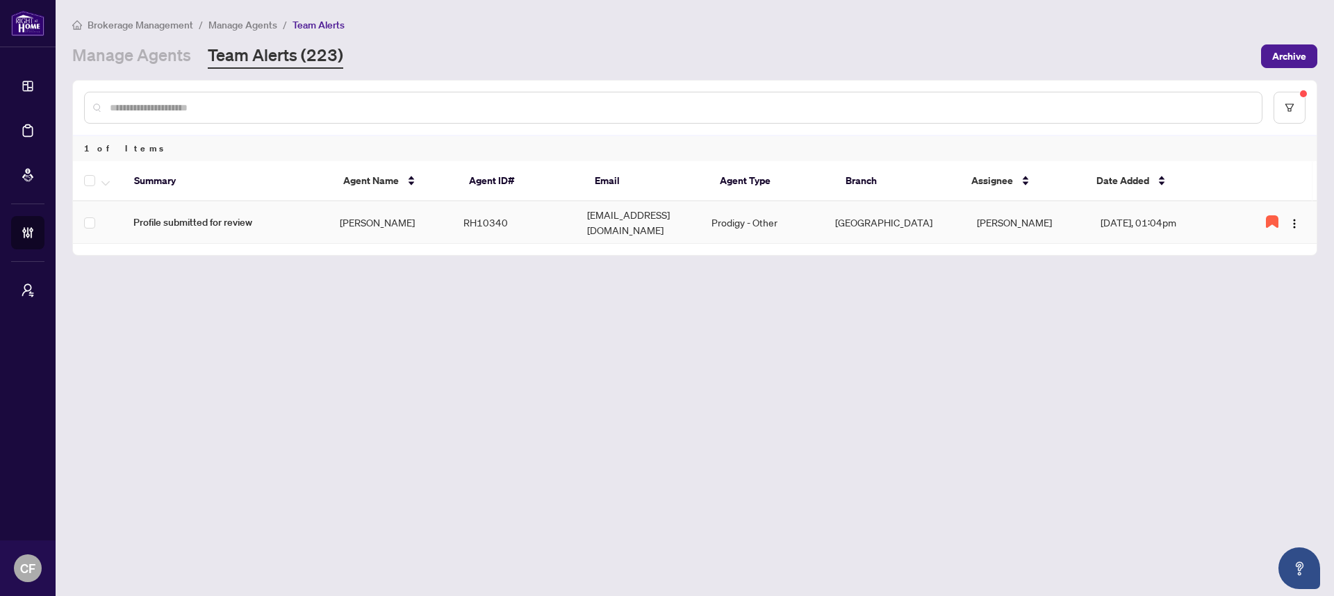
click at [811, 215] on td "Prodigy - Other" at bounding box center [762, 222] width 124 height 42
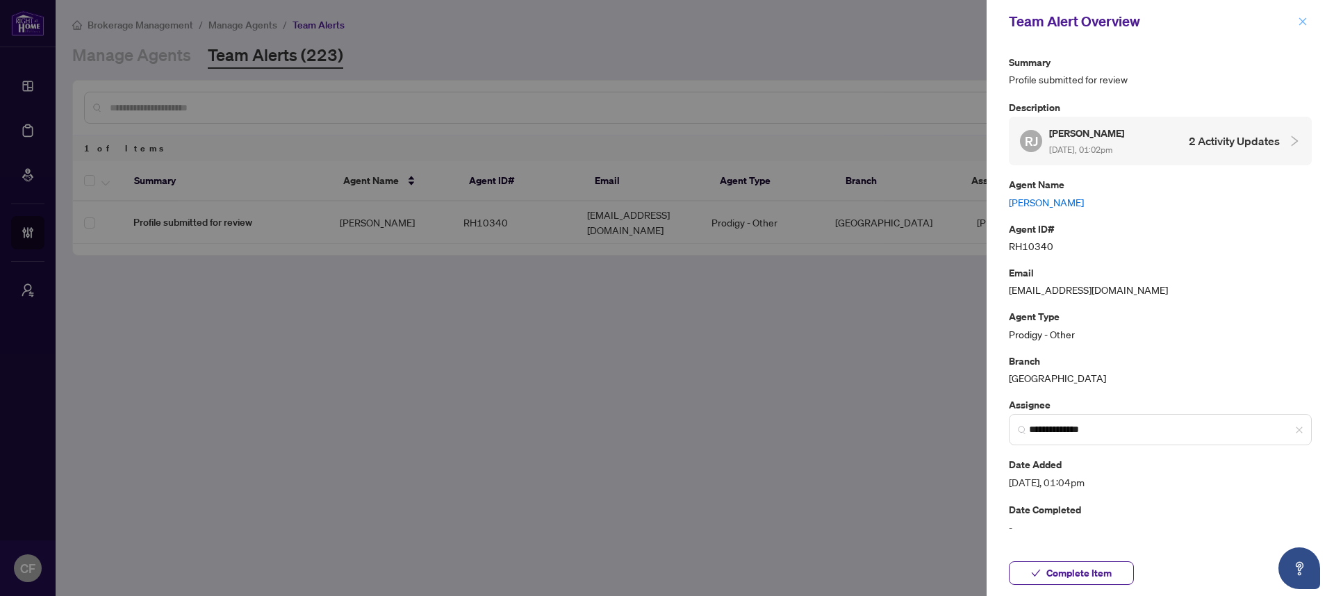
click at [1301, 24] on icon "close" at bounding box center [1303, 21] width 8 height 8
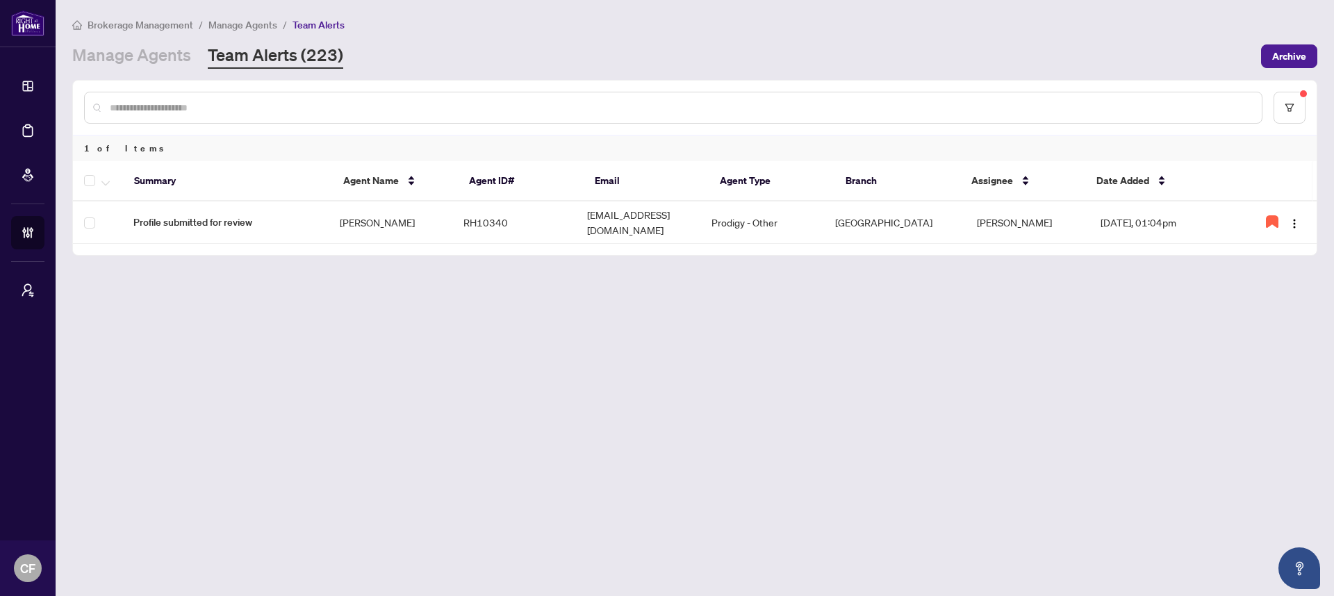
click at [411, 104] on input "text" at bounding box center [680, 107] width 1141 height 15
click at [177, 58] on link "Manage Agents" at bounding box center [131, 56] width 119 height 25
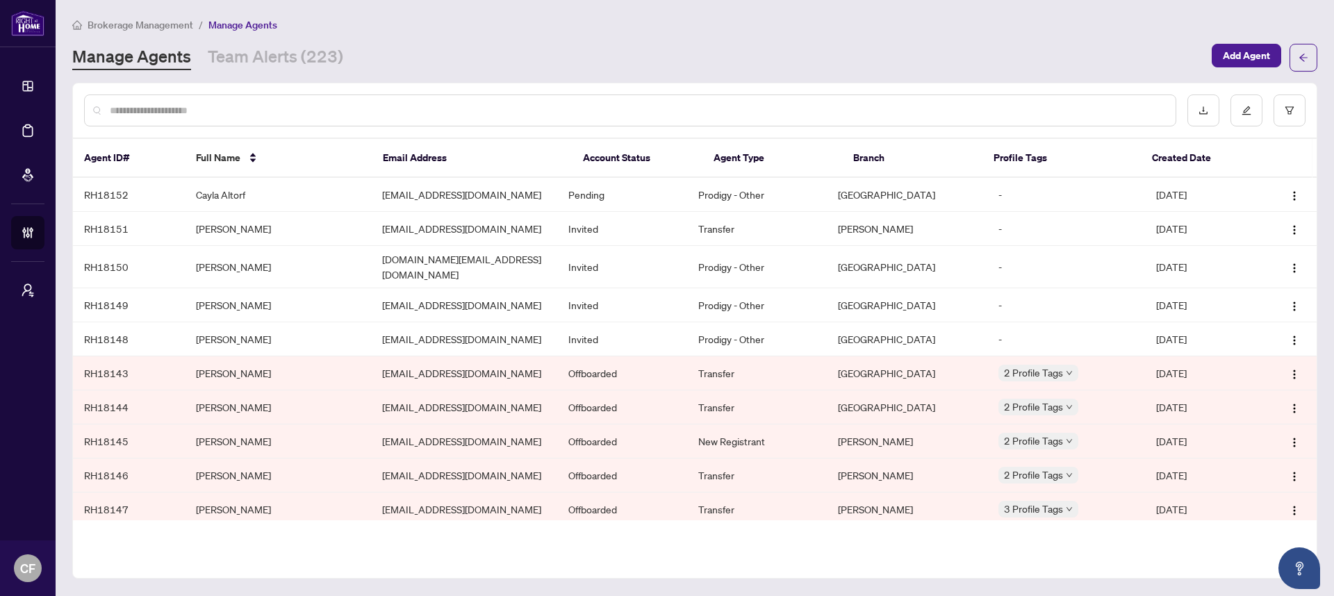
click at [283, 115] on input "text" at bounding box center [637, 110] width 1055 height 15
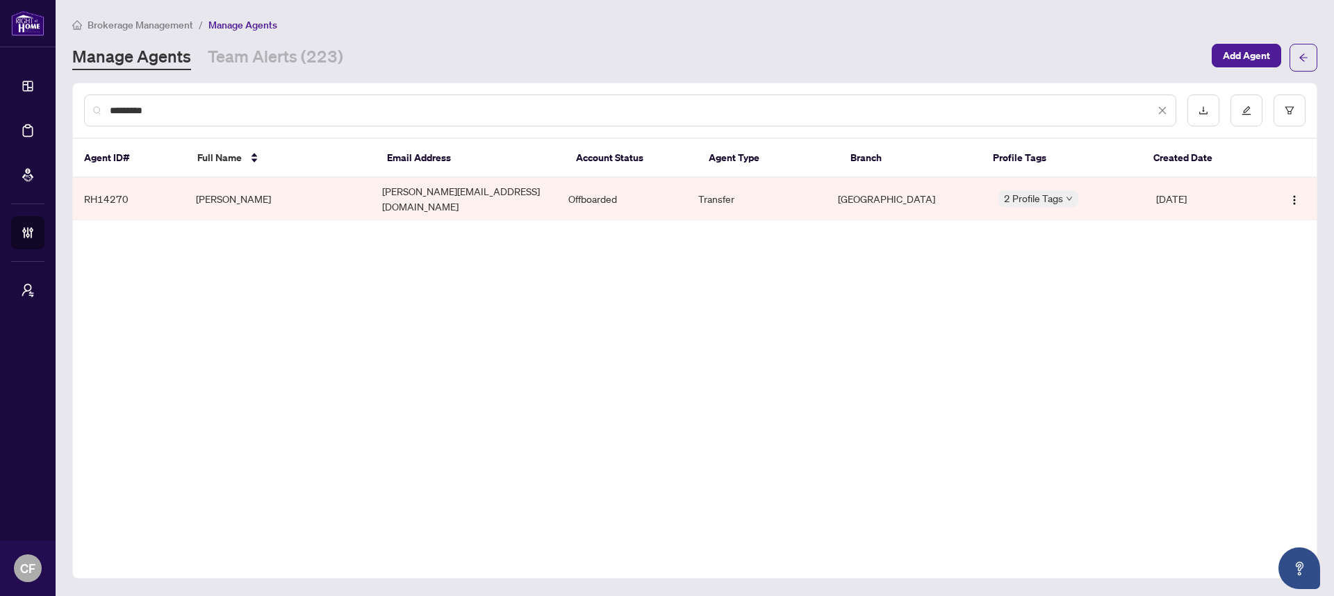
type input "*********"
click at [588, 201] on td "Offboarded" at bounding box center [622, 199] width 131 height 42
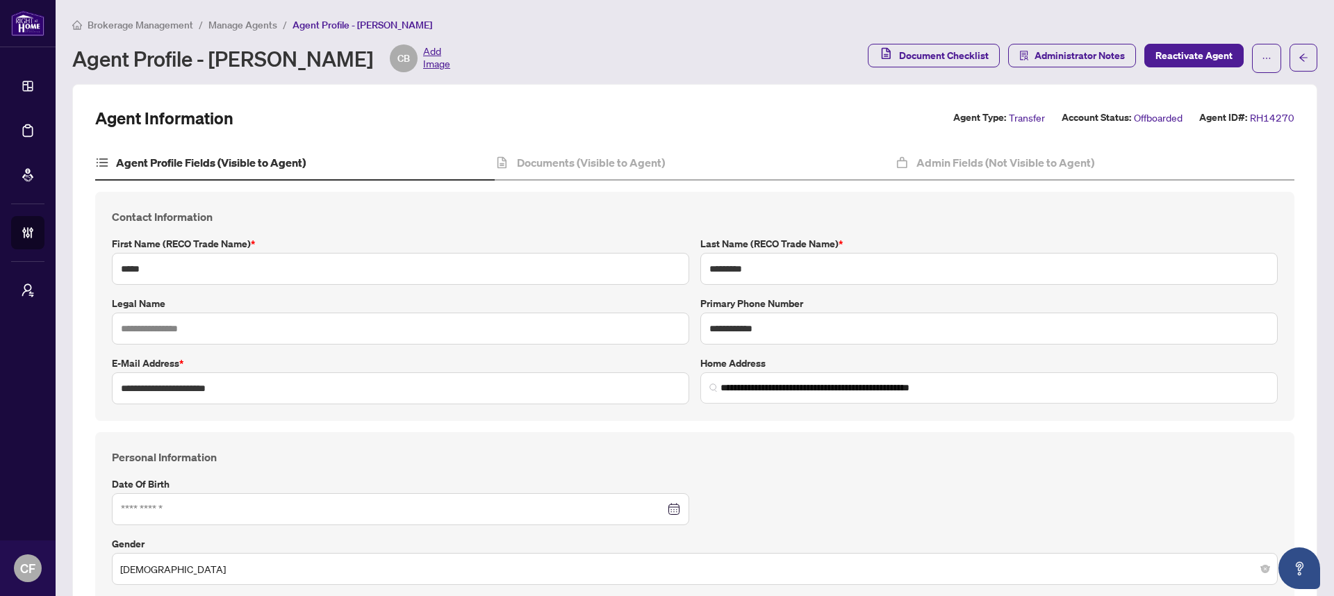
type input "**********"
type input "****"
type input "**********"
click at [641, 154] on h4 "Documents (Visible to Agent)" at bounding box center [591, 162] width 148 height 17
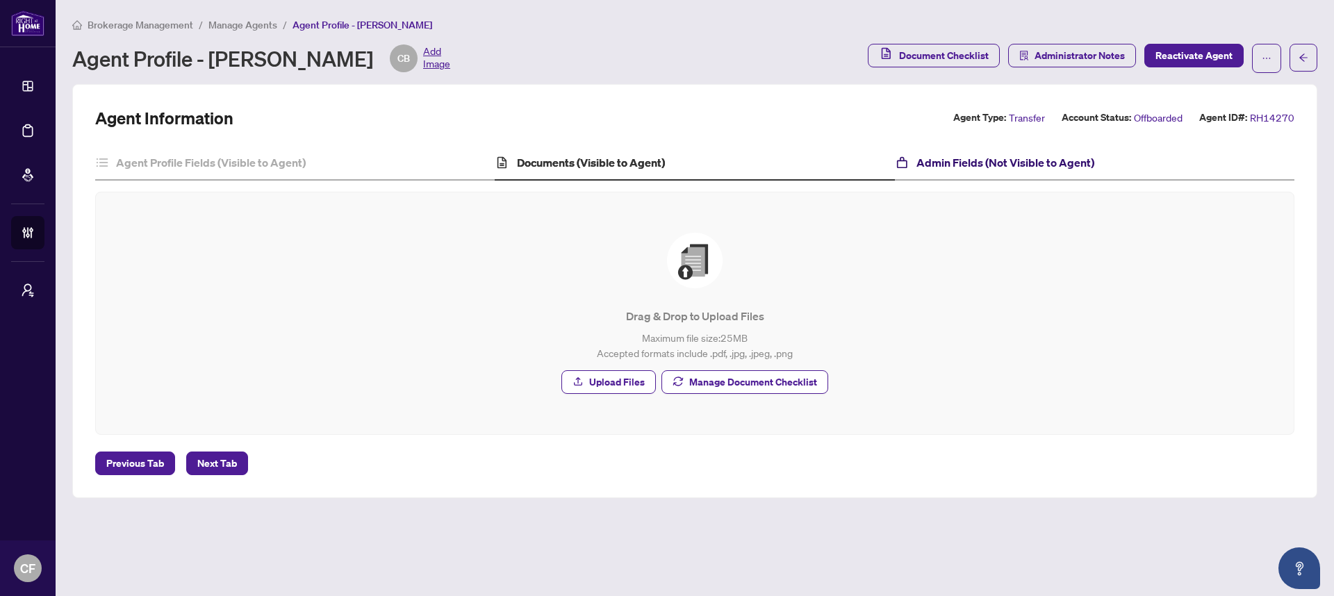
click at [966, 158] on h4 "Admin Fields (Not Visible to Agent)" at bounding box center [1005, 162] width 178 height 17
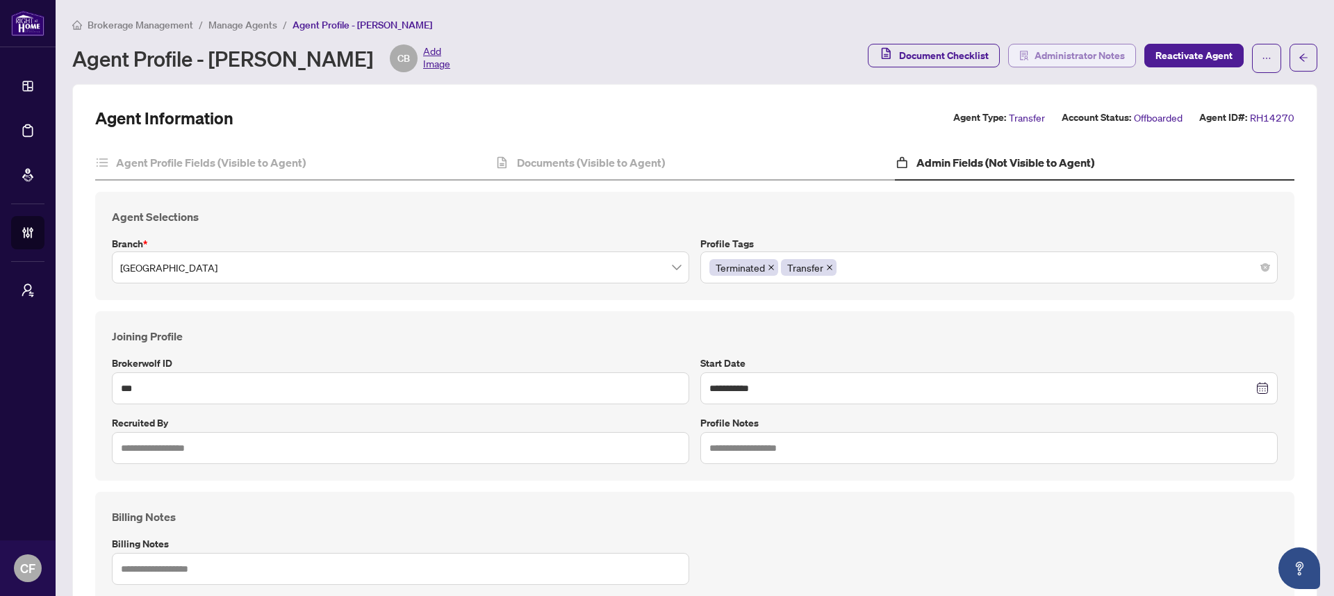
click at [1073, 47] on span "Administrator Notes" at bounding box center [1080, 55] width 90 height 22
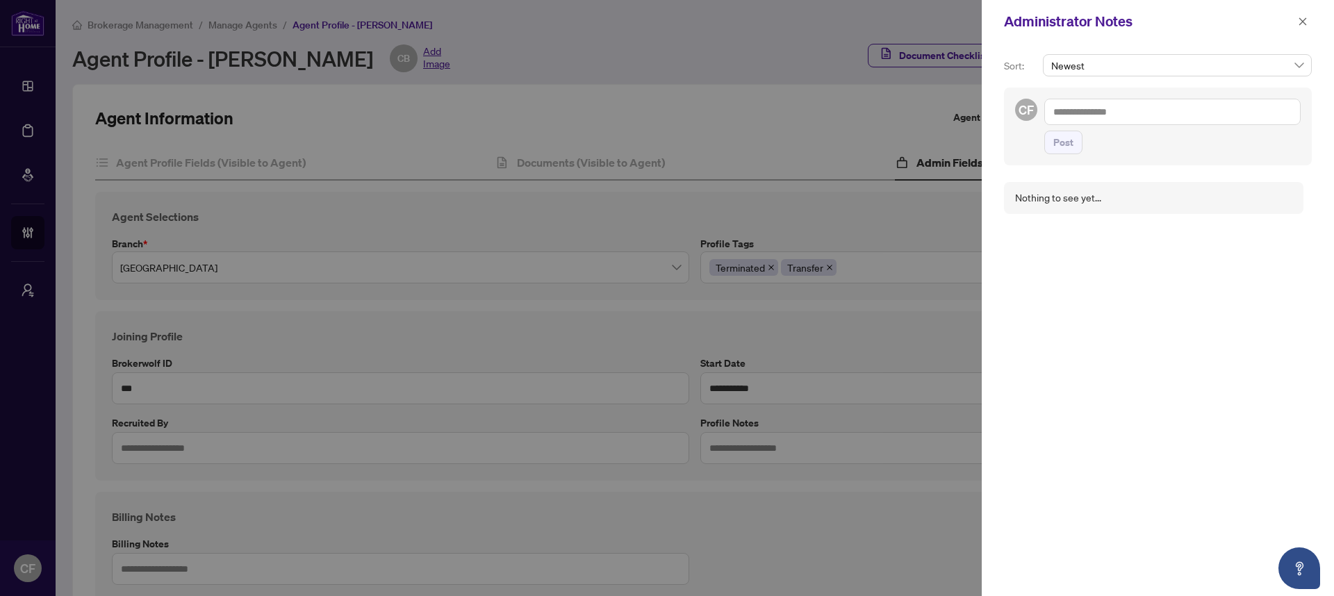
click at [1311, 27] on div "Administrator Notes" at bounding box center [1158, 21] width 352 height 43
click at [1308, 19] on button "button" at bounding box center [1303, 21] width 18 height 17
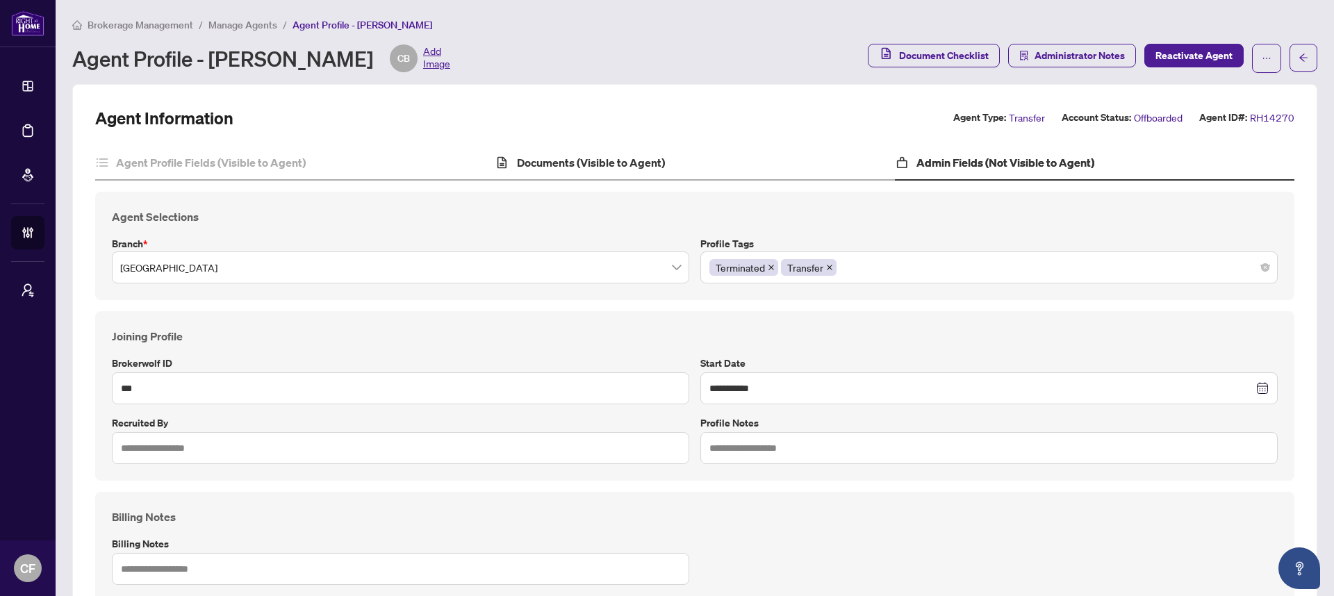
click at [654, 149] on div "Documents (Visible to Agent)" at bounding box center [694, 163] width 399 height 35
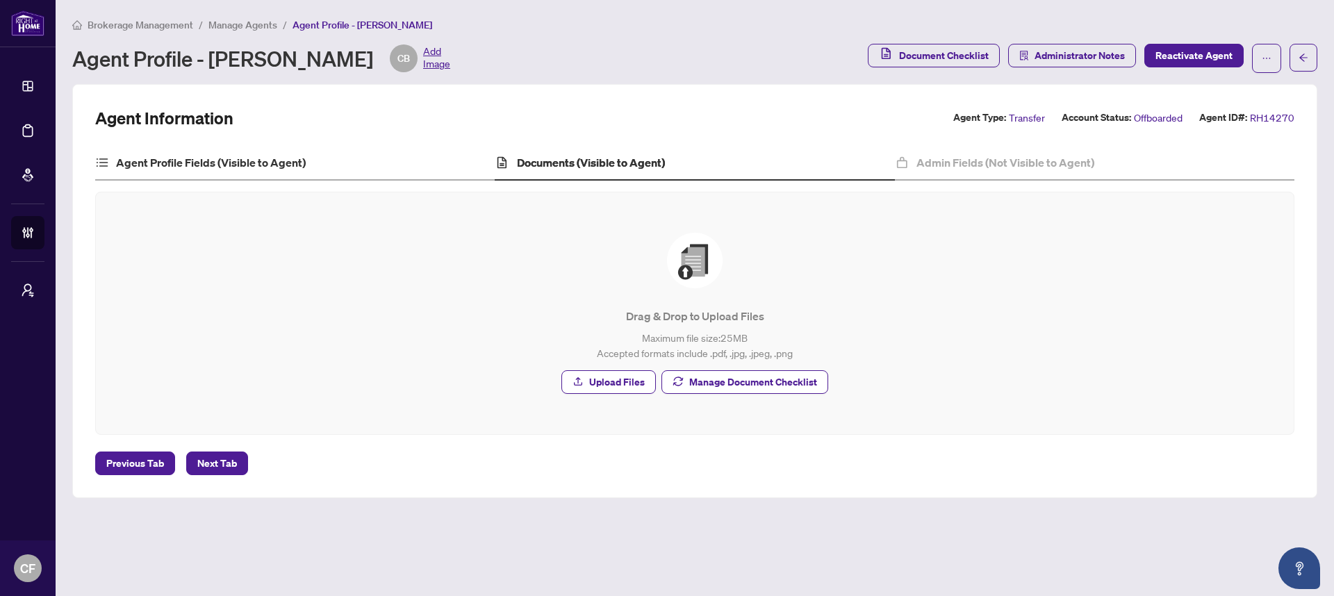
click at [322, 167] on div "Agent Profile Fields (Visible to Agent)" at bounding box center [294, 163] width 399 height 35
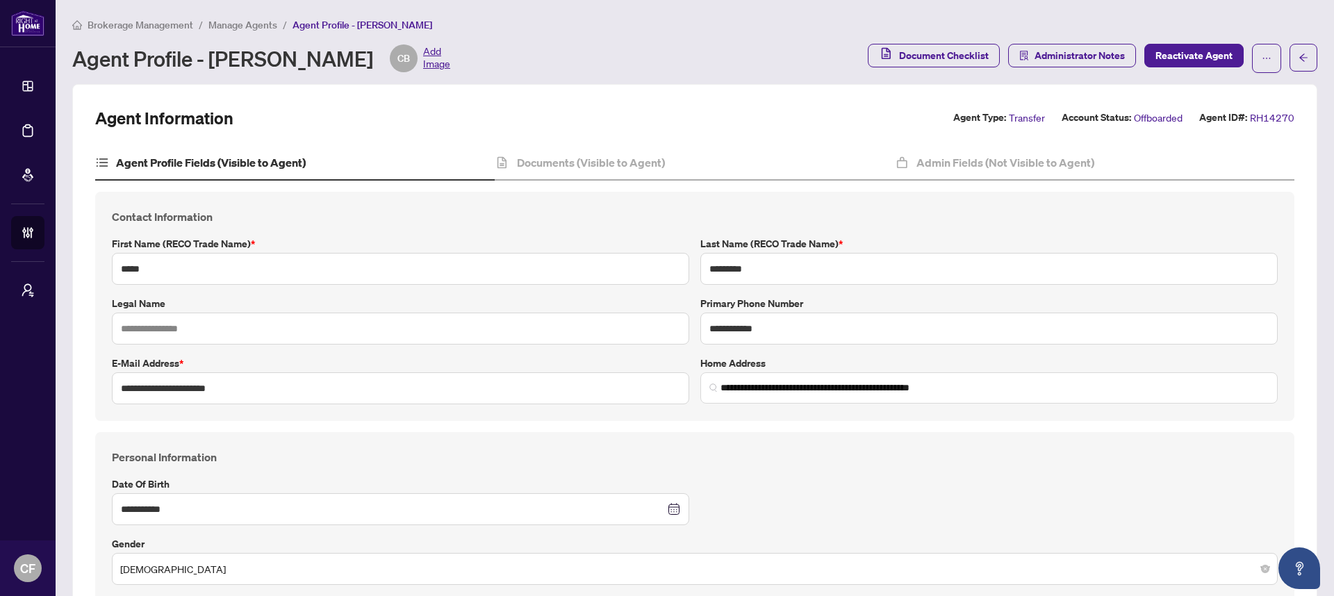
click at [158, 28] on span "Brokerage Management" at bounding box center [141, 25] width 106 height 13
